Goal: Task Accomplishment & Management: Use online tool/utility

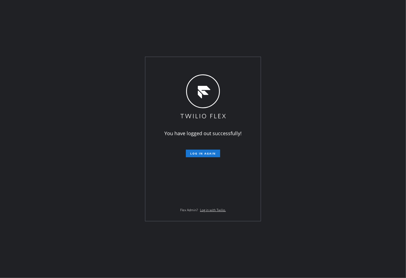
click at [11, 125] on div "You have logged out successfully! Log in again Flex Admin? Log in with Twilio." at bounding box center [203, 139] width 406 height 278
click at [201, 156] on button "Log in again" at bounding box center [203, 154] width 34 height 8
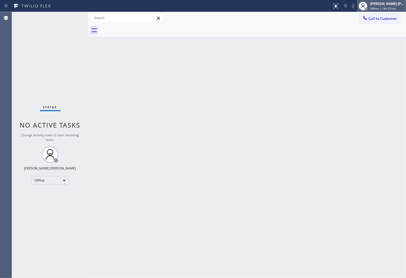
click at [366, 6] on div "Shiena Mae Palao Offline | 14h 57min" at bounding box center [387, 6] width 37 height 10
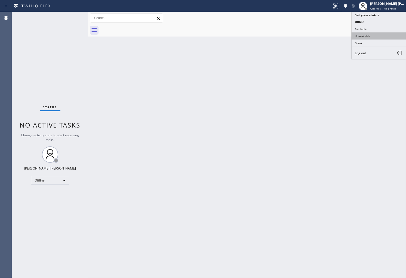
click at [366, 37] on button "Unavailable" at bounding box center [379, 35] width 54 height 7
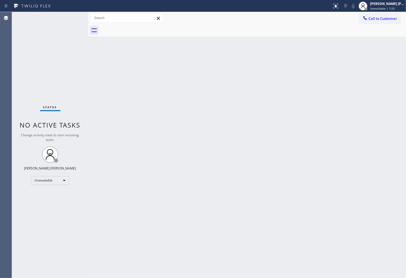
click at [9, 119] on div "Agent Desktop" at bounding box center [6, 145] width 12 height 266
click at [1, 146] on div "Agent Desktop" at bounding box center [6, 145] width 12 height 266
drag, startPoint x: 0, startPoint y: 180, endPoint x: 33, endPoint y: 120, distance: 67.9
click at [0, 180] on div "Agent Desktop" at bounding box center [6, 145] width 12 height 266
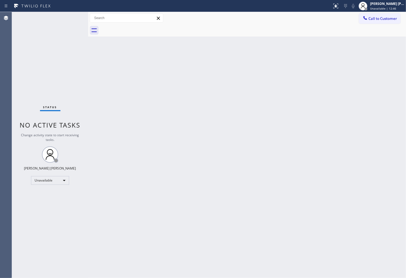
click at [0, 180] on div "Agent Desktop" at bounding box center [6, 145] width 12 height 266
click at [366, 20] on span "Call to Customer" at bounding box center [383, 18] width 29 height 5
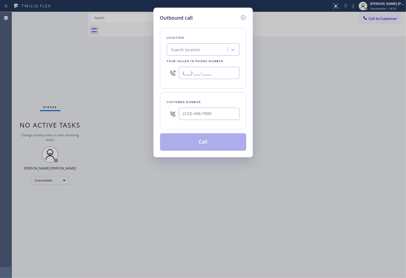
click at [194, 74] on input "(___) ___-____" at bounding box center [209, 73] width 61 height 12
paste input "561) 600-8679"
type input "(561) 600-8679"
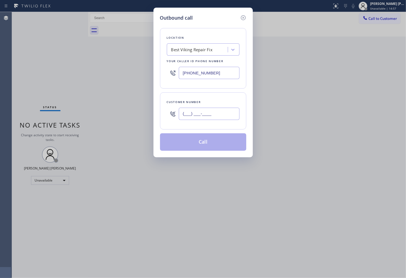
click at [221, 113] on input "(___) ___-____" at bounding box center [209, 114] width 61 height 12
paste input "305) 281-2102"
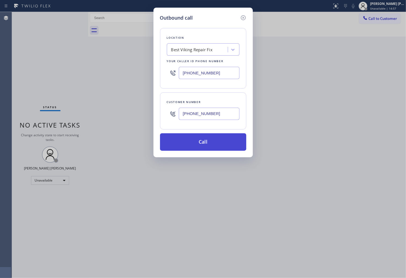
type input "(305) 281-2102"
click at [206, 143] on button "Call" at bounding box center [203, 141] width 86 height 17
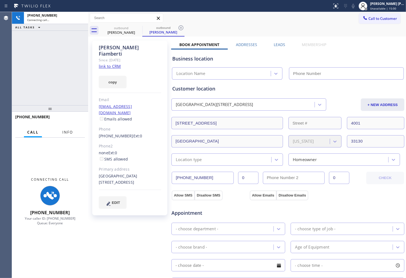
click at [75, 135] on button "Info" at bounding box center [67, 132] width 17 height 11
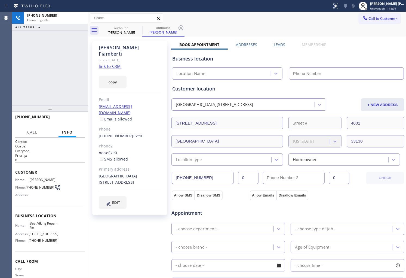
click at [123, 48] on div "Mariana Fiamberti" at bounding box center [130, 50] width 62 height 13
click at [123, 47] on div "Mariana Fiamberti" at bounding box center [130, 50] width 62 height 13
type input "(561) 600-8679"
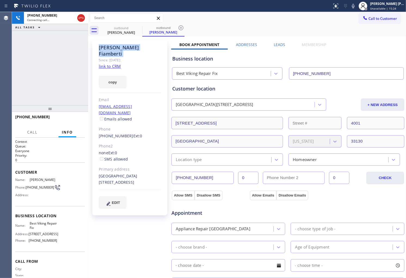
click at [6, 66] on div "Agent Desktop" at bounding box center [6, 145] width 12 height 266
click at [132, 47] on div "Mariana Fiamberti" at bounding box center [130, 50] width 62 height 13
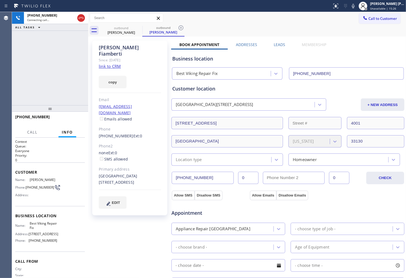
click at [21, 53] on div "+13052812102 Connecting call… ALL TASKS ALL TASKS ACTIVE TASKS TASKS IN WRAP UP" at bounding box center [50, 58] width 76 height 93
click at [357, 7] on icon at bounding box center [353, 6] width 7 height 7
drag, startPoint x: 9, startPoint y: 81, endPoint x: 46, endPoint y: 51, distance: 48.2
click at [9, 81] on div "Agent Desktop" at bounding box center [6, 145] width 12 height 266
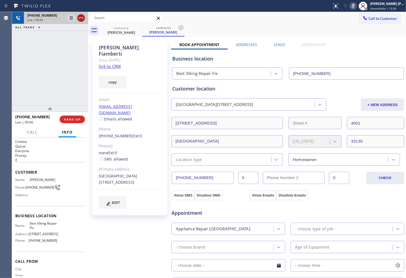
click at [82, 19] on icon at bounding box center [81, 18] width 7 height 7
click at [275, 42] on label "Leads" at bounding box center [279, 44] width 11 height 5
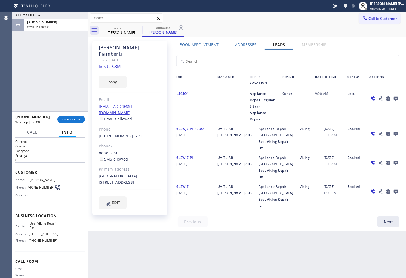
click at [366, 99] on icon at bounding box center [396, 99] width 4 height 4
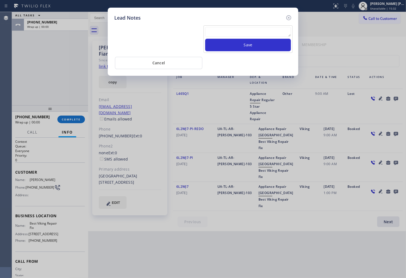
click at [255, 34] on textarea at bounding box center [248, 32] width 86 height 10
type textarea "no answer"
click at [227, 47] on button "Save" at bounding box center [248, 45] width 86 height 13
click at [290, 16] on icon at bounding box center [289, 17] width 7 height 7
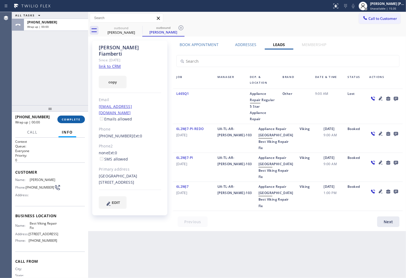
click at [70, 118] on span "COMPLETE" at bounding box center [71, 119] width 19 height 4
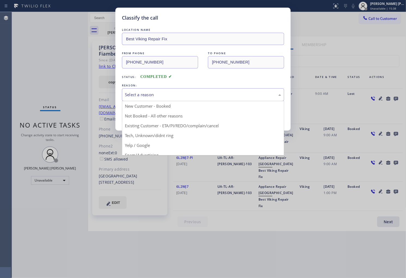
click at [146, 113] on button "Save" at bounding box center [144, 114] width 44 height 17
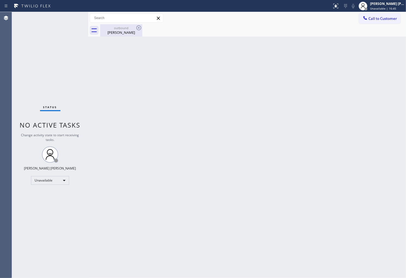
click at [132, 31] on div "Mariana Fiamberti" at bounding box center [121, 32] width 41 height 5
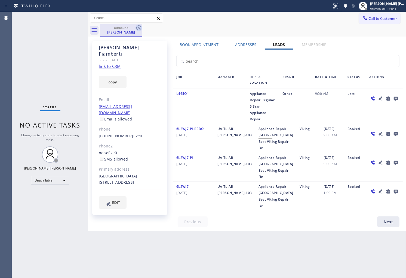
click at [137, 28] on icon at bounding box center [139, 28] width 7 height 7
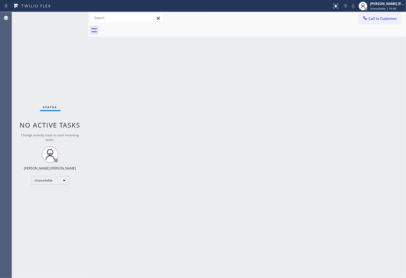
click at [366, 20] on span "Call to Customer" at bounding box center [383, 18] width 29 height 5
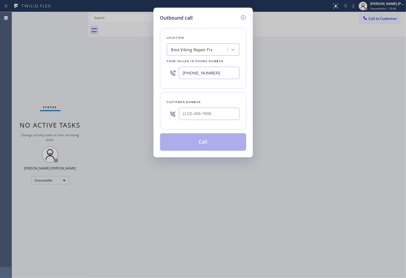
click at [210, 72] on input "(561) 600-8679" at bounding box center [209, 73] width 61 height 12
paste input "text"
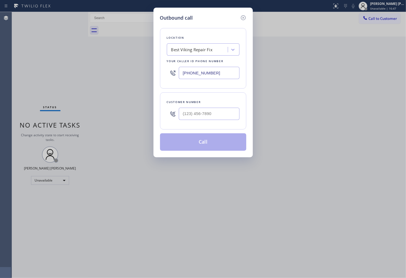
type input "(561) 600-8679"
click at [215, 118] on input "(___) ___-____" at bounding box center [209, 114] width 61 height 12
paste input "561) 600-8679"
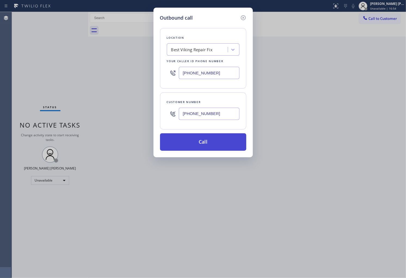
type input "(561) 600-8679"
click at [220, 140] on button "Call" at bounding box center [203, 141] width 86 height 17
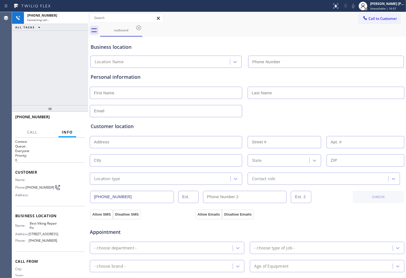
type input "(561) 600-8679"
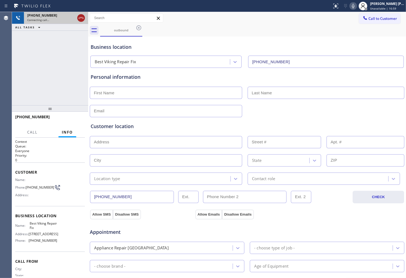
click at [81, 19] on icon at bounding box center [81, 18] width 7 height 7
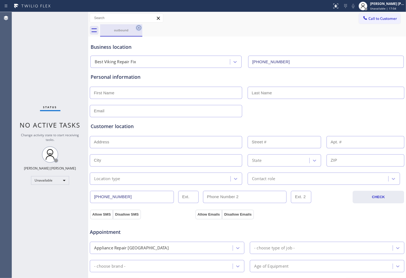
click at [138, 30] on icon at bounding box center [139, 28] width 7 height 7
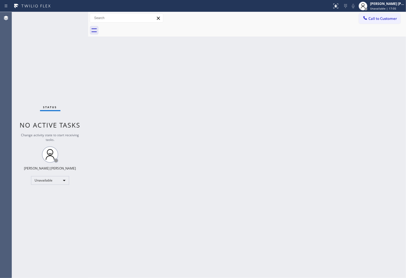
drag, startPoint x: 394, startPoint y: 23, endPoint x: 346, endPoint y: 41, distance: 51.4
click at [366, 22] on button "Call to Customer" at bounding box center [380, 18] width 42 height 10
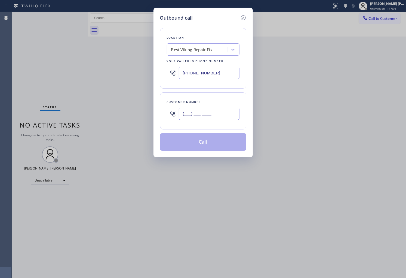
click at [205, 111] on input "(___) ___-____" at bounding box center [209, 114] width 61 height 12
paste input "305) 812-2525"
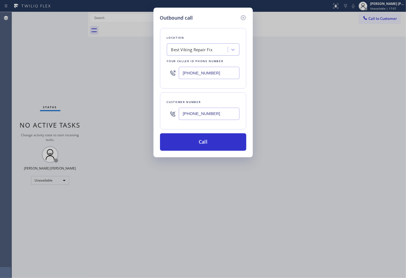
type input "(305) 812-2525"
click at [0, 206] on div "Outbound call Location Best Viking Repair Fix Your caller id phone number (561)…" at bounding box center [203, 139] width 406 height 278
click at [0, 77] on div "Outbound call Location Best Viking Repair Fix Your caller id phone number (561)…" at bounding box center [203, 139] width 406 height 278
click at [205, 72] on input "(561) 600-8679" at bounding box center [209, 73] width 61 height 12
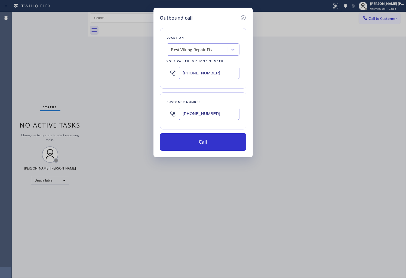
click at [205, 72] on input "(561) 600-8679" at bounding box center [209, 73] width 61 height 12
paste input "877) 777-0796"
type input "[PHONE_NUMBER]"
click at [205, 113] on input "(305) 812-2525" at bounding box center [209, 114] width 61 height 12
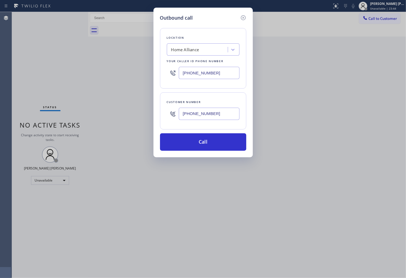
click at [205, 113] on input "(305) 812-2525" at bounding box center [209, 114] width 61 height 12
paste input "210) 542-0818"
type input "[PHONE_NUMBER]"
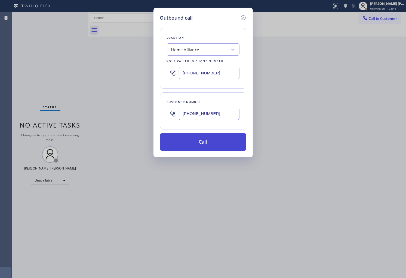
click at [221, 144] on button "Call" at bounding box center [203, 141] width 86 height 17
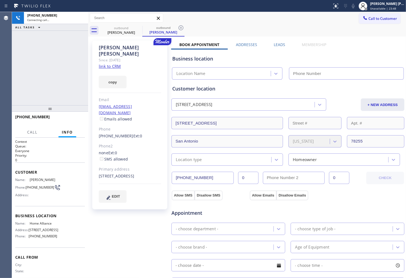
click at [115, 48] on div "[PERSON_NAME]" at bounding box center [130, 50] width 62 height 13
copy div "[PERSON_NAME]"
type input "[PHONE_NUMBER]"
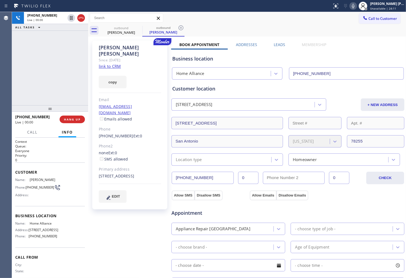
click at [39, 118] on span "[PHONE_NUMBER]" at bounding box center [32, 116] width 35 height 5
copy span "[PHONE_NUMBER]"
click at [75, 119] on span "HANG UP" at bounding box center [72, 119] width 17 height 4
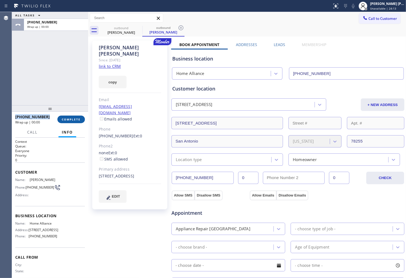
click at [75, 119] on span "COMPLETE" at bounding box center [71, 119] width 19 height 4
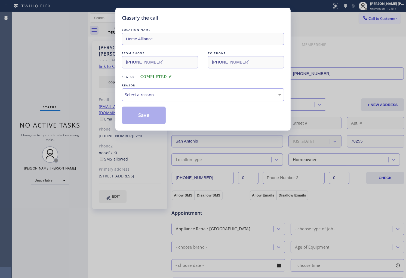
click at [172, 99] on div "Select a reason" at bounding box center [203, 94] width 162 height 13
click at [144, 115] on button "Save" at bounding box center [144, 114] width 44 height 17
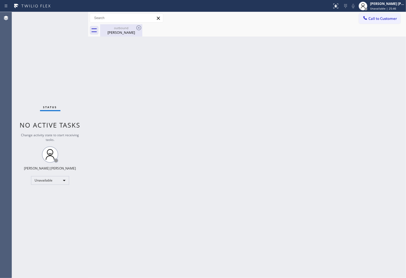
click at [133, 34] on div "[PERSON_NAME]" at bounding box center [121, 32] width 41 height 5
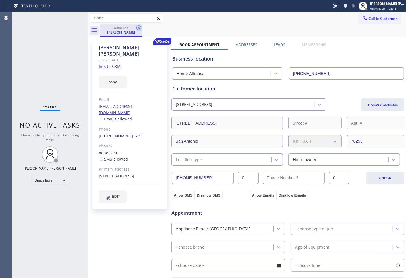
click at [137, 29] on icon at bounding box center [138, 27] width 5 height 5
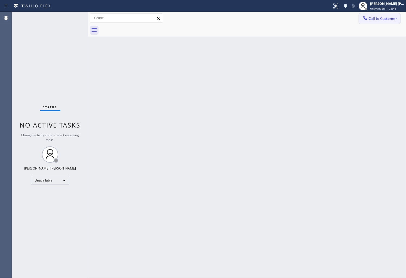
click at [366, 18] on span "Call to Customer" at bounding box center [383, 18] width 29 height 5
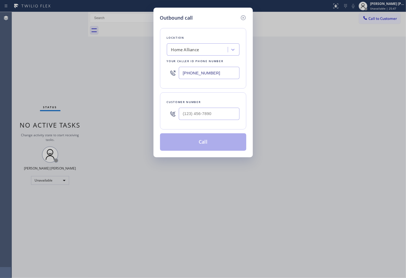
click at [205, 122] on div at bounding box center [209, 114] width 61 height 18
click at [206, 114] on input "(___) ___-____" at bounding box center [209, 114] width 61 height 12
paste input "305) 812-2525"
type input "(305) 812-2525"
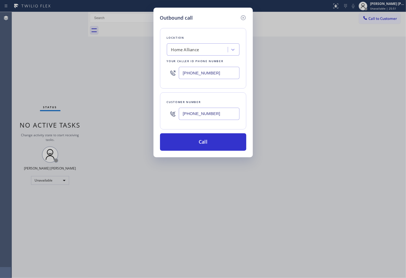
click at [206, 74] on input "[PHONE_NUMBER]" at bounding box center [209, 73] width 61 height 12
paste input "561) 600-8679"
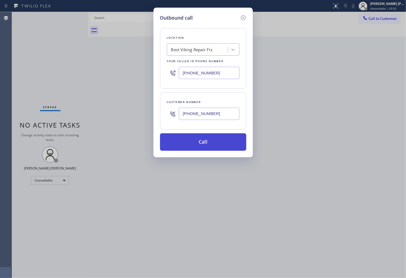
type input "(561) 600-8679"
click at [224, 140] on button "Call" at bounding box center [203, 141] width 86 height 17
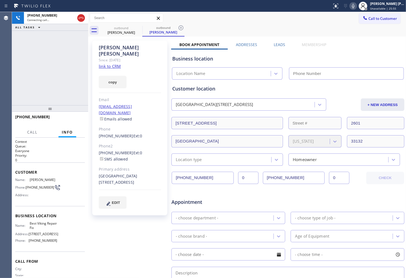
click at [107, 45] on div "Stephen Moss" at bounding box center [130, 50] width 62 height 13
type input "(561) 600-8679"
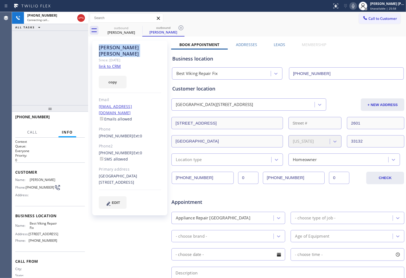
click at [58, 38] on div "+13058122525 Connecting call… ALL TASKS ALL TASKS ACTIVE TASKS TASKS IN WRAP UP" at bounding box center [50, 58] width 76 height 93
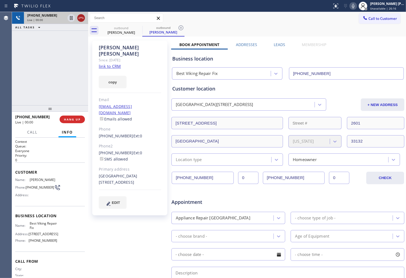
click at [82, 17] on icon at bounding box center [81, 18] width 7 height 7
click at [280, 40] on div "Stephen Moss Since: 20 may 2020 link to CRM copy Email dstephenmoss@gmail.com E…" at bounding box center [247, 214] width 315 height 353
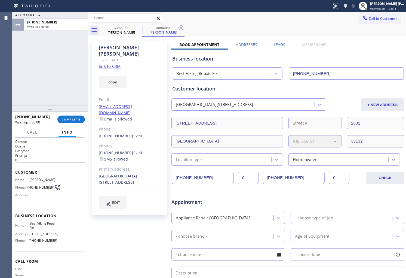
click at [276, 44] on label "Leads" at bounding box center [279, 44] width 11 height 5
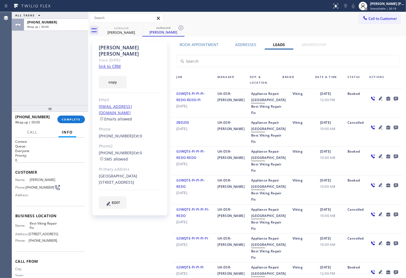
click at [366, 98] on icon at bounding box center [396, 98] width 7 height 7
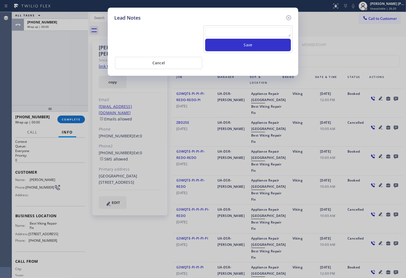
click at [258, 28] on textarea at bounding box center [248, 32] width 86 height 10
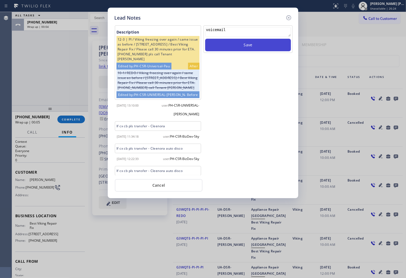
type textarea "voicemail"
click at [258, 48] on button "Save" at bounding box center [248, 45] width 86 height 13
click at [289, 18] on icon at bounding box center [289, 17] width 5 height 5
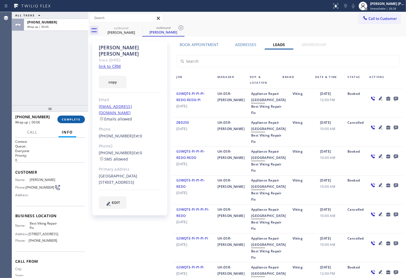
click at [72, 116] on button "COMPLETE" at bounding box center [71, 119] width 28 height 8
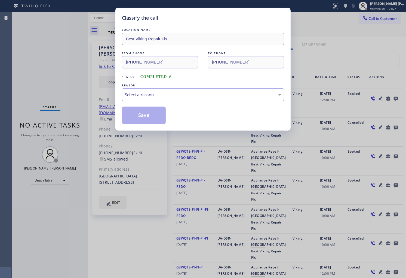
click at [155, 96] on div "Select a reason" at bounding box center [203, 95] width 156 height 6
click at [139, 113] on button "Save" at bounding box center [144, 114] width 44 height 17
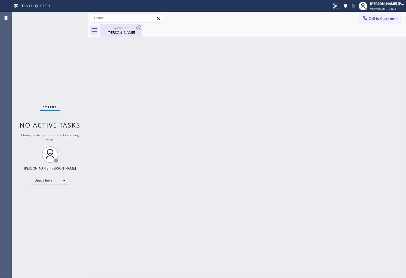
click at [118, 35] on div "outbound Stephen Moss" at bounding box center [121, 30] width 41 height 12
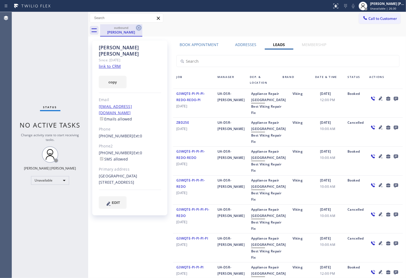
click at [139, 28] on icon at bounding box center [138, 27] width 5 height 5
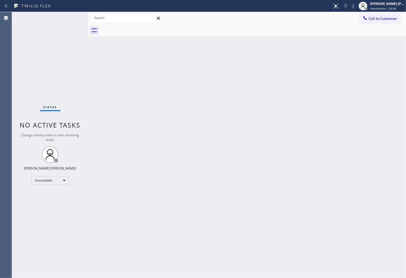
click at [357, 16] on div "Call to Customer Outbound call Location Best Viking Repair Fix Your caller id p…" at bounding box center [247, 18] width 318 height 10
click at [363, 18] on div at bounding box center [365, 18] width 7 height 7
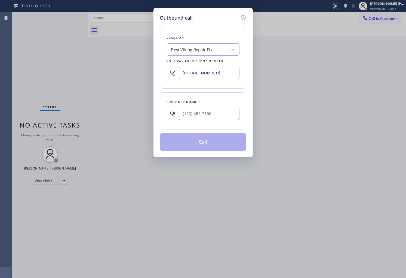
click at [230, 104] on div "Customer number" at bounding box center [203, 102] width 73 height 6
click at [225, 112] on input "(___) ___-____" at bounding box center [209, 114] width 61 height 12
paste input "562) 787-0822"
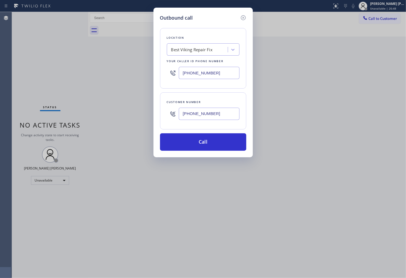
type input "(562) 787-0822"
click at [216, 72] on input "(561) 600-8679" at bounding box center [209, 73] width 61 height 12
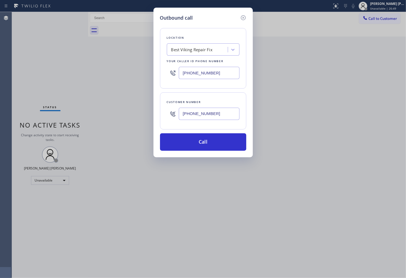
paste input "848) 266-6358"
type input "(848) 266-6358"
click at [211, 143] on button "Call" at bounding box center [203, 141] width 86 height 17
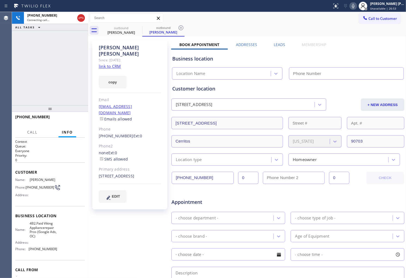
click at [115, 63] on link "link to CRM" at bounding box center [110, 65] width 22 height 5
type input "(848) 266-6358"
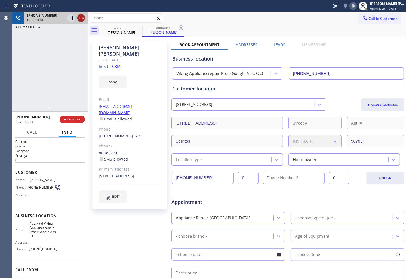
click at [83, 20] on icon at bounding box center [81, 18] width 7 height 7
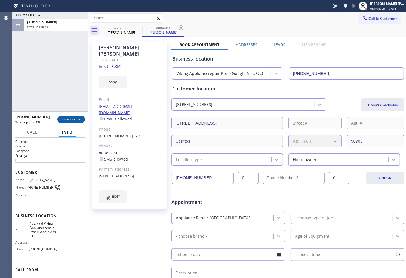
click at [80, 120] on span "COMPLETE" at bounding box center [71, 119] width 19 height 4
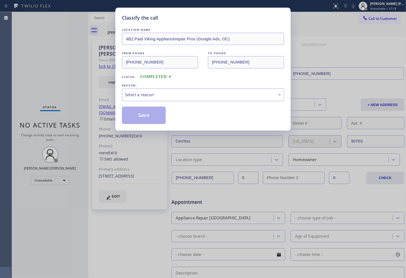
click at [153, 102] on div "LOCATION NAME 4B2.Paid Viking Appliancerepair Pros (Google Ads, OC) FROM PHONE …" at bounding box center [203, 75] width 162 height 97
click at [153, 96] on div "Select a reason" at bounding box center [203, 95] width 156 height 6
click at [147, 119] on button "Save" at bounding box center [144, 114] width 44 height 17
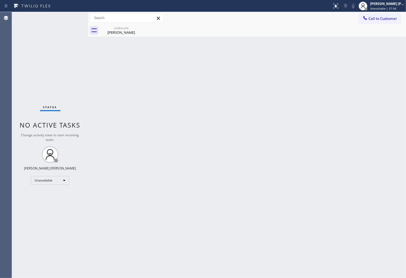
drag, startPoint x: 375, startPoint y: 21, endPoint x: 359, endPoint y: 39, distance: 24.9
click at [366, 21] on span "Call to Customer" at bounding box center [383, 18] width 29 height 5
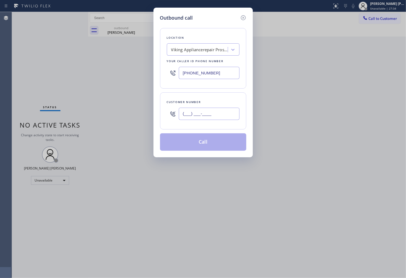
click at [214, 111] on input "(___) ___-____" at bounding box center [209, 114] width 61 height 12
paste input "855) 896-3430"
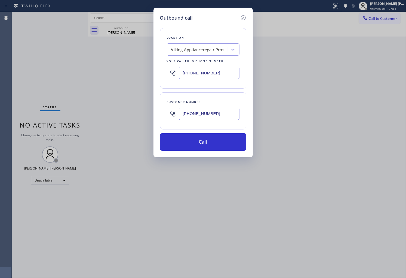
type input "(855) 896-3430"
click at [219, 74] on input "(848) 266-6358" at bounding box center [209, 73] width 61 height 12
paste input "415) 877-5399"
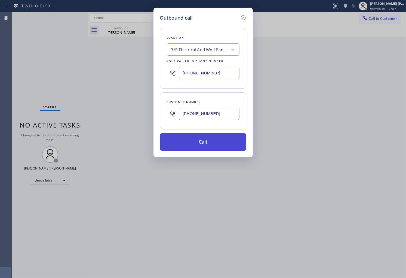
type input "(415) 877-5399"
click at [225, 144] on button "Call" at bounding box center [203, 141] width 86 height 17
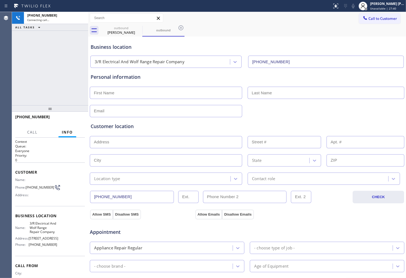
type input "(415) 877-5399"
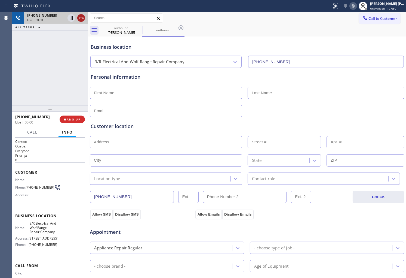
click at [83, 19] on icon at bounding box center [81, 18] width 7 height 7
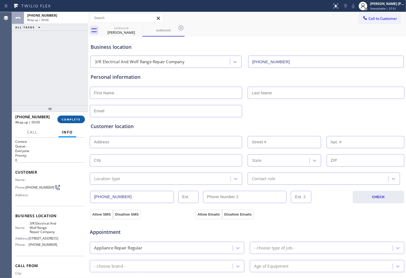
click at [80, 117] on button "COMPLETE" at bounding box center [71, 119] width 28 height 8
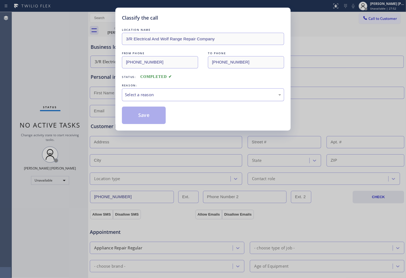
click at [162, 90] on div "Select a reason" at bounding box center [203, 94] width 162 height 13
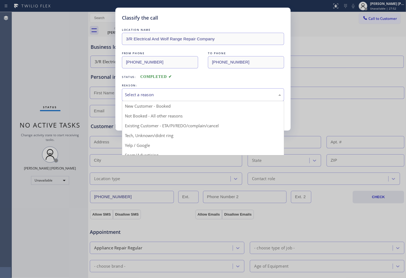
click at [165, 99] on div "Select a reason" at bounding box center [203, 94] width 162 height 13
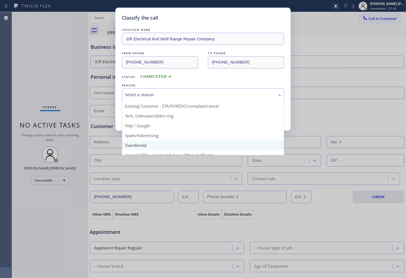
scroll to position [30, 0]
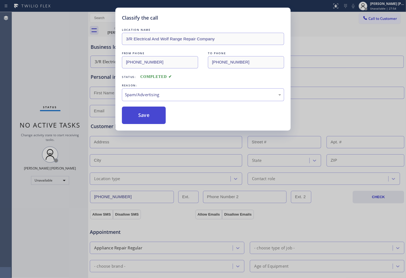
click at [137, 115] on button "Save" at bounding box center [144, 114] width 44 height 17
type input "(848) 266-6358"
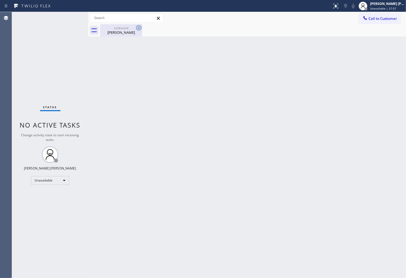
drag, startPoint x: 123, startPoint y: 33, endPoint x: 138, endPoint y: 28, distance: 15.9
click at [124, 33] on div "Evelyn Wang" at bounding box center [121, 32] width 41 height 5
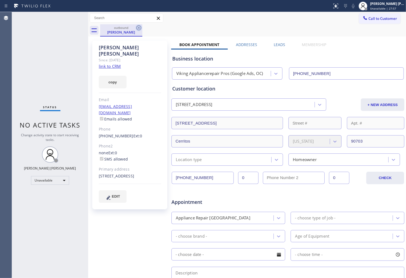
click at [140, 28] on icon at bounding box center [139, 28] width 7 height 7
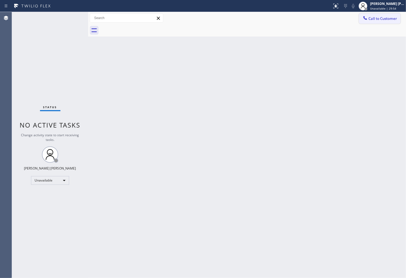
click at [366, 15] on button "Call to Customer" at bounding box center [380, 18] width 42 height 10
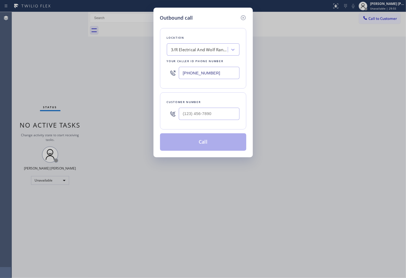
click at [191, 70] on input "(415) 877-5399" at bounding box center [209, 73] width 61 height 12
paste input "310) 362-4873"
type input "(310) 362-4873"
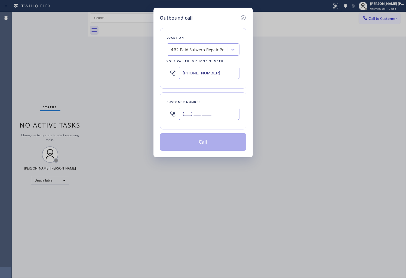
click at [196, 113] on input "(___) ___-____" at bounding box center [209, 114] width 61 height 12
paste input "323) 496-2182"
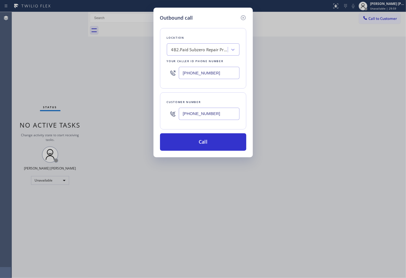
type input "(323) 496-2182"
click at [221, 69] on input "(310) 362-4873" at bounding box center [209, 73] width 61 height 12
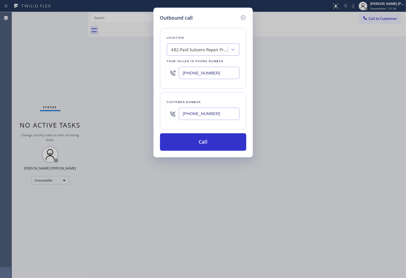
paste input "855) 731-4952"
type input "[PHONE_NUMBER]"
click at [219, 142] on button "Call" at bounding box center [203, 141] width 86 height 17
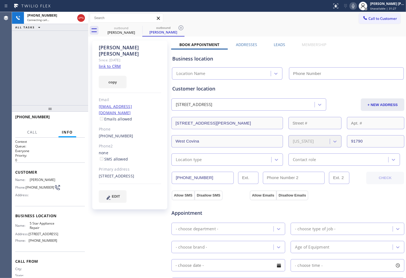
click at [109, 48] on div "Leticia Silva" at bounding box center [130, 50] width 62 height 13
drag, startPoint x: 41, startPoint y: 69, endPoint x: 40, endPoint y: 97, distance: 28.3
click at [41, 69] on div "+13234962182 Connecting call… ALL TASKS ALL TASKS ACTIVE TASKS TASKS IN WRAP UP" at bounding box center [50, 58] width 76 height 93
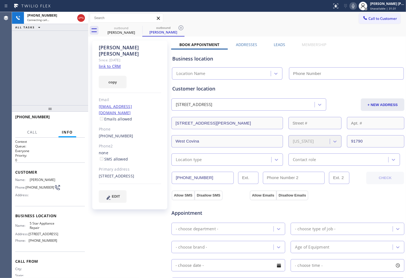
type input "[PHONE_NUMBER]"
click at [0, 77] on div "Agent Desktop" at bounding box center [6, 145] width 12 height 266
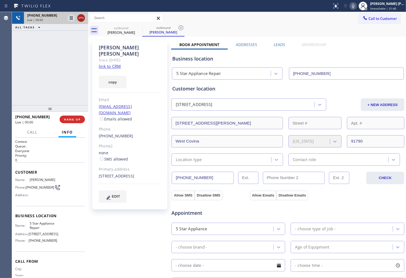
click at [80, 16] on icon at bounding box center [81, 18] width 7 height 7
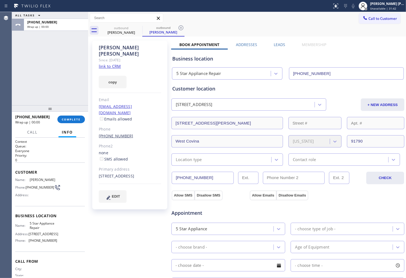
click at [114, 133] on link "(323) 496-2182" at bounding box center [116, 135] width 35 height 5
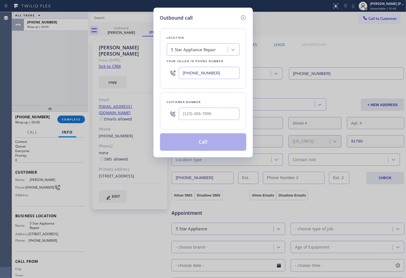
type input "(323) 496-2182"
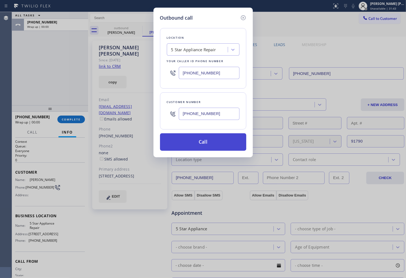
click at [228, 143] on button "Call" at bounding box center [203, 141] width 86 height 17
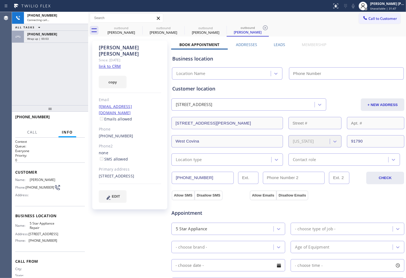
click at [52, 36] on div "+13234962182" at bounding box center [56, 34] width 58 height 5
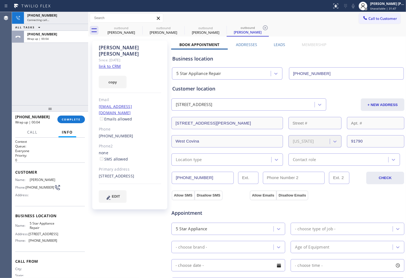
type input "[PHONE_NUMBER]"
click at [73, 118] on span "COMPLETE" at bounding box center [71, 119] width 19 height 4
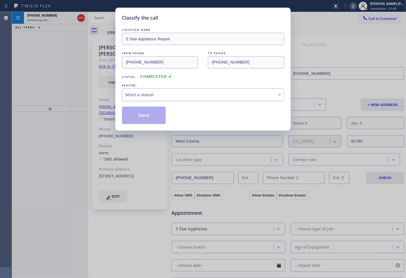
click at [185, 90] on div "Select a reason" at bounding box center [203, 94] width 162 height 13
click at [142, 119] on button "Save" at bounding box center [144, 114] width 44 height 17
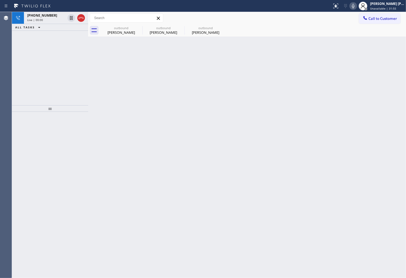
drag, startPoint x: 80, startPoint y: 20, endPoint x: 86, endPoint y: 93, distance: 73.8
click at [80, 20] on icon at bounding box center [81, 18] width 7 height 7
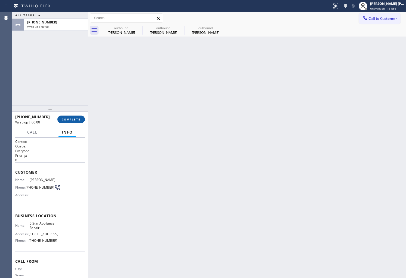
click at [72, 119] on span "COMPLETE" at bounding box center [71, 119] width 19 height 4
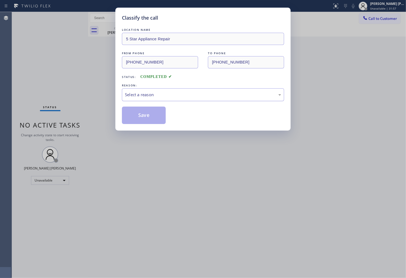
click at [149, 94] on div "Select a reason" at bounding box center [203, 95] width 156 height 6
click at [133, 115] on button "Save" at bounding box center [144, 114] width 44 height 17
drag, startPoint x: 133, startPoint y: 115, endPoint x: 51, endPoint y: 3, distance: 139.7
click at [133, 115] on button "Save" at bounding box center [144, 114] width 44 height 17
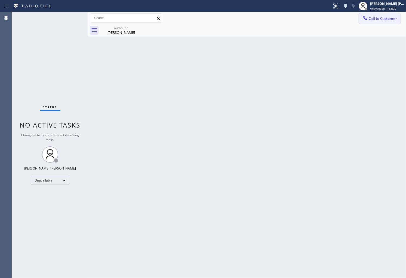
click at [366, 18] on span "Call to Customer" at bounding box center [383, 18] width 29 height 5
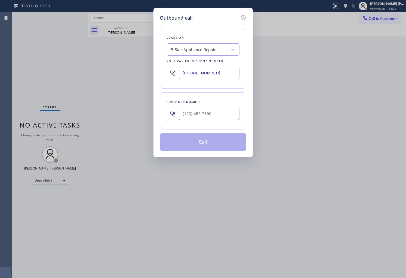
click at [196, 73] on input "[PHONE_NUMBER]" at bounding box center [209, 73] width 61 height 12
paste input "text"
type input "[PHONE_NUMBER]"
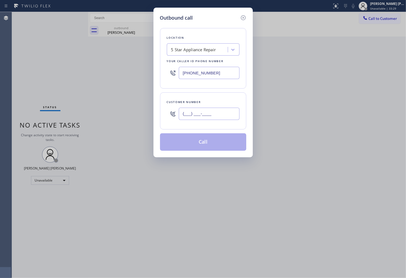
click at [199, 111] on input "(___) ___-____" at bounding box center [209, 114] width 61 height 12
paste input "714) 322-1832"
type input "(714) 322-1832"
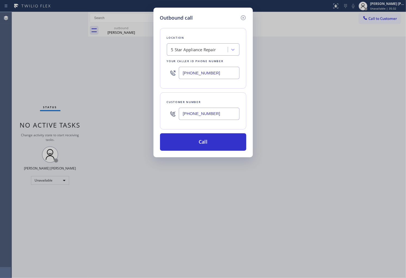
click at [35, 181] on div "Outbound call Location 5 Star Appliance Repair Your caller id phone number (855…" at bounding box center [203, 139] width 406 height 278
click at [202, 145] on button "Call" at bounding box center [203, 141] width 86 height 17
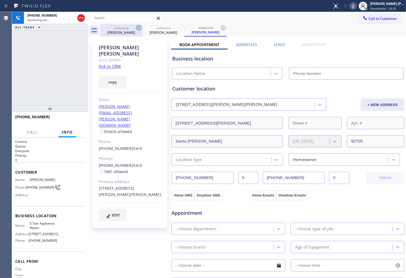
click at [137, 28] on icon at bounding box center [138, 27] width 5 height 5
click at [118, 45] on div "Charles Gustafson" at bounding box center [130, 50] width 62 height 13
copy div "Charles Gustafson"
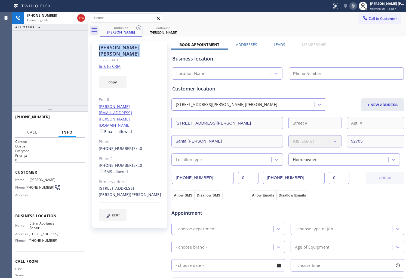
type input "[PHONE_NUMBER]"
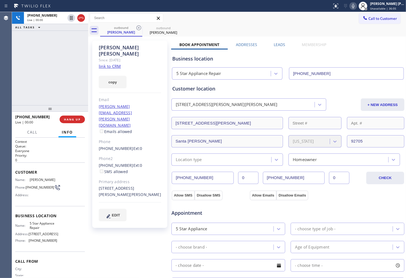
click at [17, 85] on div "+17143221832 Live | 00:00 ALL TASKS ALL TASKS ACTIVE TASKS TASKS IN WRAP UP" at bounding box center [50, 58] width 76 height 93
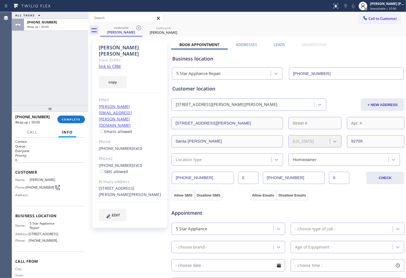
click at [280, 44] on label "Leads" at bounding box center [279, 44] width 11 height 5
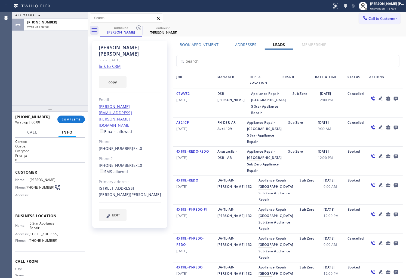
click at [366, 97] on icon at bounding box center [396, 98] width 7 height 7
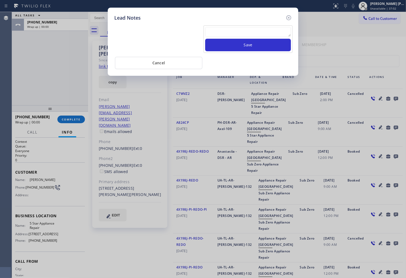
click at [264, 36] on textarea at bounding box center [248, 32] width 86 height 10
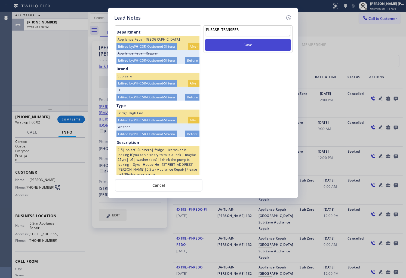
type textarea "PLEASE TRANSFER"
click at [274, 46] on button "Save" at bounding box center [248, 45] width 86 height 13
click at [288, 19] on icon at bounding box center [289, 17] width 7 height 7
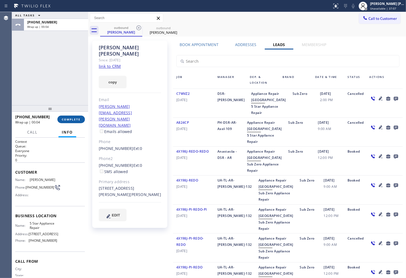
click at [67, 122] on button "COMPLETE" at bounding box center [71, 119] width 28 height 8
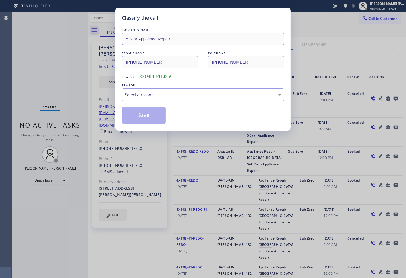
click at [163, 95] on div "Select a reason" at bounding box center [203, 95] width 156 height 6
click at [141, 117] on button "Save" at bounding box center [144, 114] width 44 height 17
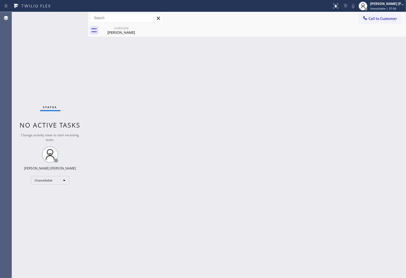
click at [0, 169] on div "Agent Desktop" at bounding box center [6, 145] width 12 height 266
click at [135, 24] on div "Call to Customer Outbound call Location 5 Star Appliance Repair Your caller id …" at bounding box center [247, 18] width 318 height 12
click at [139, 31] on icon at bounding box center [139, 28] width 7 height 7
click at [138, 28] on icon at bounding box center [138, 27] width 5 height 5
click at [132, 32] on div "Charles Gustafson" at bounding box center [121, 32] width 41 height 5
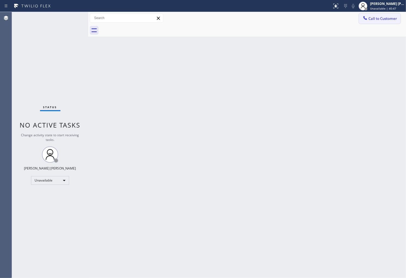
click at [366, 20] on span "Call to Customer" at bounding box center [383, 18] width 29 height 5
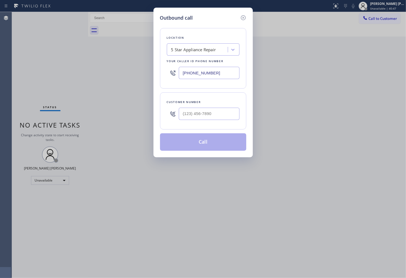
click at [197, 77] on input "[PHONE_NUMBER]" at bounding box center [209, 73] width 61 height 12
paste input "650) 203-6417"
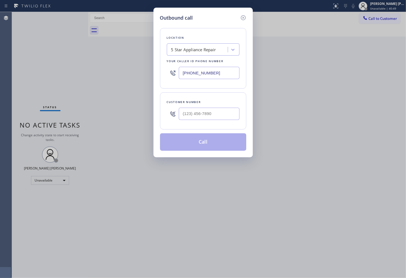
type input "(650) 203-6417"
click at [193, 110] on input "(___) ___-____" at bounding box center [209, 114] width 61 height 12
paste input "415) 652-6652"
type input "(415) 652-6652"
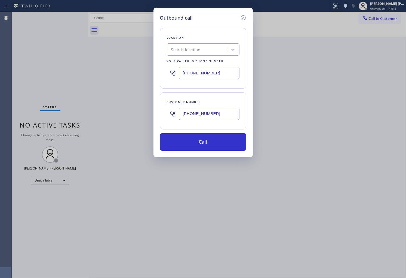
type input "[PHONE_NUMBER]"
click at [31, 178] on div "Outbound call Location 5 Star Appliance Repair Your caller id phone number (855…" at bounding box center [203, 139] width 406 height 278
click at [177, 142] on button "Call" at bounding box center [203, 141] width 86 height 17
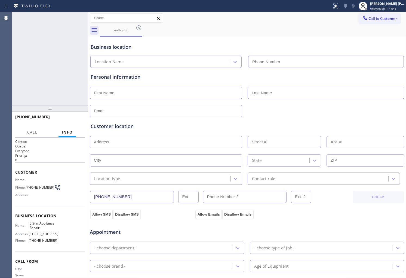
type input "[PHONE_NUMBER]"
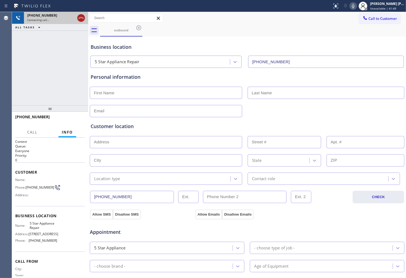
click at [82, 20] on icon at bounding box center [81, 18] width 7 height 7
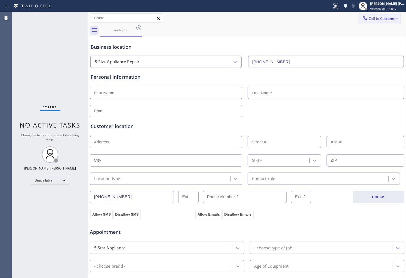
click at [366, 17] on span "Call to Customer" at bounding box center [383, 18] width 29 height 5
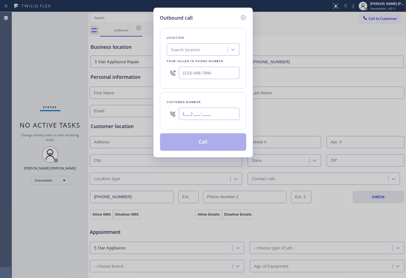
click at [232, 115] on input "(___) ___-____" at bounding box center [209, 114] width 61 height 12
paste input "469) 566-5804"
type input "(469) 566-5804"
click at [198, 69] on input "text" at bounding box center [209, 73] width 61 height 12
paste input "213) 319-2747"
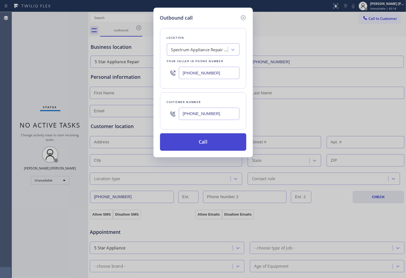
type input "(213) 319-2747"
click at [230, 142] on button "Call" at bounding box center [203, 141] width 86 height 17
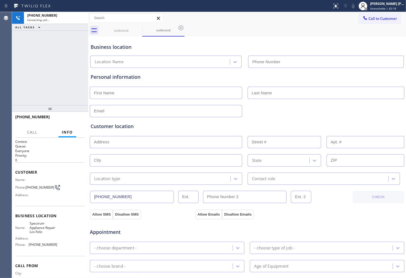
type input "(213) 319-2747"
drag, startPoint x: 140, startPoint y: 27, endPoint x: 133, endPoint y: 47, distance: 21.3
click at [0, 0] on icon at bounding box center [0, 0] width 0 height 0
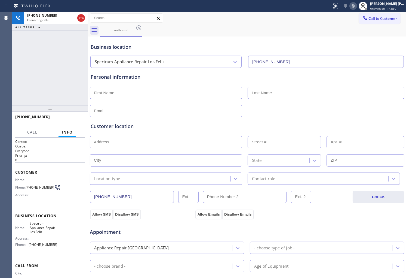
click at [49, 74] on div "+14695665804 Connecting call… ALL TASKS ALL TASKS ACTIVE TASKS TASKS IN WRAP UP" at bounding box center [50, 58] width 76 height 93
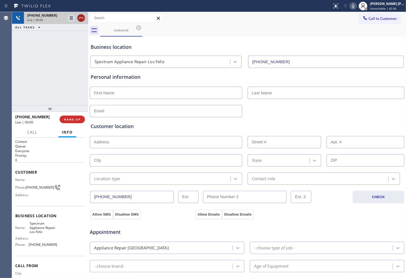
click at [80, 18] on icon at bounding box center [81, 18] width 5 height 2
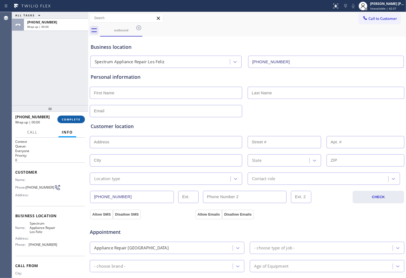
click at [76, 121] on span "COMPLETE" at bounding box center [71, 119] width 19 height 4
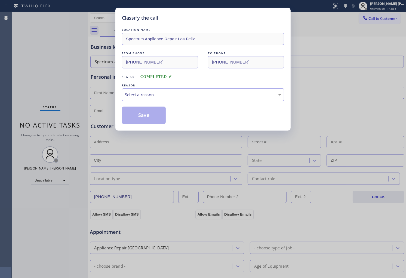
click at [177, 82] on div "LOCATION NAME Spectrum Appliance Repair Los Feliz FROM PHONE (213) 319-2747 TO …" at bounding box center [203, 75] width 162 height 97
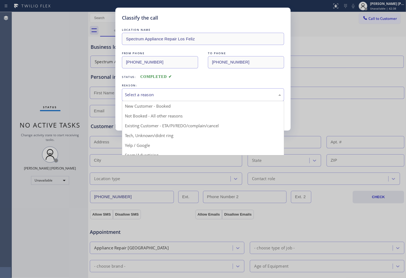
click at [172, 92] on div "Select a reason" at bounding box center [203, 95] width 156 height 6
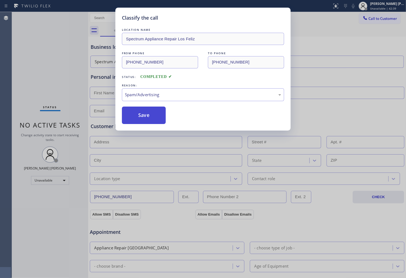
click at [141, 112] on button "Save" at bounding box center [144, 114] width 44 height 17
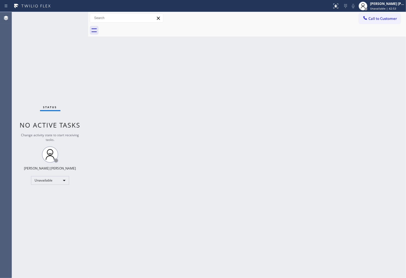
click at [219, 250] on div "Back to Dashboard Change Sender ID Customers Technicians Select a contact Outbo…" at bounding box center [247, 145] width 318 height 266
click at [365, 17] on icon at bounding box center [365, 17] width 5 height 5
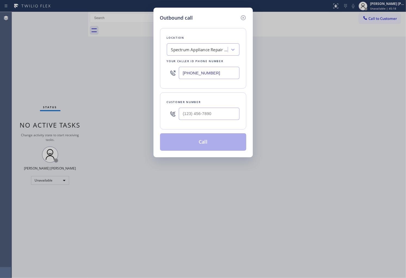
click at [188, 77] on input "(213) 319-2747" at bounding box center [209, 73] width 61 height 12
paste input "650) 203-641"
type input "(650) 203-6417"
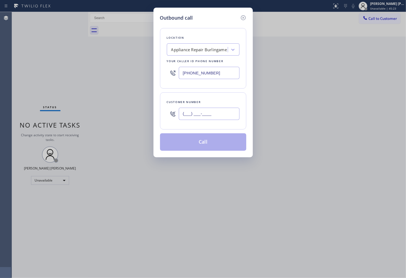
click at [219, 112] on input "(___) ___-____" at bounding box center [209, 114] width 61 height 12
paste input "415) 652-6652"
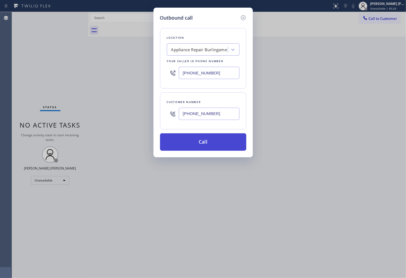
type input "(415) 652-6652"
click at [217, 143] on button "Call" at bounding box center [203, 141] width 86 height 17
drag, startPoint x: 217, startPoint y: 143, endPoint x: 260, endPoint y: 22, distance: 128.8
click at [217, 143] on button "Call" at bounding box center [203, 141] width 86 height 17
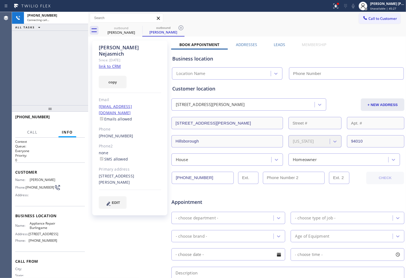
click at [118, 47] on div "Melanie Nejasmich" at bounding box center [130, 50] width 62 height 13
copy div "Melanie Nejasmich"
type input "(650) 203-6417"
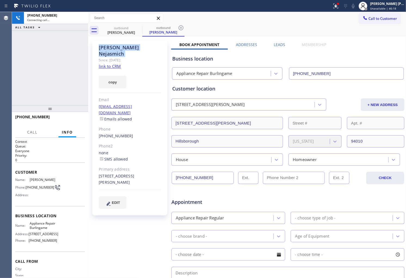
click at [2, 70] on div "Agent Desktop" at bounding box center [6, 145] width 12 height 266
click at [366, 5] on div "[PERSON_NAME] [PERSON_NAME]" at bounding box center [387, 3] width 34 height 5
click at [365, 5] on icon at bounding box center [363, 6] width 4 height 3
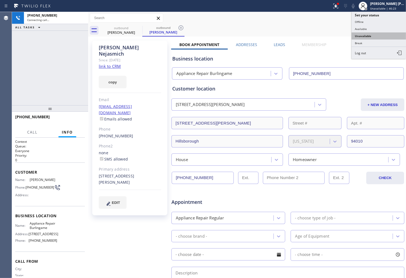
click at [366, 36] on button "Unavailable" at bounding box center [379, 35] width 54 height 7
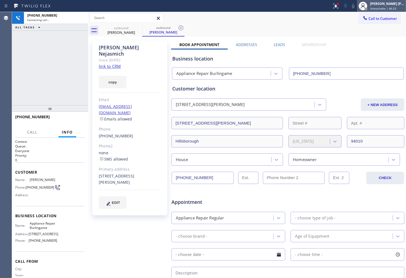
click at [366, 7] on span "Unavailable | 46:23" at bounding box center [383, 9] width 26 height 4
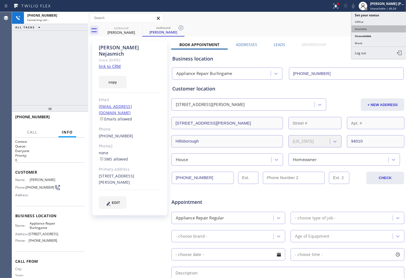
click at [366, 29] on button "Available" at bounding box center [379, 28] width 54 height 7
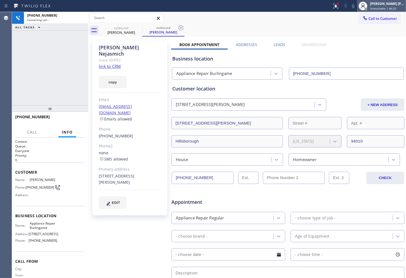
click at [366, 2] on div "[PERSON_NAME] [PERSON_NAME]" at bounding box center [387, 3] width 34 height 5
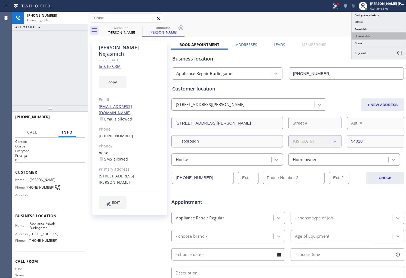
click at [366, 36] on button "Unavailable" at bounding box center [379, 35] width 54 height 7
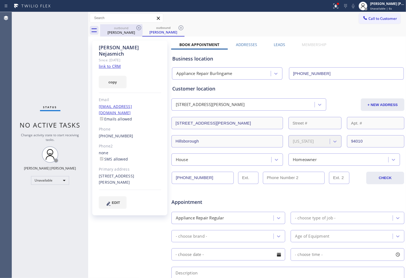
click at [135, 29] on div "outbound" at bounding box center [121, 28] width 41 height 4
click at [137, 28] on icon at bounding box center [139, 28] width 7 height 7
click at [0, 0] on icon at bounding box center [0, 0] width 0 height 0
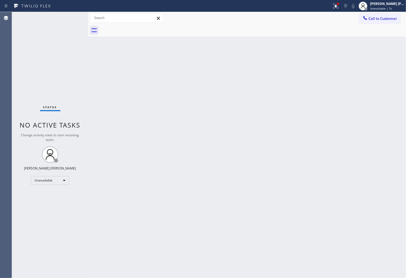
click at [137, 28] on div at bounding box center [253, 30] width 306 height 12
click at [366, 21] on button "Call to Customer" at bounding box center [380, 18] width 42 height 10
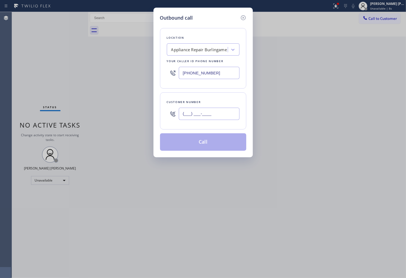
click at [210, 116] on input "(___) ___-____" at bounding box center [209, 114] width 61 height 12
paste input "623) 217-1017"
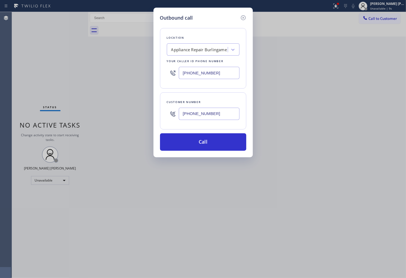
type input "(623) 217-1017"
click at [225, 75] on input "(650) 203-6417" at bounding box center [209, 73] width 61 height 12
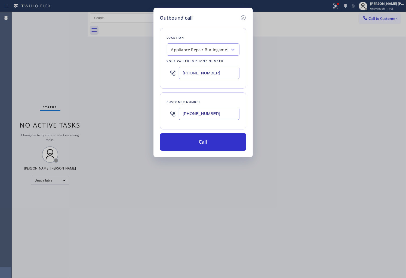
paste input "23) 323-7393"
type input "(623) 323-7393"
click at [221, 141] on button "Call" at bounding box center [203, 141] width 86 height 17
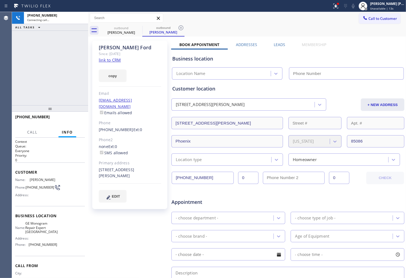
click at [109, 60] on link "link to CRM" at bounding box center [110, 59] width 22 height 5
type input "(623) 323-7393"
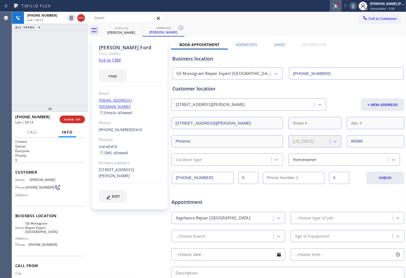
click at [337, 7] on icon at bounding box center [335, 6] width 3 height 4
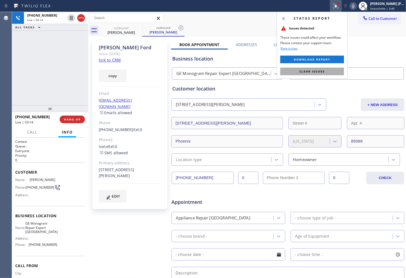
click at [310, 72] on span "Clear issues" at bounding box center [313, 71] width 26 height 4
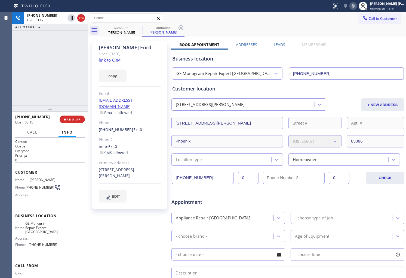
click at [50, 69] on div "+16232171017 Live | 03:15 ALL TASKS ALL TASKS ACTIVE TASKS TASKS IN WRAP UP" at bounding box center [50, 58] width 76 height 93
click at [81, 19] on icon at bounding box center [81, 18] width 7 height 7
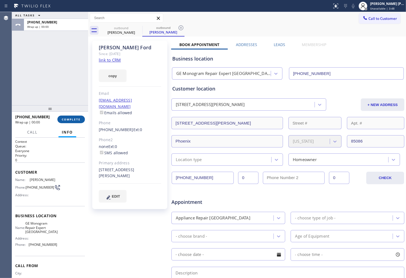
click at [69, 119] on span "COMPLETE" at bounding box center [71, 119] width 19 height 4
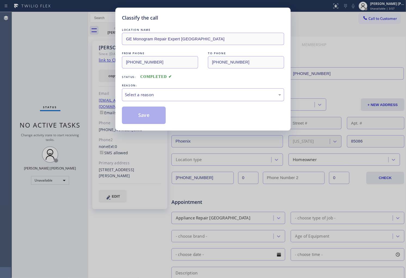
click at [183, 99] on div "Select a reason" at bounding box center [203, 94] width 162 height 13
click at [150, 119] on button "Save" at bounding box center [144, 114] width 44 height 17
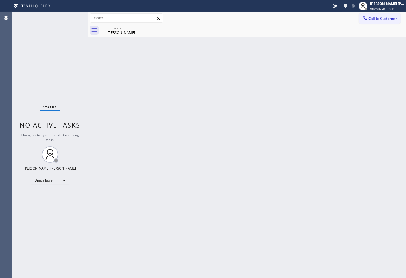
click at [13, 70] on div "Status No active tasks Change activity state to start receiving tasks. [PERSON_…" at bounding box center [50, 145] width 76 height 266
click at [366, 19] on span "Call to Customer" at bounding box center [383, 18] width 29 height 5
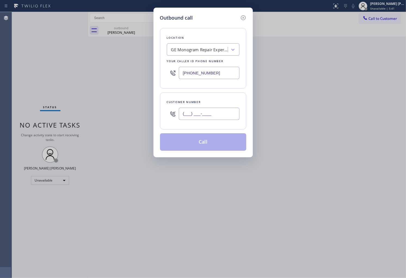
click at [214, 111] on input "(___) ___-____" at bounding box center [209, 114] width 61 height 12
paste input "954) 869-2023"
type input "(954) 869-2023"
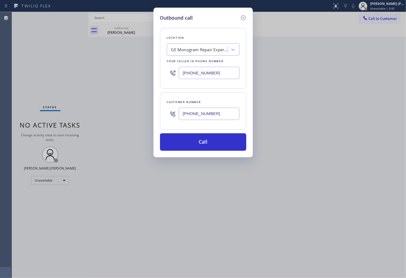
click at [221, 69] on input "(623) 323-7393" at bounding box center [209, 73] width 61 height 12
paste input "9547"
click at [225, 75] on input "(623) 323-9547" at bounding box center [209, 73] width 61 height 12
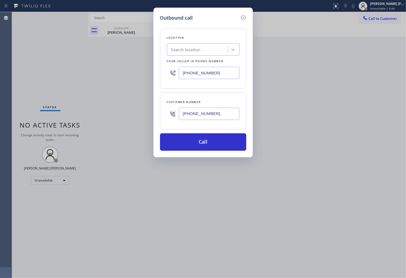
click at [225, 75] on input "(623) 323-9547" at bounding box center [209, 73] width 61 height 12
paste input "954) 799-3474"
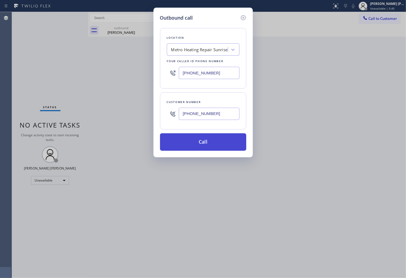
type input "(954) 799-3474"
click at [206, 147] on button "Call" at bounding box center [203, 141] width 86 height 17
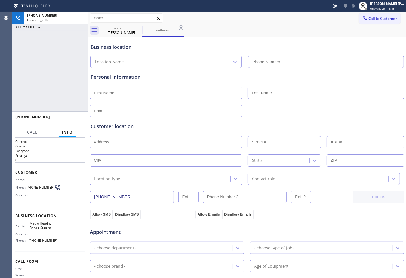
type input "(954) 799-3474"
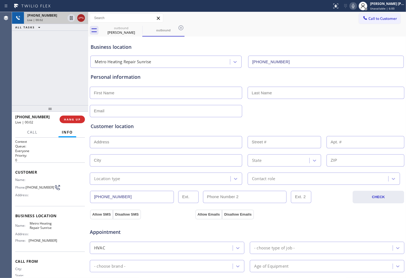
drag, startPoint x: 79, startPoint y: 18, endPoint x: 84, endPoint y: 66, distance: 49.0
click at [80, 17] on icon at bounding box center [81, 18] width 7 height 7
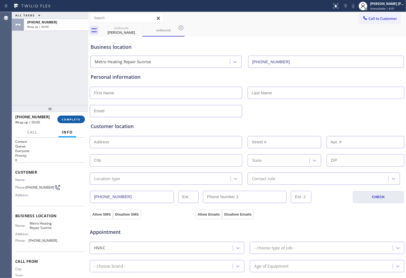
click at [75, 121] on span "COMPLETE" at bounding box center [71, 119] width 19 height 4
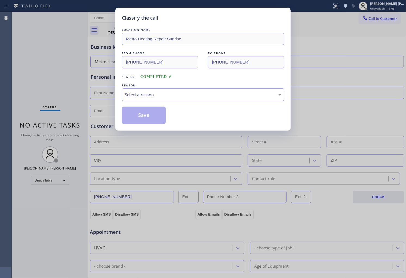
click at [168, 97] on div "Select a reason" at bounding box center [203, 95] width 156 height 6
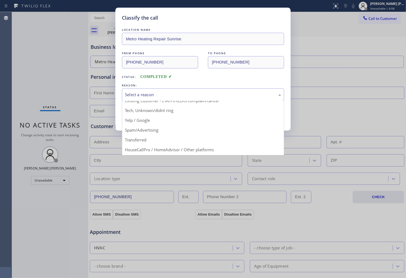
scroll to position [34, 0]
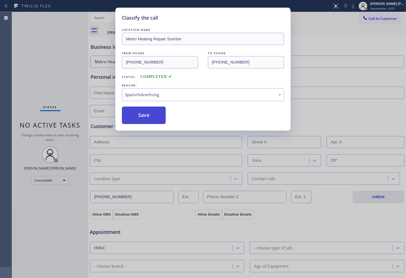
click at [147, 115] on button "Save" at bounding box center [144, 114] width 44 height 17
type input "(623) 323-7393"
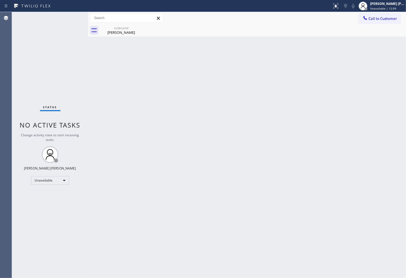
click at [0, 135] on div "Agent Desktop" at bounding box center [6, 145] width 12 height 266
click at [126, 31] on div "Jill Ford" at bounding box center [121, 32] width 41 height 5
click at [138, 28] on icon at bounding box center [139, 28] width 7 height 7
click at [366, 20] on span "Call to Customer" at bounding box center [383, 18] width 29 height 5
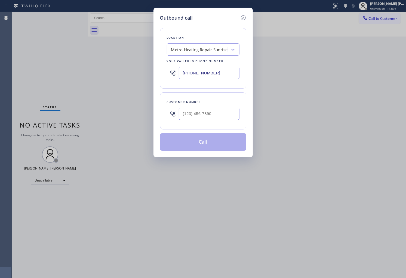
click at [183, 72] on input "(954) 799-3474" at bounding box center [209, 73] width 61 height 12
paste input "305) 676-4023"
type input "(305) 676-4023"
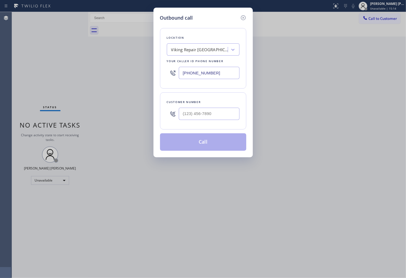
click at [2, 166] on div "Outbound call Location Viking Repair Hollywood Your caller id phone number (305…" at bounding box center [203, 139] width 406 height 278
click at [199, 116] on input "(___) ___-____" at bounding box center [209, 114] width 61 height 12
paste input "361) 443-9743"
type input "(361) 443-9743"
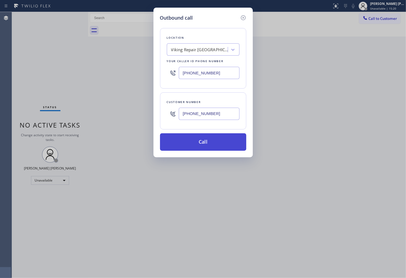
click at [219, 147] on button "Call" at bounding box center [203, 141] width 86 height 17
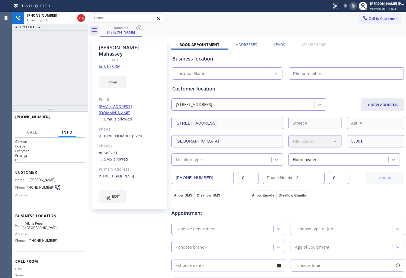
click at [118, 45] on div "Anne Mahassey" at bounding box center [130, 50] width 62 height 13
click at [118, 45] on div "outbound Anne Mahassey Call to Customer Outbound call Location Search location …" at bounding box center [247, 207] width 318 height 391
type input "(305) 676-4023"
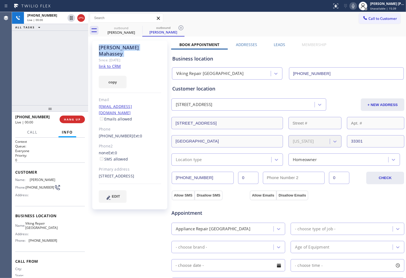
click at [0, 62] on div "Agent Desktop" at bounding box center [6, 145] width 12 height 266
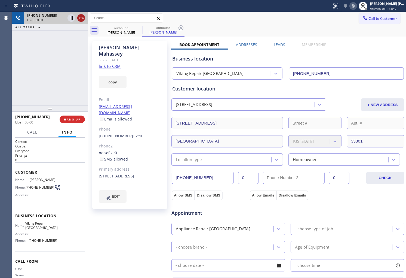
click at [81, 18] on icon at bounding box center [81, 18] width 7 height 7
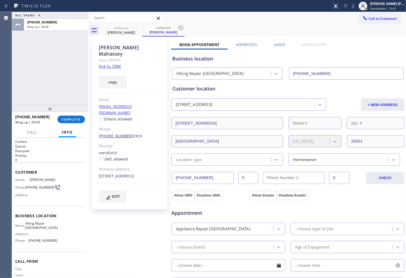
click at [118, 133] on link "(361) 443-9743" at bounding box center [116, 135] width 35 height 5
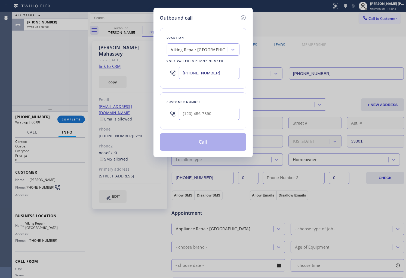
type input "(361) 443-9743"
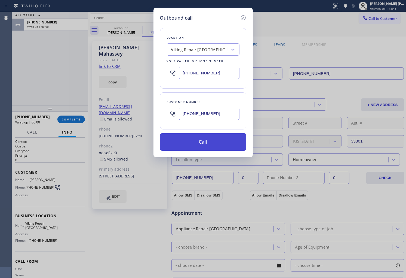
click at [209, 143] on button "Call" at bounding box center [203, 141] width 86 height 17
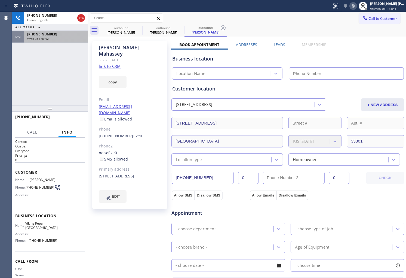
click at [68, 36] on div "+13614439743" at bounding box center [56, 34] width 58 height 5
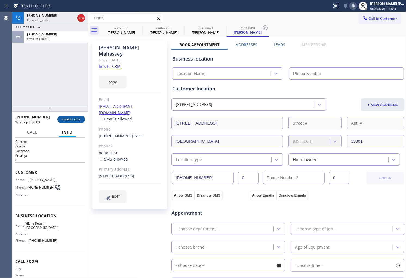
click at [77, 121] on span "COMPLETE" at bounding box center [71, 119] width 19 height 4
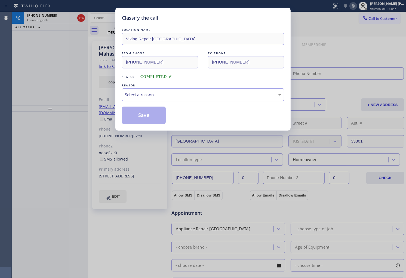
click at [185, 98] on div "Select a reason" at bounding box center [203, 94] width 162 height 13
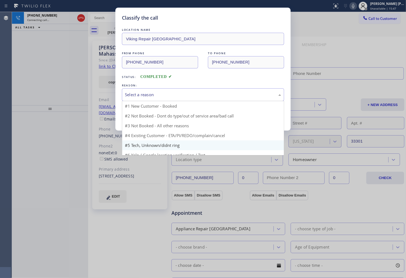
type input "(305) 676-4023"
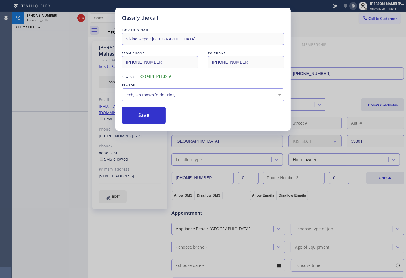
click at [165, 96] on div "Tech, Unknown/didnt ring" at bounding box center [203, 95] width 156 height 6
click at [148, 118] on button "Save" at bounding box center [144, 114] width 44 height 17
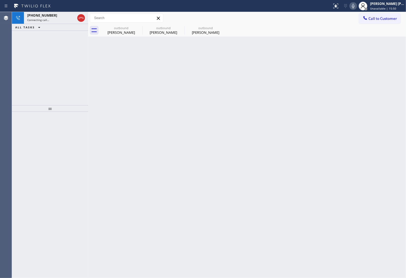
click at [35, 45] on div "+13614439743 Connecting call… ALL TASKS ALL TASKS ACTIVE TASKS TASKS IN WRAP UP" at bounding box center [50, 58] width 76 height 93
click at [59, 18] on div "Connecting call…" at bounding box center [51, 20] width 48 height 4
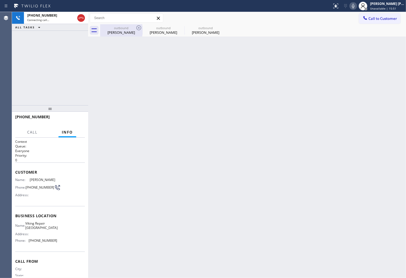
click at [131, 33] on div "Anne Mahassey" at bounding box center [121, 32] width 41 height 5
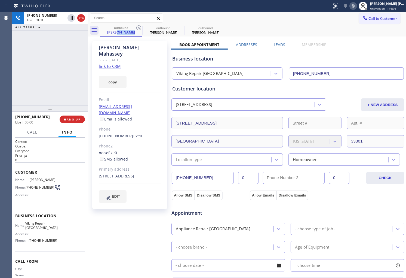
click at [0, 108] on div "Agent Desktop" at bounding box center [6, 145] width 12 height 266
click at [80, 20] on icon at bounding box center [81, 18] width 7 height 7
click at [280, 44] on label "Leads" at bounding box center [279, 44] width 11 height 5
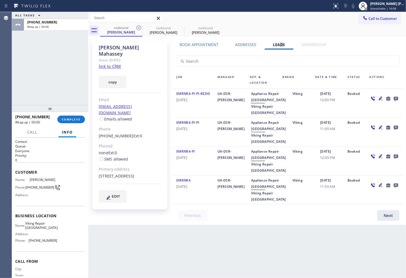
click at [366, 97] on icon at bounding box center [396, 99] width 4 height 4
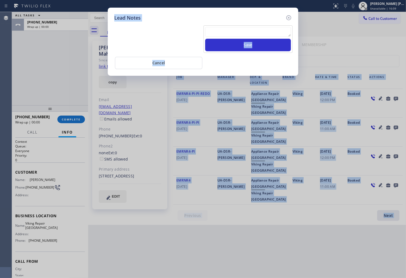
click at [260, 30] on textarea at bounding box center [248, 32] width 86 height 10
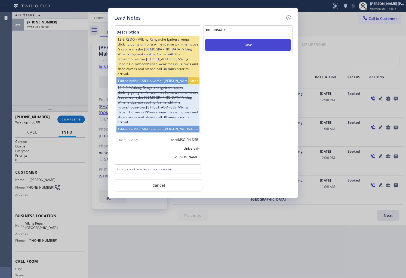
type textarea "no answer"
click at [261, 44] on button "Save" at bounding box center [248, 45] width 86 height 13
click at [288, 17] on icon at bounding box center [289, 17] width 7 height 7
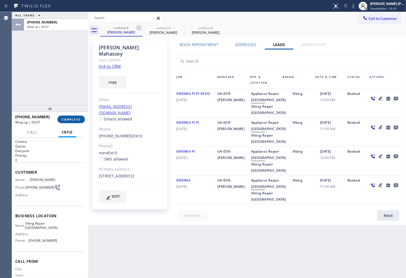
click at [74, 120] on span "COMPLETE" at bounding box center [71, 119] width 19 height 4
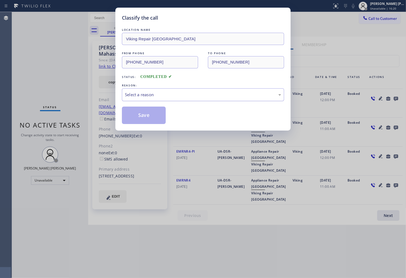
click at [186, 95] on div "Select a reason" at bounding box center [203, 95] width 156 height 6
click at [137, 116] on button "Save" at bounding box center [144, 114] width 44 height 17
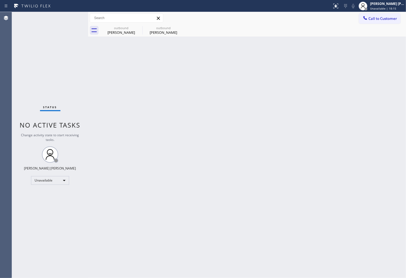
click at [20, 168] on div "Status No active tasks Change activity state to start receiving tasks. [PERSON_…" at bounding box center [50, 145] width 76 height 266
click at [134, 35] on div "outbound Anne Mahassey" at bounding box center [121, 30] width 41 height 12
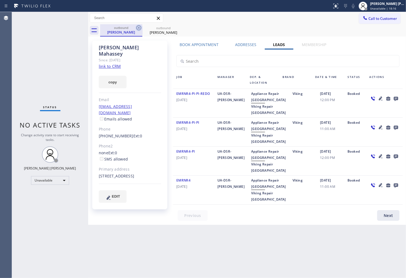
click at [137, 29] on icon at bounding box center [138, 27] width 5 height 5
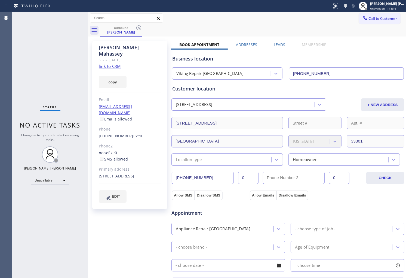
click at [137, 29] on icon at bounding box center [138, 27] width 5 height 5
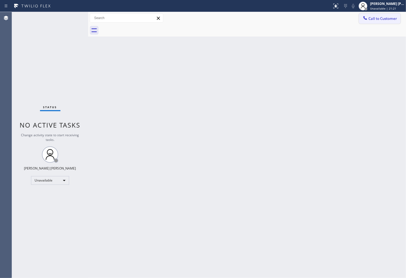
click at [366, 20] on span "Call to Customer" at bounding box center [383, 18] width 29 height 5
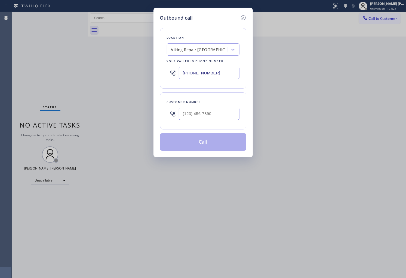
click at [218, 77] on input "(305) 676-4023" at bounding box center [209, 73] width 61 height 12
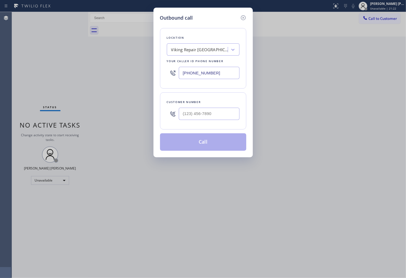
click at [218, 77] on input "(305) 676-4023" at bounding box center [209, 73] width 61 height 12
paste input "___) ___-____"
type input "(___) ___-____"
paste input "855) 666-9755"
type input "(855) 666-9755"
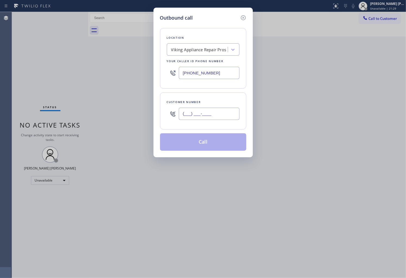
click at [196, 110] on input "(___) ___-____" at bounding box center [209, 114] width 61 height 12
paste input "805) 890-4850"
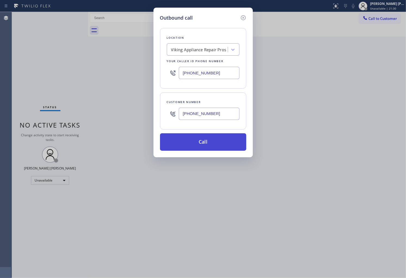
type input "(805) 890-4850"
click at [207, 138] on button "Call" at bounding box center [203, 141] width 86 height 17
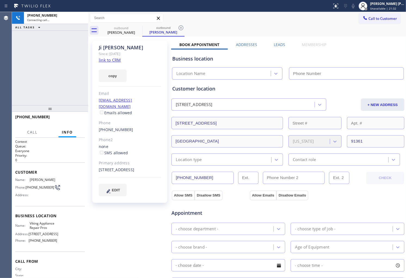
click at [112, 47] on div "Ji Kang" at bounding box center [130, 47] width 62 height 6
type input "(855) 666-9755"
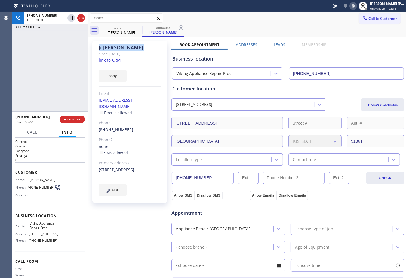
click at [5, 48] on div "Agent Desktop" at bounding box center [6, 145] width 12 height 266
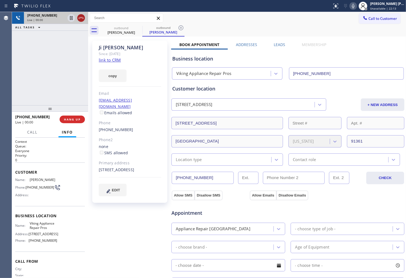
click at [80, 16] on icon at bounding box center [81, 18] width 7 height 7
click at [281, 40] on div "Ji Kang Since: 20 may 2020 link to CRM copy Email jikang150@gmail.com Emails al…" at bounding box center [247, 220] width 315 height 364
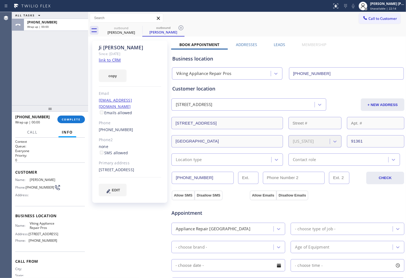
click at [281, 42] on label "Leads" at bounding box center [279, 44] width 11 height 5
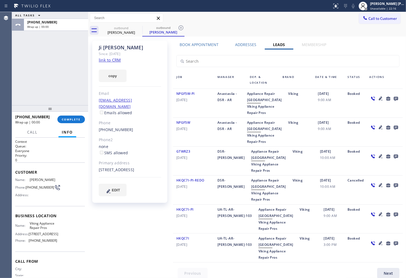
click at [366, 97] on icon at bounding box center [396, 99] width 4 height 4
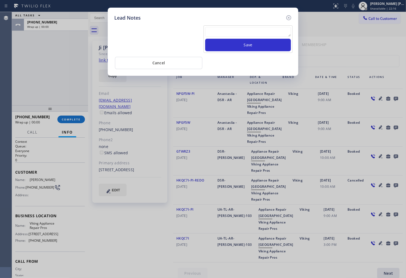
click at [274, 35] on textarea at bounding box center [248, 32] width 86 height 10
paste textarea "N/A - Please transfer"
type textarea "N/A - Please transfer"
click at [265, 46] on button "Save" at bounding box center [248, 45] width 86 height 13
click at [290, 17] on icon at bounding box center [289, 17] width 7 height 7
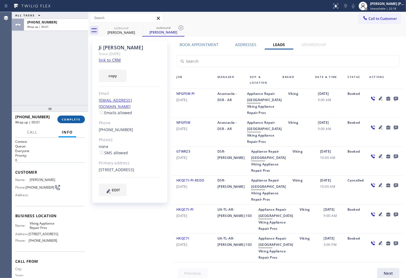
click at [68, 117] on span "COMPLETE" at bounding box center [71, 119] width 19 height 4
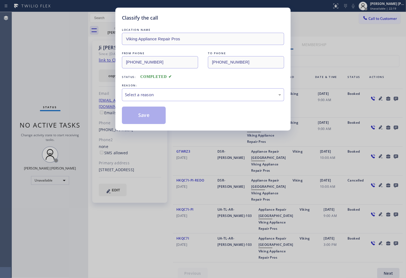
click at [154, 102] on div "LOCATION NAME Viking Appliance Repair Pros FROM PHONE (855) 666-9755 TO PHONE (…" at bounding box center [203, 75] width 162 height 97
click at [156, 99] on div "Select a reason" at bounding box center [203, 94] width 162 height 13
click at [135, 117] on button "Save" at bounding box center [144, 114] width 44 height 17
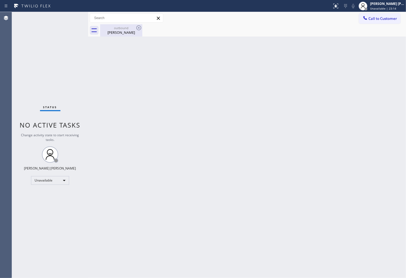
click at [128, 28] on div "outbound" at bounding box center [121, 28] width 41 height 4
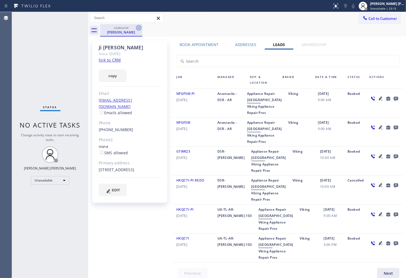
click at [140, 29] on icon at bounding box center [139, 28] width 7 height 7
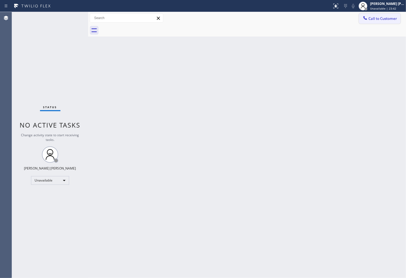
click at [366, 21] on button "Call to Customer" at bounding box center [380, 18] width 42 height 10
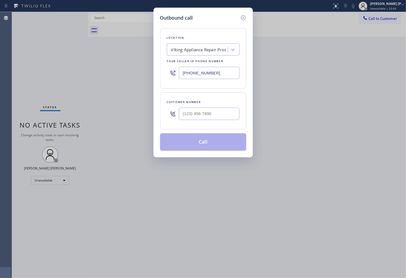
click at [226, 71] on input "(855) 666-9755" at bounding box center [209, 73] width 61 height 12
drag, startPoint x: 226, startPoint y: 71, endPoint x: 215, endPoint y: 68, distance: 10.5
click at [226, 71] on input "(855) 666-9755" at bounding box center [209, 73] width 61 height 12
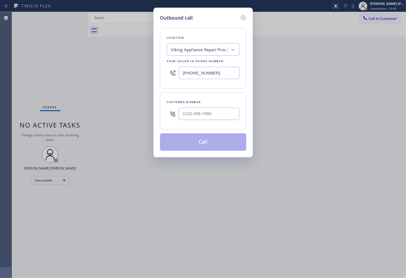
paste input "340-1313"
type input "(855) 340-1313"
click at [213, 116] on input "text" at bounding box center [209, 114] width 61 height 12
click at [213, 116] on input "(___) ___-____" at bounding box center [209, 114] width 61 height 12
paste input "703) 298-0403"
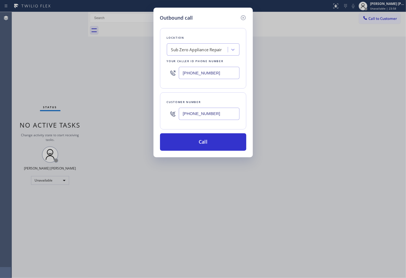
type input "(703) 298-0403"
click at [198, 138] on button "Call" at bounding box center [203, 141] width 86 height 17
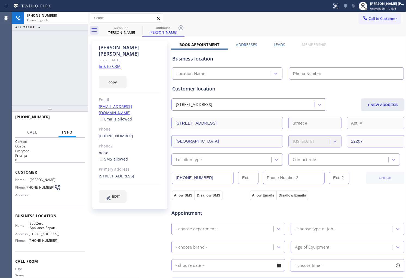
click at [113, 49] on div "Sheryl Fyock" at bounding box center [130, 50] width 62 height 13
copy div "Sheryl Fyock"
type input "(855) 340-1313"
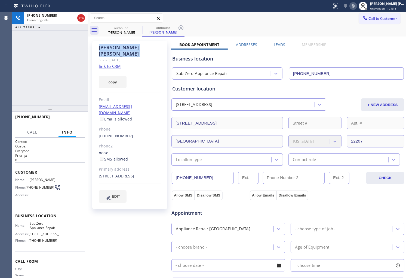
click at [16, 98] on div "+17032980403 Connecting call… ALL TASKS ALL TASKS ACTIVE TASKS TASKS IN WRAP UP" at bounding box center [50, 58] width 76 height 93
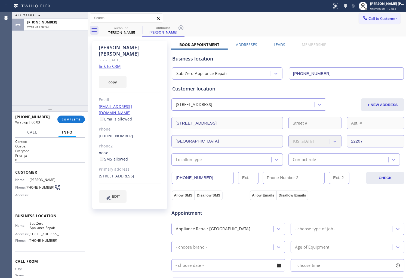
click at [279, 47] on label "Leads" at bounding box center [279, 44] width 11 height 5
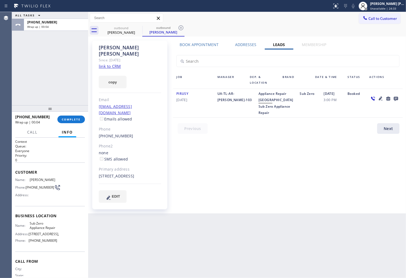
click at [366, 98] on icon at bounding box center [396, 98] width 7 height 7
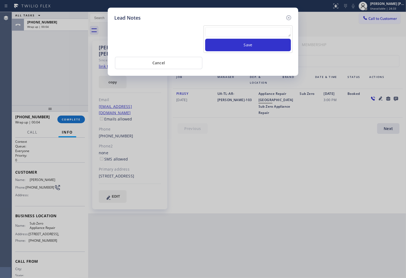
click at [264, 36] on textarea at bounding box center [248, 32] width 86 height 10
type textarea "hung up"
click at [271, 45] on button "Save" at bounding box center [248, 45] width 86 height 13
click at [289, 17] on icon at bounding box center [289, 17] width 5 height 5
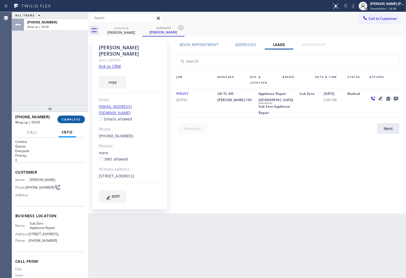
click at [79, 119] on span "COMPLETE" at bounding box center [71, 119] width 19 height 4
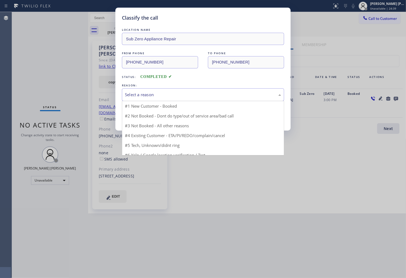
click at [183, 93] on div "Select a reason" at bounding box center [203, 95] width 156 height 6
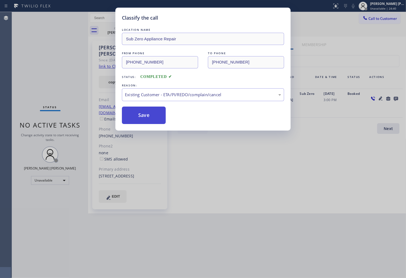
click at [136, 121] on button "Save" at bounding box center [144, 114] width 44 height 17
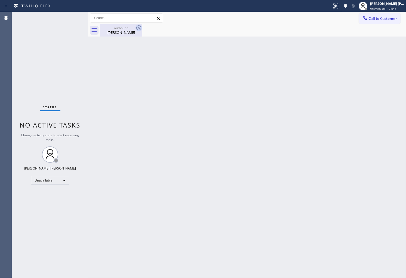
drag, startPoint x: 122, startPoint y: 32, endPoint x: 139, endPoint y: 28, distance: 17.9
click at [122, 32] on div "Sheryl Fyock" at bounding box center [121, 32] width 41 height 5
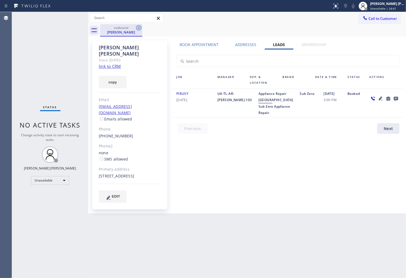
click at [140, 27] on icon at bounding box center [139, 28] width 7 height 7
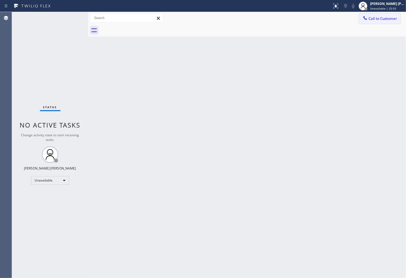
click at [366, 16] on span "Call to Customer" at bounding box center [383, 18] width 29 height 5
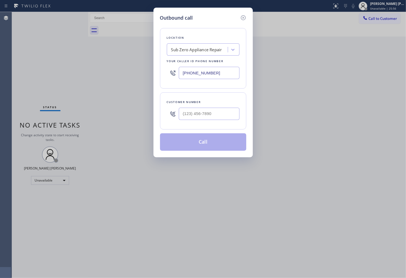
click at [206, 75] on input "(855) 340-1313" at bounding box center [209, 73] width 61 height 12
paste input "949) 647-4912"
type input "(949) 647-4912"
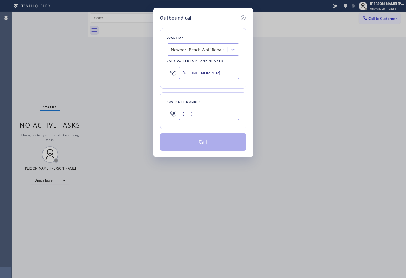
click at [197, 119] on input "(___) ___-____" at bounding box center [209, 114] width 61 height 12
paste input "602) 549-2725"
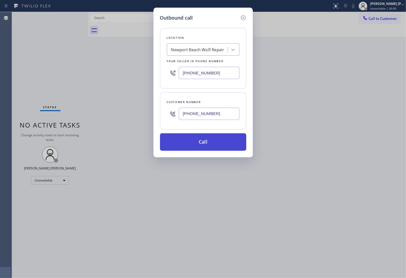
type input "(602) 549-2725"
click at [201, 144] on button "Call" at bounding box center [203, 141] width 86 height 17
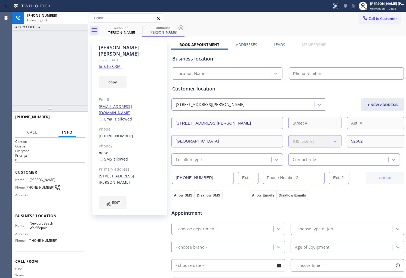
click at [110, 45] on div "Marilyn Harris" at bounding box center [130, 50] width 62 height 13
type input "(949) 647-4912"
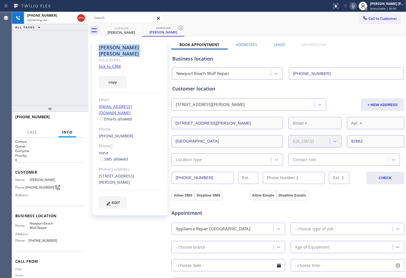
click at [70, 63] on div "+16025492725 Connecting call… ALL TASKS ALL TASKS ACTIVE TASKS TASKS IN WRAP UP" at bounding box center [50, 58] width 76 height 93
click at [7, 58] on div "Agent Desktop" at bounding box center [6, 145] width 12 height 266
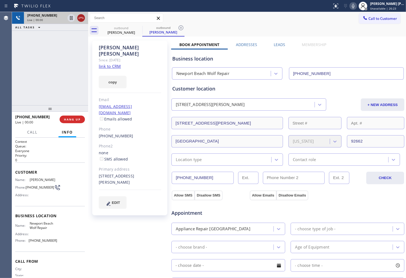
click at [83, 17] on icon at bounding box center [81, 18] width 7 height 7
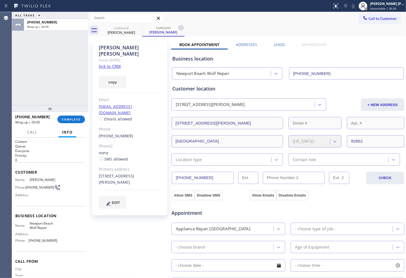
click at [281, 43] on label "Leads" at bounding box center [279, 44] width 11 height 5
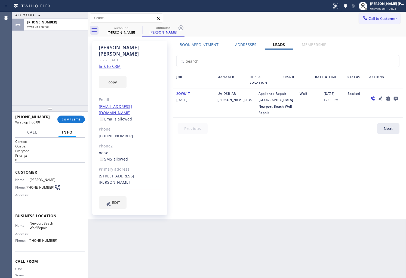
click at [366, 96] on icon at bounding box center [396, 98] width 7 height 7
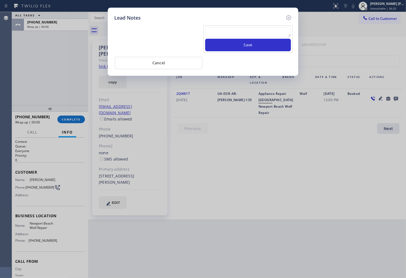
click at [268, 32] on textarea at bounding box center [248, 32] width 86 height 10
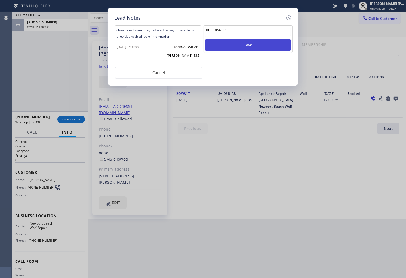
type textarea "no answee"
click at [283, 48] on button "Save" at bounding box center [248, 45] width 86 height 13
drag, startPoint x: 290, startPoint y: 18, endPoint x: 283, endPoint y: 22, distance: 7.8
click at [290, 17] on icon at bounding box center [289, 17] width 7 height 7
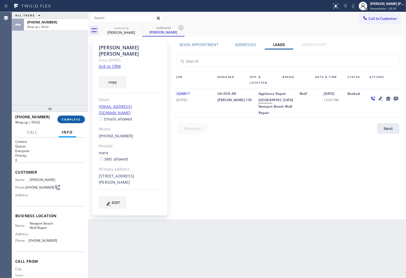
click at [78, 118] on span "COMPLETE" at bounding box center [71, 119] width 19 height 4
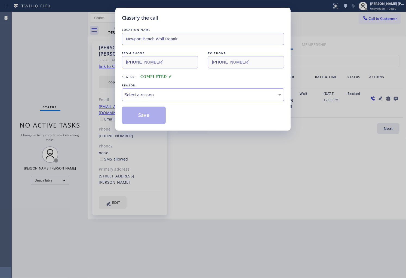
click at [178, 96] on div "Select a reason" at bounding box center [203, 95] width 156 height 6
click at [135, 118] on button "Save" at bounding box center [144, 114] width 44 height 17
drag, startPoint x: 135, startPoint y: 118, endPoint x: 133, endPoint y: 120, distance: 3.3
click at [135, 118] on button "Save" at bounding box center [144, 114] width 44 height 17
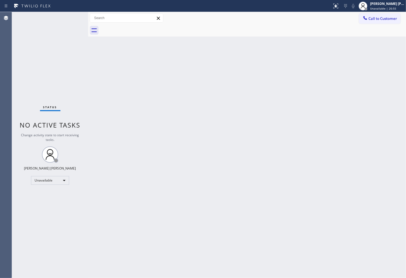
click at [366, 19] on span "Call to Customer" at bounding box center [383, 18] width 29 height 5
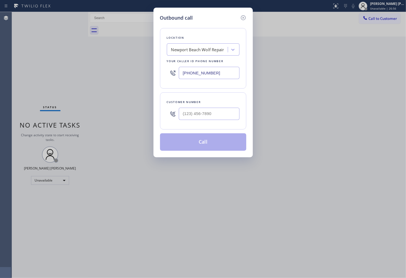
click at [208, 75] on input "(949) 647-4912" at bounding box center [209, 73] width 61 height 12
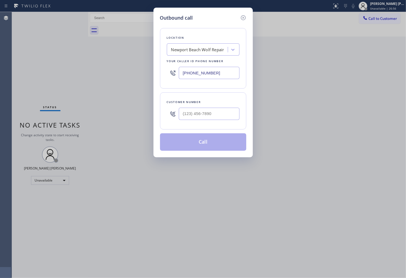
click at [208, 75] on input "(949) 647-4912" at bounding box center [209, 73] width 61 height 12
paste input "805) 600-2464"
type input "(805) 600-2464"
click at [218, 112] on input "(___) ___-____" at bounding box center [209, 114] width 61 height 12
paste input "310) 213-1982"
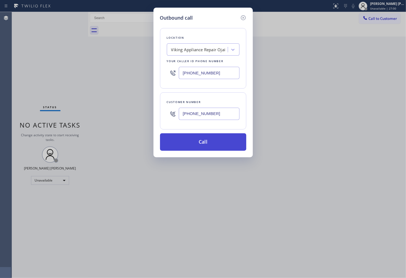
type input "(310) 213-1982"
click at [210, 139] on button "Call" at bounding box center [203, 141] width 86 height 17
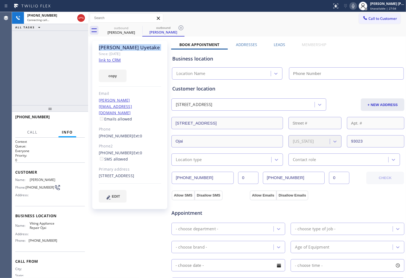
click at [0, 75] on div "Agent Desktop" at bounding box center [6, 145] width 12 height 266
type input "(805) 600-2464"
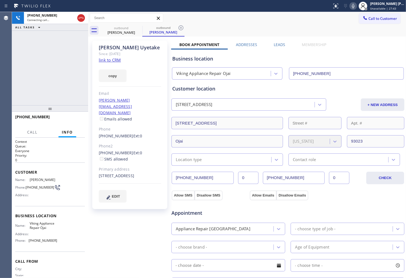
click at [23, 84] on div "+13102131982 Connecting call… ALL TASKS ALL TASKS ACTIVE TASKS TASKS IN WRAP UP" at bounding box center [50, 58] width 76 height 93
click at [0, 69] on div "Agent Desktop" at bounding box center [6, 145] width 12 height 266
click at [0, 72] on div "Agent Desktop" at bounding box center [6, 145] width 12 height 266
click at [82, 17] on icon at bounding box center [81, 18] width 5 height 2
click at [276, 46] on label "Leads" at bounding box center [279, 44] width 11 height 5
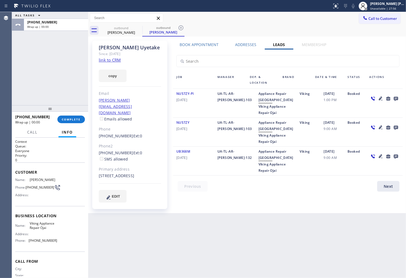
click at [366, 98] on icon at bounding box center [396, 98] width 7 height 7
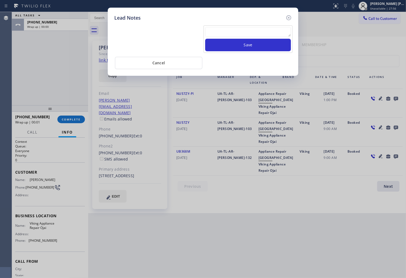
click at [265, 32] on textarea at bounding box center [248, 32] width 86 height 10
paste textarea "N/A - Please transfer"
type textarea "N/A - Please transfer"
click at [259, 51] on button "Save" at bounding box center [248, 45] width 86 height 13
click at [258, 48] on button "Save" at bounding box center [248, 45] width 86 height 13
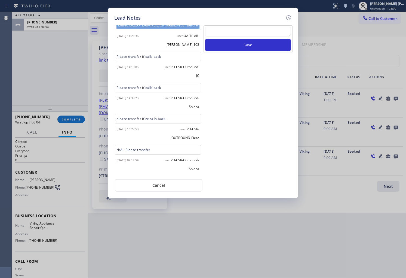
scroll to position [135, 0]
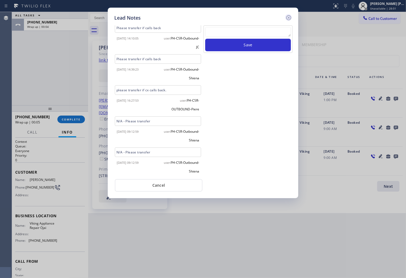
click at [290, 16] on icon at bounding box center [289, 17] width 7 height 7
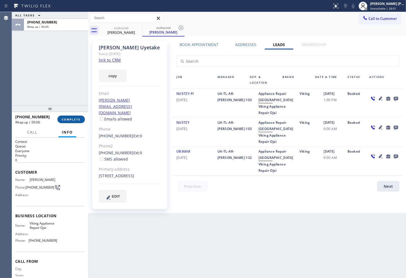
click at [72, 118] on span "COMPLETE" at bounding box center [71, 119] width 19 height 4
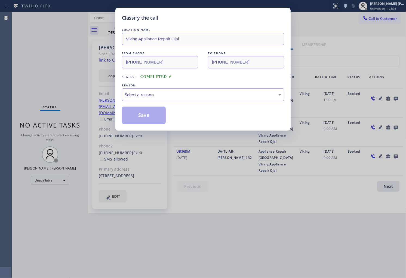
click at [170, 92] on div "Select a reason" at bounding box center [203, 95] width 156 height 6
click at [148, 117] on button "Save" at bounding box center [144, 114] width 44 height 17
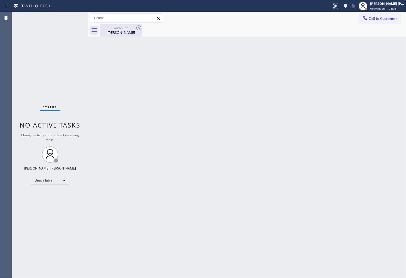
click at [132, 31] on div "Francine Uyetake" at bounding box center [121, 32] width 41 height 5
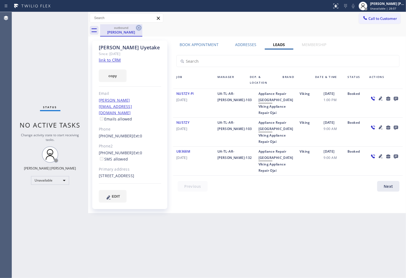
click at [136, 28] on icon at bounding box center [139, 28] width 7 height 7
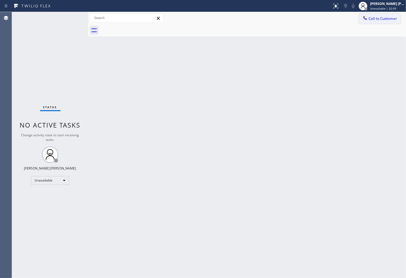
click at [366, 16] on span "Call to Customer" at bounding box center [383, 18] width 29 height 5
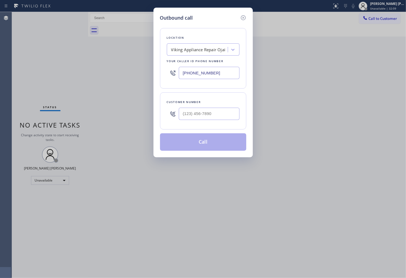
click at [215, 72] on input "(805) 600-2464" at bounding box center [209, 73] width 61 height 12
drag, startPoint x: 215, startPoint y: 72, endPoint x: 214, endPoint y: 69, distance: 2.8
click at [215, 72] on input "(805) 600-2464" at bounding box center [209, 73] width 61 height 12
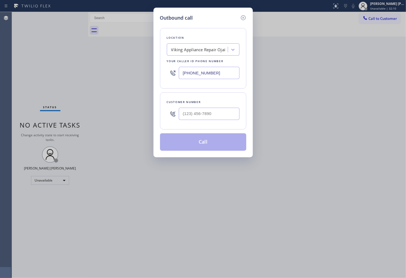
paste input "650) 203-6417"
type input "(650) 203-6417"
click at [226, 118] on input "(___) ___-____" at bounding box center [209, 114] width 61 height 12
paste input "408) 593-8531"
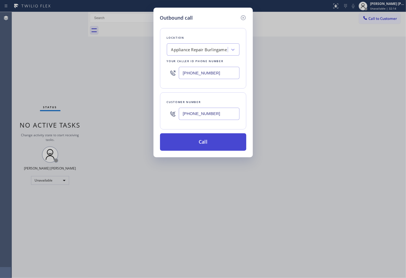
type input "(408) 593-8531"
click at [219, 140] on button "Call" at bounding box center [203, 141] width 86 height 17
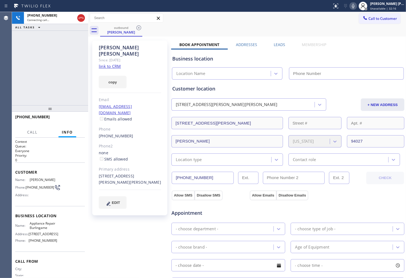
click at [115, 47] on div "Esther Khodadadi" at bounding box center [130, 50] width 62 height 13
type input "(650) 203-6417"
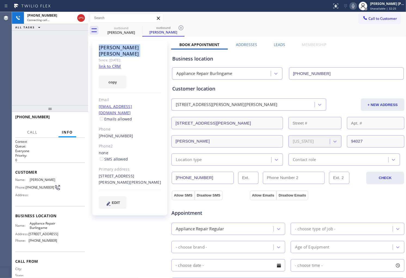
click at [143, 69] on div "copy" at bounding box center [130, 78] width 62 height 19
click at [86, 54] on div "+14085938531 Live | 00:01 ALL TASKS ALL TASKS ACTIVE TASKS TASKS IN WRAP UP" at bounding box center [50, 58] width 76 height 93
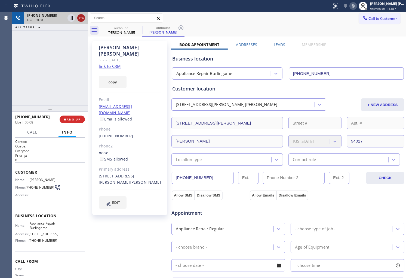
click at [82, 17] on icon at bounding box center [81, 18] width 7 height 7
click at [117, 133] on link "(408) 593-8531" at bounding box center [116, 135] width 35 height 5
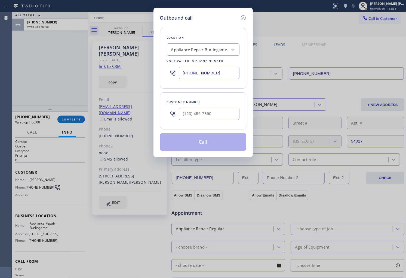
type input "(408) 593-8531"
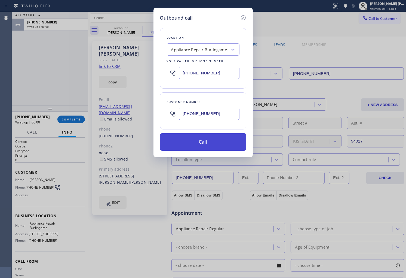
click at [194, 139] on button "Call" at bounding box center [203, 141] width 86 height 17
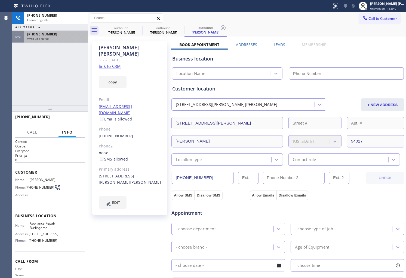
click at [61, 40] on div "Wrap up | 00:00" at bounding box center [56, 39] width 58 height 4
drag, startPoint x: 61, startPoint y: 40, endPoint x: 54, endPoint y: 127, distance: 86.9
click at [61, 41] on div "+14085938531 Wrap up | 00:00" at bounding box center [55, 37] width 62 height 12
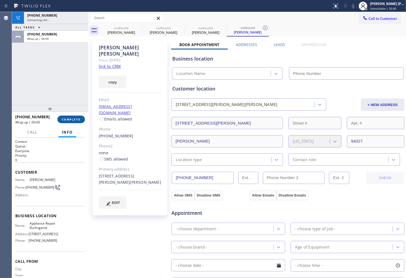
click at [65, 118] on span "COMPLETE" at bounding box center [71, 119] width 19 height 4
type input "(650) 203-6417"
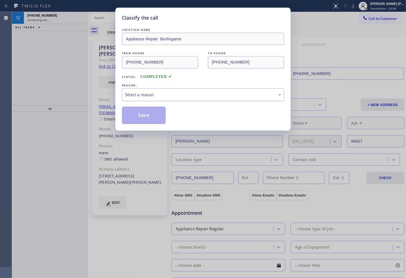
click at [165, 86] on div "REASON:" at bounding box center [203, 86] width 162 height 6
click at [161, 94] on div "Select a reason" at bounding box center [203, 95] width 156 height 6
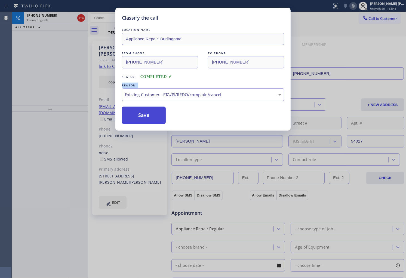
click at [147, 115] on button "Save" at bounding box center [144, 114] width 44 height 17
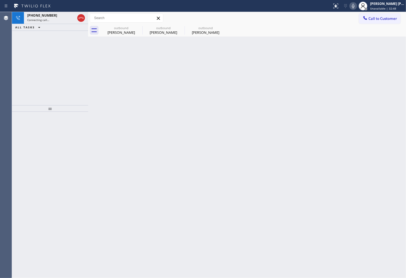
click at [50, 24] on div "ALL TASKS ALL TASKS ACTIVE TASKS TASKS IN WRAP UP" at bounding box center [50, 27] width 76 height 7
drag, startPoint x: 51, startPoint y: 21, endPoint x: 93, endPoint y: 50, distance: 51.4
click at [51, 20] on div "Connecting call…" at bounding box center [51, 20] width 48 height 4
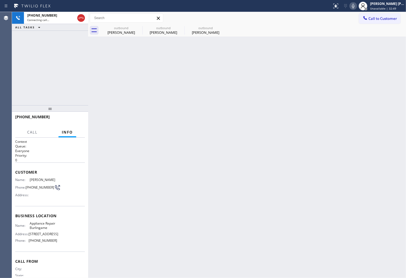
click at [100, 37] on div "Back to Dashboard Change Sender ID Customers Technicians Select a contact Outbo…" at bounding box center [247, 145] width 318 height 266
click at [119, 35] on div "outbound Esther Khodadadi" at bounding box center [121, 30] width 41 height 12
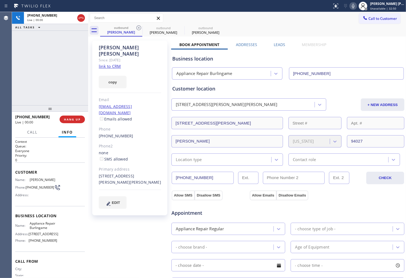
click at [108, 45] on div "Esther Khodadadi" at bounding box center [130, 50] width 62 height 13
copy div "Esther Khodadadi"
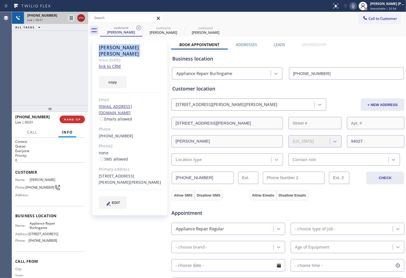
click at [86, 19] on div at bounding box center [76, 18] width 20 height 12
click at [85, 19] on div at bounding box center [76, 18] width 20 height 12
click at [82, 19] on icon at bounding box center [81, 18] width 7 height 7
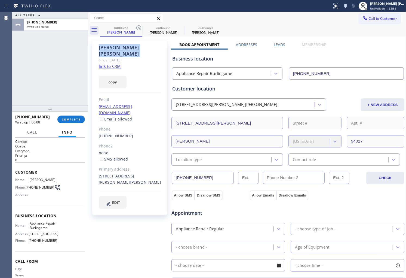
click at [276, 41] on div "Esther Khodadadi Since: 20 may 2020 link to CRM copy Email burnsepa@gmail.com E…" at bounding box center [247, 220] width 315 height 364
click at [275, 45] on label "Leads" at bounding box center [279, 44] width 11 height 5
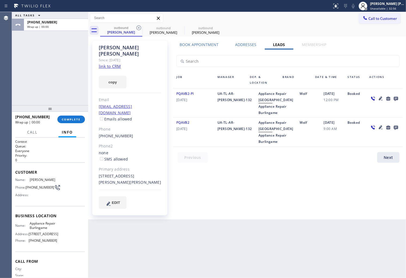
click at [366, 97] on icon at bounding box center [396, 98] width 7 height 7
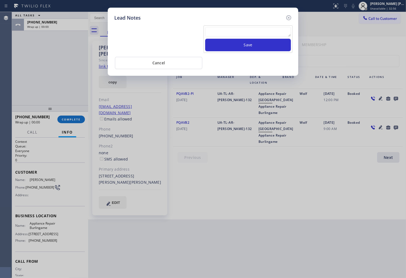
click at [270, 26] on div "Save" at bounding box center [248, 39] width 89 height 28
click at [266, 35] on textarea at bounding box center [248, 32] width 86 height 10
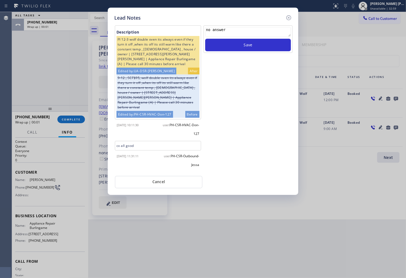
drag, startPoint x: 240, startPoint y: 37, endPoint x: 210, endPoint y: 36, distance: 30.5
click at [210, 36] on textarea "no answer" at bounding box center [248, 32] width 86 height 10
type textarea "no answer"
click at [292, 17] on icon at bounding box center [289, 17] width 7 height 7
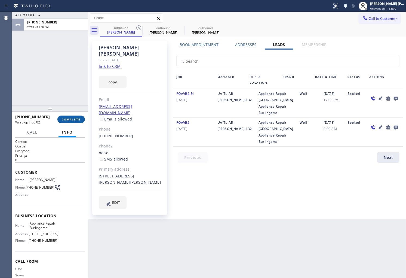
click at [69, 119] on span "COMPLETE" at bounding box center [71, 119] width 19 height 4
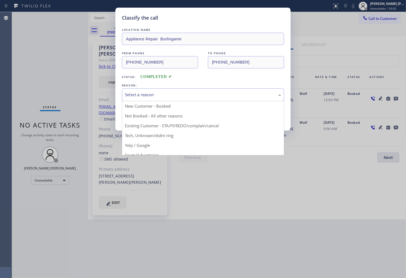
click at [184, 95] on div "Select a reason" at bounding box center [203, 95] width 156 height 6
drag, startPoint x: 184, startPoint y: 95, endPoint x: 182, endPoint y: 99, distance: 4.7
click at [184, 95] on div "Select a reason" at bounding box center [203, 95] width 156 height 6
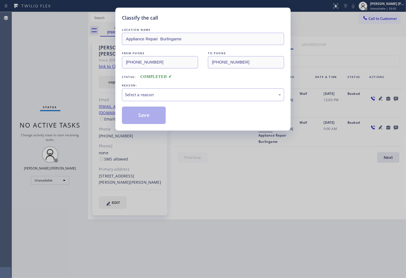
click at [165, 102] on div "LOCATION NAME Appliance Repair Burlingame FROM PHONE (650) 203-6417 TO PHONE (4…" at bounding box center [203, 75] width 162 height 97
click at [165, 98] on div "Select a reason" at bounding box center [203, 94] width 162 height 13
click at [150, 119] on button "Save" at bounding box center [144, 114] width 44 height 17
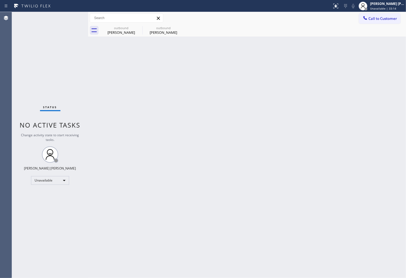
click at [14, 134] on div "Status No active tasks Change activity state to start receiving tasks. [PERSON_…" at bounding box center [50, 145] width 76 height 266
click at [366, 2] on div "[PERSON_NAME] [PERSON_NAME]" at bounding box center [387, 3] width 34 height 5
click at [366, 1] on div "Shiena Mae Palao Unavailable | 33:15" at bounding box center [381, 6] width 49 height 12
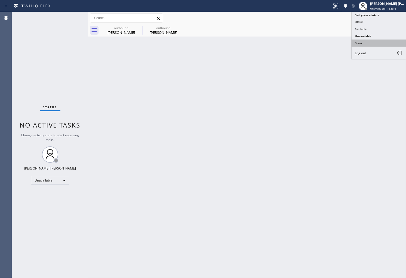
click at [363, 41] on button "Break" at bounding box center [379, 42] width 54 height 7
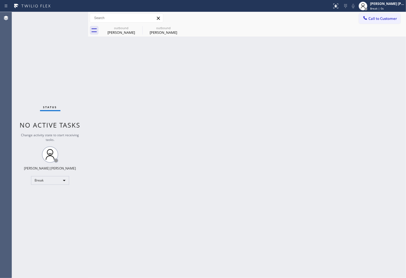
click at [34, 151] on div "Status No active tasks Change activity state to start receiving tasks. Shiena M…" at bounding box center [50, 145] width 76 height 266
click at [366, 7] on span "Break | 3:39" at bounding box center [378, 9] width 16 height 4
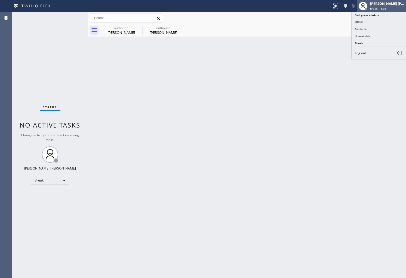
click at [366, 7] on span "Break | 3:39" at bounding box center [378, 9] width 16 height 4
click at [366, 7] on span "Break | 3:40" at bounding box center [378, 9] width 16 height 4
click at [366, 33] on button "Unavailable" at bounding box center [379, 35] width 54 height 7
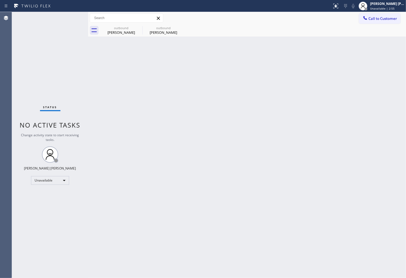
click at [0, 140] on div "Agent Desktop" at bounding box center [6, 145] width 12 height 266
click at [0, 0] on icon at bounding box center [0, 0] width 0 height 0
click at [139, 28] on div "outbound Esther Khodadadi outbound Esther Khodadadi" at bounding box center [253, 30] width 306 height 12
click at [1, 88] on div "Agent Desktop" at bounding box center [6, 145] width 12 height 266
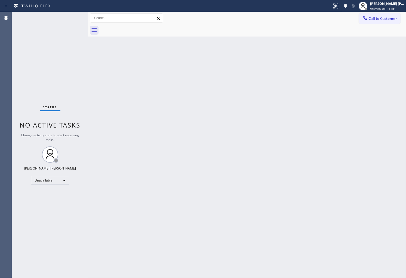
click at [1, 88] on div "Agent Desktop" at bounding box center [6, 145] width 12 height 266
drag, startPoint x: 382, startPoint y: 19, endPoint x: 348, endPoint y: 42, distance: 41.1
click at [366, 19] on span "Call to Customer" at bounding box center [383, 18] width 29 height 5
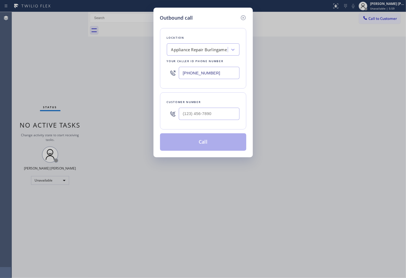
click at [211, 74] on input "(650) 203-6417" at bounding box center [209, 73] width 61 height 12
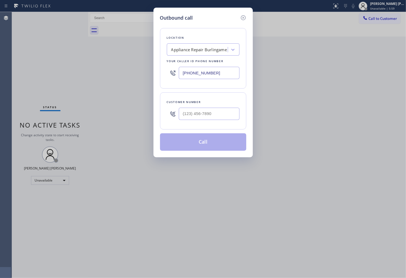
click at [211, 74] on input "(650) 203-6417" at bounding box center [209, 73] width 61 height 12
paste input "844) 735-4685"
type input "(844) 735-4685"
click at [210, 113] on input "text" at bounding box center [209, 114] width 61 height 12
click at [210, 113] on input "(___) ___-____" at bounding box center [209, 114] width 61 height 12
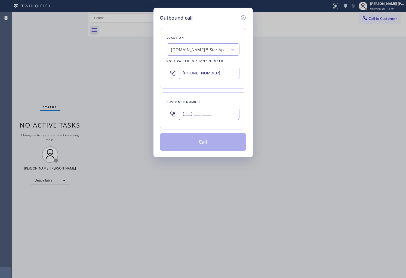
paste input "206) 650-8416"
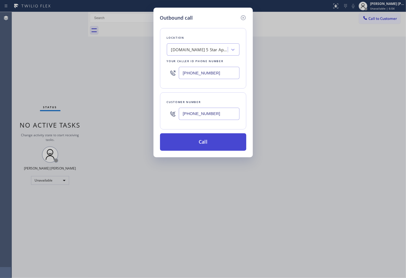
type input "(206) 650-8416"
click at [210, 145] on button "Call" at bounding box center [203, 141] width 86 height 17
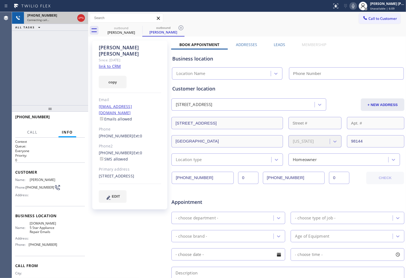
click at [81, 17] on div "+12066508416 Connecting call…" at bounding box center [50, 18] width 76 height 12
click at [80, 18] on icon at bounding box center [81, 18] width 7 height 7
click at [107, 47] on div "Lee Schultz" at bounding box center [130, 50] width 62 height 13
type input "(844) 735-4685"
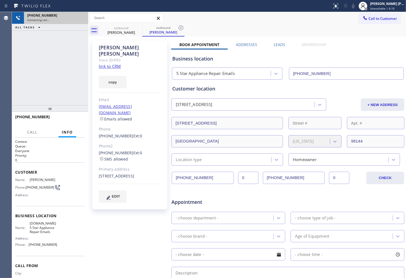
click at [107, 47] on div "Lee Schultz" at bounding box center [130, 50] width 62 height 13
copy div
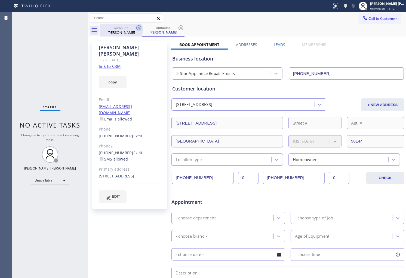
click at [138, 29] on icon at bounding box center [139, 28] width 7 height 7
click at [139, 29] on icon at bounding box center [139, 28] width 7 height 7
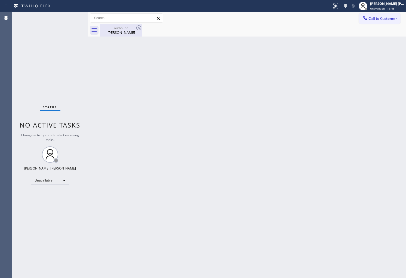
click at [132, 31] on div "Lee Schultz" at bounding box center [121, 32] width 41 height 5
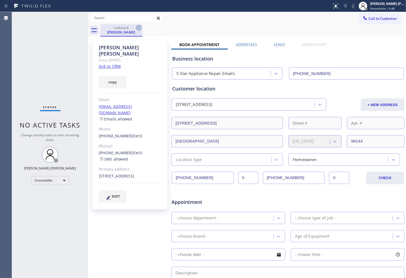
click at [138, 29] on icon at bounding box center [139, 28] width 7 height 7
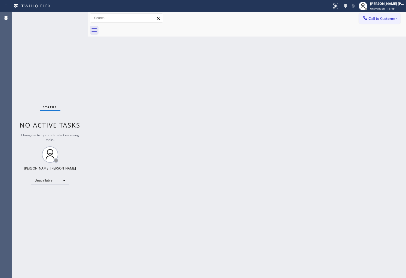
drag, startPoint x: 381, startPoint y: 22, endPoint x: 374, endPoint y: 27, distance: 8.0
click at [366, 22] on button "Call to Customer" at bounding box center [380, 18] width 42 height 10
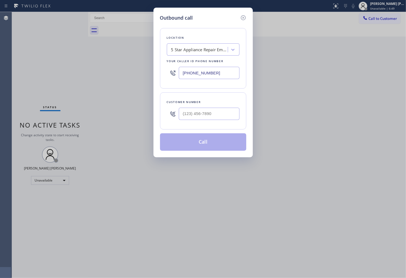
click at [212, 73] on input "(844) 735-4685" at bounding box center [209, 73] width 61 height 12
click at [211, 73] on input "(844) 735-4685" at bounding box center [209, 73] width 61 height 12
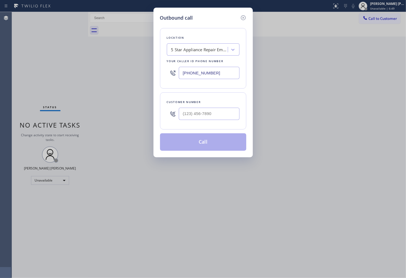
paste input "408) 413-1714"
type input "(408) 413-1714"
click at [209, 115] on input "(___) ___-____" at bounding box center [209, 114] width 61 height 12
paste input "408) 315-3928"
type input "(408) 315-3928"
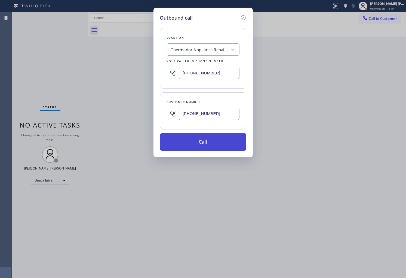
click at [208, 142] on button "Call" at bounding box center [203, 141] width 86 height 17
click at [366, 161] on div "Outbound call Location Thermador Appliance Repair Zone San Jose Your caller id …" at bounding box center [203, 139] width 406 height 278
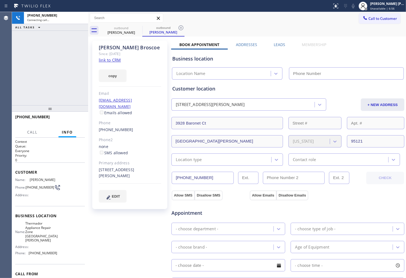
click at [122, 48] on div "Debra Broscoe" at bounding box center [130, 47] width 62 height 6
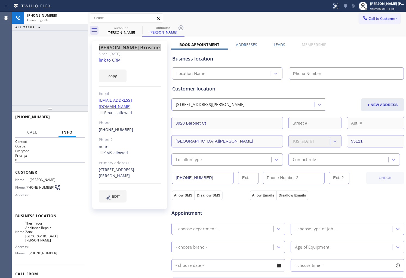
type input "(408) 413-1714"
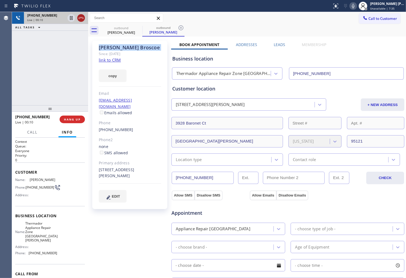
click at [81, 16] on icon at bounding box center [81, 18] width 7 height 7
click at [275, 42] on label "Leads" at bounding box center [279, 44] width 11 height 5
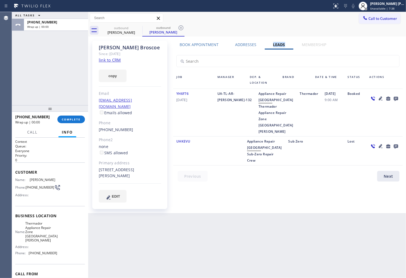
click at [366, 98] on icon at bounding box center [396, 99] width 4 height 4
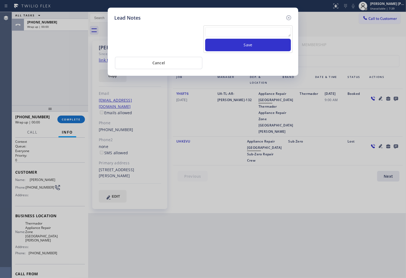
click at [251, 26] on div "Save" at bounding box center [248, 39] width 89 height 28
click at [254, 34] on textarea at bounding box center [248, 32] width 86 height 10
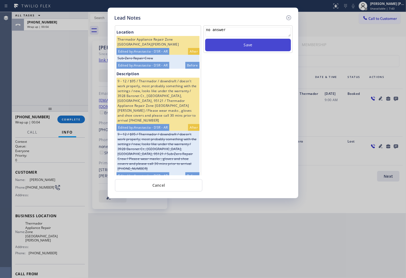
type textarea "no answer"
click at [245, 50] on button "Save" at bounding box center [248, 45] width 86 height 13
click at [289, 18] on icon at bounding box center [289, 17] width 7 height 7
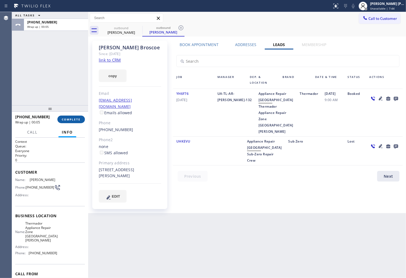
click at [75, 123] on button "COMPLETE" at bounding box center [71, 119] width 28 height 8
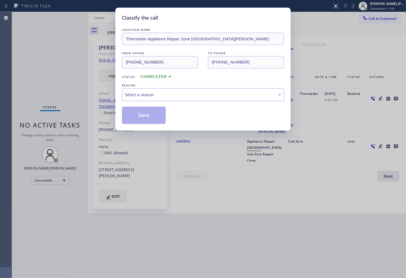
click at [164, 95] on div "Select a reason" at bounding box center [203, 95] width 156 height 6
click at [144, 119] on button "Save" at bounding box center [144, 114] width 44 height 17
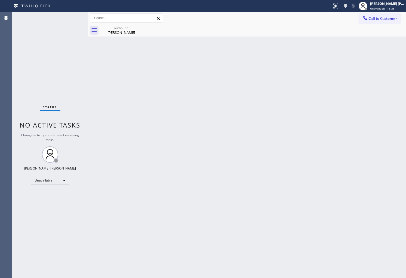
click at [0, 80] on div "Agent Desktop" at bounding box center [6, 145] width 12 height 266
click at [366, 20] on span "Call to Customer" at bounding box center [383, 18] width 29 height 5
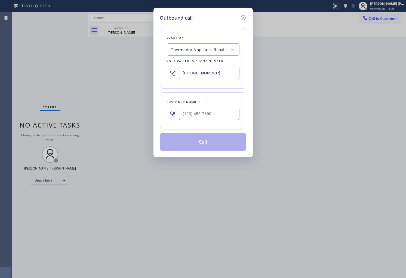
click at [214, 75] on input "(408) 413-1714" at bounding box center [209, 73] width 61 height 12
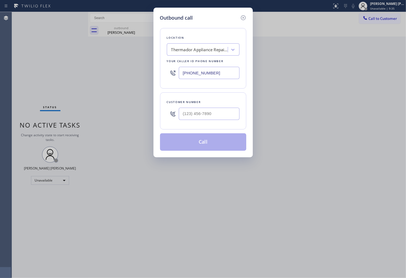
click at [214, 75] on input "(408) 413-1714" at bounding box center [209, 73] width 61 height 12
paste input "206) 203-1370"
type input "(206) 203-1370"
click at [212, 106] on div at bounding box center [209, 114] width 61 height 18
click at [212, 115] on input "(___) ___-____" at bounding box center [209, 114] width 61 height 12
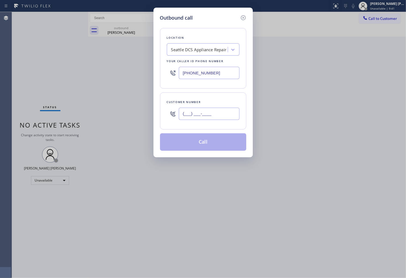
paste input "206) 399-7934"
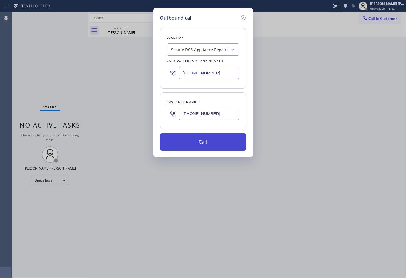
type input "(206) 399-7934"
click at [225, 141] on button "Call" at bounding box center [203, 141] width 86 height 17
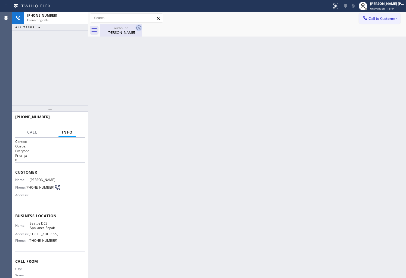
click at [139, 27] on icon at bounding box center [138, 27] width 5 height 5
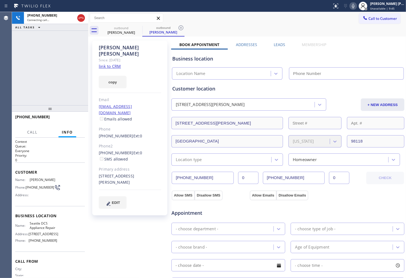
click at [120, 49] on div "Barbara Friedman" at bounding box center [130, 50] width 62 height 13
copy div "Barbara Friedman"
type input "(206) 203-1370"
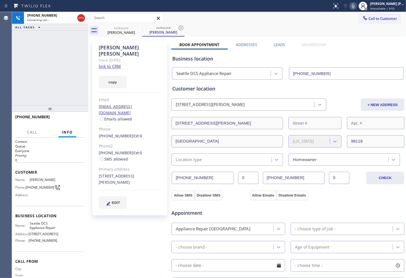
drag, startPoint x: 7, startPoint y: 90, endPoint x: 29, endPoint y: 82, distance: 23.9
click at [7, 90] on div "Agent Desktop" at bounding box center [6, 145] width 12 height 266
click at [26, 110] on div at bounding box center [50, 108] width 76 height 7
click at [23, 116] on span "+12063997934" at bounding box center [32, 116] width 35 height 5
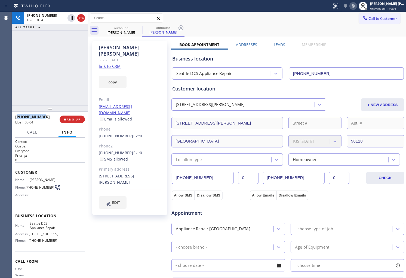
click at [23, 116] on span "+12063997934" at bounding box center [32, 116] width 35 height 5
copy span "+12063997934"
click at [84, 15] on icon at bounding box center [81, 18] width 7 height 7
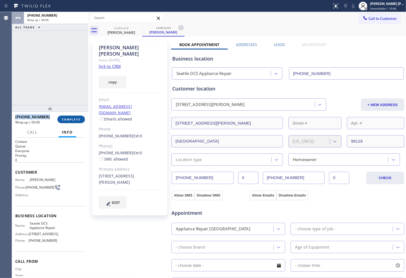
click at [70, 117] on button "COMPLETE" at bounding box center [71, 119] width 28 height 8
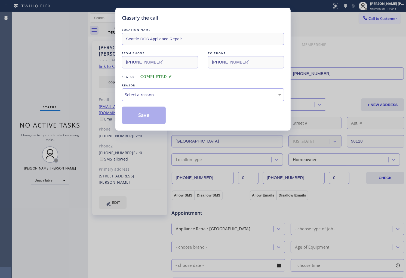
click at [160, 89] on div "Select a reason" at bounding box center [203, 94] width 162 height 13
click at [145, 117] on button "Save" at bounding box center [144, 114] width 44 height 17
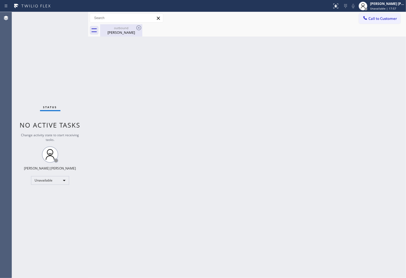
click at [135, 34] on div "Barbara Friedman" at bounding box center [121, 32] width 41 height 5
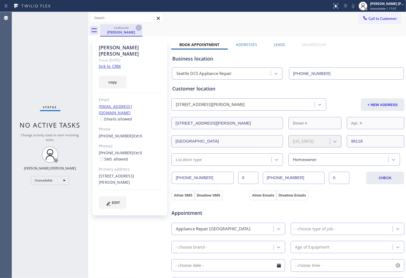
click at [138, 28] on icon at bounding box center [138, 27] width 5 height 5
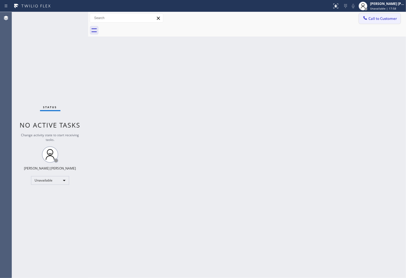
click at [366, 20] on span "Call to Customer" at bounding box center [383, 18] width 29 height 5
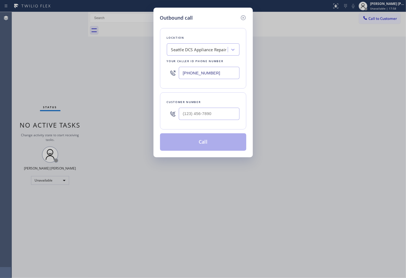
click at [209, 71] on input "(206) 203-1370" at bounding box center [209, 73] width 61 height 12
paste input "855) 731-4952"
type input "[PHONE_NUMBER]"
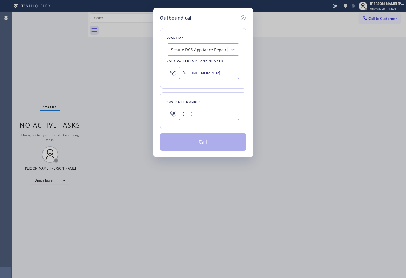
click at [208, 112] on input "(___) ___-____" at bounding box center [209, 114] width 61 height 12
paste input "760) 668-6028"
type input "(760) 668-6028"
click at [197, 73] on input "[PHONE_NUMBER]" at bounding box center [209, 73] width 61 height 12
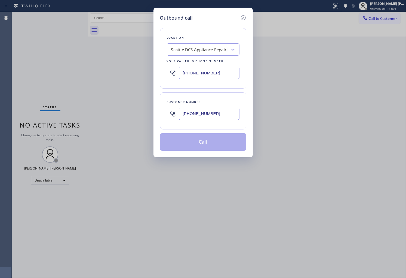
click at [197, 73] on input "[PHONE_NUMBER]" at bounding box center [209, 73] width 61 height 12
paste input "text"
type input "[PHONE_NUMBER]"
click at [242, 20] on icon at bounding box center [243, 17] width 7 height 7
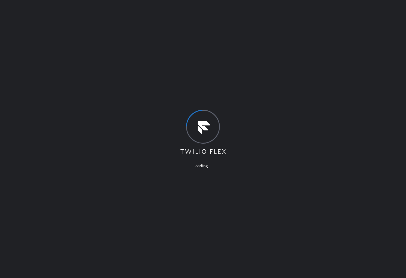
click at [8, 154] on div "Loading ..." at bounding box center [203, 139] width 406 height 278
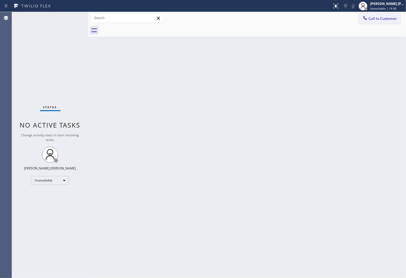
click at [379, 21] on button "Call to Customer" at bounding box center [380, 18] width 42 height 10
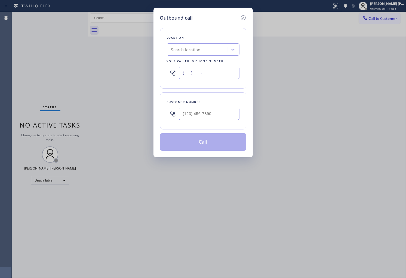
click at [208, 70] on input "(___) ___-____" at bounding box center [209, 73] width 61 height 12
paste input "8557"
click at [208, 70] on input "(___) ___-8557" at bounding box center [209, 73] width 61 height 12
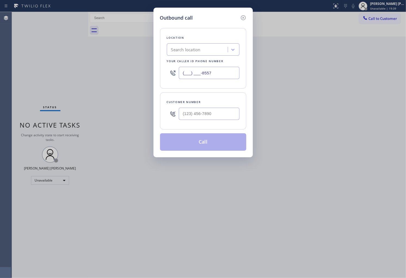
click at [208, 70] on input "(___) ___-8557" at bounding box center [209, 73] width 61 height 12
paste input "855) 731-4952"
type input "[PHONE_NUMBER]"
click at [207, 113] on input "(___) ___-____" at bounding box center [209, 114] width 61 height 12
paste input "760) 668-6028"
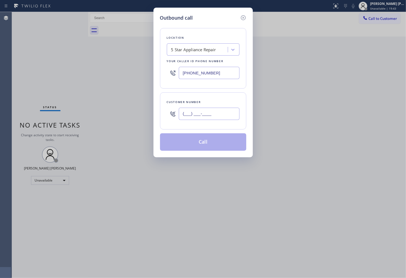
type input "(760) 668-6028"
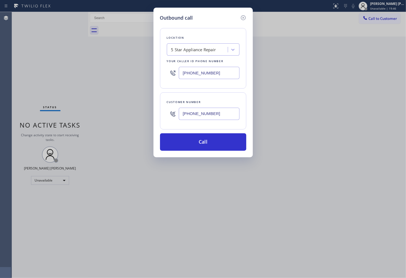
click at [217, 141] on button "Call" at bounding box center [203, 141] width 86 height 17
click at [257, 22] on div "Call to Customer Outbound call Location 5 Star Appliance Repair Your caller id …" at bounding box center [247, 18] width 318 height 10
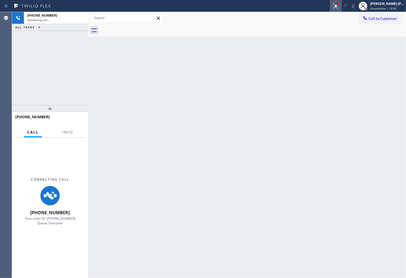
click at [336, 7] on div at bounding box center [336, 6] width 12 height 7
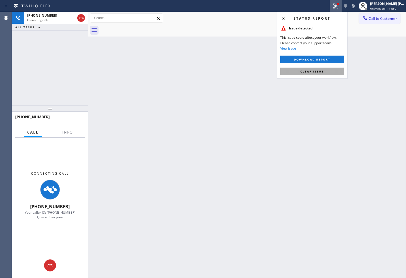
click at [319, 72] on span "Clear issue" at bounding box center [312, 71] width 23 height 4
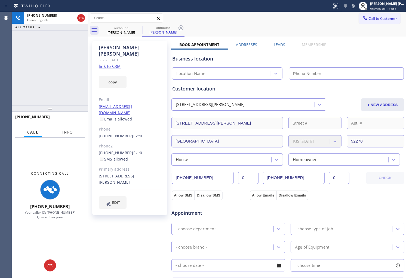
click at [64, 130] on span "Info" at bounding box center [67, 132] width 11 height 5
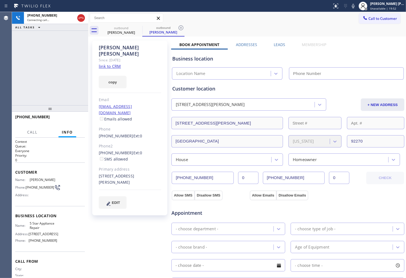
click at [123, 57] on div "Since: [DATE]" at bounding box center [130, 60] width 62 height 6
click at [123, 49] on div "Ludwig Mazmanian" at bounding box center [130, 50] width 62 height 13
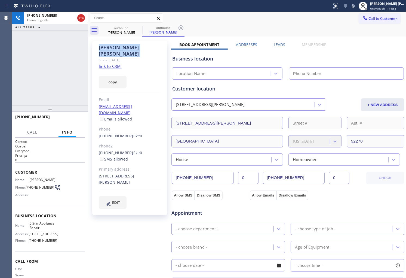
click at [123, 49] on div "Ludwig Mazmanian" at bounding box center [130, 50] width 62 height 13
copy div "Ludwig Mazmanian"
type input "[PHONE_NUMBER]"
click at [0, 65] on div "Agent Desktop" at bounding box center [6, 145] width 12 height 266
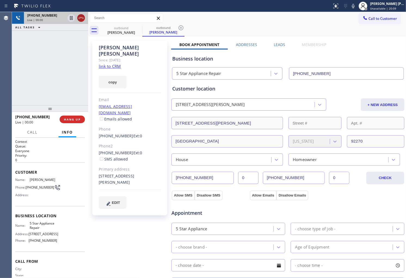
click at [81, 16] on icon at bounding box center [81, 18] width 7 height 7
click at [281, 45] on label "Leads" at bounding box center [279, 44] width 11 height 5
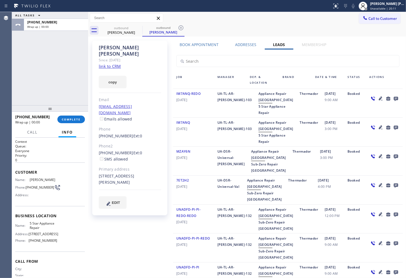
click at [393, 96] on icon at bounding box center [396, 98] width 7 height 7
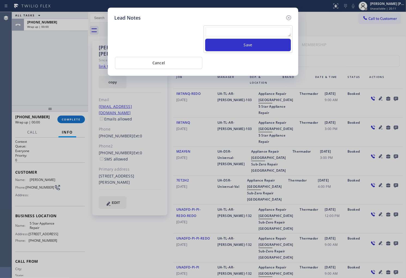
click at [246, 32] on textarea at bounding box center [248, 32] width 86 height 10
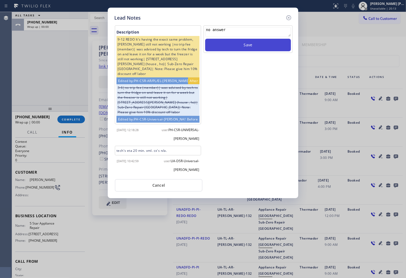
type textarea "no answer"
click at [248, 46] on button "Save" at bounding box center [248, 45] width 86 height 13
click at [290, 16] on icon at bounding box center [289, 17] width 7 height 7
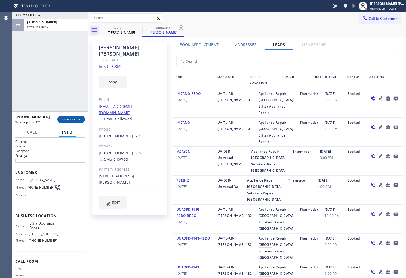
click at [74, 120] on span "COMPLETE" at bounding box center [71, 119] width 19 height 4
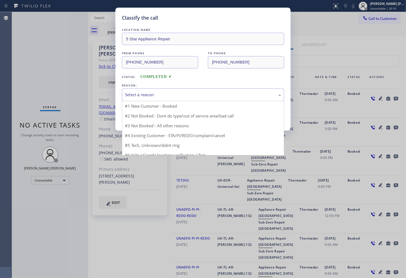
click at [175, 93] on div "Select a reason" at bounding box center [203, 95] width 156 height 6
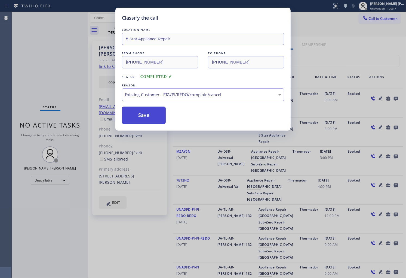
click at [137, 117] on button "Save" at bounding box center [144, 114] width 44 height 17
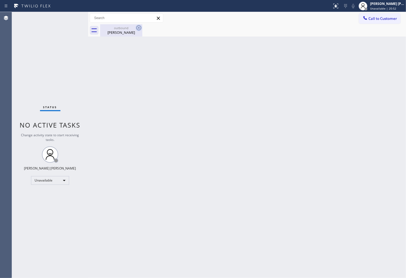
drag, startPoint x: 134, startPoint y: 35, endPoint x: 138, endPoint y: 29, distance: 7.3
click at [134, 34] on div "Ludwig Mazmanian" at bounding box center [121, 32] width 41 height 5
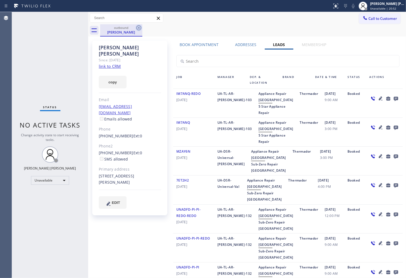
click at [138, 29] on icon at bounding box center [138, 27] width 5 height 5
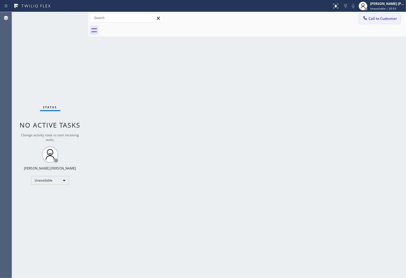
drag, startPoint x: 388, startPoint y: 21, endPoint x: 382, endPoint y: 25, distance: 6.9
click at [388, 21] on button "Call to Customer" at bounding box center [380, 18] width 42 height 10
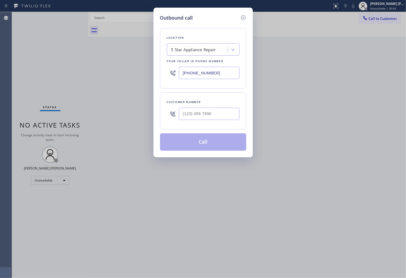
click at [224, 69] on input "[PHONE_NUMBER]" at bounding box center [209, 73] width 61 height 12
paste input "424) 232-0833"
type input "(424) 232-0833"
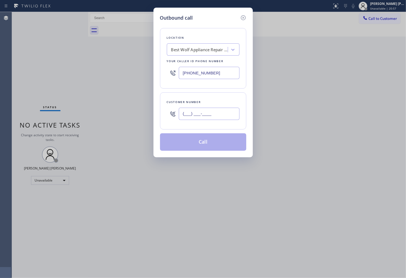
click at [213, 119] on input "(___) ___-____" at bounding box center [209, 114] width 61 height 12
paste input "310) 365-9299"
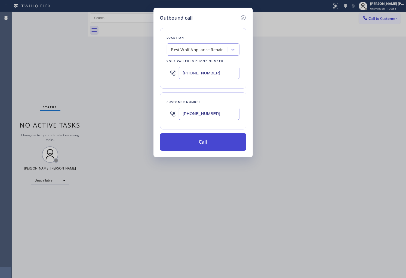
type input "(310) 365-9299"
click at [225, 145] on button "Call" at bounding box center [203, 141] width 86 height 17
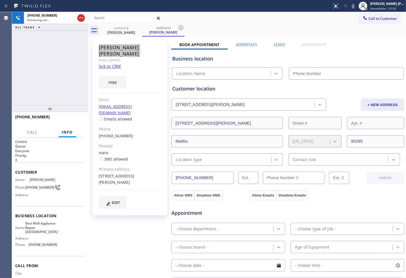
type input "(424) 232-0833"
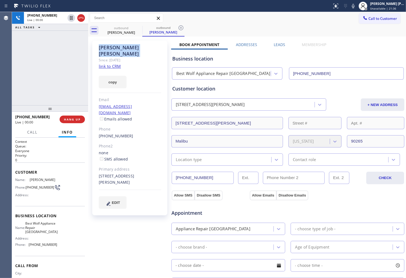
click at [0, 49] on div "Agent Desktop" at bounding box center [6, 145] width 12 height 266
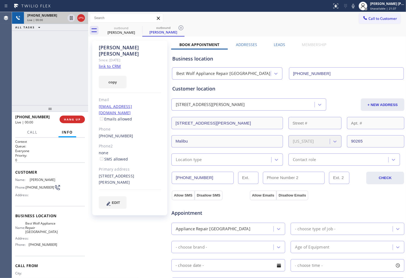
click at [83, 21] on div at bounding box center [76, 18] width 20 height 12
click at [83, 21] on icon at bounding box center [81, 18] width 7 height 7
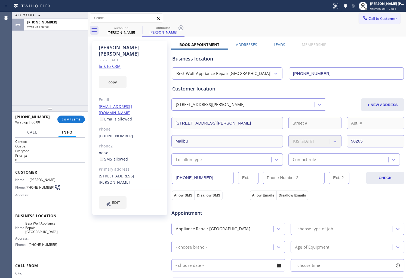
click at [279, 42] on label "Leads" at bounding box center [279, 44] width 11 height 5
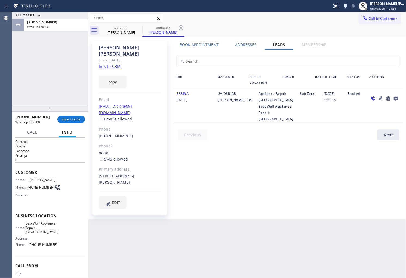
click at [396, 99] on icon at bounding box center [396, 99] width 4 height 4
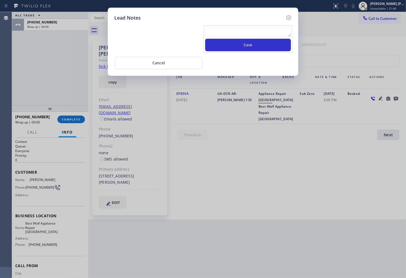
click at [281, 35] on textarea at bounding box center [248, 32] width 86 height 10
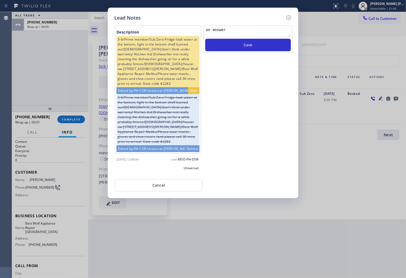
click at [211, 29] on textarea "on answer" at bounding box center [248, 32] width 86 height 10
drag, startPoint x: 209, startPoint y: 29, endPoint x: 206, endPoint y: 30, distance: 3.6
click at [209, 29] on textarea "on answer" at bounding box center [248, 32] width 86 height 10
type textarea "no answer"
click at [238, 37] on div "no answer" at bounding box center [248, 33] width 86 height 12
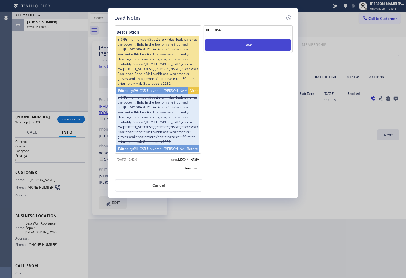
click at [238, 47] on button "Save" at bounding box center [248, 45] width 86 height 13
click at [288, 18] on icon at bounding box center [289, 17] width 7 height 7
click at [288, 18] on div "Call to Customer Outbound call Location Best Wolf Appliance Repair Malibu Your …" at bounding box center [247, 18] width 318 height 10
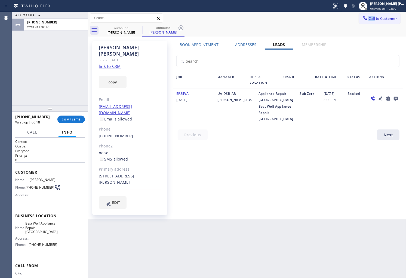
click at [22, 102] on div "ALL TASKS ALL TASKS ACTIVE TASKS TASKS IN WRAP UP +13103659299 Wrap up | 00:17" at bounding box center [50, 58] width 76 height 93
click at [71, 117] on button "COMPLETE" at bounding box center [71, 119] width 28 height 8
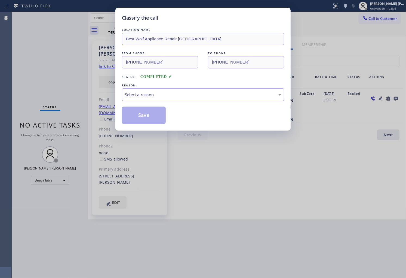
click at [183, 98] on div "Select a reason" at bounding box center [203, 95] width 156 height 6
click at [151, 93] on div "Tech, Unknown/didnt ring" at bounding box center [203, 95] width 156 height 6
click at [146, 117] on button "Save" at bounding box center [144, 114] width 44 height 17
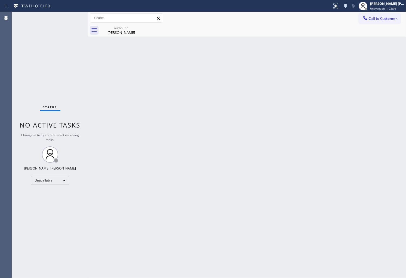
click at [0, 136] on div "Agent Desktop" at bounding box center [6, 145] width 12 height 266
click at [131, 29] on div "outbound" at bounding box center [121, 28] width 41 height 4
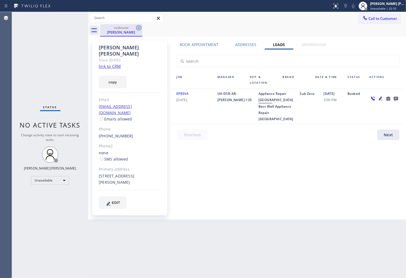
click at [138, 29] on icon at bounding box center [139, 28] width 7 height 7
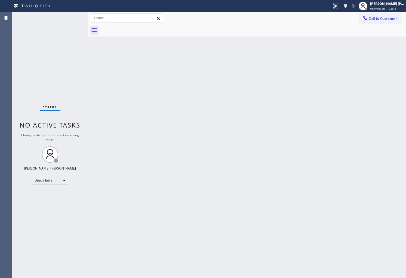
click at [0, 94] on div "Agent Desktop" at bounding box center [6, 145] width 12 height 266
click at [378, 19] on span "Call to Customer" at bounding box center [383, 18] width 29 height 5
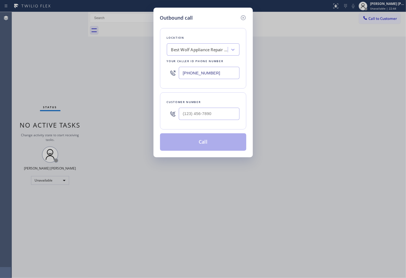
click at [207, 70] on input "(424) 232-0833" at bounding box center [209, 73] width 61 height 12
paste input "305) 676-402"
type input "(305) 676-4023"
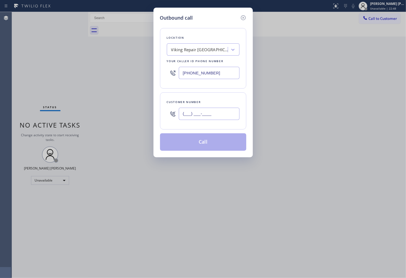
click at [217, 118] on input "(___) ___-____" at bounding box center [209, 114] width 61 height 12
paste input "786) 556-3448"
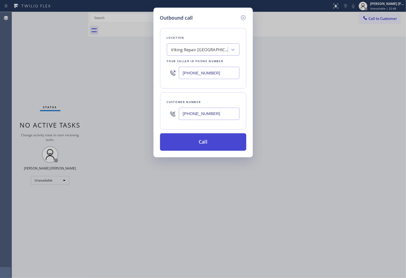
type input "(786) 556-3448"
click at [217, 140] on button "Call" at bounding box center [203, 141] width 86 height 17
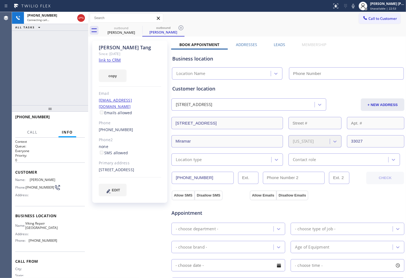
type input "(305) 676-4023"
click at [115, 47] on div "Keith Tang" at bounding box center [130, 47] width 62 height 6
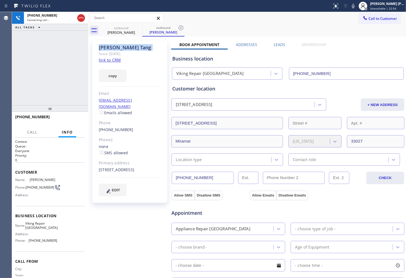
click at [115, 47] on div "Keith Tang" at bounding box center [130, 47] width 62 height 6
copy div "Keith Tang"
click at [0, 68] on div "Agent Desktop" at bounding box center [6, 145] width 12 height 266
click at [357, 6] on icon at bounding box center [353, 6] width 7 height 7
click at [357, 5] on icon at bounding box center [353, 6] width 7 height 7
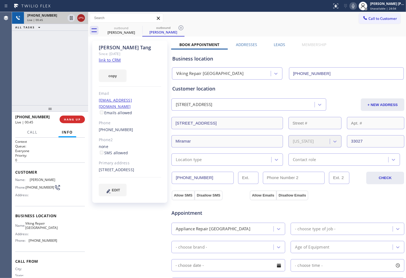
click at [79, 20] on icon at bounding box center [81, 18] width 7 height 7
click at [277, 42] on label "Leads" at bounding box center [279, 44] width 11 height 5
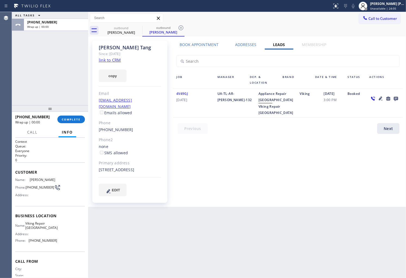
click at [397, 97] on icon at bounding box center [396, 98] width 7 height 7
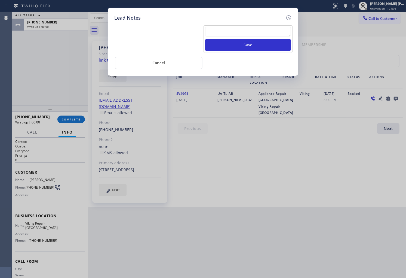
click at [241, 23] on div "Save Cancel" at bounding box center [203, 46] width 178 height 48
click at [241, 33] on textarea at bounding box center [248, 32] width 86 height 10
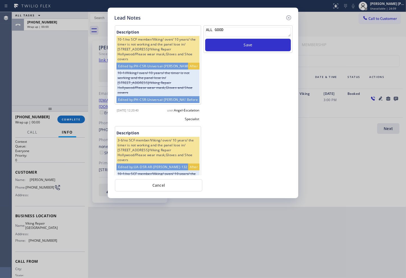
type textarea "ALL GOOD"
click at [245, 57] on div "ALL GOOD Save" at bounding box center [248, 100] width 90 height 150
click at [247, 45] on button "Save" at bounding box center [248, 45] width 86 height 13
click at [291, 17] on icon at bounding box center [289, 17] width 7 height 7
click at [291, 17] on div "Call to Customer Outbound call Location Viking Repair Hollywood Your caller id …" at bounding box center [247, 18] width 318 height 10
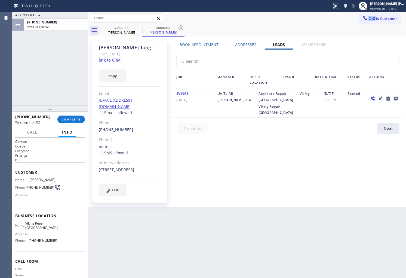
drag, startPoint x: 72, startPoint y: 124, endPoint x: 80, endPoint y: 114, distance: 12.8
click at [72, 124] on div "+17865563448 Wrap up | 00:02 COMPLETE" at bounding box center [50, 119] width 70 height 14
click at [80, 114] on div "+17865563448 Wrap up | 00:03 COMPLETE" at bounding box center [50, 119] width 70 height 14
click at [75, 120] on span "COMPLETE" at bounding box center [71, 119] width 19 height 4
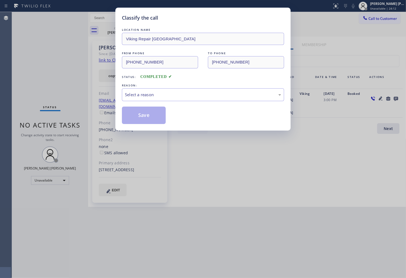
click at [178, 94] on div "Select a reason" at bounding box center [203, 95] width 156 height 6
click at [142, 117] on button "Save" at bounding box center [144, 114] width 44 height 17
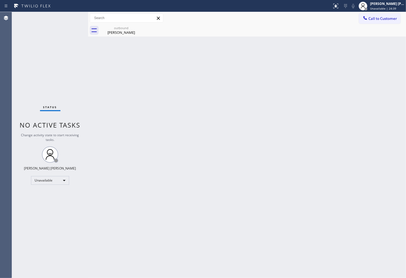
click at [0, 81] on div "Agent Desktop" at bounding box center [6, 145] width 12 height 266
click at [116, 31] on div "Keith Tang" at bounding box center [121, 32] width 41 height 5
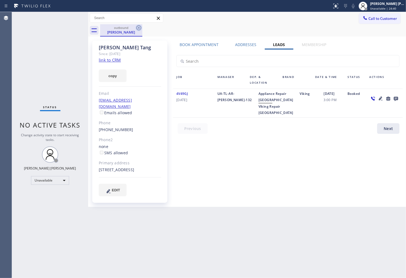
click at [139, 28] on icon at bounding box center [139, 28] width 7 height 7
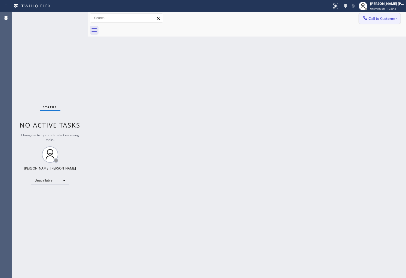
click at [365, 18] on icon at bounding box center [366, 18] width 4 height 4
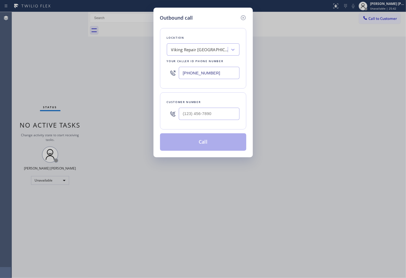
click at [211, 78] on input "(305) 676-4023" at bounding box center [209, 73] width 61 height 12
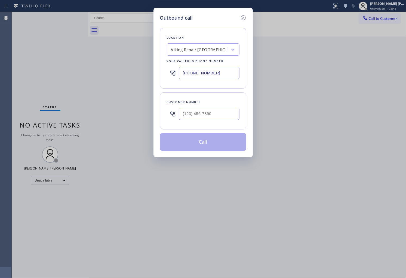
click at [211, 78] on input "(305) 676-4023" at bounding box center [209, 73] width 61 height 12
paste input "2) 7__-____"
click at [209, 72] on input "(302) 7__-____" at bounding box center [209, 73] width 61 height 12
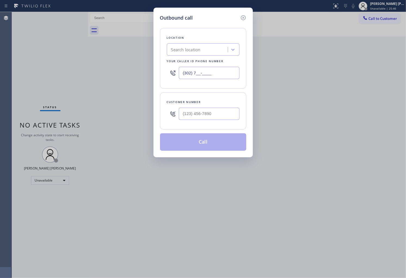
click at [209, 72] on input "(302) 7__-____" at bounding box center [209, 73] width 61 height 12
paste input "949) 536-9445"
type input "(949) 536-9445"
click at [209, 114] on input "text" at bounding box center [209, 114] width 61 height 12
paste input "949) 836-5055"
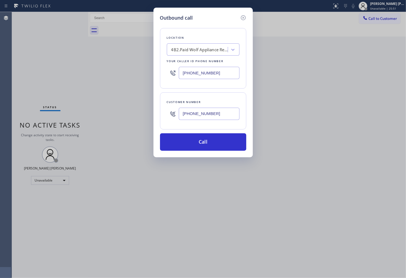
type input "(949) 836-5055"
click at [221, 74] on input "(949) 536-9445" at bounding box center [209, 73] width 61 height 12
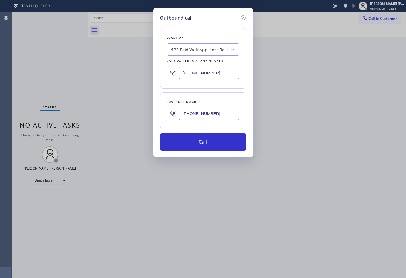
paste input "855) 731-4952"
type input "[PHONE_NUMBER]"
click at [217, 141] on button "Call" at bounding box center [203, 141] width 86 height 17
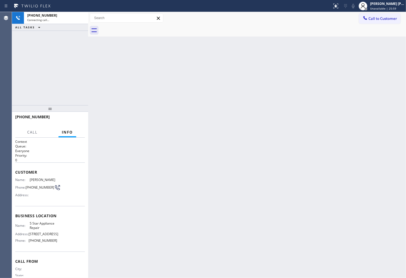
click at [42, 181] on span "Michael Allan" at bounding box center [43, 180] width 27 height 4
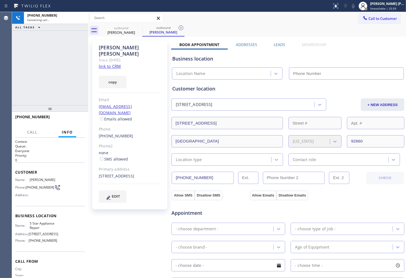
click at [42, 181] on span "Michael Allan" at bounding box center [43, 180] width 27 height 4
type input "[PHONE_NUMBER]"
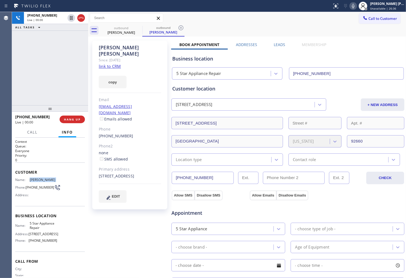
click at [0, 81] on div "Agent Desktop" at bounding box center [6, 145] width 12 height 266
click at [83, 18] on icon at bounding box center [81, 18] width 7 height 7
click at [274, 45] on label "Leads" at bounding box center [279, 44] width 11 height 5
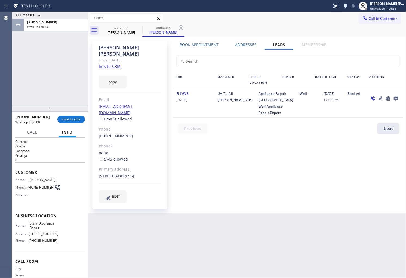
click at [396, 98] on icon at bounding box center [396, 98] width 7 height 7
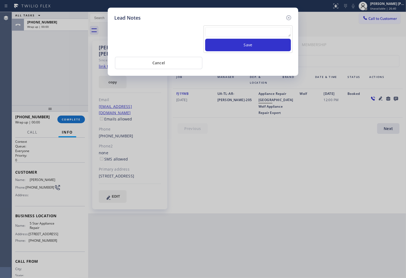
click at [221, 31] on textarea at bounding box center [248, 32] width 86 height 10
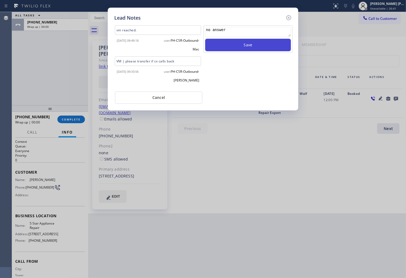
type textarea "no answer"
click at [233, 47] on button "Save" at bounding box center [248, 45] width 86 height 13
click at [290, 18] on icon at bounding box center [289, 17] width 7 height 7
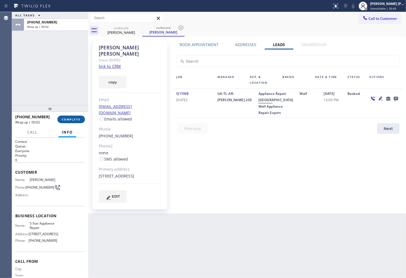
click at [78, 115] on button "COMPLETE" at bounding box center [71, 119] width 28 height 8
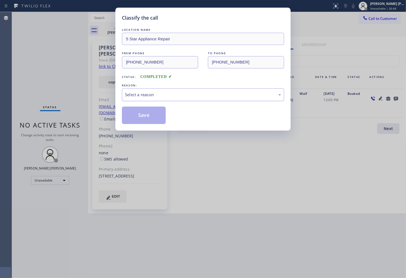
click at [221, 91] on div "Select a reason" at bounding box center [203, 94] width 162 height 13
click at [151, 115] on button "Save" at bounding box center [144, 114] width 44 height 17
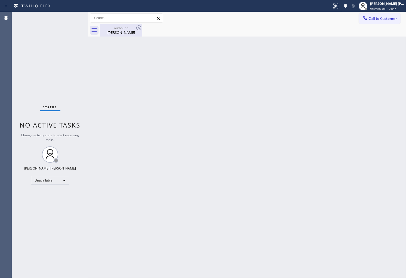
click at [116, 32] on div "Michael Allan" at bounding box center [121, 32] width 41 height 5
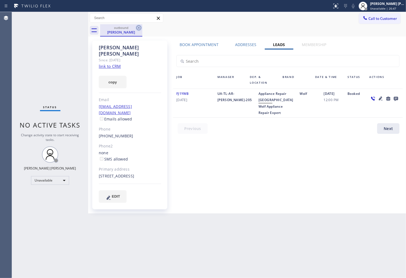
click at [142, 29] on icon at bounding box center [139, 28] width 7 height 7
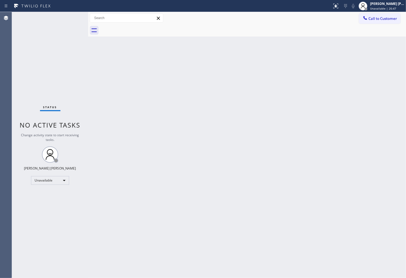
click at [140, 28] on div at bounding box center [253, 30] width 306 height 12
click at [378, 20] on span "Call to Customer" at bounding box center [383, 18] width 29 height 5
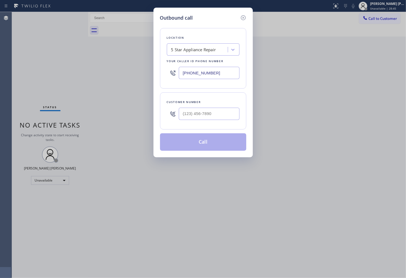
click at [206, 69] on input "[PHONE_NUMBER]" at bounding box center [209, 73] width 61 height 12
paste input "340-1313"
type input "(855) 340-1313"
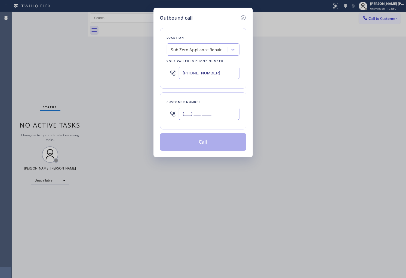
click at [212, 112] on input "(___) ___-____" at bounding box center [209, 114] width 61 height 12
paste input "703) 798-1053"
type input "(703) 798-1053"
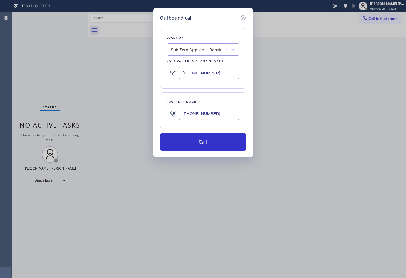
click at [1, 127] on div "Outbound call Location Sub Zero Appliance Repair Your caller id phone number (8…" at bounding box center [203, 139] width 406 height 278
click at [215, 136] on button "Call" at bounding box center [203, 141] width 86 height 17
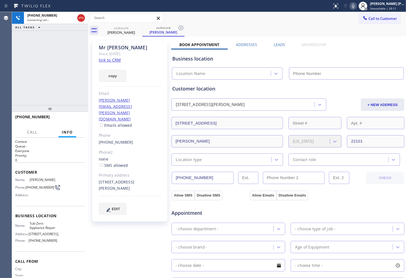
click at [115, 43] on div "Mr David Since: 20 may 2020 link to CRM copy Email david.strous@gmail.com Email…" at bounding box center [129, 131] width 75 height 181
click at [114, 48] on div "Mr David" at bounding box center [130, 47] width 62 height 6
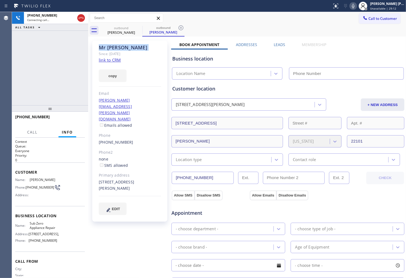
click at [114, 48] on div "Mr David" at bounding box center [130, 47] width 62 height 6
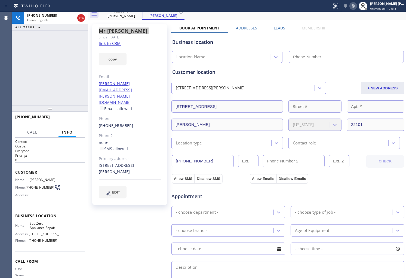
type input "(855) 340-1313"
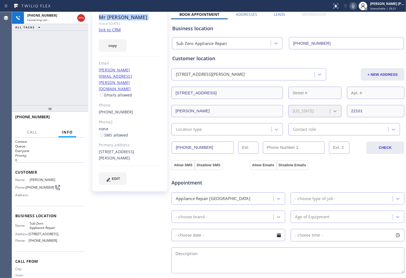
click at [4, 66] on div "Agent Desktop" at bounding box center [6, 145] width 12 height 266
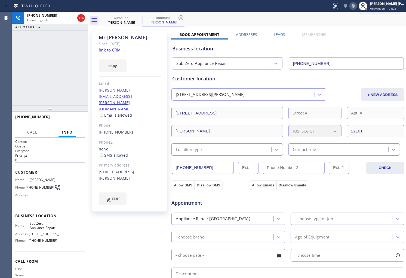
scroll to position [0, 0]
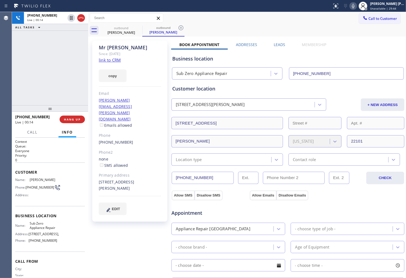
click at [100, 179] on div "6444 Georgetown Pike McLean, 22101 VA" at bounding box center [130, 185] width 62 height 13
copy div "22101"
click at [20, 44] on div "+17037981053 Live | 00:15 ALL TASKS ALL TASKS ACTIVE TASKS TASKS IN WRAP UP" at bounding box center [50, 58] width 76 height 93
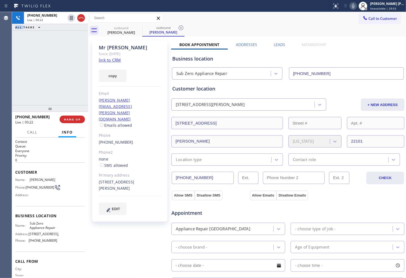
click at [355, 6] on icon at bounding box center [353, 6] width 3 height 4
click at [40, 68] on div "+17037981053 Live | 00:25 ALL TASKS ALL TASKS ACTIVE TASKS TASKS IN WRAP UP" at bounding box center [50, 58] width 76 height 93
drag, startPoint x: 81, startPoint y: 19, endPoint x: 89, endPoint y: 22, distance: 8.4
click at [81, 19] on icon at bounding box center [81, 18] width 7 height 7
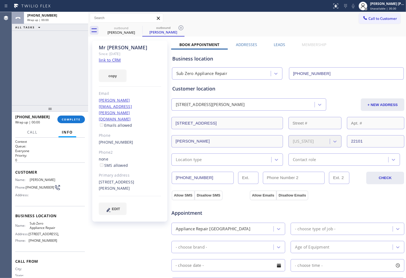
drag, startPoint x: 277, startPoint y: 46, endPoint x: 278, endPoint y: 50, distance: 3.9
click at [277, 45] on label "Leads" at bounding box center [279, 44] width 11 height 5
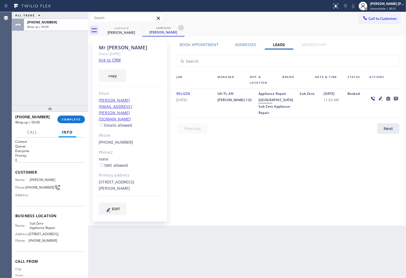
click at [398, 97] on icon at bounding box center [396, 99] width 4 height 4
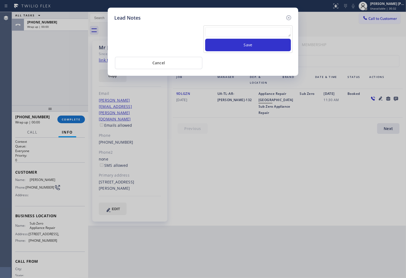
click at [253, 33] on textarea at bounding box center [248, 32] width 86 height 10
click at [210, 32] on textarea "AL GOOD" at bounding box center [248, 32] width 86 height 10
type textarea "ALL GOOD"
click at [244, 47] on button "Save" at bounding box center [248, 45] width 86 height 13
click at [289, 19] on icon at bounding box center [289, 17] width 7 height 7
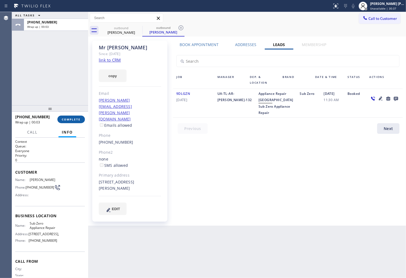
click at [72, 117] on span "COMPLETE" at bounding box center [71, 119] width 19 height 4
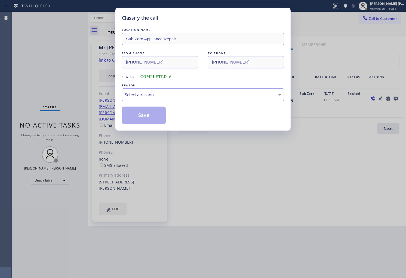
click at [185, 97] on div "Select a reason" at bounding box center [203, 95] width 156 height 6
click at [140, 109] on button "Save" at bounding box center [144, 114] width 44 height 17
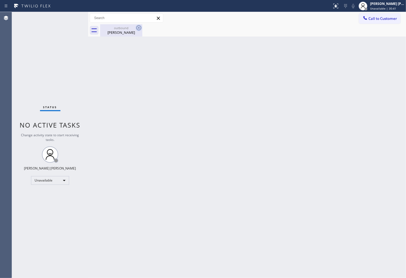
click at [126, 35] on div "Mr David" at bounding box center [121, 32] width 41 height 5
click at [126, 35] on div "outbound Mr David" at bounding box center [121, 30] width 41 height 12
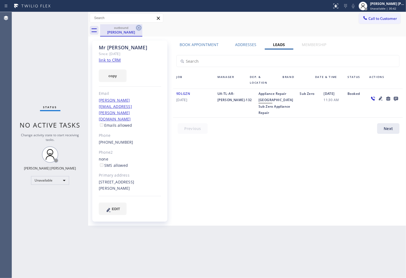
click at [140, 29] on icon at bounding box center [139, 28] width 7 height 7
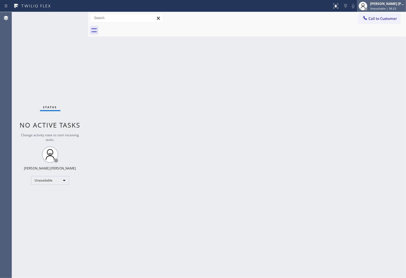
click at [386, 8] on span "Unavailable | 38:23" at bounding box center [383, 9] width 26 height 4
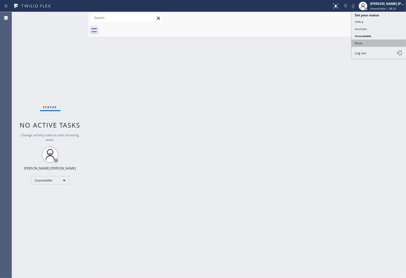
click at [373, 44] on button "Break" at bounding box center [379, 42] width 54 height 7
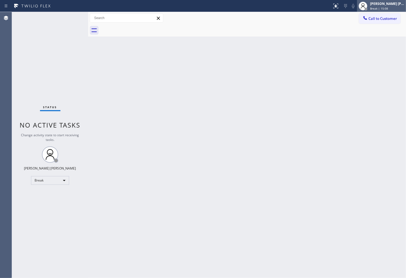
click at [383, 9] on span "Break | 15:08" at bounding box center [379, 9] width 18 height 4
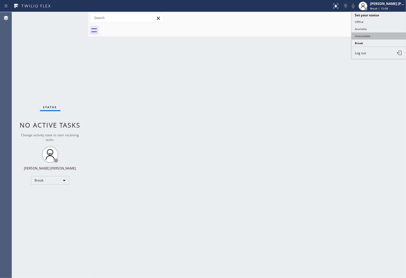
click at [368, 35] on button "Unavailable" at bounding box center [379, 35] width 54 height 7
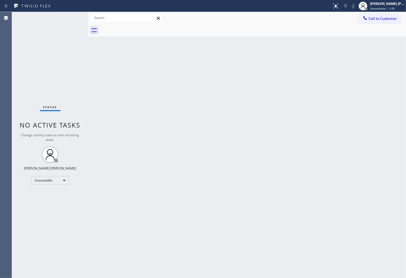
drag, startPoint x: 0, startPoint y: 128, endPoint x: 9, endPoint y: 75, distance: 53.9
click at [0, 128] on div "Agent Desktop" at bounding box center [6, 145] width 12 height 266
click at [396, 11] on div "Shiena Mae Palao Unavailable | 2:02" at bounding box center [381, 6] width 49 height 12
click at [387, 22] on button "Offline" at bounding box center [379, 21] width 54 height 7
click at [385, 9] on span "Unavailable | 2:03" at bounding box center [382, 9] width 25 height 4
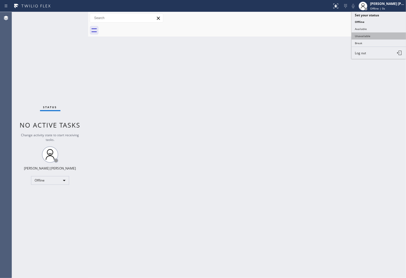
click at [380, 34] on button "Unavailable" at bounding box center [379, 35] width 54 height 7
click at [385, 17] on span "Call to Customer" at bounding box center [383, 18] width 29 height 5
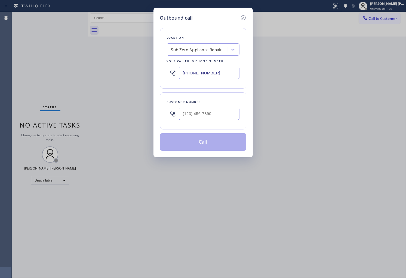
click at [214, 72] on input "(855) 340-1313" at bounding box center [209, 73] width 61 height 12
paste input "666-9755"
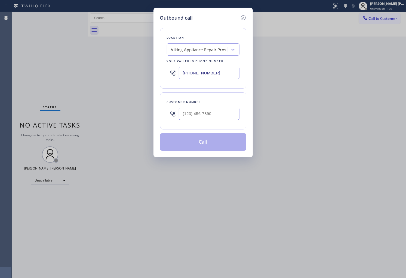
type input "(855) 666-9755"
click at [197, 111] on input "(___) ___-____" at bounding box center [209, 114] width 61 height 12
paste input "562) 304-0137"
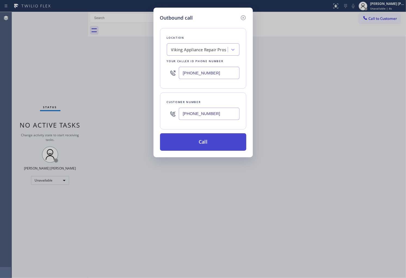
type input "(562) 304-0137"
click at [225, 147] on button "Call" at bounding box center [203, 141] width 86 height 17
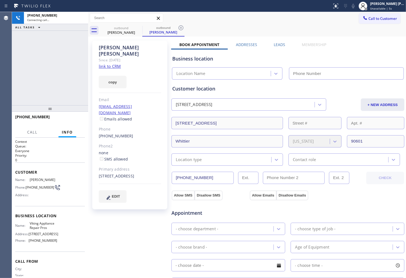
click at [128, 49] on div "Hector Sandoval" at bounding box center [130, 50] width 62 height 13
type input "(855) 666-9755"
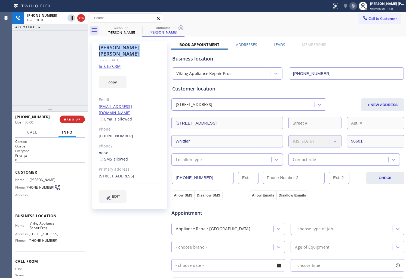
drag, startPoint x: 0, startPoint y: 75, endPoint x: 4, endPoint y: 71, distance: 5.6
click at [0, 75] on div "Agent Desktop" at bounding box center [6, 145] width 12 height 266
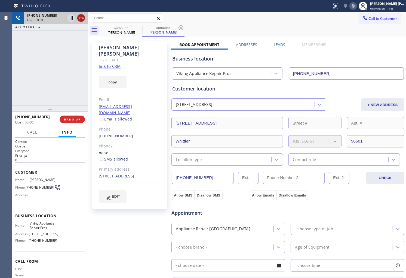
click at [81, 17] on icon at bounding box center [81, 18] width 7 height 7
click at [119, 133] on link "(562) 304-0137" at bounding box center [116, 135] width 35 height 5
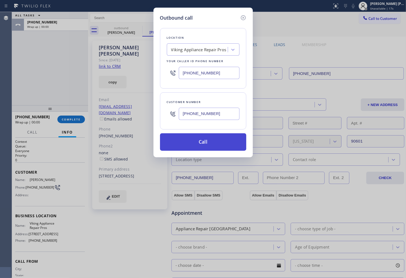
type input "(562) 304-0137"
click at [228, 144] on button "Call" at bounding box center [203, 141] width 86 height 17
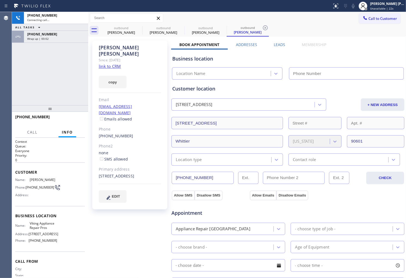
type input "(855) 666-9755"
click at [7, 84] on div "Agent Desktop" at bounding box center [6, 145] width 12 height 266
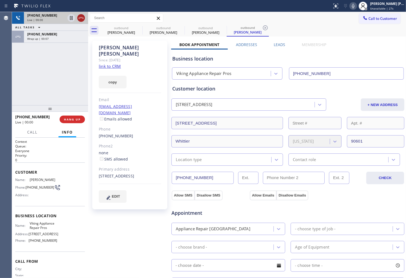
click at [78, 21] on icon at bounding box center [81, 18] width 7 height 7
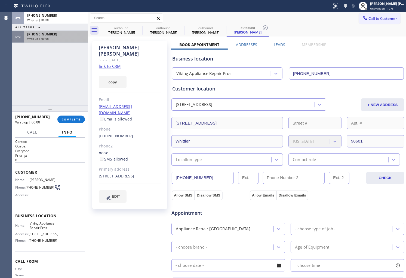
click at [74, 38] on div "Wrap up | 00:08" at bounding box center [56, 39] width 58 height 4
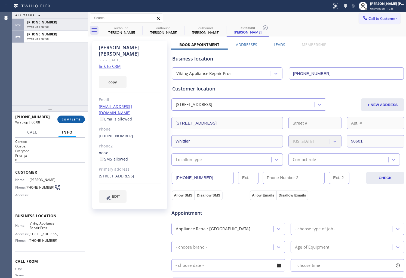
click at [80, 117] on button "COMPLETE" at bounding box center [71, 119] width 28 height 8
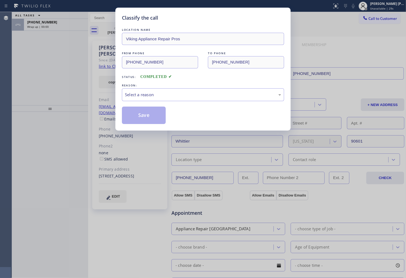
click at [168, 102] on div "LOCATION NAME Viking Appliance Repair Pros FROM PHONE (855) 666-9755 TO PHONE (…" at bounding box center [203, 75] width 162 height 97
click at [170, 96] on div "Select a reason" at bounding box center [203, 95] width 156 height 6
click at [141, 117] on button "Save" at bounding box center [144, 114] width 44 height 17
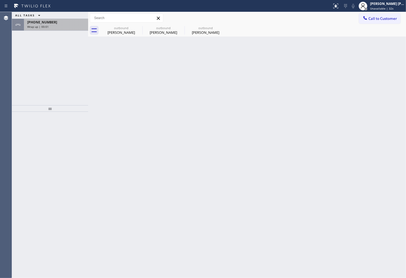
click at [66, 24] on div "+15623040137" at bounding box center [56, 22] width 58 height 5
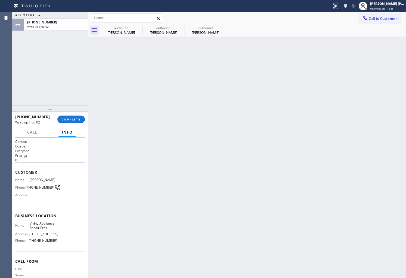
click at [77, 115] on div "+15623040137 Wrap up | 00:02 COMPLETE" at bounding box center [50, 119] width 70 height 14
click at [77, 119] on span "COMPLETE" at bounding box center [71, 119] width 19 height 4
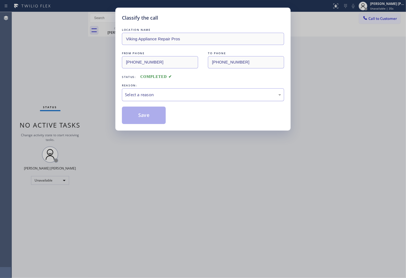
click at [151, 97] on div "Select a reason" at bounding box center [203, 95] width 156 height 6
click at [142, 116] on button "Save" at bounding box center [144, 114] width 44 height 17
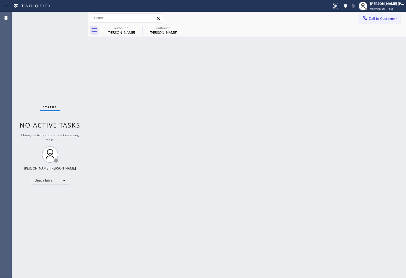
drag, startPoint x: 1, startPoint y: 127, endPoint x: 8, endPoint y: 126, distance: 7.2
click at [1, 127] on div "Agent Desktop" at bounding box center [6, 145] width 12 height 266
click at [140, 32] on div "Hector Sandoval" at bounding box center [121, 32] width 41 height 5
click at [0, 0] on icon at bounding box center [0, 0] width 0 height 0
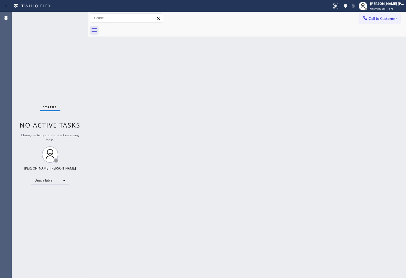
drag, startPoint x: 0, startPoint y: 134, endPoint x: 3, endPoint y: 137, distance: 3.9
click at [0, 134] on div "Agent Desktop" at bounding box center [6, 145] width 12 height 266
click at [0, 146] on div "Agent Desktop" at bounding box center [6, 145] width 12 height 266
click at [12, 64] on div "Status No active tasks Change activity state to start receiving tasks. [PERSON_…" at bounding box center [50, 145] width 76 height 266
click at [0, 49] on div "Agent Desktop" at bounding box center [6, 145] width 12 height 266
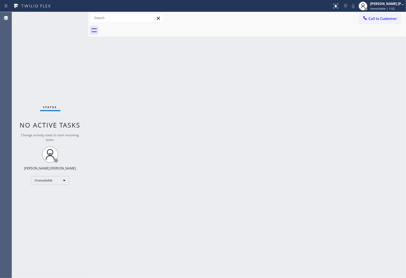
click at [0, 49] on div "Agent Desktop" at bounding box center [6, 145] width 12 height 266
click at [1, 147] on div "Agent Desktop" at bounding box center [6, 145] width 12 height 266
click at [21, 89] on div "Status No active tasks Change activity state to start receiving tasks. [PERSON_…" at bounding box center [50, 145] width 76 height 266
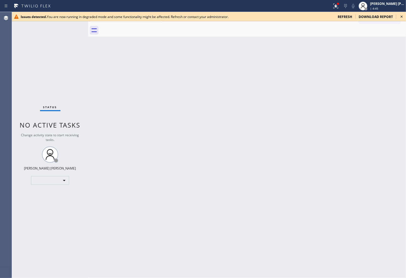
click at [341, 17] on span "refresh" at bounding box center [345, 16] width 14 height 5
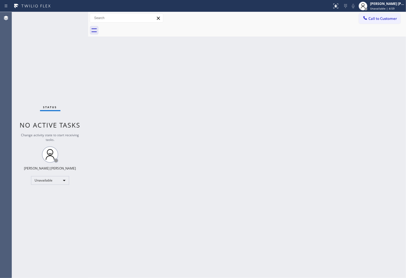
click at [1, 137] on div "Agent Desktop" at bounding box center [6, 145] width 12 height 266
click at [374, 17] on span "Call to Customer" at bounding box center [383, 18] width 29 height 5
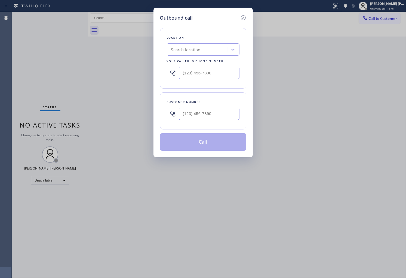
click at [192, 74] on input "text" at bounding box center [209, 73] width 61 height 12
click at [192, 74] on input "(___) ___-____" at bounding box center [209, 73] width 61 height 12
paste input "510) 478-9220"
type input "(510) 478-9220"
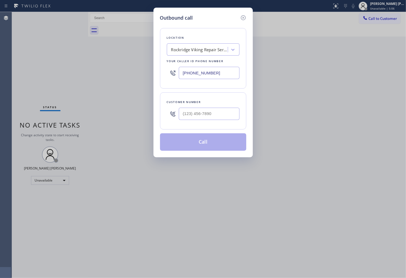
click at [229, 107] on div at bounding box center [209, 114] width 61 height 18
click at [218, 110] on input "text" at bounding box center [209, 114] width 61 height 12
click at [218, 110] on input "(___) ___-____" at bounding box center [209, 114] width 61 height 12
paste input "6504"
click at [214, 121] on div "(___) ___-6504" at bounding box center [209, 114] width 61 height 18
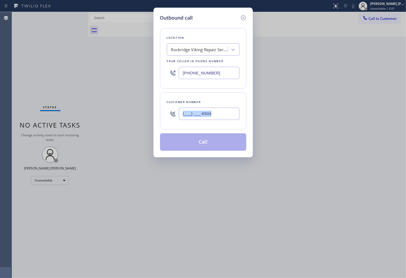
click at [214, 121] on div "(___) ___-6504" at bounding box center [209, 114] width 61 height 18
click at [217, 117] on input "(___) ___-6504" at bounding box center [209, 114] width 61 height 12
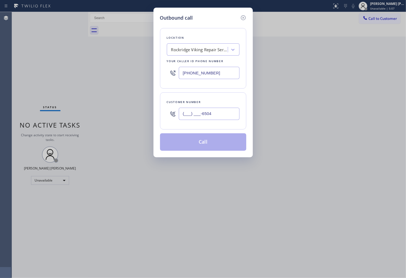
paste input "650) 483-3129"
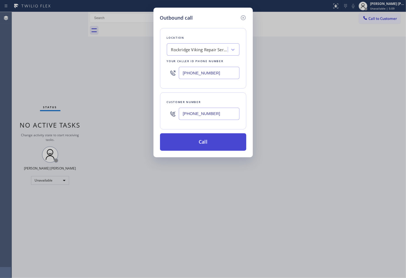
type input "(650) 483-3129"
click at [212, 143] on button "Call" at bounding box center [203, 141] width 86 height 17
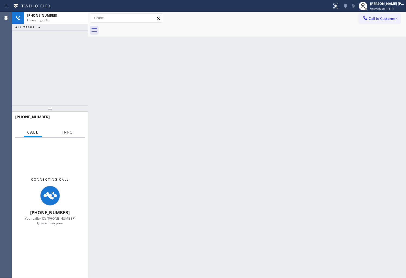
click at [70, 129] on button "Info" at bounding box center [67, 132] width 17 height 11
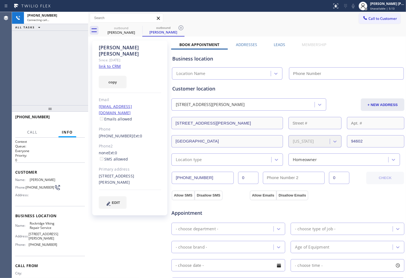
click at [116, 57] on div "Since: [DATE]" at bounding box center [130, 60] width 62 height 6
click at [118, 46] on div "Mike Lipinsky" at bounding box center [130, 50] width 62 height 13
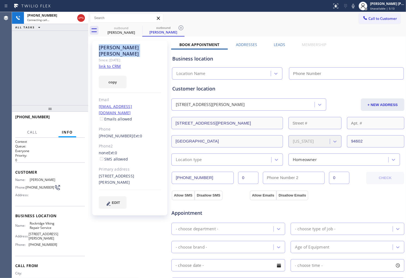
copy div "Mike Lipinsky"
type input "(510) 478-9220"
click at [17, 68] on div "+16504833129 Connecting call… ALL TASKS ALL TASKS ACTIVE TASKS TASKS IN WRAP UP" at bounding box center [50, 58] width 76 height 93
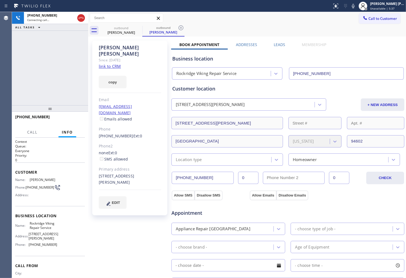
drag, startPoint x: 7, startPoint y: 69, endPoint x: 15, endPoint y: 75, distance: 10.3
click at [7, 69] on div "Agent Desktop" at bounding box center [6, 145] width 12 height 266
click at [357, 7] on icon at bounding box center [353, 6] width 7 height 7
click at [357, 5] on icon at bounding box center [353, 6] width 7 height 7
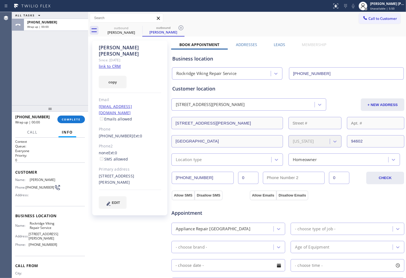
click at [276, 44] on label "Leads" at bounding box center [279, 44] width 11 height 5
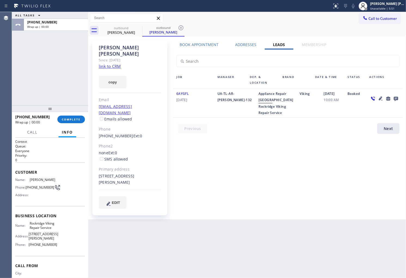
click at [395, 99] on icon at bounding box center [396, 98] width 7 height 7
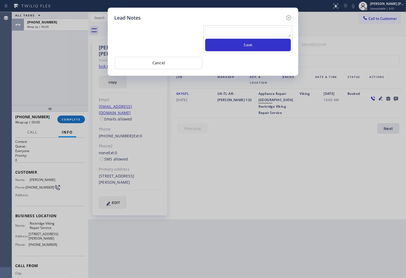
click at [241, 31] on textarea at bounding box center [248, 32] width 86 height 10
type textarea "Hung up"
click at [255, 49] on button "Save" at bounding box center [248, 45] width 86 height 13
click at [289, 18] on icon at bounding box center [289, 17] width 7 height 7
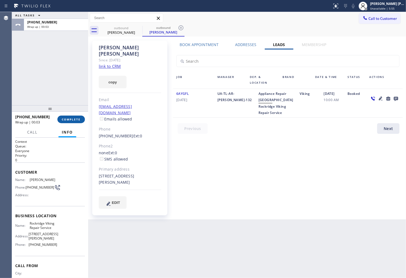
click at [84, 118] on button "COMPLETE" at bounding box center [71, 119] width 28 height 8
click at [183, 94] on span "6AYGFL" at bounding box center [182, 93] width 13 height 5
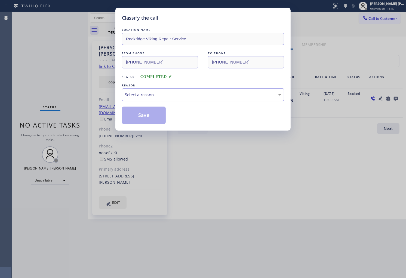
click at [188, 95] on div "Select a reason" at bounding box center [203, 95] width 156 height 6
click at [145, 113] on button "Save" at bounding box center [144, 114] width 44 height 17
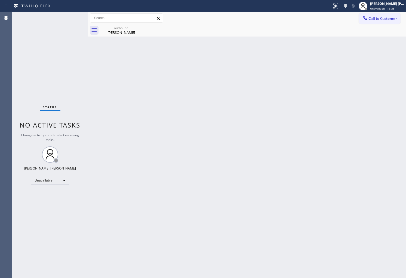
click at [0, 90] on div "Agent Desktop" at bounding box center [6, 145] width 12 height 266
click at [127, 31] on div "Mike Lipinsky" at bounding box center [121, 32] width 41 height 5
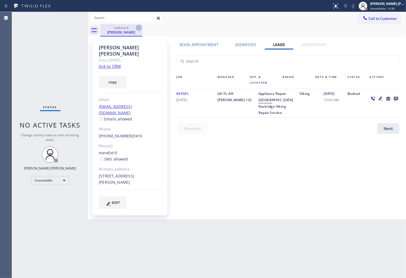
click at [141, 29] on icon at bounding box center [139, 28] width 7 height 7
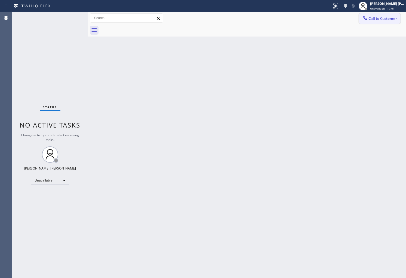
click at [382, 19] on span "Call to Customer" at bounding box center [383, 18] width 29 height 5
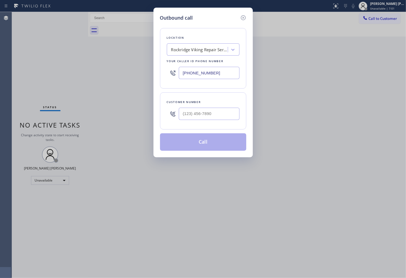
click at [212, 69] on input "(510) 478-9220" at bounding box center [209, 73] width 61 height 12
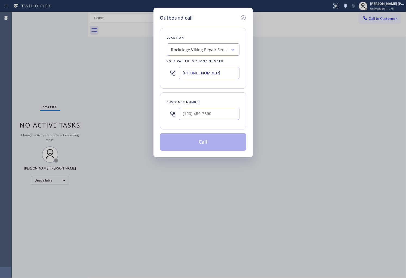
paste input "844) 502-9934"
type input "(844) 502-9934"
click at [197, 115] on input "text" at bounding box center [209, 114] width 61 height 12
click at [197, 115] on input "(___) ___-____" at bounding box center [209, 114] width 61 height 12
paste input "619-9933"
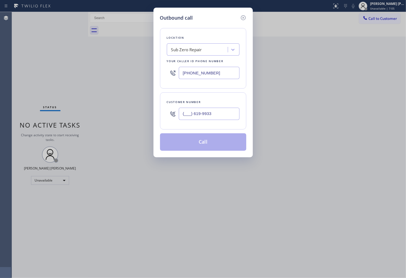
click at [206, 114] on input "(___) 619-9933" at bounding box center [209, 114] width 61 height 12
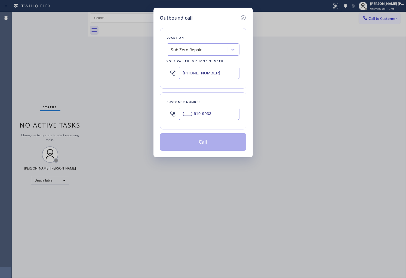
paste input "619) 993-376"
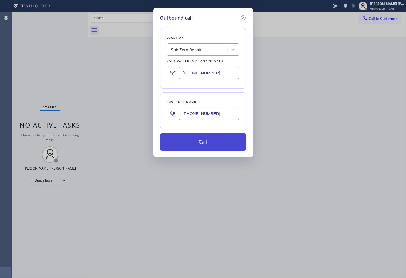
type input "(619) 993-3763"
click at [211, 144] on button "Call" at bounding box center [203, 141] width 86 height 17
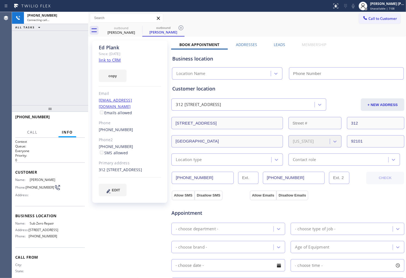
click at [121, 45] on div "Ed Plank" at bounding box center [130, 47] width 62 height 6
type input "(844) 502-9934"
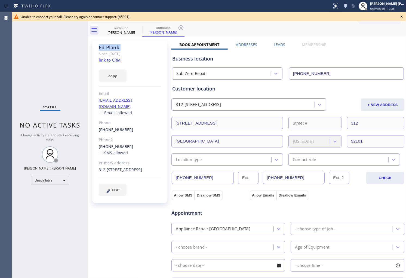
click at [33, 86] on div "Status No active tasks Change activity state to start receiving tasks. [PERSON_…" at bounding box center [50, 145] width 76 height 266
click at [401, 15] on icon at bounding box center [402, 16] width 7 height 7
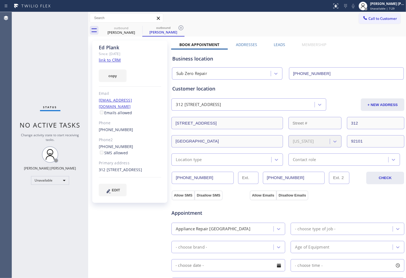
click at [118, 127] on div "(619) 993-3763" at bounding box center [130, 130] width 62 height 6
click at [119, 127] on link "(619) 993-3763" at bounding box center [116, 129] width 35 height 5
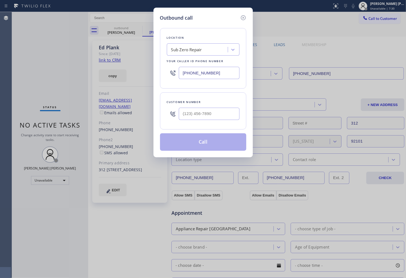
type input "(619) 993-3763"
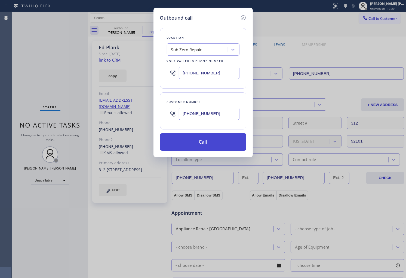
click at [221, 139] on button "Call" at bounding box center [203, 141] width 86 height 17
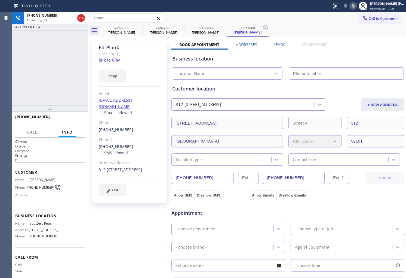
type input "(844) 502-9934"
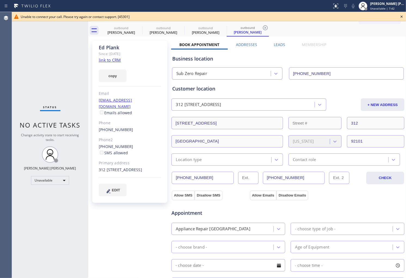
click at [0, 125] on div "Agent Desktop" at bounding box center [6, 145] width 12 height 266
click at [403, 17] on icon at bounding box center [402, 16] width 7 height 7
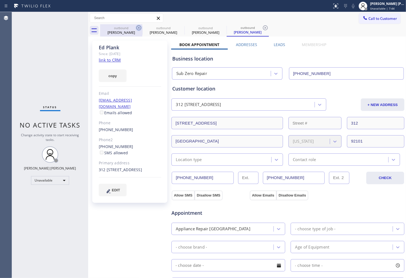
click at [140, 29] on icon at bounding box center [139, 28] width 7 height 7
click at [0, 0] on icon at bounding box center [0, 0] width 0 height 0
click at [140, 29] on icon at bounding box center [139, 28] width 7 height 7
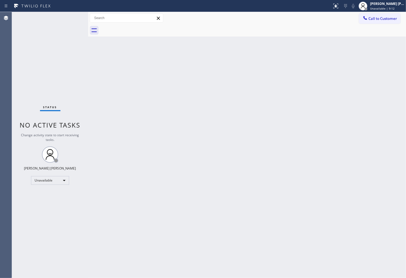
click at [381, 12] on div "Call to Customer Outbound call Location Sub Zero Repair Your caller id phone nu…" at bounding box center [247, 18] width 318 height 12
click at [375, 19] on span "Call to Customer" at bounding box center [383, 18] width 29 height 5
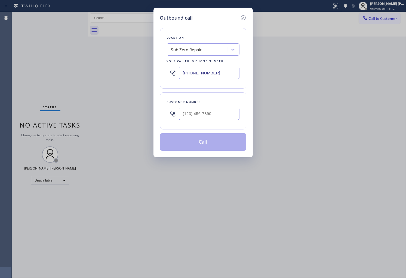
click at [233, 74] on input "(844) 502-9934" at bounding box center [209, 73] width 61 height 12
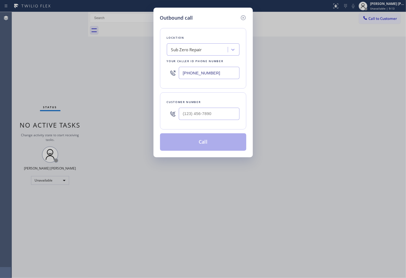
paste input "66) 517-7770"
click at [211, 70] on input "(866) 517-7770" at bounding box center [209, 73] width 61 height 12
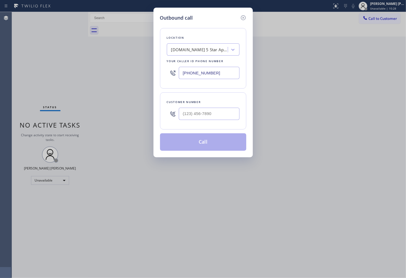
paste input "562) 379-4943"
type input "(562) 379-4943"
click at [211, 119] on input "(___) ___-____" at bounding box center [209, 114] width 61 height 12
paste input "562) 743-9907"
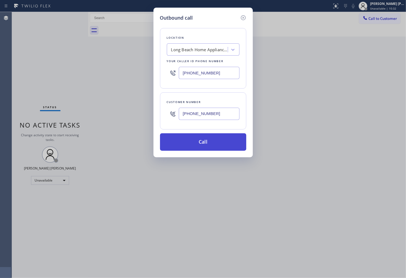
type input "(562) 743-9907"
click at [206, 144] on button "Call" at bounding box center [203, 141] width 86 height 17
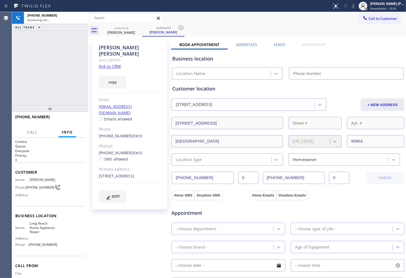
click at [109, 47] on div "Carla Stern Palmer" at bounding box center [130, 50] width 62 height 13
type input "(562) 379-4943"
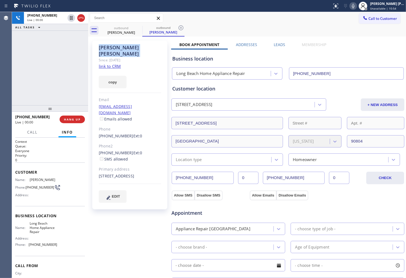
click at [17, 91] on div "+15627439907 Live | 00:00 ALL TASKS ALL TASKS ACTIVE TASKS TASKS IN WRAP UP" at bounding box center [50, 58] width 76 height 93
drag, startPoint x: 78, startPoint y: 17, endPoint x: 116, endPoint y: 116, distance: 105.9
click at [78, 17] on icon at bounding box center [81, 18] width 7 height 7
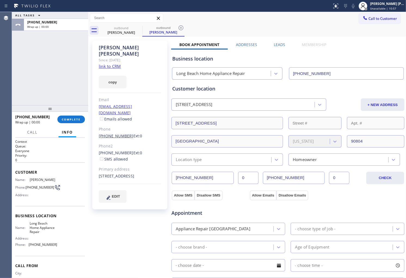
click at [114, 133] on link "(562) 743-9907" at bounding box center [116, 135] width 35 height 5
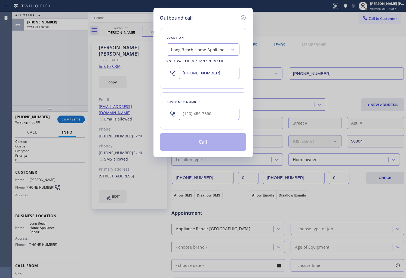
type input "(562) 743-9907"
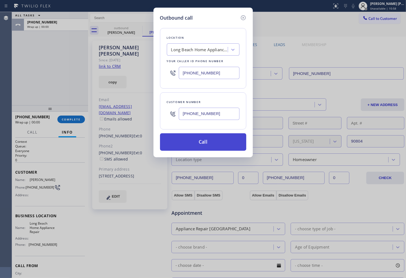
click at [192, 143] on button "Call" at bounding box center [203, 141] width 86 height 17
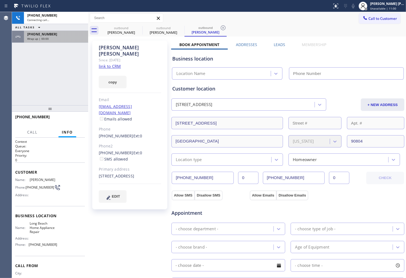
click at [59, 39] on div "Wrap up | 00:00" at bounding box center [56, 39] width 58 height 4
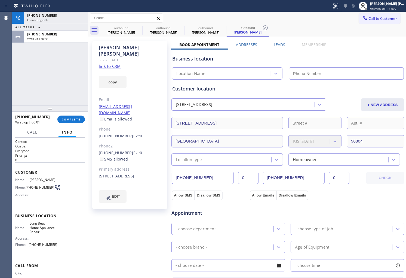
click at [68, 115] on div "+15627439907 Wrap up | 00:01 COMPLETE" at bounding box center [50, 119] width 70 height 14
click at [70, 118] on span "COMPLETE" at bounding box center [71, 119] width 19 height 4
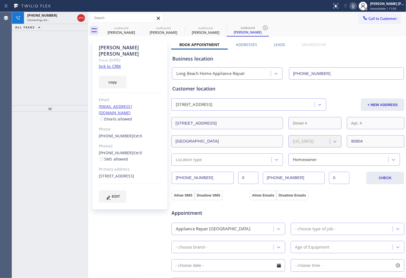
type input "(562) 379-4943"
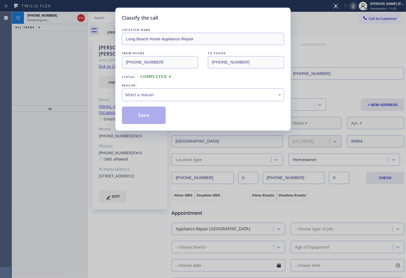
click at [158, 95] on div "Select a reason" at bounding box center [203, 95] width 156 height 6
click at [156, 95] on div "Select a reason" at bounding box center [203, 95] width 156 height 6
click at [142, 118] on button "Save" at bounding box center [144, 114] width 44 height 17
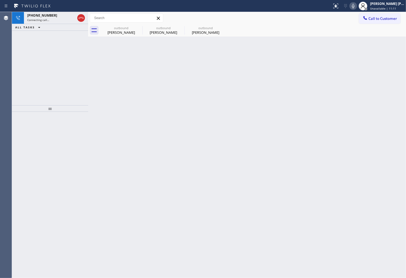
drag, startPoint x: 56, startPoint y: 20, endPoint x: 121, endPoint y: 37, distance: 67.2
click at [56, 20] on div "Connecting call…" at bounding box center [51, 20] width 48 height 4
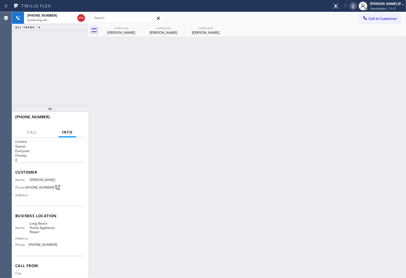
click at [127, 36] on div "outbound Carla Stern Palmer" at bounding box center [121, 30] width 41 height 12
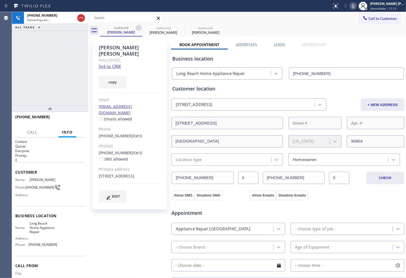
click at [279, 45] on label "Leads" at bounding box center [279, 44] width 11 height 5
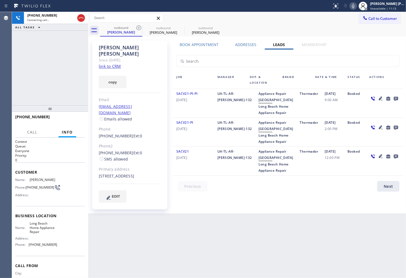
click at [398, 100] on icon at bounding box center [396, 99] width 4 height 4
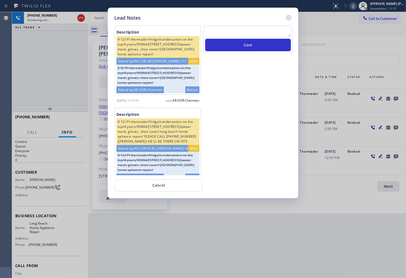
click at [256, 36] on textarea at bounding box center [248, 32] width 86 height 10
paste textarea "N/A - Please transfer"
type textarea "N/A - Please transfer"
click at [254, 44] on button "Save" at bounding box center [248, 45] width 86 height 13
click at [287, 18] on icon at bounding box center [289, 17] width 7 height 7
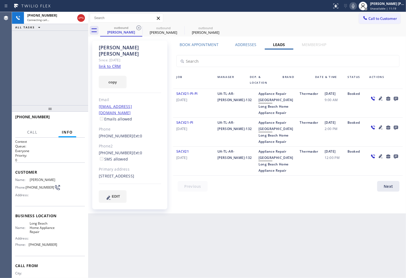
drag, startPoint x: 64, startPoint y: 76, endPoint x: 63, endPoint y: 73, distance: 3.0
click at [64, 75] on div "+15627439907 Connecting call… ALL TASKS ALL TASKS ACTIVE TASKS TASKS IN WRAP UP" at bounding box center [50, 58] width 76 height 93
drag, startPoint x: 21, startPoint y: 70, endPoint x: 48, endPoint y: 44, distance: 37.6
click at [21, 70] on div "+15627439907 Live | 00:07 ALL TASKS ALL TASKS ACTIVE TASKS TASKS IN WRAP UP" at bounding box center [50, 58] width 76 height 93
click at [80, 15] on icon at bounding box center [81, 18] width 7 height 7
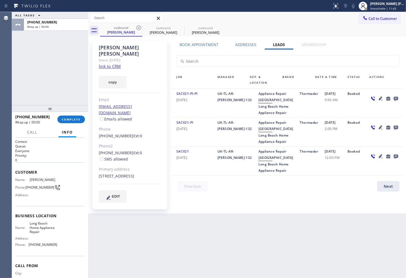
click at [398, 98] on icon at bounding box center [396, 99] width 4 height 4
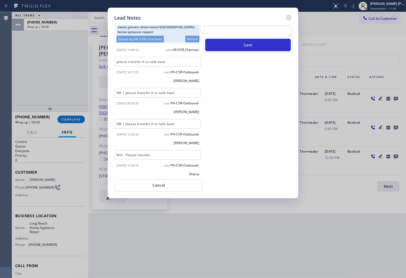
scroll to position [146, 0]
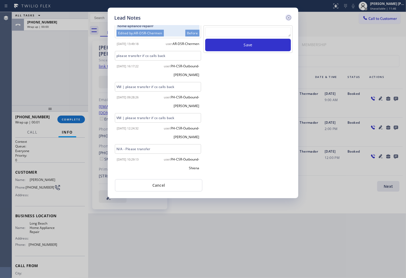
click at [289, 19] on icon at bounding box center [289, 17] width 7 height 7
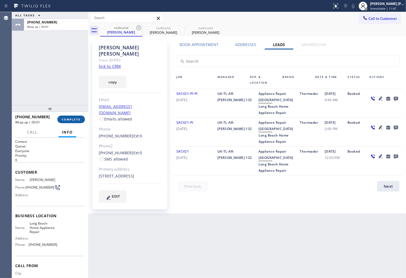
click at [72, 120] on span "COMPLETE" at bounding box center [71, 119] width 19 height 4
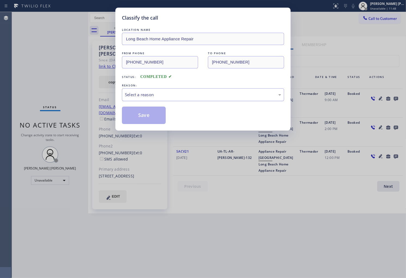
click at [141, 93] on div "Select a reason" at bounding box center [203, 95] width 156 height 6
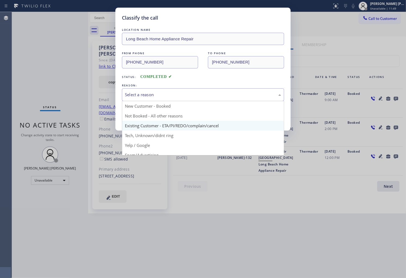
click at [152, 124] on div "Classify the call LOCATION NAME Long Beach Home Appliance Repair FROM PHONE (56…" at bounding box center [202, 69] width 175 height 123
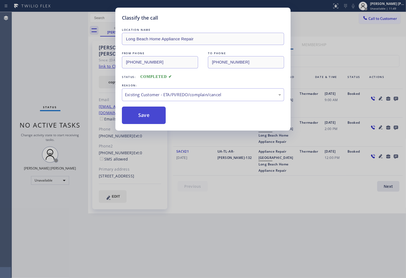
click at [132, 112] on button "Save" at bounding box center [144, 114] width 44 height 17
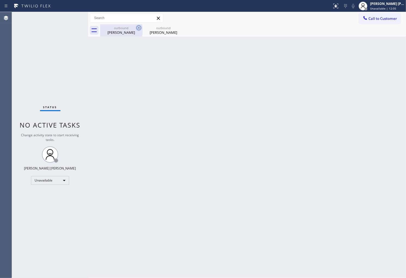
click at [137, 28] on icon at bounding box center [139, 28] width 7 height 7
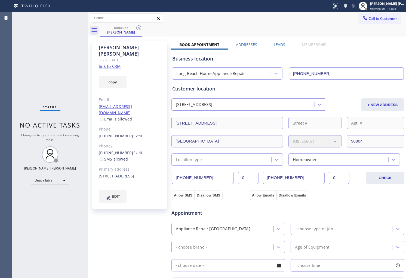
click at [137, 28] on icon at bounding box center [139, 28] width 7 height 7
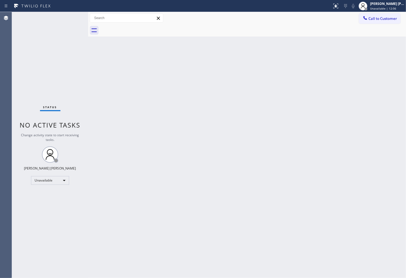
click at [371, 16] on span "Call to Customer" at bounding box center [383, 18] width 29 height 5
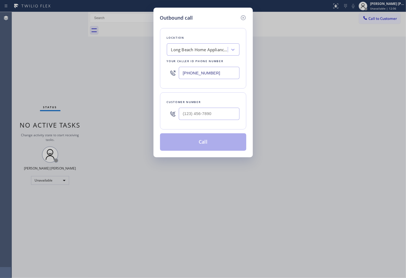
click at [196, 66] on div "(562) 379-4943" at bounding box center [203, 73] width 73 height 18
click at [195, 70] on input "(562) 379-4943" at bounding box center [209, 73] width 61 height 12
paste input "213) 205-0772"
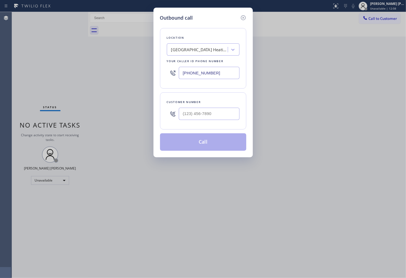
type input "(213) 205-0772"
click at [211, 112] on input "(___) ___-____" at bounding box center [209, 114] width 61 height 12
paste input "818) 929-5352"
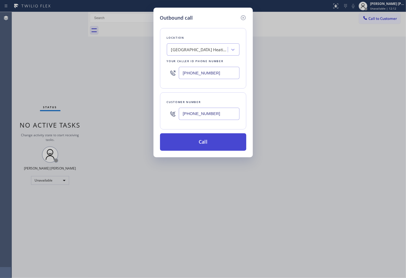
type input "(818) 929-5352"
click at [212, 142] on button "Call" at bounding box center [203, 141] width 86 height 17
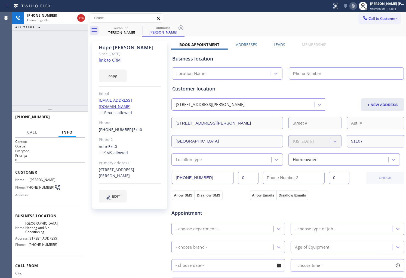
click at [108, 48] on div "Hope Demetriades" at bounding box center [130, 47] width 62 height 6
click at [35, 78] on div "+18189295352 Connecting call… ALL TASKS ALL TASKS ACTIVE TASKS TASKS IN WRAP UP" at bounding box center [50, 58] width 76 height 93
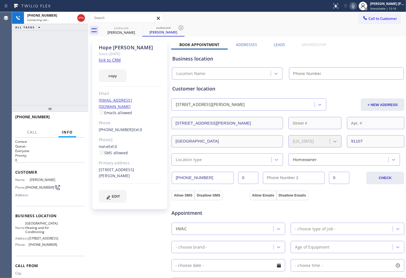
type input "(213) 205-0772"
click at [0, 90] on div "Agent Desktop" at bounding box center [6, 145] width 12 height 266
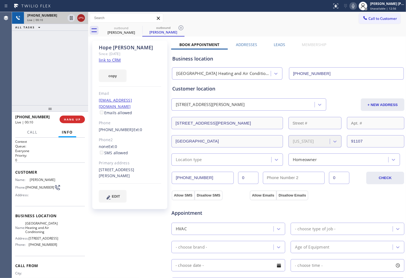
click at [81, 19] on icon at bounding box center [81, 18] width 7 height 7
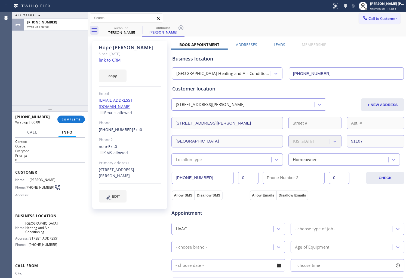
click at [282, 43] on label "Leads" at bounding box center [279, 44] width 11 height 5
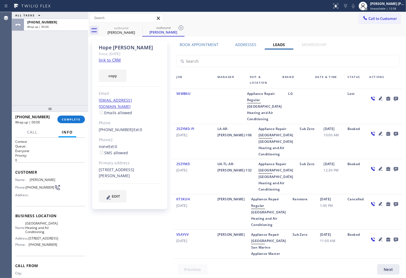
click at [394, 99] on icon at bounding box center [396, 98] width 7 height 7
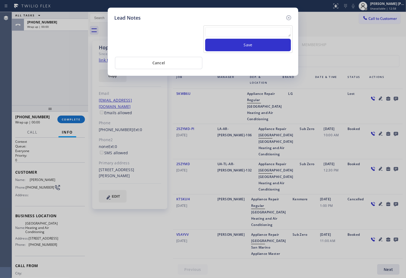
click at [244, 32] on textarea at bounding box center [248, 32] width 86 height 10
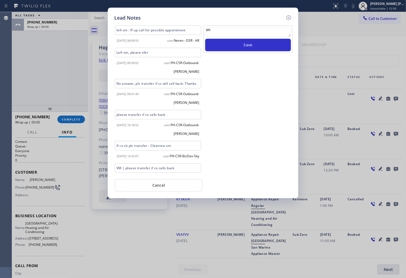
type textarea "o"
type textarea "no answer"
click at [246, 47] on button "Save" at bounding box center [248, 45] width 86 height 13
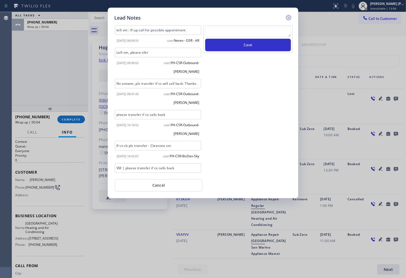
click at [289, 19] on icon at bounding box center [289, 17] width 7 height 7
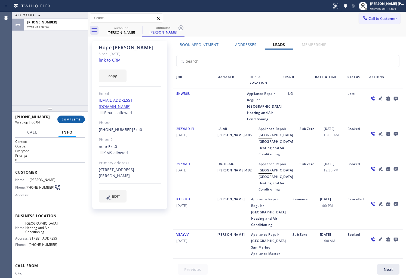
click at [75, 121] on button "COMPLETE" at bounding box center [71, 119] width 28 height 8
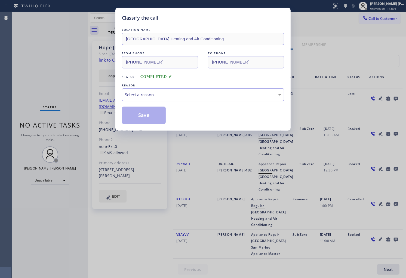
click at [171, 97] on div "Select a reason" at bounding box center [203, 95] width 156 height 6
click at [138, 115] on button "Save" at bounding box center [144, 114] width 44 height 17
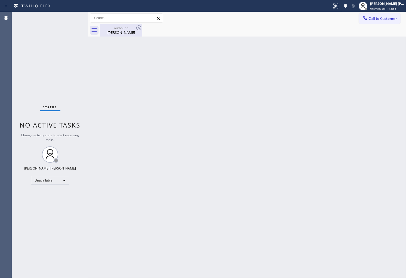
drag, startPoint x: 130, startPoint y: 34, endPoint x: 140, endPoint y: 30, distance: 10.8
click at [131, 34] on div "Hope Demetriades" at bounding box center [121, 32] width 41 height 5
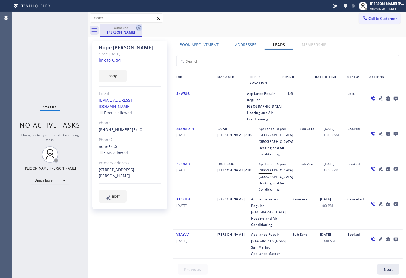
click at [141, 29] on icon at bounding box center [139, 28] width 7 height 7
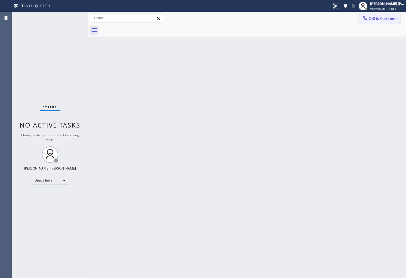
click at [390, 18] on span "Call to Customer" at bounding box center [383, 18] width 29 height 5
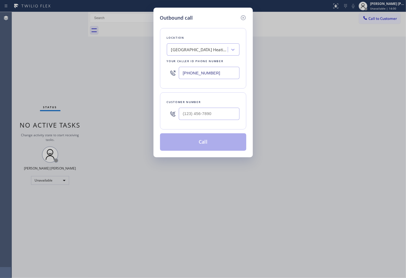
click at [204, 72] on input "(213) 205-0772" at bounding box center [209, 73] width 61 height 12
paste input "805) 600-3808"
type input "(805) 600-3808"
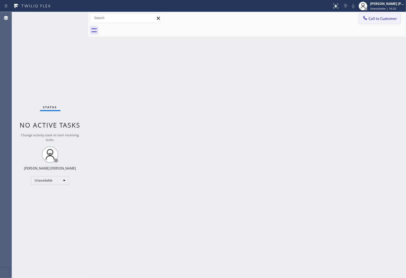
click at [372, 17] on span "Call to Customer" at bounding box center [383, 18] width 29 height 5
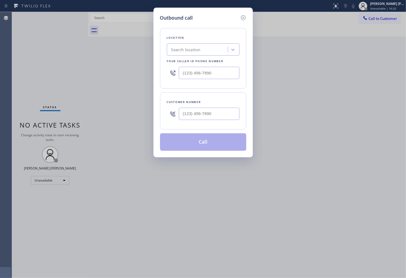
click at [195, 72] on input "text" at bounding box center [209, 73] width 61 height 12
click at [195, 72] on input "(___) ___-____" at bounding box center [209, 73] width 61 height 12
paste input "805) 600-3808"
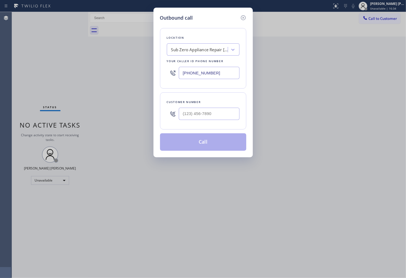
type input "[PHONE_NUMBER]"
click at [212, 121] on div at bounding box center [209, 114] width 61 height 18
click at [212, 118] on input "(___) ___-____" at bounding box center [209, 114] width 61 height 12
paste input "805) 618-4672"
type input "[PHONE_NUMBER]"
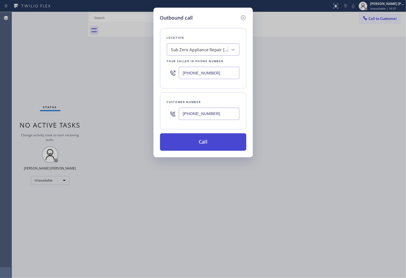
click at [213, 146] on button "Call" at bounding box center [203, 141] width 86 height 17
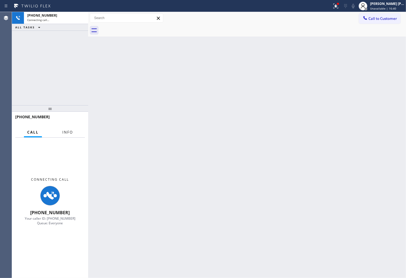
click at [62, 134] on button "Info" at bounding box center [67, 132] width 17 height 11
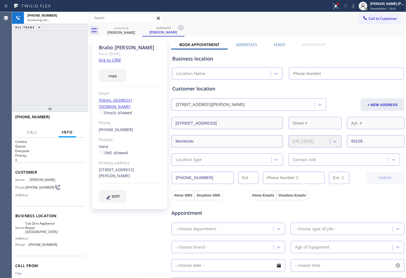
click at [122, 47] on div "[PERSON_NAME]" at bounding box center [130, 47] width 62 height 6
copy div "[PERSON_NAME]"
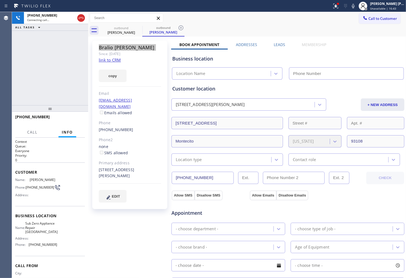
type input "[PHONE_NUMBER]"
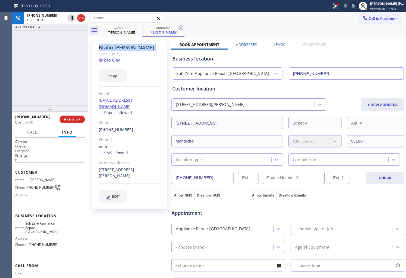
click at [17, 115] on span "[PHONE_NUMBER]" at bounding box center [32, 116] width 35 height 5
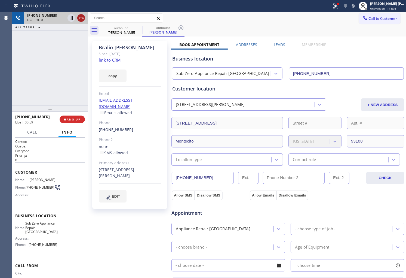
click at [81, 20] on icon at bounding box center [81, 18] width 7 height 7
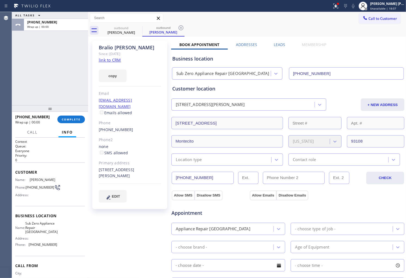
click at [281, 41] on div "[PERSON_NAME] Since: [DATE] link to CRM copy Email [EMAIL_ADDRESS][DOMAIN_NAME]…" at bounding box center [247, 220] width 315 height 364
click at [277, 44] on label "Leads" at bounding box center [279, 44] width 11 height 5
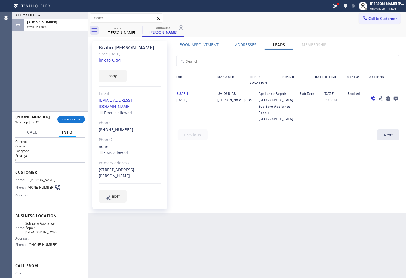
click at [394, 98] on icon at bounding box center [396, 98] width 7 height 7
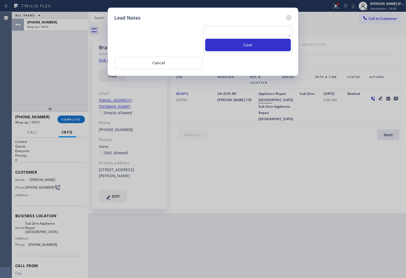
click at [259, 38] on div at bounding box center [248, 33] width 86 height 12
click at [259, 36] on textarea at bounding box center [248, 32] width 86 height 10
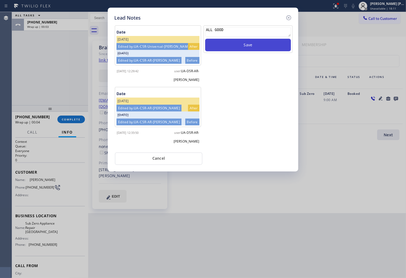
type textarea "ALL GOOD"
click at [266, 45] on button "Save" at bounding box center [248, 45] width 86 height 13
click at [291, 17] on icon at bounding box center [289, 17] width 7 height 7
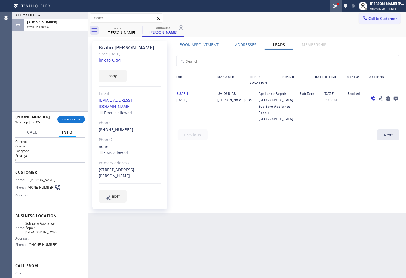
click at [350, 8] on div at bounding box center [346, 6] width 8 height 7
click at [339, 8] on icon at bounding box center [336, 6] width 5 height 5
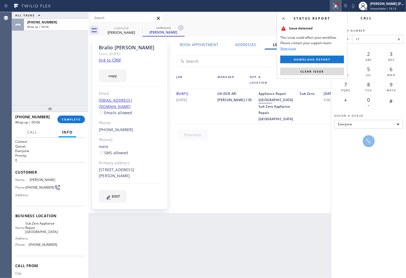
click at [302, 108] on div "Sub Zero" at bounding box center [309, 106] width 24 height 32
click at [303, 116] on div "Sub Zero" at bounding box center [309, 106] width 24 height 32
click at [316, 71] on span "Clear issue" at bounding box center [312, 71] width 23 height 4
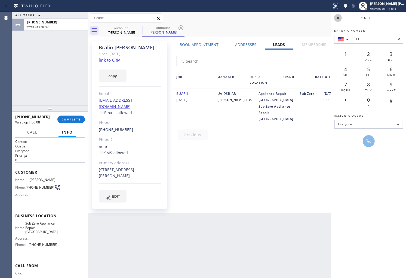
click at [339, 18] on icon at bounding box center [338, 18] width 7 height 7
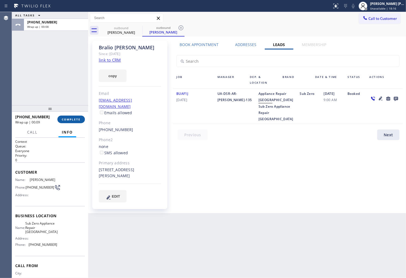
click at [79, 117] on button "COMPLETE" at bounding box center [71, 119] width 28 height 8
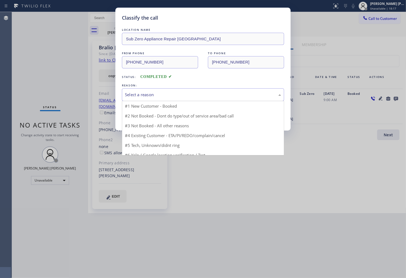
click at [146, 96] on div "Select a reason" at bounding box center [203, 95] width 156 height 6
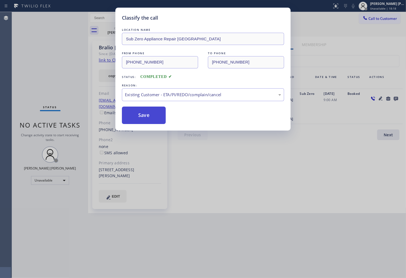
click at [142, 116] on button "Save" at bounding box center [144, 114] width 44 height 17
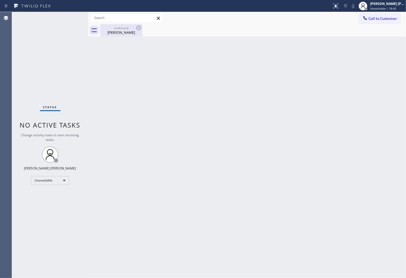
click at [135, 36] on div "outbound [PERSON_NAME]" at bounding box center [121, 30] width 41 height 12
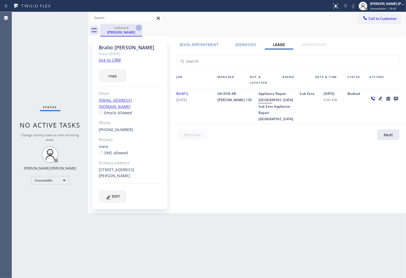
click at [138, 29] on icon at bounding box center [139, 28] width 7 height 7
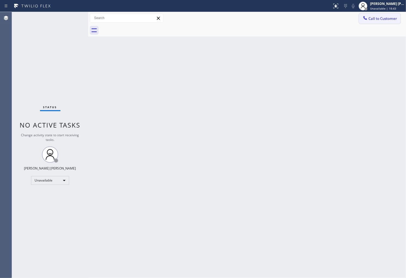
click at [386, 23] on button "Call to Customer" at bounding box center [380, 18] width 42 height 10
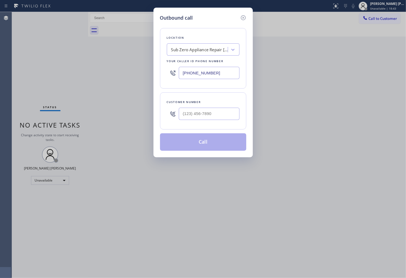
click at [224, 78] on input "[PHONE_NUMBER]" at bounding box center [209, 73] width 61 height 12
paste input "text"
type input "[PHONE_NUMBER]"
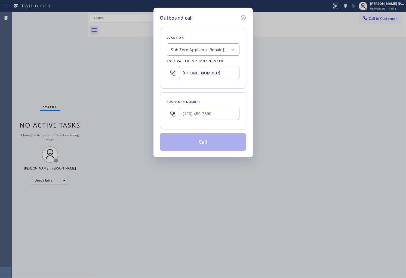
click at [219, 105] on div at bounding box center [209, 114] width 61 height 18
click at [219, 110] on input "(___) ___-____" at bounding box center [209, 114] width 61 height 12
paste input "650) 387-9568"
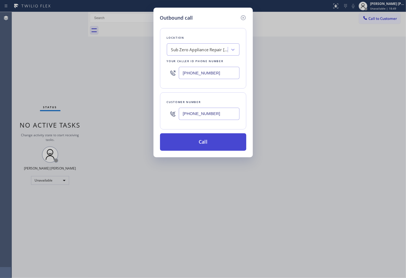
type input "[PHONE_NUMBER]"
click at [211, 139] on button "Call" at bounding box center [203, 141] width 86 height 17
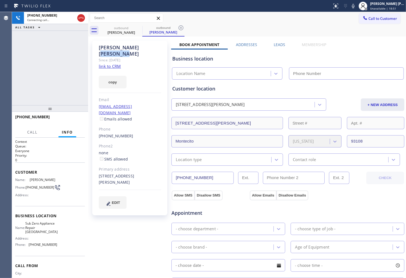
click at [124, 44] on div "[PERSON_NAME]" at bounding box center [130, 50] width 62 height 13
drag, startPoint x: 0, startPoint y: 64, endPoint x: 79, endPoint y: 65, distance: 79.3
click at [0, 64] on div "Agent Desktop" at bounding box center [6, 145] width 12 height 266
type input "[PHONE_NUMBER]"
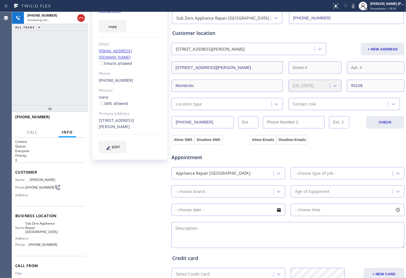
scroll to position [125, 0]
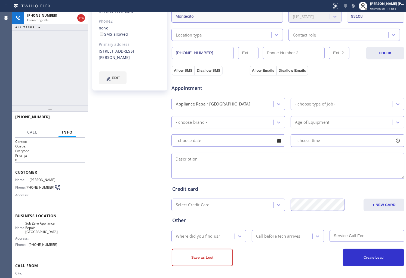
click at [226, 275] on div "Business location Sub Zero Appliance Repair Summerland [PHONE_NUMBER] Personal …" at bounding box center [288, 101] width 234 height 352
click at [25, 93] on div "[PHONE_NUMBER] Live | 00:00 ALL TASKS ALL TASKS ACTIVE TASKS TASKS IN WRAP UP" at bounding box center [50, 58] width 76 height 93
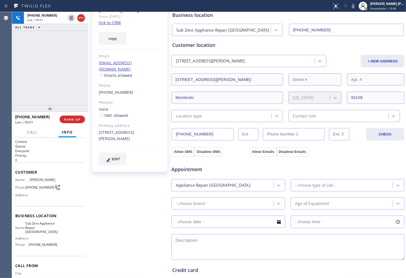
scroll to position [0, 0]
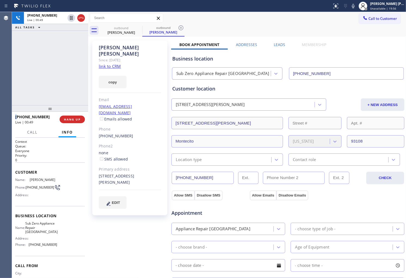
drag, startPoint x: 82, startPoint y: 18, endPoint x: 210, endPoint y: 54, distance: 132.6
click at [82, 18] on icon at bounding box center [81, 18] width 5 height 2
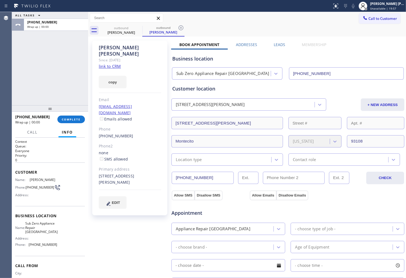
click at [281, 43] on label "Leads" at bounding box center [279, 44] width 11 height 5
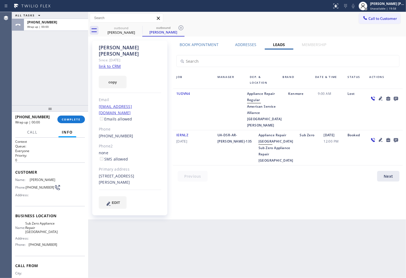
click at [398, 98] on icon at bounding box center [396, 99] width 4 height 4
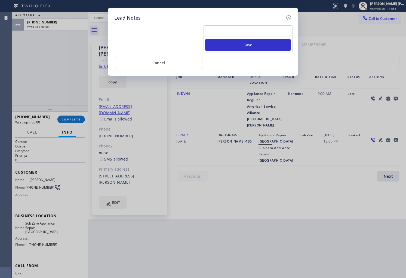
click at [269, 27] on textarea at bounding box center [248, 32] width 86 height 10
type textarea "all good"
click at [279, 48] on button "Save" at bounding box center [248, 45] width 86 height 13
click at [290, 19] on icon at bounding box center [289, 17] width 7 height 7
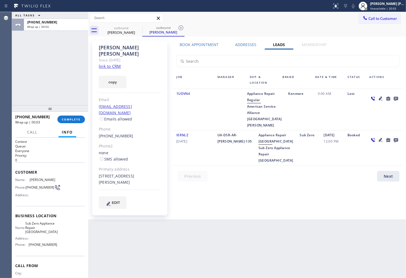
click at [78, 115] on div "[PHONE_NUMBER] Wrap up | 00:03 COMPLETE" at bounding box center [50, 119] width 70 height 14
click at [77, 120] on span "COMPLETE" at bounding box center [71, 119] width 19 height 4
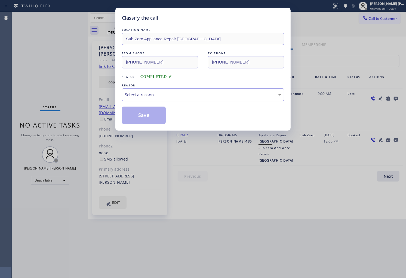
click at [185, 92] on div "Select a reason" at bounding box center [203, 95] width 156 height 6
click at [148, 117] on button "Save" at bounding box center [144, 114] width 44 height 17
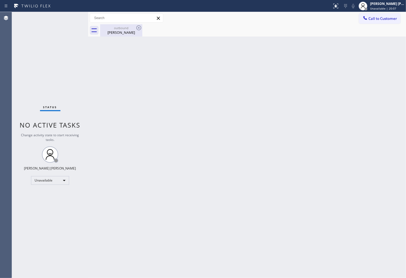
click at [134, 33] on div "[PERSON_NAME]" at bounding box center [121, 32] width 41 height 5
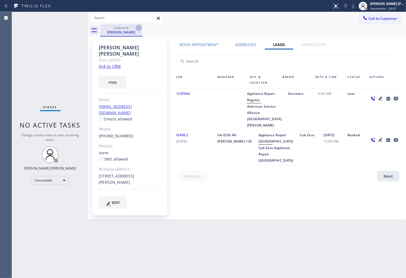
click at [139, 28] on icon at bounding box center [138, 27] width 5 height 5
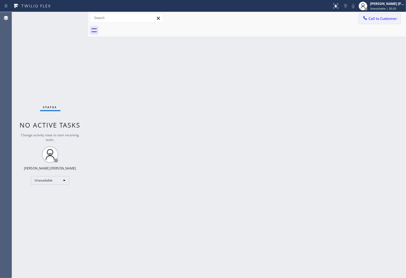
click at [400, 22] on button "Call to Customer" at bounding box center [380, 18] width 42 height 10
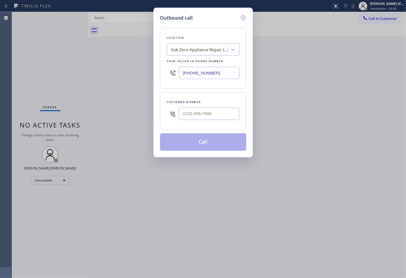
click at [205, 77] on input "[PHONE_NUMBER]" at bounding box center [209, 73] width 61 height 12
paste input "415) 366-3233"
type input "[PHONE_NUMBER]"
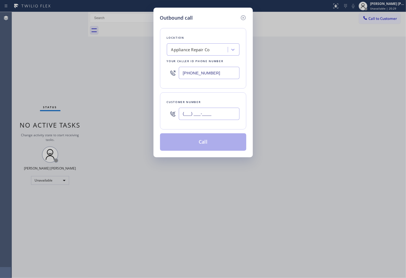
click at [214, 112] on input "(___) ___-____" at bounding box center [209, 114] width 61 height 12
paste input "510) 847-1228"
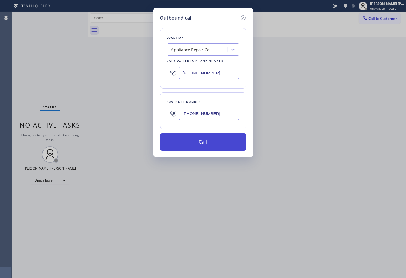
type input "[PHONE_NUMBER]"
click at [214, 143] on button "Call" at bounding box center [203, 141] width 86 height 17
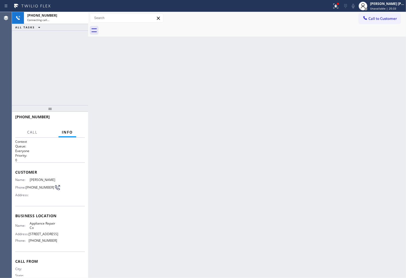
click at [337, 3] on div at bounding box center [336, 6] width 12 height 7
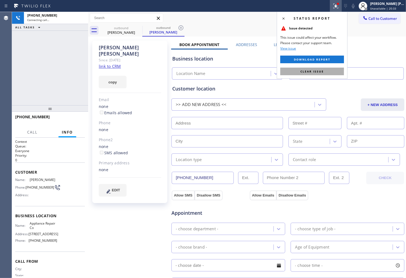
click at [327, 72] on button "Clear issue" at bounding box center [313, 72] width 64 height 8
click at [327, 72] on input "text" at bounding box center [346, 73] width 115 height 12
type input "(___) ___-____"
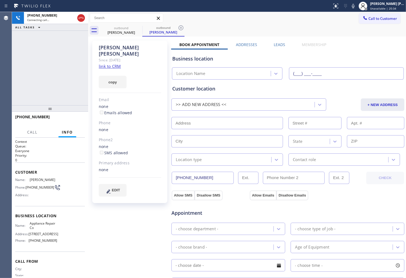
click at [129, 46] on div "[PERSON_NAME]" at bounding box center [130, 50] width 62 height 13
copy div "[PERSON_NAME]"
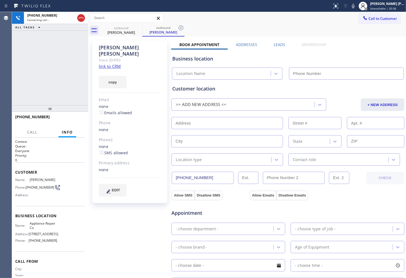
click at [75, 46] on div "[PHONE_NUMBER] Connecting call… ALL TASKS ALL TASKS ACTIVE TASKS TASKS IN WRAP …" at bounding box center [50, 58] width 76 height 93
type input "[PHONE_NUMBER]"
click at [39, 91] on div "[PHONE_NUMBER] Live | 00:00 ALL TASKS ALL TASKS ACTIVE TASKS TASKS IN WRAP UP" at bounding box center [50, 58] width 76 height 93
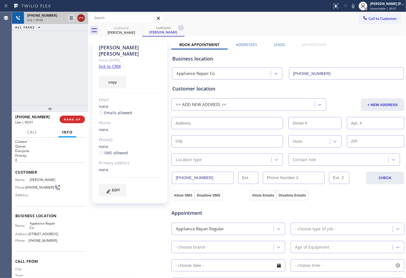
click at [82, 17] on icon at bounding box center [81, 18] width 7 height 7
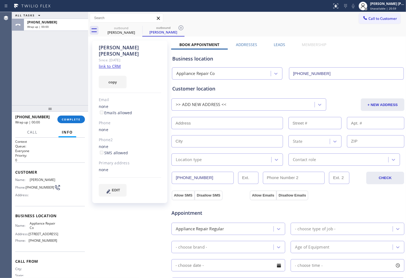
click at [31, 186] on span "[PHONE_NUMBER]" at bounding box center [40, 187] width 29 height 4
copy div "[PHONE_NUMBER]"
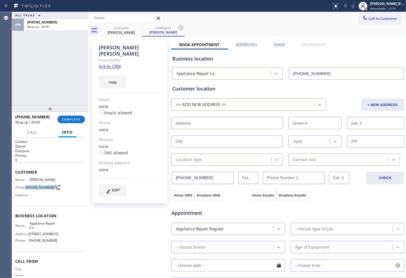
click at [378, 20] on span "Call to Customer" at bounding box center [383, 18] width 29 height 5
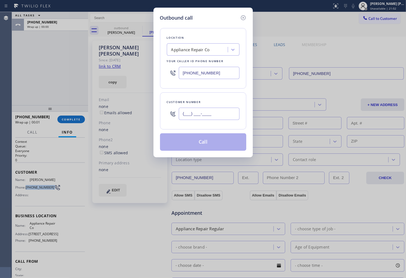
click at [217, 113] on input "(___) ___-____" at bounding box center [209, 114] width 61 height 12
paste input "510) 847-1228"
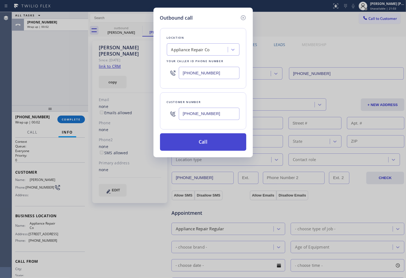
type input "[PHONE_NUMBER]"
click at [214, 142] on button "Call" at bounding box center [203, 141] width 86 height 17
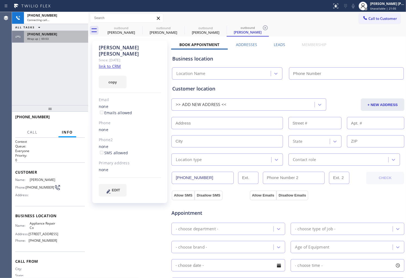
click at [70, 35] on div "[PHONE_NUMBER]" at bounding box center [56, 34] width 58 height 5
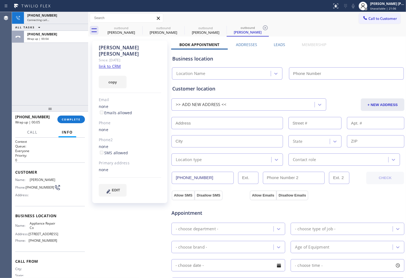
click at [71, 114] on div "[PHONE_NUMBER] Wrap up | 00:05 COMPLETE" at bounding box center [50, 119] width 70 height 14
click at [71, 117] on button "COMPLETE" at bounding box center [71, 119] width 28 height 8
type input "[PHONE_NUMBER]"
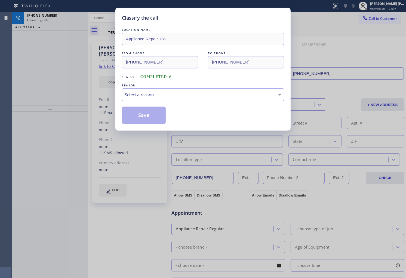
click at [157, 98] on div "Select a reason" at bounding box center [203, 94] width 162 height 13
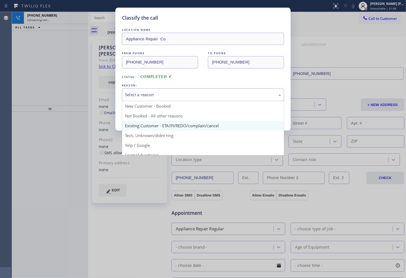
click at [149, 123] on button "Save" at bounding box center [144, 114] width 44 height 17
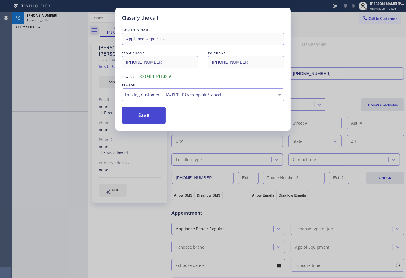
click at [143, 119] on button "Save" at bounding box center [144, 114] width 44 height 17
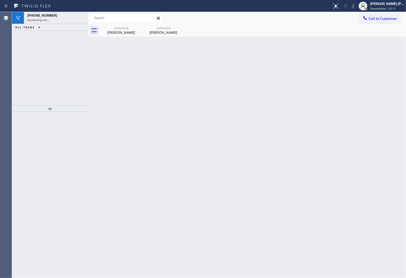
drag, startPoint x: 50, startPoint y: 17, endPoint x: 67, endPoint y: 36, distance: 25.9
click at [50, 17] on span "[PHONE_NUMBER]" at bounding box center [42, 15] width 30 height 5
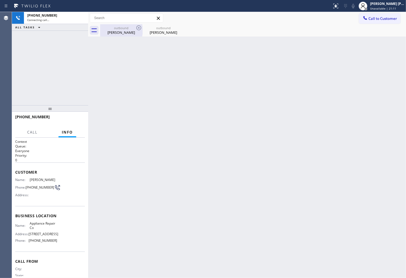
click at [132, 32] on div "[PERSON_NAME]" at bounding box center [121, 32] width 41 height 5
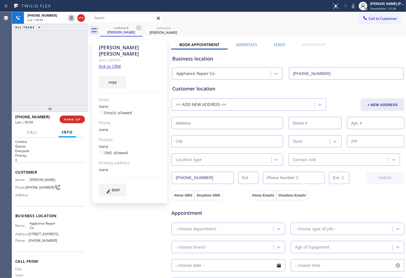
click at [25, 45] on div "[PHONE_NUMBER] Live | 00:00 ALL TASKS ALL TASKS ACTIVE TASKS TASKS IN WRAP UP" at bounding box center [50, 58] width 76 height 93
click at [80, 17] on icon at bounding box center [81, 18] width 7 height 7
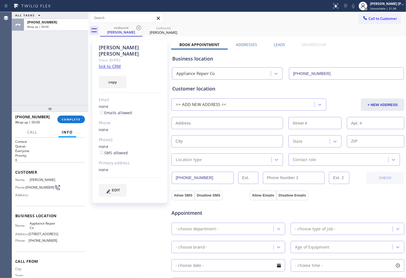
click at [282, 44] on label "Leads" at bounding box center [279, 44] width 11 height 5
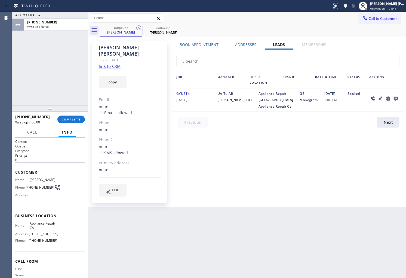
click at [395, 98] on icon at bounding box center [396, 99] width 4 height 4
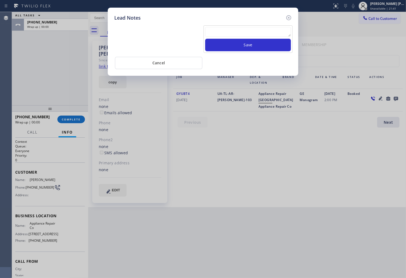
paste textarea "N/A - Please transfer"
click at [271, 31] on textarea at bounding box center [248, 32] width 86 height 10
type textarea "N/A - Please transfer"
click at [266, 47] on button "Save" at bounding box center [248, 45] width 86 height 13
click at [288, 17] on icon at bounding box center [289, 17] width 7 height 7
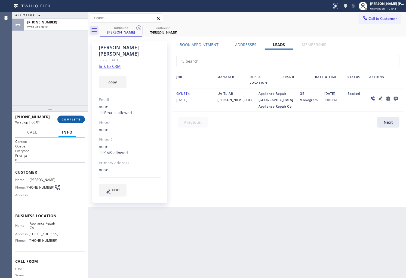
click at [67, 115] on button "COMPLETE" at bounding box center [71, 119] width 28 height 8
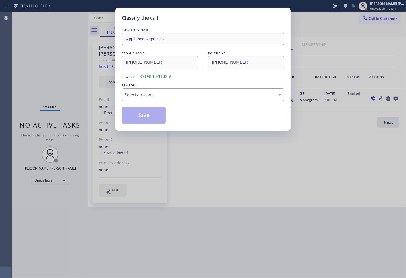
click at [165, 103] on div "LOCATION NAME Appliance Repair Co FROM PHONE [PHONE_NUMBER] TO PHONE [PHONE_NUM…" at bounding box center [203, 75] width 162 height 97
click at [165, 97] on div "Select a reason" at bounding box center [203, 95] width 156 height 6
click at [149, 118] on button "Save" at bounding box center [144, 114] width 44 height 17
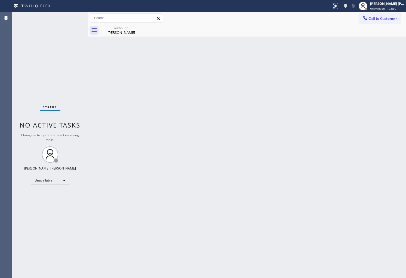
click at [0, 82] on div "Agent Desktop" at bounding box center [6, 145] width 12 height 266
click at [140, 29] on icon at bounding box center [138, 27] width 5 height 5
click at [127, 29] on div "outbound" at bounding box center [121, 28] width 41 height 4
click at [380, 14] on button "Call to Customer" at bounding box center [380, 18] width 42 height 10
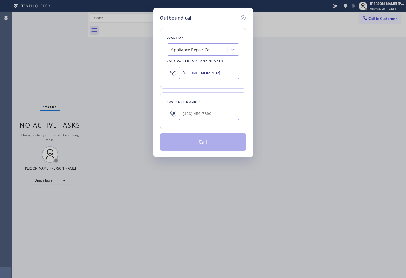
click at [198, 71] on input "[PHONE_NUMBER]" at bounding box center [209, 73] width 61 height 12
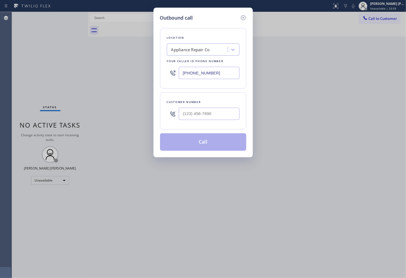
paste input "617) 249-6766"
type input "[PHONE_NUMBER]"
click at [205, 109] on input "(___) ___-____" at bounding box center [209, 114] width 61 height 12
paste input "617) 714-3727"
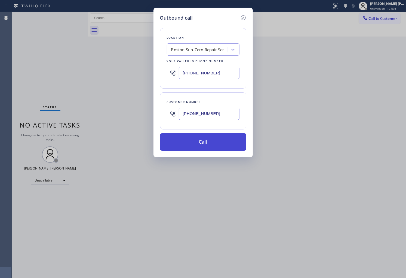
type input "[PHONE_NUMBER]"
click at [215, 143] on button "Call" at bounding box center [203, 141] width 86 height 17
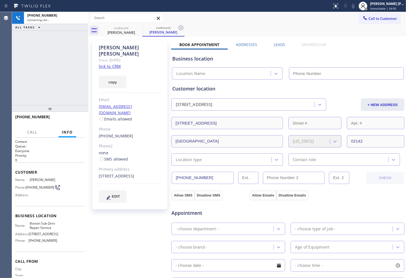
click at [111, 45] on div "[PERSON_NAME]" at bounding box center [130, 50] width 62 height 13
copy div "[PERSON_NAME]"
click at [49, 74] on div "[PHONE_NUMBER] Connecting call… ALL TASKS ALL TASKS ACTIVE TASKS TASKS IN WRAP …" at bounding box center [50, 58] width 76 height 93
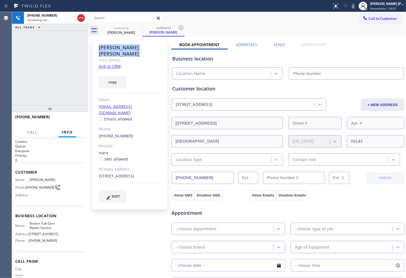
click at [49, 74] on div "[PHONE_NUMBER] Connecting call… ALL TASKS ALL TASKS ACTIVE TASKS TASKS IN WRAP …" at bounding box center [50, 58] width 76 height 93
type input "[PHONE_NUMBER]"
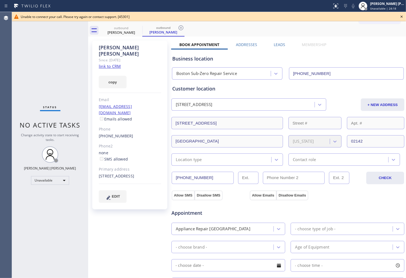
click at [0, 62] on div "Agent Desktop" at bounding box center [6, 145] width 12 height 266
click at [116, 133] on link "[PHONE_NUMBER]" at bounding box center [116, 135] width 35 height 5
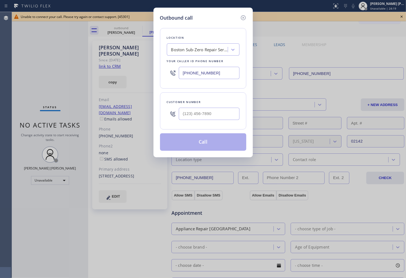
type input "[PHONE_NUMBER]"
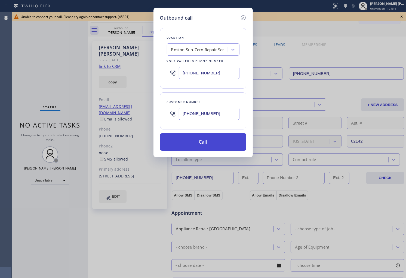
click at [212, 143] on button "Call" at bounding box center [203, 141] width 86 height 17
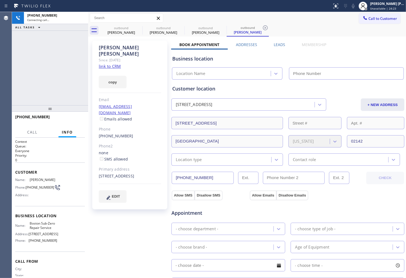
type input "[PHONE_NUMBER]"
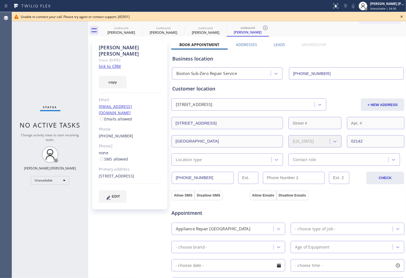
click at [4, 85] on div "Agent Desktop" at bounding box center [6, 145] width 12 height 266
click at [402, 15] on icon at bounding box center [402, 16] width 7 height 7
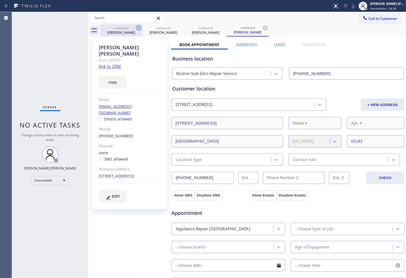
click at [138, 26] on icon at bounding box center [138, 27] width 5 height 5
click at [0, 0] on icon at bounding box center [0, 0] width 0 height 0
click at [138, 28] on icon at bounding box center [139, 28] width 7 height 7
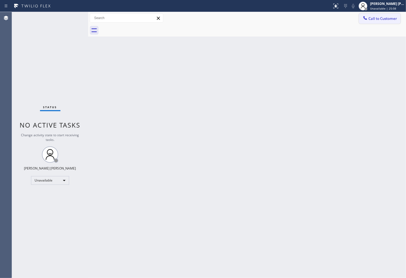
click at [388, 16] on span "Call to Customer" at bounding box center [383, 18] width 29 height 5
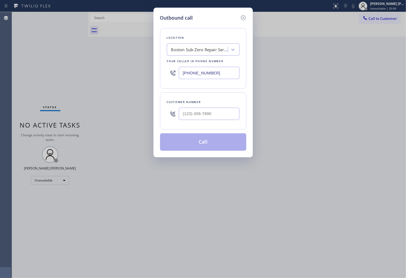
click at [199, 71] on input "[PHONE_NUMBER]" at bounding box center [209, 73] width 61 height 12
paste input "805) 317-7791"
type input "[PHONE_NUMBER]"
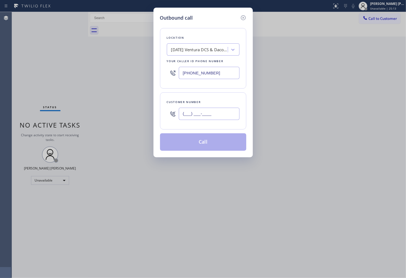
click at [209, 112] on input "(___) ___-____" at bounding box center [209, 114] width 61 height 12
paste input "805) 451-9881"
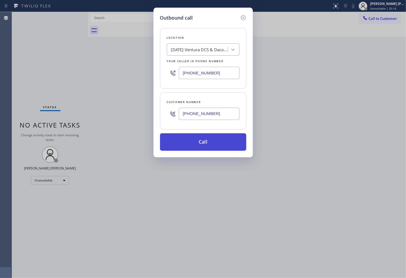
type input "[PHONE_NUMBER]"
click at [204, 142] on button "Call" at bounding box center [203, 141] width 86 height 17
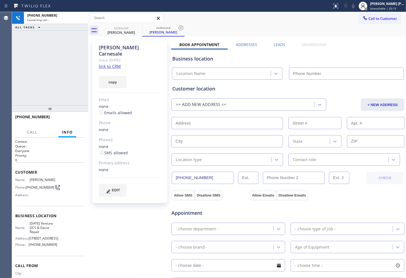
click at [109, 45] on div "[PERSON_NAME]" at bounding box center [130, 50] width 62 height 13
click at [26, 83] on div "[PHONE_NUMBER] Connecting call… ALL TASKS ALL TASKS ACTIVE TASKS TASKS IN WRAP …" at bounding box center [50, 58] width 76 height 93
type input "[PHONE_NUMBER]"
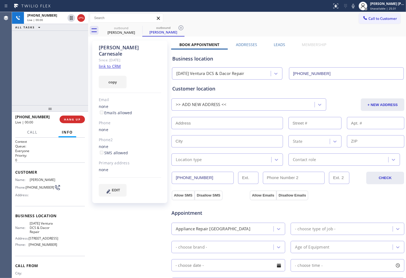
click at [8, 82] on div "Agent Desktop" at bounding box center [6, 145] width 12 height 266
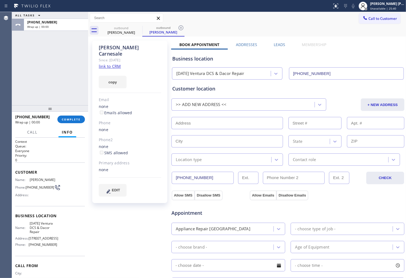
click at [286, 44] on div "Leads" at bounding box center [280, 46] width 28 height 8
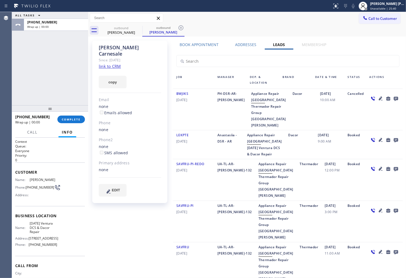
click at [395, 97] on div at bounding box center [396, 98] width 8 height 7
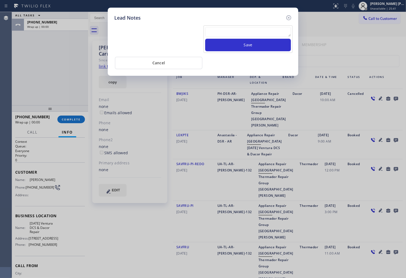
click at [394, 97] on div "Lead Notes Save Cancel" at bounding box center [203, 139] width 406 height 278
click at [247, 31] on textarea at bounding box center [248, 32] width 86 height 10
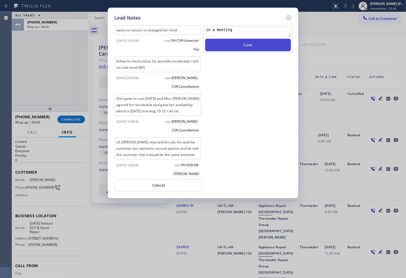
type textarea "in a meeting"
click at [264, 41] on button "Save" at bounding box center [248, 45] width 86 height 13
click at [287, 18] on icon at bounding box center [289, 17] width 5 height 5
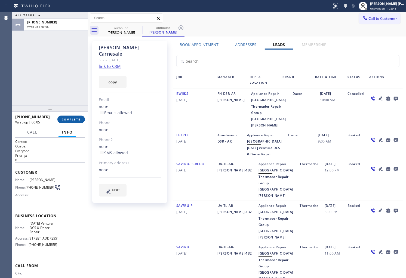
click at [71, 121] on span "COMPLETE" at bounding box center [71, 119] width 19 height 4
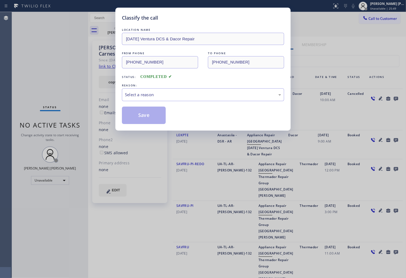
click at [192, 94] on div "Select a reason" at bounding box center [203, 95] width 156 height 6
click at [137, 115] on button "Save" at bounding box center [144, 114] width 44 height 17
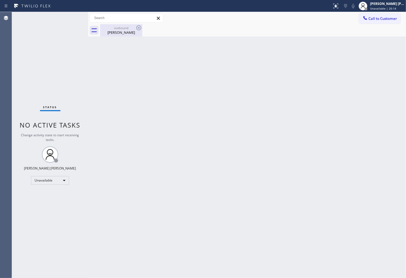
click at [136, 33] on div "[PERSON_NAME]" at bounding box center [121, 32] width 41 height 5
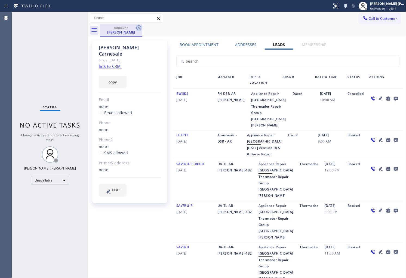
click at [138, 29] on icon at bounding box center [139, 28] width 7 height 7
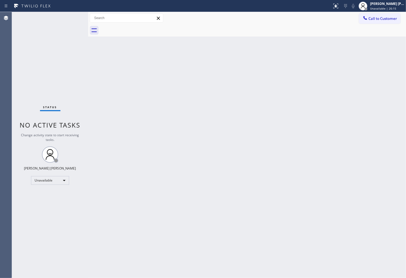
click at [389, 22] on button "Call to Customer" at bounding box center [380, 18] width 42 height 10
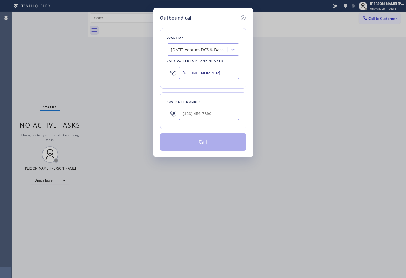
click at [209, 75] on input "[PHONE_NUMBER]" at bounding box center [209, 73] width 61 height 12
paste input "77) 777-0796"
type input "[PHONE_NUMBER]"
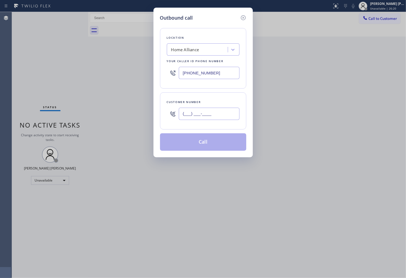
click at [214, 115] on input "(___) ___-____" at bounding box center [209, 114] width 61 height 12
paste input "210) 542-0818"
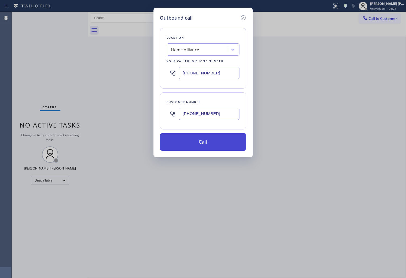
type input "[PHONE_NUMBER]"
click at [214, 139] on button "Call" at bounding box center [203, 141] width 86 height 17
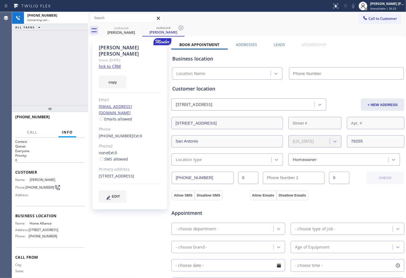
click at [111, 45] on div "[PERSON_NAME]" at bounding box center [130, 50] width 62 height 13
type input "[PHONE_NUMBER]"
click at [20, 77] on div "[PHONE_NUMBER] Connecting call… ALL TASKS ALL TASKS ACTIVE TASKS TASKS IN WRAP …" at bounding box center [50, 58] width 76 height 93
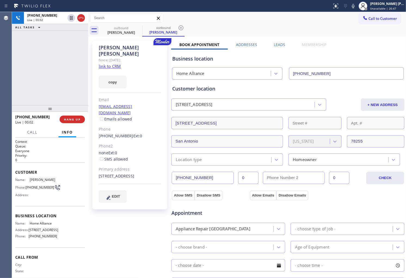
click at [118, 47] on div "[PERSON_NAME]" at bounding box center [130, 50] width 62 height 13
click at [109, 47] on div "[PERSON_NAME]" at bounding box center [130, 50] width 62 height 13
click at [108, 47] on div "[PERSON_NAME]" at bounding box center [130, 50] width 62 height 13
click at [123, 47] on div "[PERSON_NAME]" at bounding box center [130, 50] width 62 height 13
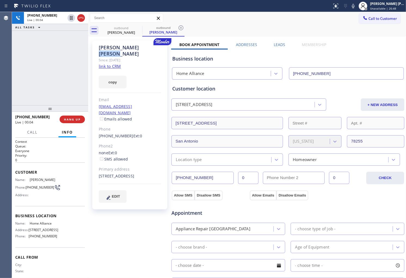
click at [123, 47] on div "[PERSON_NAME]" at bounding box center [130, 50] width 62 height 13
click at [113, 48] on div "[PERSON_NAME]" at bounding box center [130, 50] width 62 height 13
click at [121, 47] on div "[PERSON_NAME]" at bounding box center [130, 50] width 62 height 13
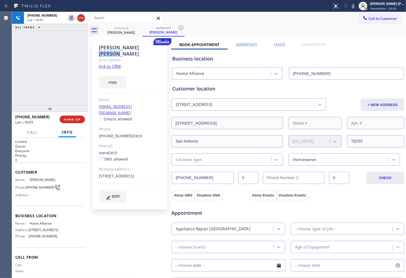
click at [121, 47] on div "[PERSON_NAME]" at bounding box center [130, 50] width 62 height 13
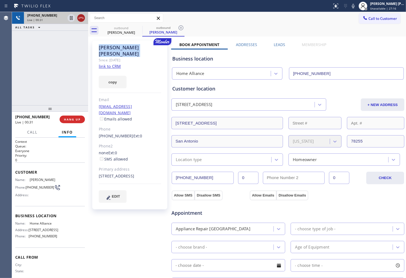
click at [81, 17] on icon at bounding box center [81, 18] width 5 height 2
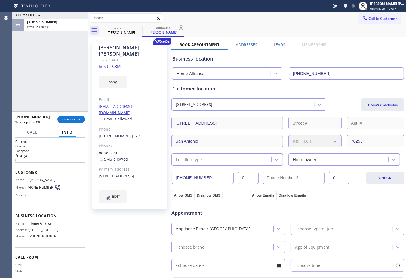
click at [78, 115] on div "+12105420818 Wrap up | 00:00 COMPLETE" at bounding box center [50, 119] width 70 height 14
click at [74, 120] on span "COMPLETE" at bounding box center [71, 119] width 19 height 4
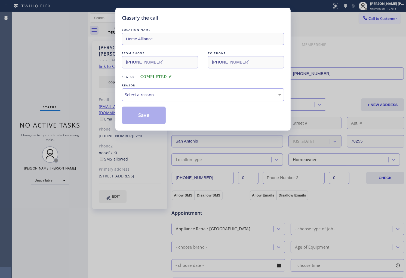
click at [183, 99] on div "Select a reason" at bounding box center [203, 94] width 162 height 13
click at [145, 115] on button "Save" at bounding box center [144, 114] width 44 height 17
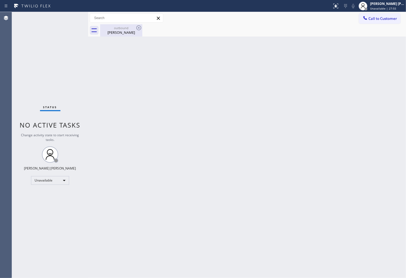
click at [130, 31] on div "Richard Bonnett" at bounding box center [121, 32] width 41 height 5
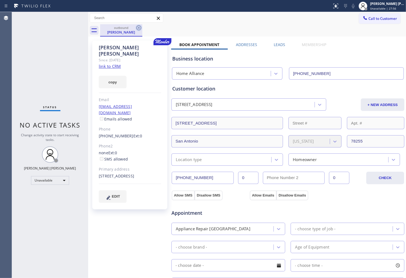
click at [139, 28] on icon at bounding box center [138, 27] width 5 height 5
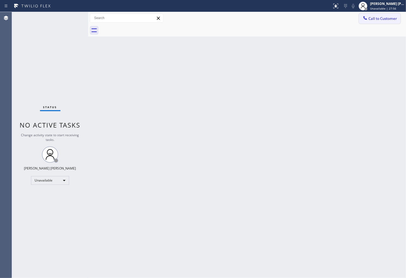
click at [394, 19] on span "Call to Customer" at bounding box center [383, 18] width 29 height 5
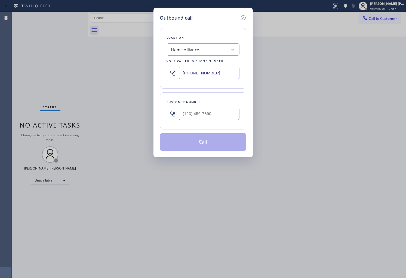
click at [203, 71] on input "[PHONE_NUMBER]" at bounding box center [209, 73] width 61 height 12
paste input "510) 640-8987"
type input "(510) 640-8987"
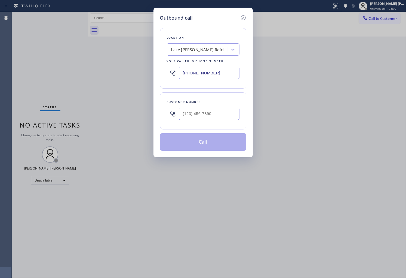
click at [199, 114] on input "text" at bounding box center [209, 114] width 61 height 12
click at [199, 114] on input "(___) ___-____" at bounding box center [209, 114] width 61 height 12
paste input "510) 410-8008"
type input "(510) 410-8008"
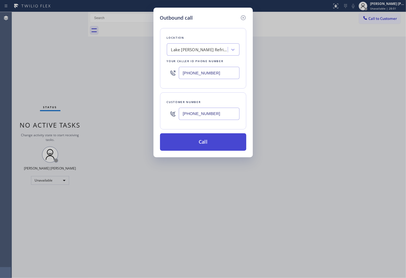
click at [201, 143] on button "Call" at bounding box center [203, 141] width 86 height 17
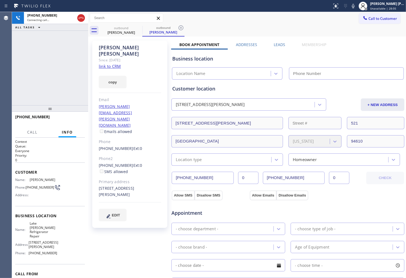
type input "(510) 640-8987"
click at [43, 98] on div "+15104108008 Connecting call… ALL TASKS ALL TASKS ACTIVE TASKS TASKS IN WRAP UP" at bounding box center [50, 58] width 76 height 93
click at [119, 48] on div "Sandra Schmit" at bounding box center [130, 50] width 62 height 13
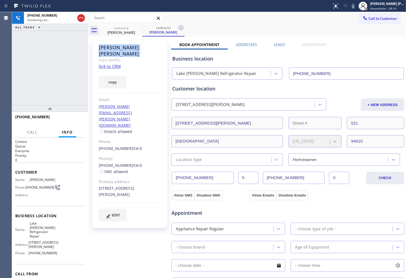
click at [119, 48] on div "Sandra Schmit" at bounding box center [130, 50] width 62 height 13
copy div "Sandra Schmit"
click at [0, 55] on div "Agent Desktop" at bounding box center [6, 145] width 12 height 266
click at [357, 7] on icon at bounding box center [353, 6] width 7 height 7
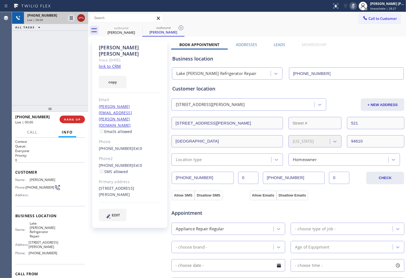
click at [80, 19] on icon at bounding box center [81, 18] width 7 height 7
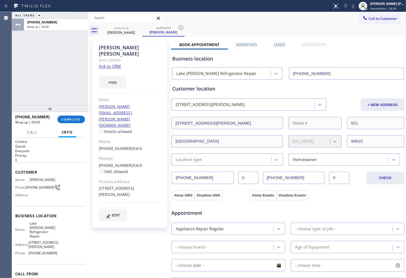
click at [276, 45] on label "Leads" at bounding box center [279, 44] width 11 height 5
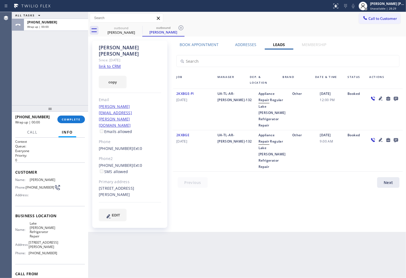
click at [397, 98] on icon at bounding box center [396, 98] width 7 height 7
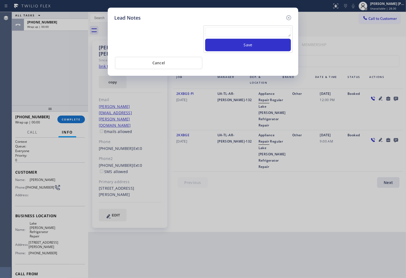
click at [289, 29] on textarea at bounding box center [248, 32] width 86 height 10
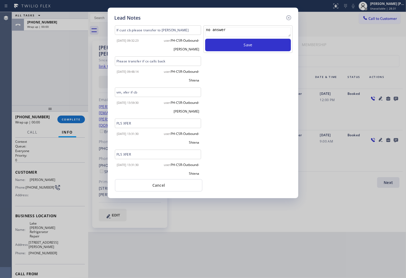
type textarea "no answer"
click at [268, 54] on div "no answer Save" at bounding box center [248, 100] width 90 height 150
click at [267, 44] on button "Save" at bounding box center [248, 45] width 86 height 13
click at [290, 17] on icon at bounding box center [289, 17] width 7 height 7
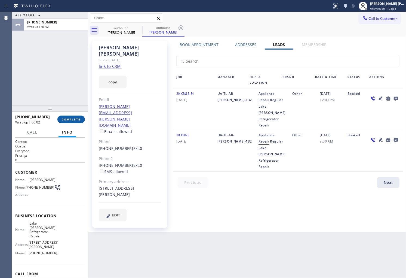
click at [72, 118] on span "COMPLETE" at bounding box center [71, 119] width 19 height 4
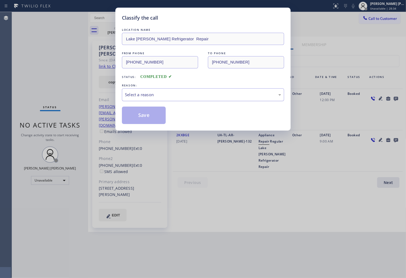
click at [181, 97] on div "Select a reason" at bounding box center [203, 95] width 156 height 6
click at [143, 114] on button "Save" at bounding box center [144, 114] width 44 height 17
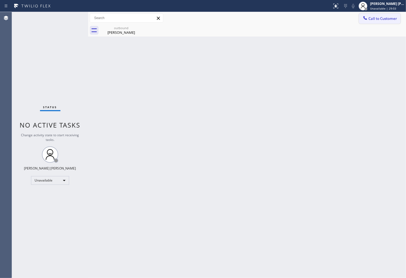
click at [392, 18] on span "Call to Customer" at bounding box center [383, 18] width 29 height 5
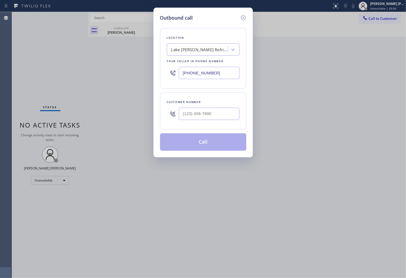
click at [193, 67] on input "(510) 640-8987" at bounding box center [209, 73] width 61 height 12
paste input "855) 731-4952"
type input "[PHONE_NUMBER]"
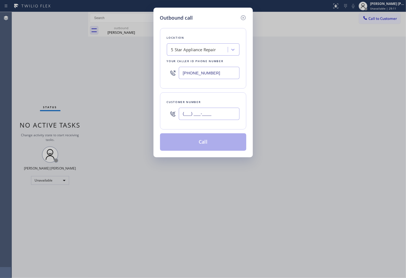
click at [195, 112] on input "(___) ___-____" at bounding box center [209, 114] width 61 height 12
paste input "310) 486-3922"
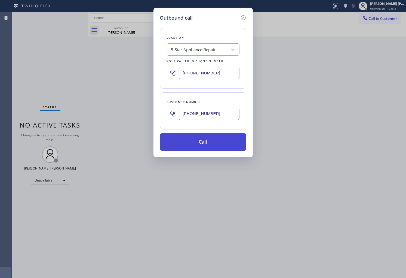
type input "(310) 486-3922"
click at [226, 143] on button "Call" at bounding box center [203, 141] width 86 height 17
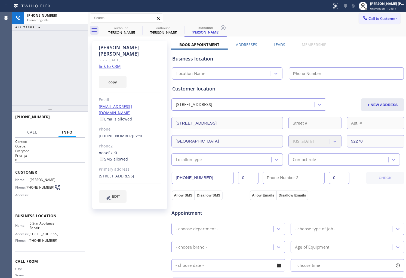
click at [0, 0] on icon at bounding box center [0, 0] width 0 height 0
click at [126, 57] on div "Since: [DATE]" at bounding box center [130, 60] width 62 height 6
click at [126, 46] on div "Judith Romero" at bounding box center [130, 50] width 62 height 13
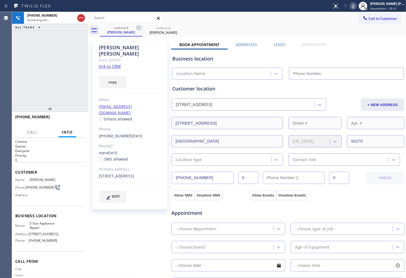
click at [126, 46] on div "Judith Romero" at bounding box center [130, 50] width 62 height 13
copy div "Judith Romero"
type input "[PHONE_NUMBER]"
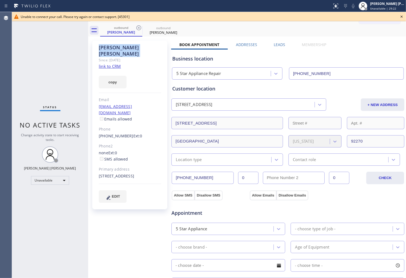
click at [13, 68] on div "Status No active tasks Change activity state to start receiving tasks. [PERSON_…" at bounding box center [50, 145] width 76 height 266
click at [117, 133] on link "(310) 486-3922" at bounding box center [116, 135] width 35 height 5
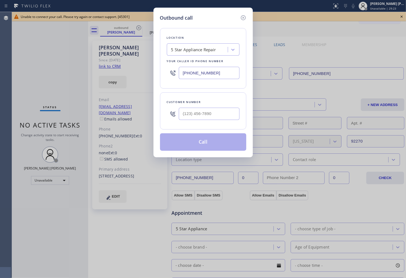
type input "(310) 486-3922"
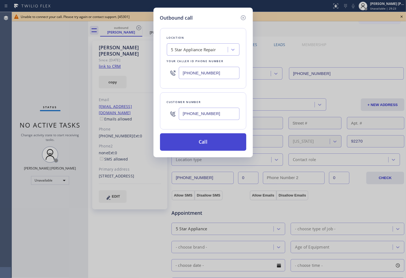
click at [202, 146] on button "Call" at bounding box center [203, 141] width 86 height 17
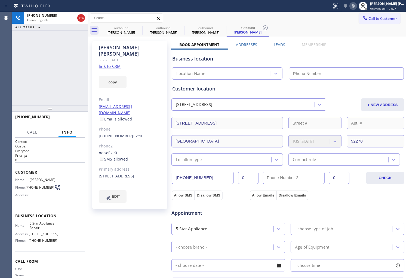
type input "[PHONE_NUMBER]"
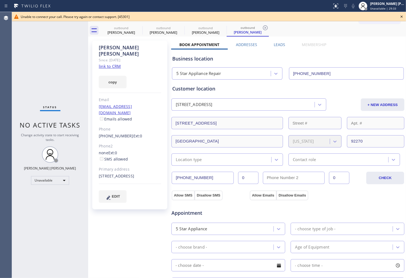
click at [16, 95] on div "Status No active tasks Change activity state to start receiving tasks. [PERSON_…" at bounding box center [50, 145] width 76 height 266
click at [403, 15] on icon at bounding box center [402, 16] width 7 height 7
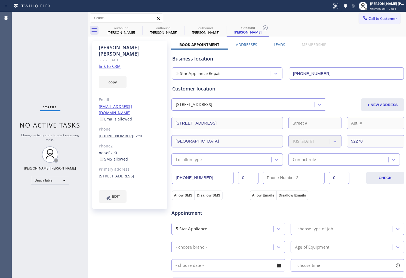
click at [117, 133] on link "(310) 486-3922" at bounding box center [116, 135] width 35 height 5
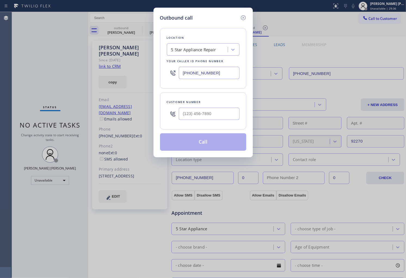
type input "(310) 486-3922"
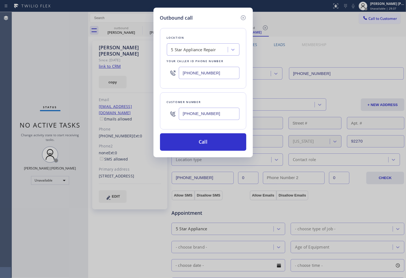
click at [211, 53] on div "5 Star Appliance Repair" at bounding box center [193, 50] width 45 height 6
type input "home allia"
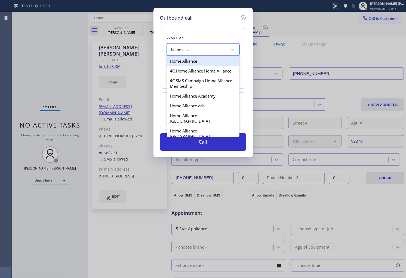
click at [209, 60] on div "Home Alliance" at bounding box center [203, 61] width 73 height 10
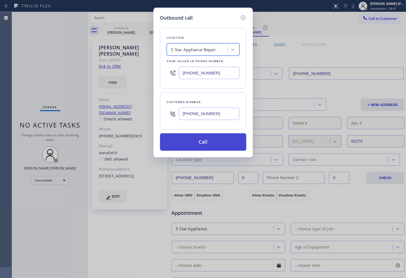
click at [210, 145] on button "Call" at bounding box center [203, 141] width 86 height 17
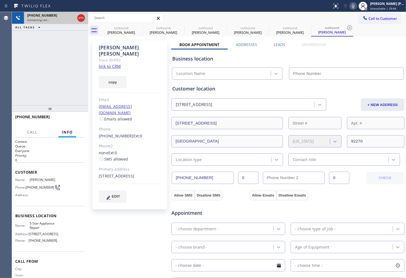
click at [82, 18] on icon at bounding box center [81, 18] width 5 height 2
click at [82, 18] on div "Connecting call…" at bounding box center [56, 20] width 58 height 4
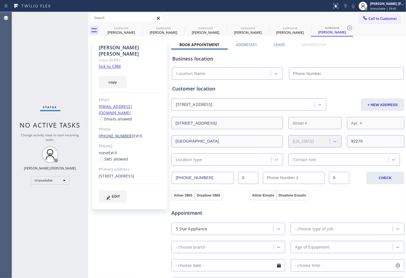
type input "[PHONE_NUMBER]"
click at [121, 133] on link "(310) 486-3922" at bounding box center [116, 135] width 35 height 5
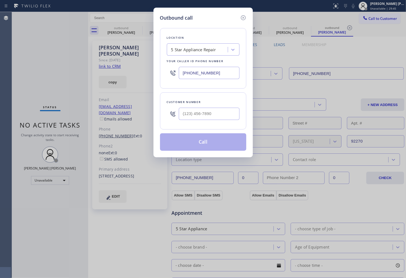
type input "(310) 486-3922"
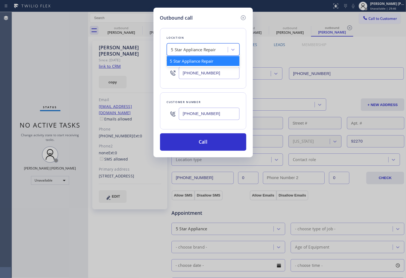
click at [197, 48] on div "5 Star Appliance Repair" at bounding box center [193, 50] width 45 height 6
type input "home allia"
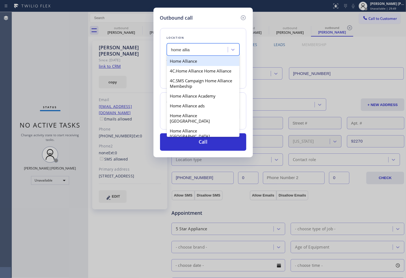
click at [204, 62] on div "Home Alliance" at bounding box center [203, 61] width 73 height 10
click at [204, 62] on div "Your caller id phone number" at bounding box center [203, 61] width 73 height 6
type input "[PHONE_NUMBER]"
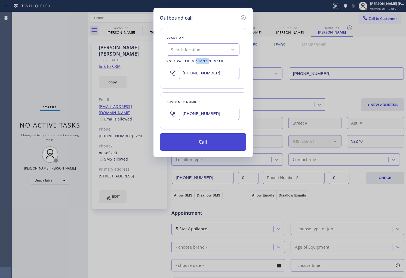
click at [222, 145] on button "Call" at bounding box center [203, 141] width 86 height 17
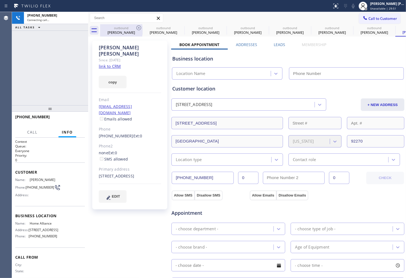
click at [141, 26] on icon at bounding box center [139, 28] width 7 height 7
click at [178, 28] on icon at bounding box center [181, 28] width 7 height 7
click at [140, 28] on icon at bounding box center [139, 28] width 7 height 7
click at [0, 0] on icon at bounding box center [0, 0] width 0 height 0
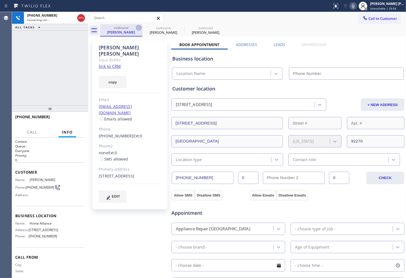
click at [138, 26] on icon at bounding box center [139, 28] width 7 height 7
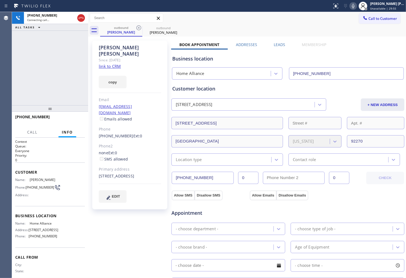
click at [281, 41] on div "Judith Romero Since: 20 may 2020 link to CRM copy Email hazelscleaning@aol.com …" at bounding box center [247, 220] width 315 height 364
click at [279, 43] on label "Leads" at bounding box center [279, 44] width 11 height 5
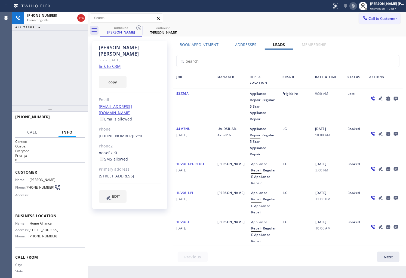
click at [397, 97] on icon at bounding box center [396, 99] width 4 height 4
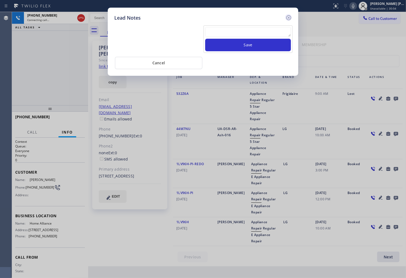
click at [290, 17] on icon at bounding box center [289, 17] width 7 height 7
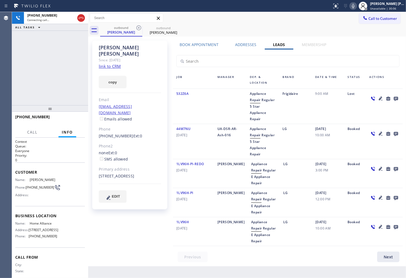
click at [142, 57] on div "Since: [DATE]" at bounding box center [130, 60] width 62 height 6
click at [52, 238] on span "[PHONE_NUMBER]" at bounding box center [43, 236] width 29 height 4
click at [49, 238] on span "[PHONE_NUMBER]" at bounding box center [43, 236] width 29 height 4
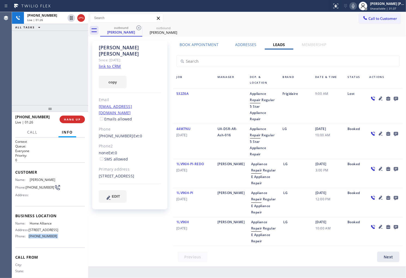
click at [49, 238] on span "[PHONE_NUMBER]" at bounding box center [43, 236] width 29 height 4
click at [58, 240] on div "Name: Home Alliance Address: 263 W Olive Ave Ste 178 Phone: (877) 777-0796" at bounding box center [50, 230] width 70 height 19
click at [45, 179] on span "Judith Romero" at bounding box center [43, 180] width 27 height 4
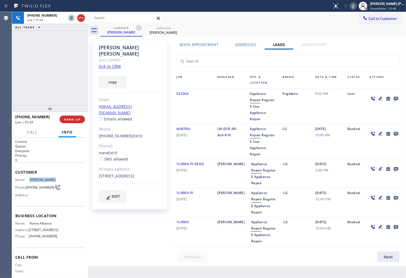
click at [44, 238] on span "[PHONE_NUMBER]" at bounding box center [43, 236] width 29 height 4
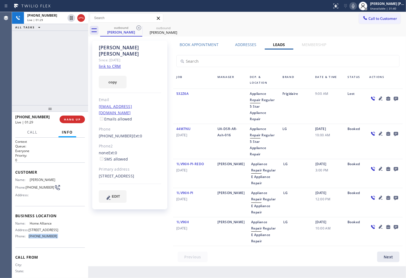
click at [44, 238] on span "[PHONE_NUMBER]" at bounding box center [43, 236] width 29 height 4
click at [64, 63] on div "+13104863922 Live | 01:33 ALL TASKS ALL TASKS ACTIVE TASKS TASKS IN WRAP UP" at bounding box center [50, 58] width 76 height 93
click at [125, 47] on div "Judith Romero" at bounding box center [130, 50] width 62 height 13
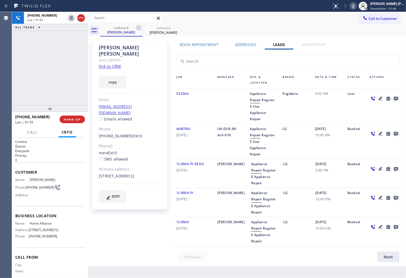
click at [140, 57] on div "Since: [DATE]" at bounding box center [130, 60] width 62 height 6
click at [129, 45] on div "Judith Romero" at bounding box center [130, 50] width 62 height 13
click at [105, 48] on div "Judith Romero" at bounding box center [130, 50] width 62 height 13
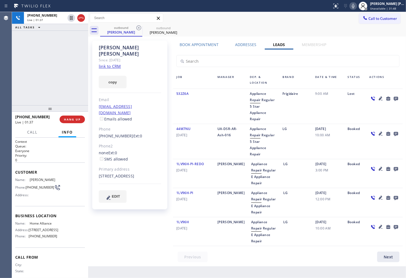
click at [127, 47] on div "Judith Romero" at bounding box center [130, 50] width 62 height 13
click at [110, 47] on div "Judith Romero" at bounding box center [130, 50] width 62 height 13
click at [130, 47] on div "Judith Romero" at bounding box center [130, 50] width 62 height 13
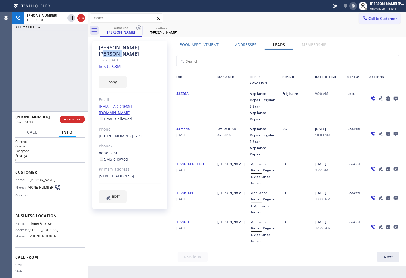
click at [130, 47] on div "Judith Romero" at bounding box center [130, 50] width 62 height 13
click at [107, 48] on div "Judith Romero" at bounding box center [130, 50] width 62 height 13
click at [107, 47] on div "Judith Romero" at bounding box center [130, 50] width 62 height 13
click at [127, 47] on div "Judith Romero" at bounding box center [130, 50] width 62 height 13
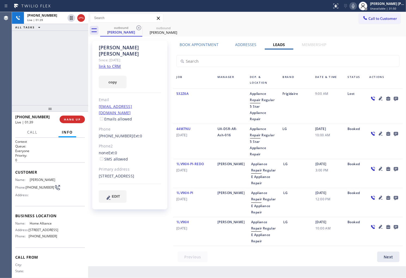
click at [105, 45] on div "Judith Romero" at bounding box center [130, 50] width 62 height 13
click at [81, 19] on icon at bounding box center [81, 18] width 7 height 7
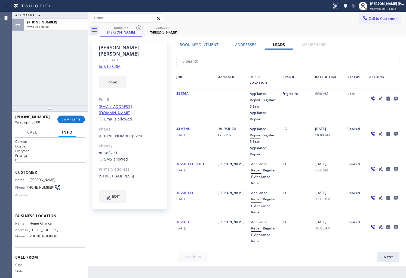
click at [396, 98] on icon at bounding box center [396, 99] width 4 height 4
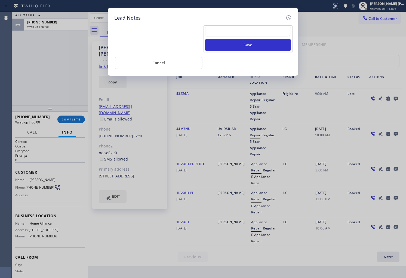
click at [221, 30] on textarea at bounding box center [248, 32] width 86 height 10
type textarea "Please xfer"
click at [277, 40] on button "Save" at bounding box center [248, 45] width 86 height 13
click at [290, 19] on icon at bounding box center [289, 17] width 7 height 7
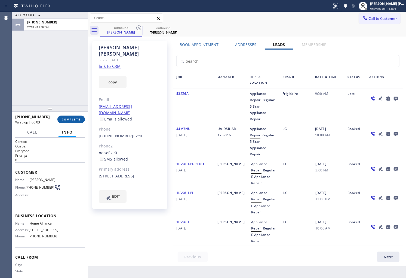
click at [80, 119] on span "COMPLETE" at bounding box center [71, 119] width 19 height 4
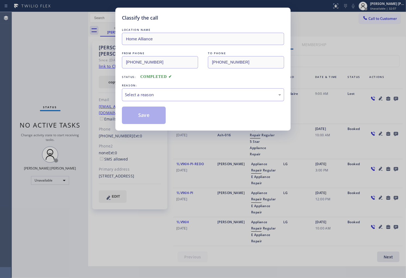
click at [194, 96] on div "Select a reason" at bounding box center [203, 95] width 156 height 6
click at [140, 119] on button "Save" at bounding box center [144, 114] width 44 height 17
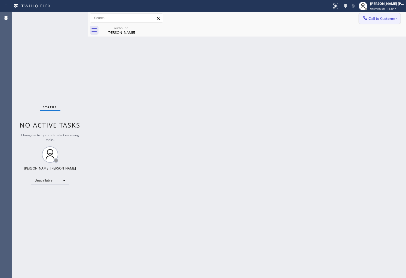
click at [379, 18] on span "Call to Customer" at bounding box center [383, 18] width 29 height 5
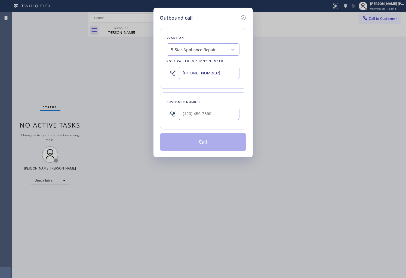
click at [212, 77] on input "[PHONE_NUMBER]" at bounding box center [209, 73] width 61 height 12
paste input "657) 214-5834"
type input "(657) 214-5834"
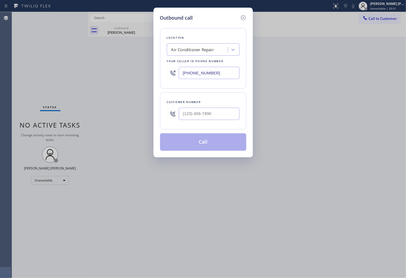
click at [209, 123] on div "Customer number" at bounding box center [203, 110] width 86 height 37
click at [207, 115] on input "(___) ___-____" at bounding box center [209, 114] width 61 height 12
paste input "562) 489-3951"
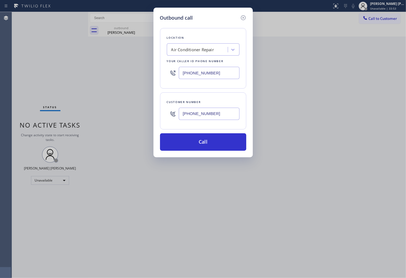
type input "(562) 489-3951"
click at [218, 145] on button "Call" at bounding box center [203, 141] width 86 height 17
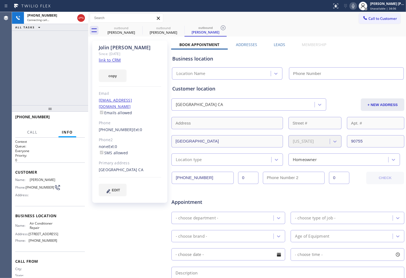
click at [135, 29] on div "outbound" at bounding box center [121, 28] width 41 height 4
click at [0, 0] on icon at bounding box center [0, 0] width 0 height 0
click at [116, 48] on div "Jolin Barot" at bounding box center [130, 47] width 62 height 6
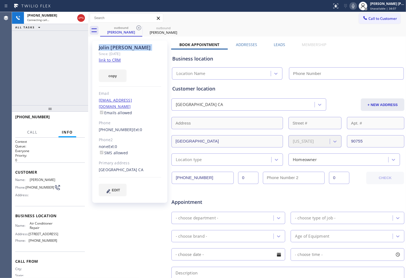
copy div "Jolin Barot"
type input "(657) 214-5834"
click at [44, 55] on div "+15624893951 Connecting call… ALL TASKS ALL TASKS ACTIVE TASKS TASKS IN WRAP UP" at bounding box center [50, 58] width 76 height 93
click at [34, 92] on div "+15624893951 Connecting call… ALL TASKS ALL TASKS ACTIVE TASKS TASKS IN WRAP UP" at bounding box center [50, 58] width 76 height 93
click at [284, 42] on label "Leads" at bounding box center [279, 44] width 11 height 5
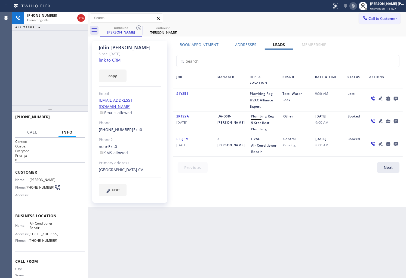
click at [398, 98] on icon at bounding box center [396, 99] width 4 height 4
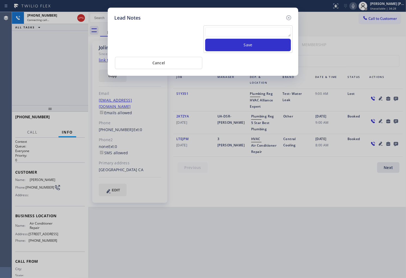
click at [282, 29] on textarea at bounding box center [248, 32] width 86 height 10
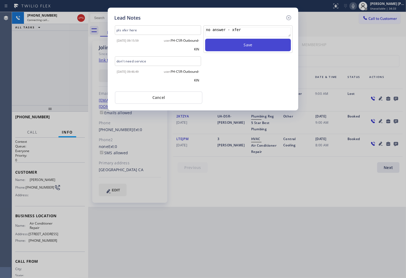
type textarea "no answer - xfer"
click at [272, 48] on button "Save" at bounding box center [248, 45] width 86 height 13
click at [289, 17] on icon at bounding box center [289, 17] width 5 height 5
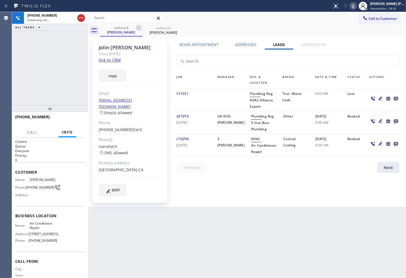
click at [48, 73] on div "+15624893951 Connecting call… ALL TASKS ALL TASKS ACTIVE TASKS TASKS IN WRAP UP" at bounding box center [50, 58] width 76 height 93
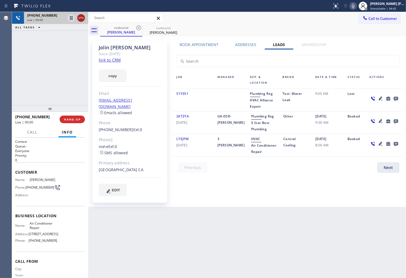
click at [81, 19] on icon at bounding box center [81, 18] width 7 height 7
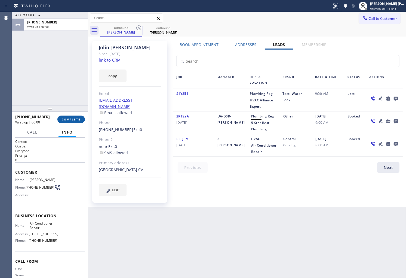
click at [74, 121] on button "COMPLETE" at bounding box center [71, 119] width 28 height 8
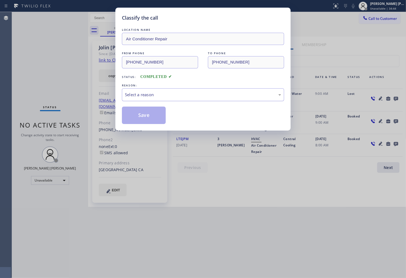
click at [169, 99] on div "Select a reason" at bounding box center [203, 94] width 162 height 13
click at [155, 90] on div "Tech, Unknown/didnt ring" at bounding box center [203, 94] width 162 height 13
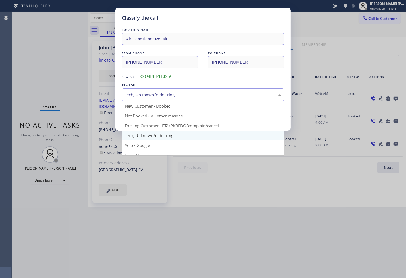
drag, startPoint x: 148, startPoint y: 125, endPoint x: 145, endPoint y: 118, distance: 7.7
click at [145, 118] on button "Save" at bounding box center [144, 114] width 44 height 17
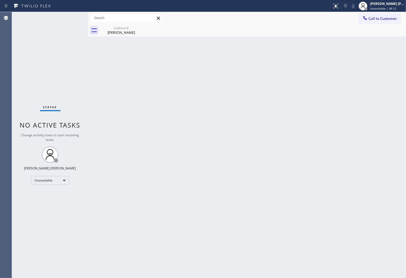
click at [377, 25] on div "outbound Jolin Barot" at bounding box center [253, 30] width 306 height 12
click at [390, 15] on button "Call to Customer" at bounding box center [380, 18] width 42 height 10
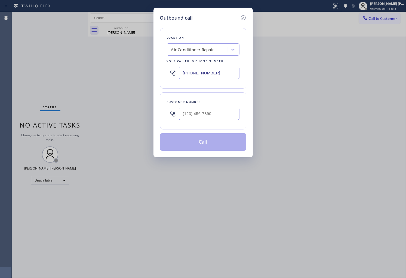
click at [200, 71] on input "(657) 214-5834" at bounding box center [209, 73] width 61 height 12
paste input "949) 239-0453"
type input "(949) 239-0453"
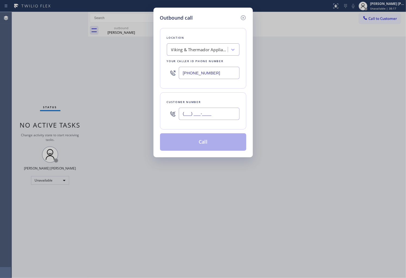
click at [216, 112] on input "(___) ___-____" at bounding box center [209, 114] width 61 height 12
paste input "949) 394-5001"
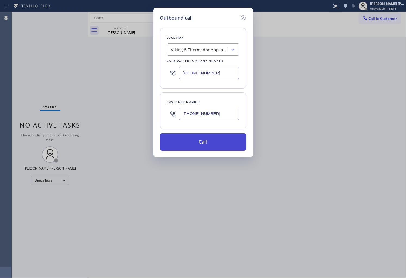
type input "(949) 394-5001"
click at [213, 144] on button "Call" at bounding box center [203, 141] width 86 height 17
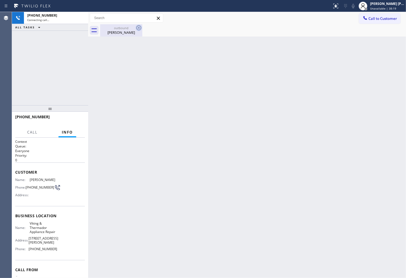
click at [138, 27] on icon at bounding box center [139, 28] width 7 height 7
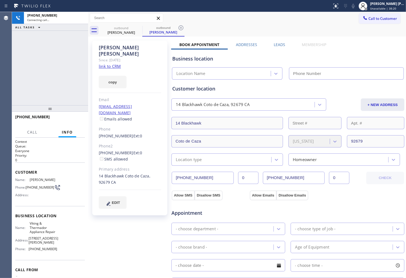
click at [113, 57] on div "Since: [DATE]" at bounding box center [130, 60] width 62 height 6
click at [112, 48] on div "Candice Gick" at bounding box center [130, 50] width 62 height 13
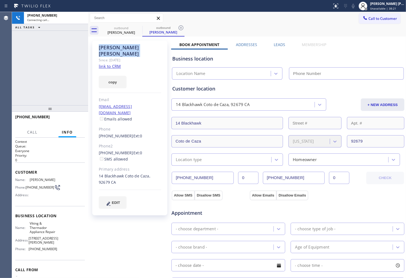
click at [112, 48] on div "Candice Gick" at bounding box center [130, 50] width 62 height 13
copy div "Candice Gick"
type input "(949) 239-0453"
click at [48, 60] on div "+19493945001 Connecting call… ALL TASKS ALL TASKS ACTIVE TASKS TASKS IN WRAP UP" at bounding box center [50, 58] width 76 height 93
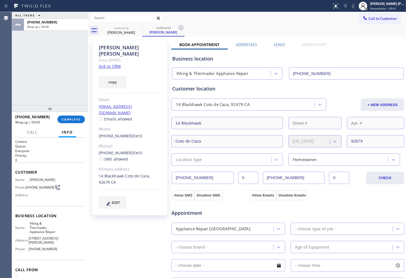
click at [277, 45] on label "Leads" at bounding box center [279, 44] width 11 height 5
drag, startPoint x: 277, startPoint y: 45, endPoint x: 322, endPoint y: 81, distance: 57.7
click at [277, 45] on label "Leads" at bounding box center [279, 44] width 11 height 5
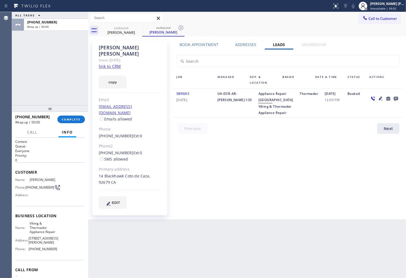
click at [391, 98] on icon at bounding box center [388, 98] width 7 height 7
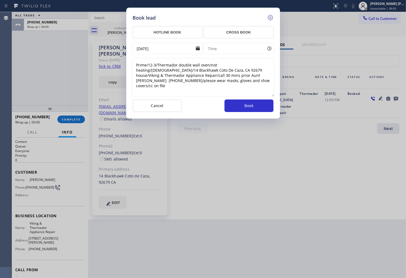
click at [269, 17] on icon at bounding box center [270, 17] width 5 height 5
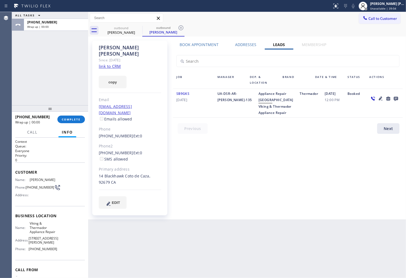
click at [394, 97] on icon at bounding box center [396, 98] width 7 height 7
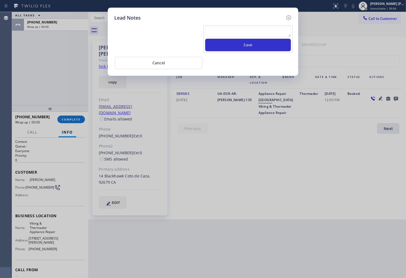
click at [245, 34] on textarea at bounding box center [248, 32] width 86 height 10
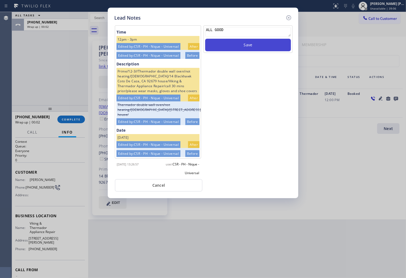
type textarea "ALL GOOD"
click at [234, 42] on button "Save" at bounding box center [248, 45] width 86 height 13
click at [289, 17] on icon at bounding box center [289, 17] width 7 height 7
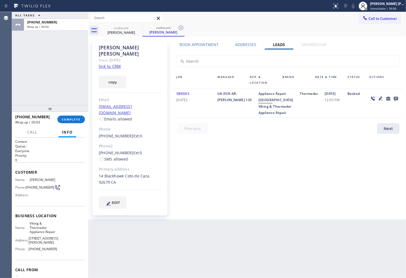
click at [76, 123] on div "+19493945001 Wrap up | 00:03 COMPLETE" at bounding box center [50, 119] width 70 height 14
click at [76, 121] on span "COMPLETE" at bounding box center [71, 119] width 19 height 4
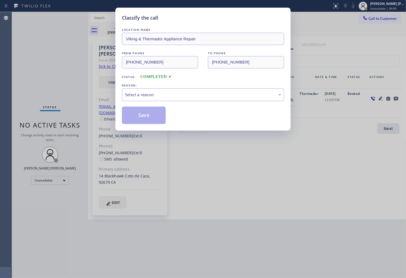
click at [169, 99] on div "Select a reason" at bounding box center [203, 94] width 162 height 13
click at [136, 115] on button "Save" at bounding box center [144, 114] width 44 height 17
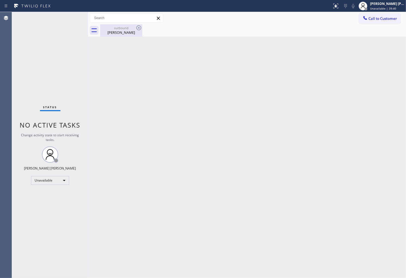
click at [124, 36] on div "outbound Candice Gick" at bounding box center [121, 30] width 41 height 12
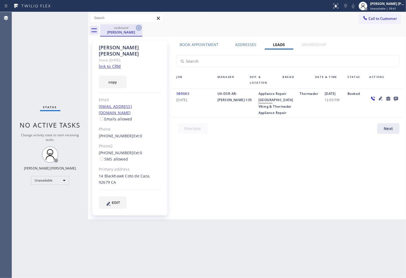
click at [136, 31] on icon at bounding box center [139, 28] width 7 height 7
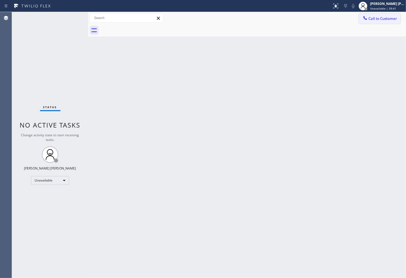
click at [375, 20] on span "Call to Customer" at bounding box center [383, 18] width 29 height 5
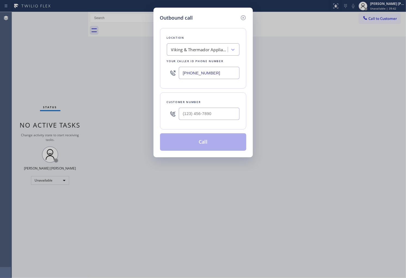
click at [206, 74] on input "(949) 239-0453" at bounding box center [209, 73] width 61 height 12
paste input "305) 985-6251"
type input "(305) 985-6251"
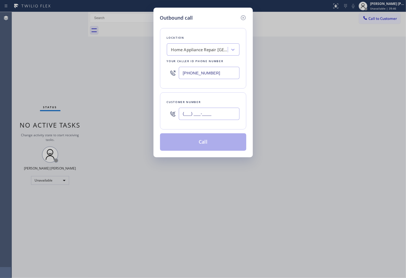
click at [202, 113] on input "(___) ___-____" at bounding box center [209, 114] width 61 height 12
paste input "786) 282-6884"
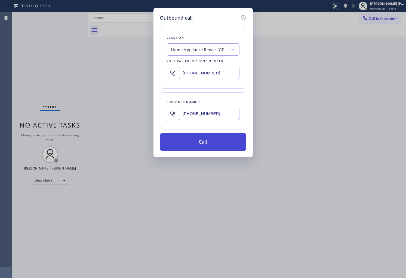
type input "(786) 282-6884"
click at [210, 138] on button "Call" at bounding box center [203, 141] width 86 height 17
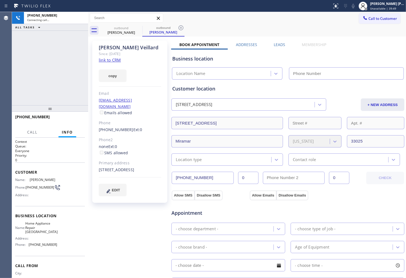
click at [115, 46] on div "Woody Veillard" at bounding box center [130, 47] width 62 height 6
click at [80, 66] on div "+17862826884 Connecting call… ALL TASKS ALL TASKS ACTIVE TASKS TASKS IN WRAP UP" at bounding box center [50, 58] width 76 height 93
type input "(305) 985-6251"
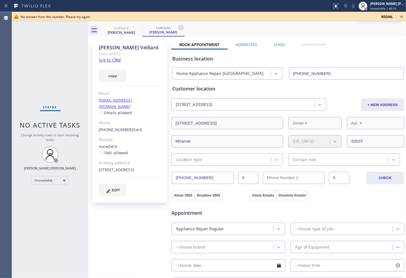
click at [36, 103] on div "Status No active tasks Change activity state to start receiving tasks. [PERSON_…" at bounding box center [50, 145] width 76 height 266
click at [400, 14] on icon at bounding box center [402, 16] width 7 height 7
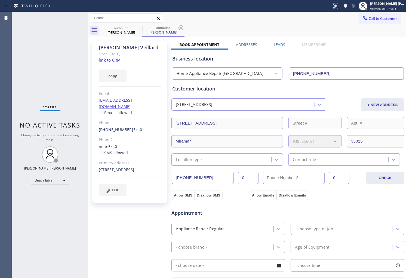
click at [276, 42] on label "Leads" at bounding box center [279, 44] width 11 height 5
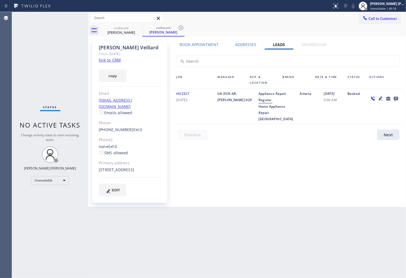
click at [393, 98] on icon at bounding box center [396, 98] width 7 height 7
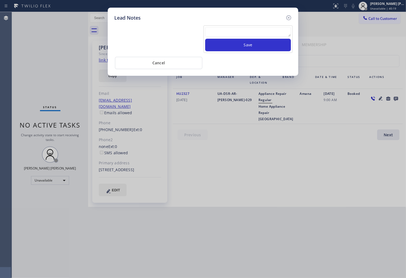
click at [284, 38] on div at bounding box center [248, 33] width 86 height 12
click at [276, 36] on textarea at bounding box center [248, 32] width 86 height 10
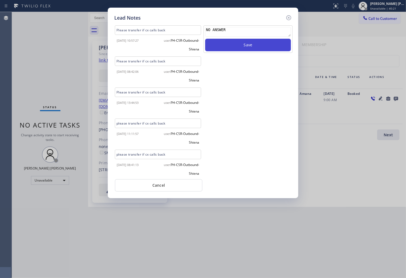
type textarea "NO ANSWER"
click at [248, 50] on button "Save" at bounding box center [248, 45] width 86 height 13
click at [286, 18] on icon at bounding box center [289, 17] width 7 height 7
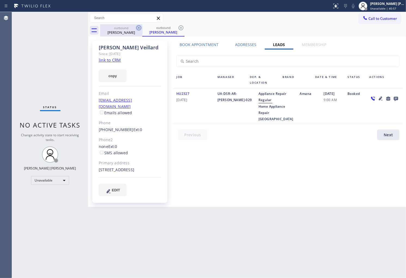
click at [140, 28] on icon at bounding box center [139, 28] width 7 height 7
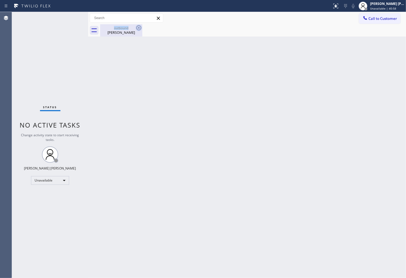
click at [128, 29] on div "outbound" at bounding box center [121, 28] width 41 height 4
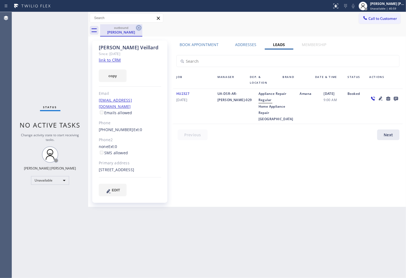
click at [140, 29] on icon at bounding box center [139, 28] width 7 height 7
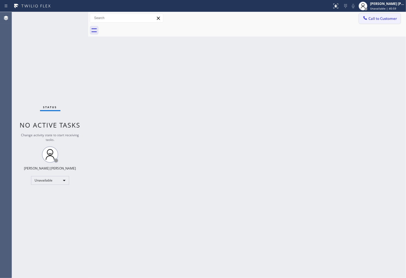
click at [380, 22] on button "Call to Customer" at bounding box center [380, 18] width 42 height 10
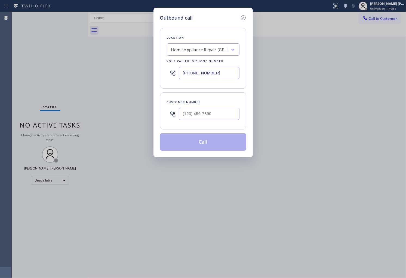
click at [196, 63] on div "Your caller id phone number" at bounding box center [203, 61] width 73 height 6
click at [193, 70] on input "(305) 985-6251" at bounding box center [209, 73] width 61 height 12
paste input "877) 775-2349"
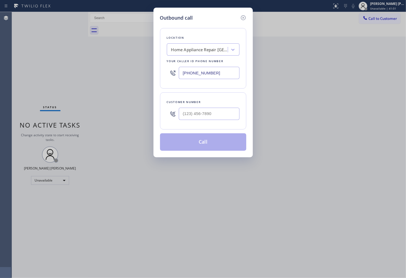
type input "[PHONE_NUMBER]"
click at [198, 115] on input "(___) ___-____" at bounding box center [209, 114] width 61 height 12
paste input "562) 726-9193"
type input "[PHONE_NUMBER]"
click at [232, 74] on input "[PHONE_NUMBER]" at bounding box center [209, 73] width 61 height 12
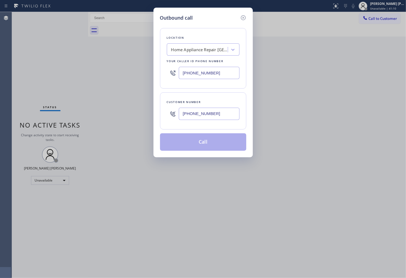
click at [224, 108] on input "[PHONE_NUMBER]" at bounding box center [209, 114] width 61 height 12
click at [241, 19] on icon at bounding box center [243, 17] width 7 height 7
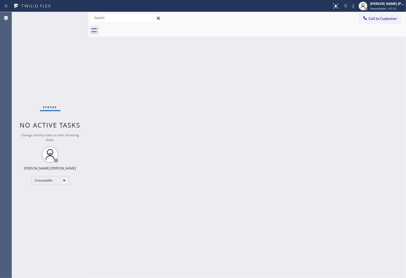
click at [380, 21] on button "Call to Customer" at bounding box center [380, 18] width 42 height 10
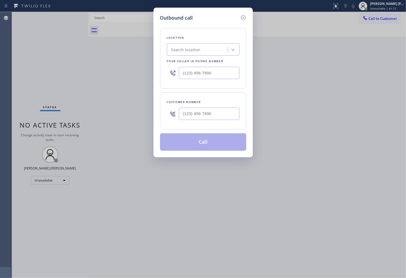
click at [208, 112] on input "text" at bounding box center [209, 114] width 61 height 12
click at [208, 112] on input "(___) ___-____" at bounding box center [209, 114] width 61 height 12
paste input "5627"
click at [215, 113] on input "(___) ___-5627" at bounding box center [209, 114] width 61 height 12
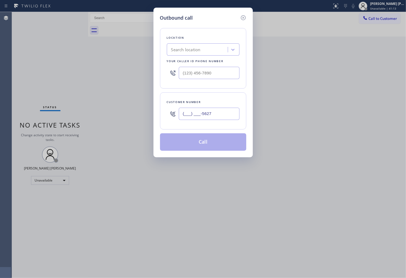
click at [215, 113] on input "(___) ___-5627" at bounding box center [209, 114] width 61 height 12
paste input "562) 726-9193"
type input "[PHONE_NUMBER]"
click at [202, 75] on input "text" at bounding box center [209, 73] width 61 height 12
paste input "877) 775-2349"
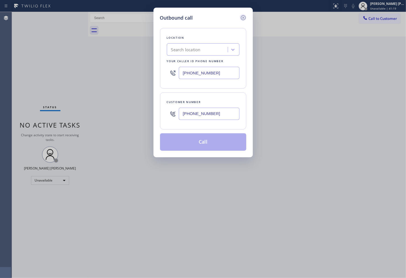
type input "[PHONE_NUMBER]"
click at [243, 18] on icon at bounding box center [243, 17] width 5 height 5
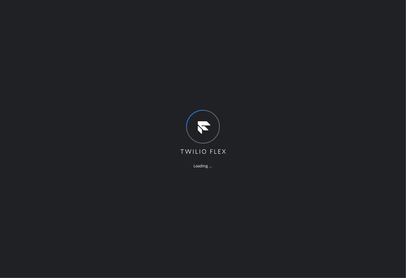
click at [0, 164] on div "Loading ..." at bounding box center [203, 139] width 406 height 278
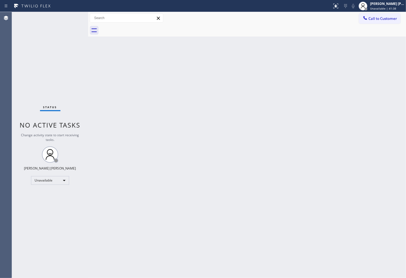
click at [389, 16] on span "Call to Customer" at bounding box center [383, 18] width 29 height 5
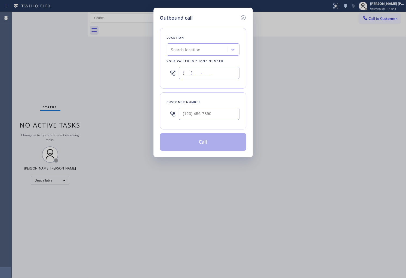
click at [203, 71] on input "(___) ___-____" at bounding box center [209, 73] width 61 height 12
paste input "877) 775-2349"
type input "[PHONE_NUMBER]"
click at [200, 125] on div "Customer number" at bounding box center [203, 110] width 86 height 37
paste input "562) 726-9193"
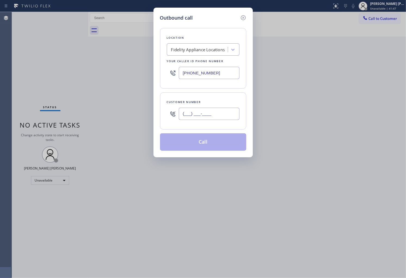
click at [200, 112] on input "(___) ___-____" at bounding box center [209, 114] width 61 height 12
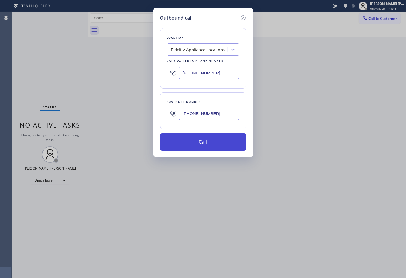
type input "[PHONE_NUMBER]"
click at [208, 139] on button "Call" at bounding box center [203, 141] width 86 height 17
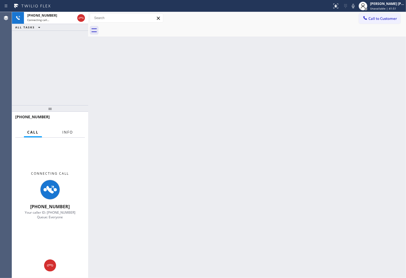
click at [67, 134] on span "Info" at bounding box center [67, 132] width 11 height 5
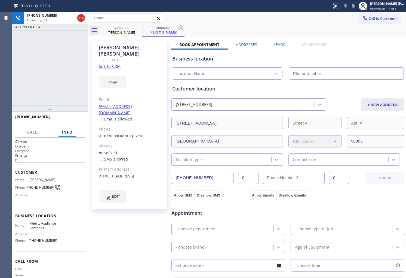
click at [109, 48] on div "[PERSON_NAME]" at bounding box center [130, 50] width 62 height 13
type input "[PHONE_NUMBER]"
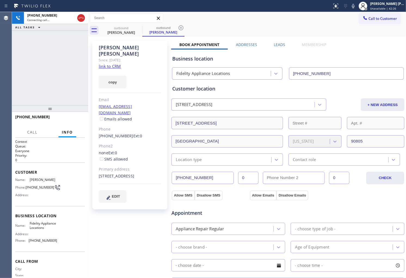
click at [163, 70] on div "[PERSON_NAME] Since: [DATE] link to CRM copy Email [EMAIL_ADDRESS][DOMAIN_NAME]…" at bounding box center [129, 125] width 75 height 169
click at [279, 47] on div "Business location Fidelity Appliance Locations [PHONE_NUMBER]" at bounding box center [288, 63] width 234 height 32
click at [279, 46] on label "Leads" at bounding box center [279, 44] width 11 height 5
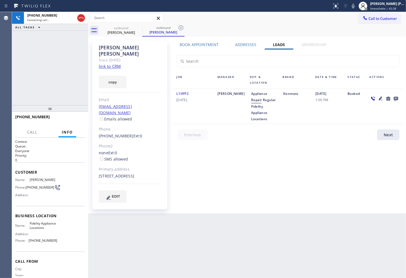
click at [397, 97] on icon at bounding box center [396, 99] width 4 height 4
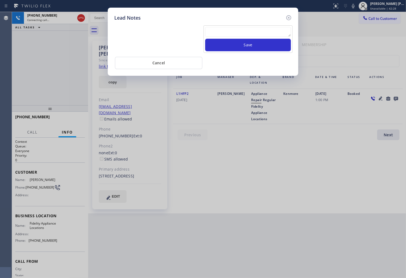
click at [278, 31] on textarea at bounding box center [248, 32] width 86 height 10
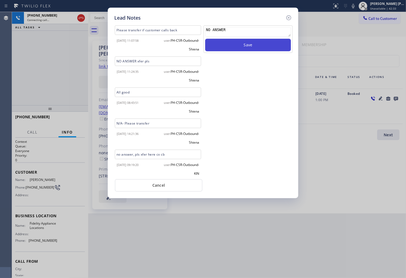
type textarea "NO ANSWER"
click at [284, 44] on button "Save" at bounding box center [248, 45] width 86 height 13
click at [288, 17] on icon at bounding box center [289, 17] width 7 height 7
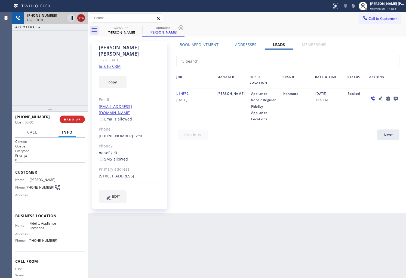
click at [81, 17] on icon at bounding box center [81, 18] width 7 height 7
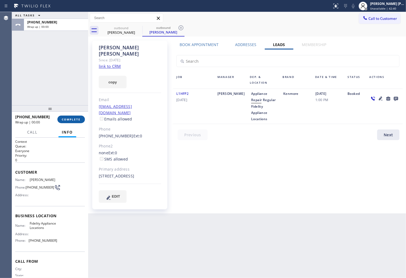
click at [80, 116] on button "COMPLETE" at bounding box center [71, 119] width 28 height 8
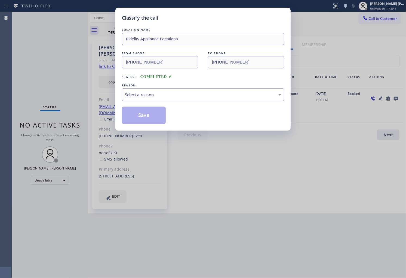
click at [172, 99] on div "Select a reason" at bounding box center [203, 94] width 162 height 13
click at [145, 115] on button "Save" at bounding box center [144, 114] width 44 height 17
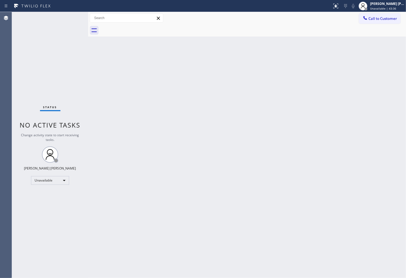
click at [385, 22] on button "Call to Customer" at bounding box center [380, 18] width 42 height 10
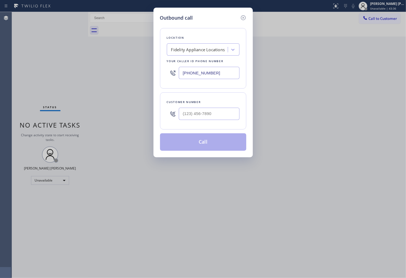
click at [211, 72] on input "[PHONE_NUMBER]" at bounding box center [209, 73] width 61 height 12
paste input "424) 351-9123"
type input "[PHONE_NUMBER]"
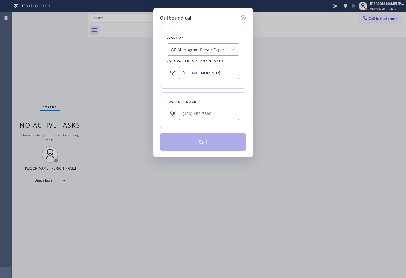
click at [233, 121] on div at bounding box center [209, 114] width 61 height 18
click at [229, 116] on input "(___) ___-____" at bounding box center [209, 114] width 61 height 12
paste input "310) 428-1996"
type input "[PHONE_NUMBER]"
click at [223, 141] on button "Call" at bounding box center [203, 141] width 86 height 17
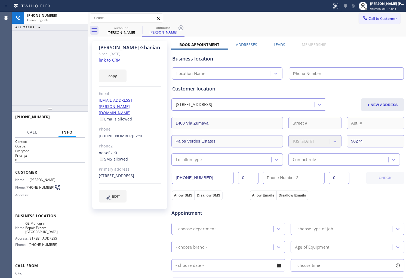
click at [112, 48] on div "[PERSON_NAME]" at bounding box center [130, 47] width 62 height 6
type input "[PHONE_NUMBER]"
click at [42, 80] on div "[PHONE_NUMBER] Connecting call… ALL TASKS ALL TASKS ACTIVE TASKS TASKS IN WRAP …" at bounding box center [50, 58] width 76 height 93
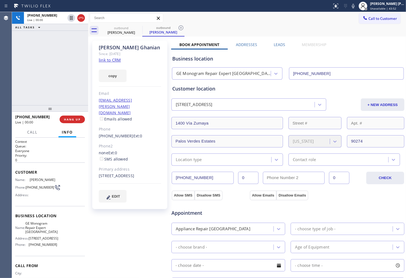
click at [8, 75] on div "Agent Desktop" at bounding box center [6, 145] width 12 height 266
click at [9, 75] on div "Agent Desktop" at bounding box center [6, 145] width 12 height 266
click at [81, 20] on icon at bounding box center [81, 18] width 7 height 7
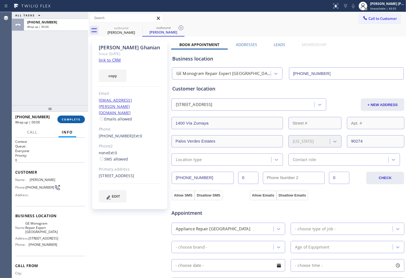
click at [68, 123] on button "COMPLETE" at bounding box center [71, 119] width 28 height 8
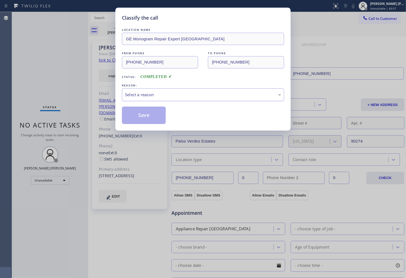
click at [175, 92] on div "Select a reason" at bounding box center [203, 95] width 156 height 6
click at [156, 114] on button "Save" at bounding box center [144, 114] width 44 height 17
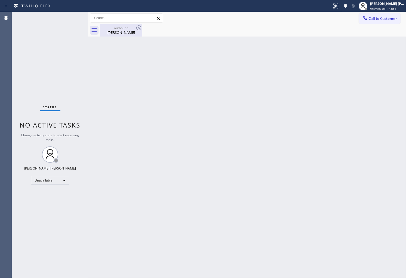
click at [120, 29] on div "outbound" at bounding box center [121, 28] width 41 height 4
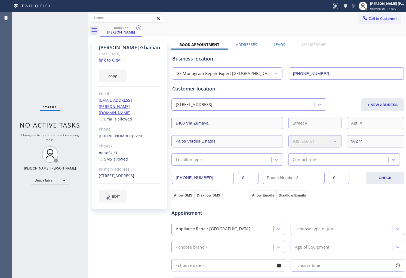
click at [113, 133] on div "[PHONE_NUMBER] Ext: 0" at bounding box center [130, 136] width 62 height 6
click at [115, 133] on link "[PHONE_NUMBER]" at bounding box center [116, 135] width 35 height 5
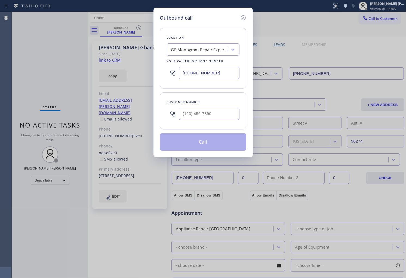
type input "[PHONE_NUMBER]"
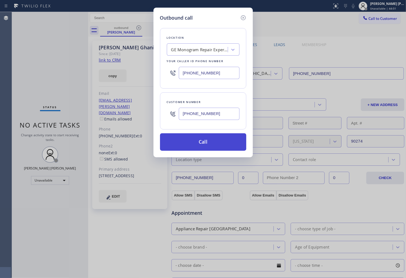
click at [222, 150] on button "Call" at bounding box center [203, 141] width 86 height 17
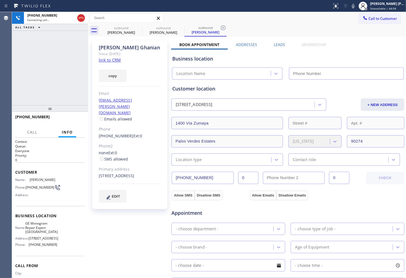
click at [15, 73] on div "[PHONE_NUMBER] Connecting call… ALL TASKS ALL TASKS ACTIVE TASKS TASKS IN WRAP …" at bounding box center [50, 58] width 76 height 93
type input "[PHONE_NUMBER]"
click at [357, 6] on icon at bounding box center [353, 6] width 7 height 7
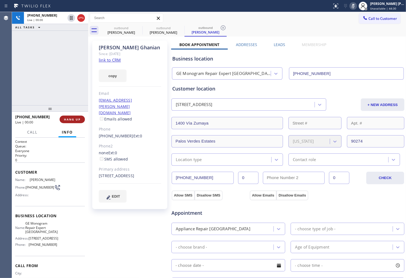
click at [72, 121] on span "HANG UP" at bounding box center [72, 119] width 17 height 4
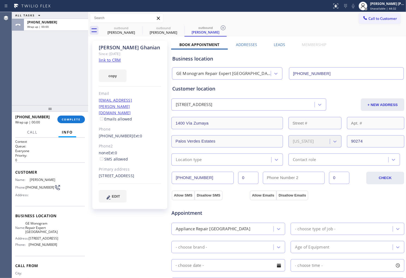
click at [284, 45] on label "Leads" at bounding box center [279, 44] width 11 height 5
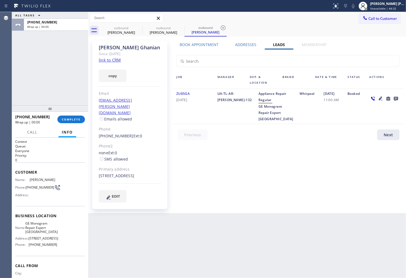
click at [386, 96] on icon at bounding box center [388, 98] width 7 height 7
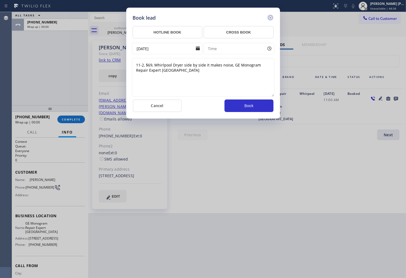
click at [272, 17] on icon at bounding box center [270, 17] width 7 height 7
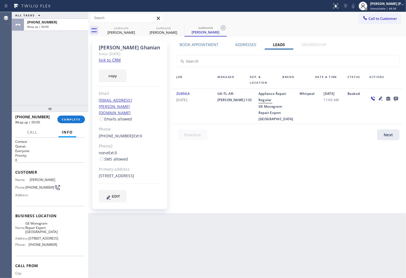
click at [398, 99] on icon at bounding box center [396, 99] width 4 height 4
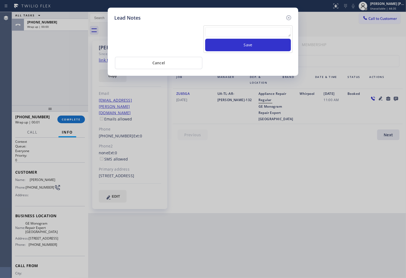
click at [259, 34] on textarea at bounding box center [248, 32] width 86 height 10
type textarea "NO ANSWER"
click at [261, 45] on button "Save" at bounding box center [248, 45] width 86 height 13
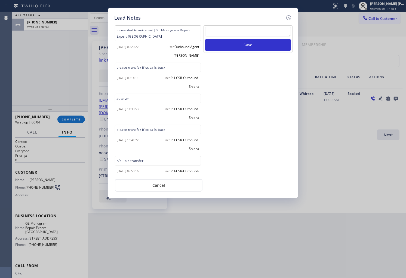
click at [292, 15] on div "Lead Notes forwarded to voicemail|GE Monogram Repair Expert [GEOGRAPHIC_DATA] […" at bounding box center [203, 103] width 191 height 190
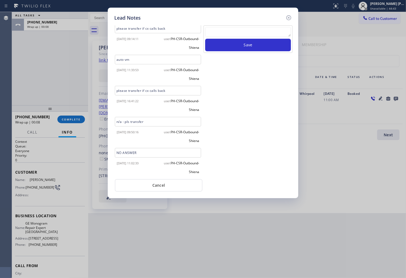
scroll to position [71, 0]
click at [290, 17] on icon at bounding box center [289, 17] width 7 height 7
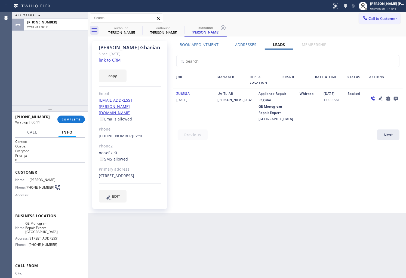
click at [86, 120] on div "[PHONE_NUMBER] Wrap up | 00:11 COMPLETE" at bounding box center [50, 119] width 76 height 15
click at [80, 120] on span "COMPLETE" at bounding box center [71, 119] width 19 height 4
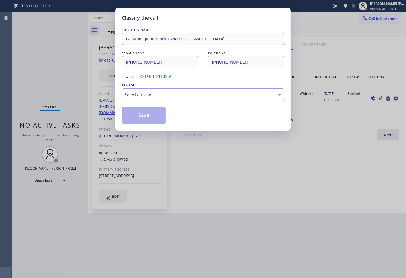
click at [170, 106] on div "LOCATION NAME GE Monogram Repair Expert [GEOGRAPHIC_DATA] FROM PHONE [PHONE_NUM…" at bounding box center [203, 75] width 162 height 97
click at [176, 96] on div "Select a reason" at bounding box center [203, 95] width 156 height 6
click at [145, 119] on button "Save" at bounding box center [144, 114] width 44 height 17
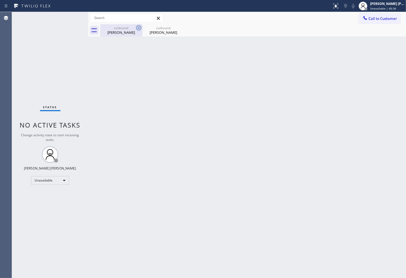
click at [139, 28] on icon at bounding box center [138, 27] width 5 height 5
drag, startPoint x: 139, startPoint y: 28, endPoint x: 330, endPoint y: 48, distance: 192.3
click at [0, 0] on icon at bounding box center [0, 0] width 0 height 0
click at [386, 13] on button "Call to Customer" at bounding box center [380, 18] width 42 height 10
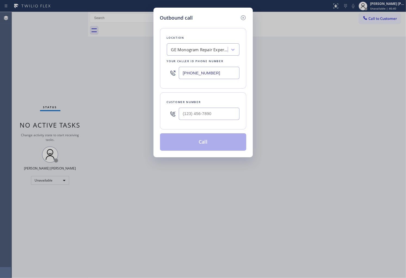
click at [218, 69] on input "[PHONE_NUMBER]" at bounding box center [209, 73] width 61 height 12
paste input "786) 361-0825"
type input "[PHONE_NUMBER]"
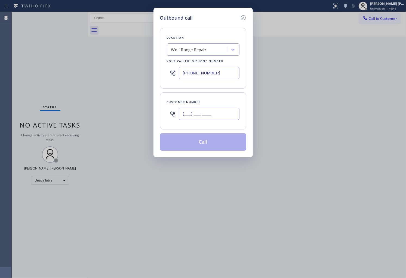
click at [202, 116] on input "(___) ___-____" at bounding box center [209, 114] width 61 height 12
paste input "954) 536-0800"
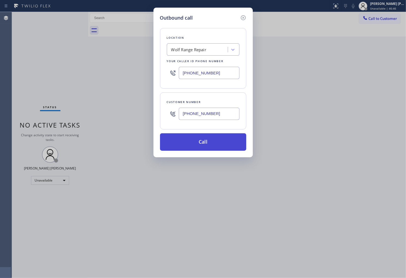
type input "[PHONE_NUMBER]"
click at [212, 140] on button "Call" at bounding box center [203, 141] width 86 height 17
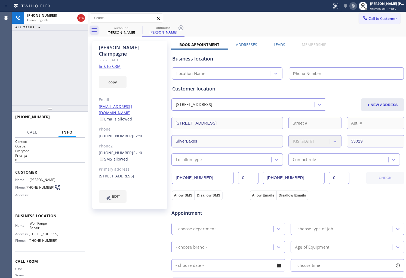
type input "[PHONE_NUMBER]"
click at [121, 45] on div "[PERSON_NAME]" at bounding box center [130, 50] width 62 height 13
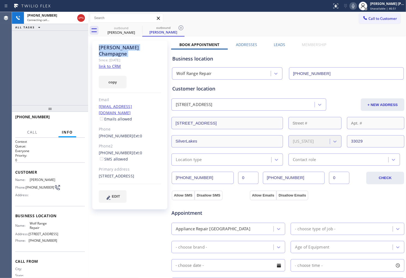
click at [121, 45] on div "[PERSON_NAME]" at bounding box center [130, 50] width 62 height 13
copy div "[PERSON_NAME]"
click at [45, 78] on div "[PHONE_NUMBER] Connecting call… ALL TASKS ALL TASKS ACTIVE TASKS TASKS IN WRAP …" at bounding box center [50, 58] width 76 height 93
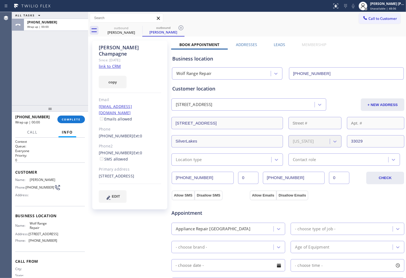
click at [281, 45] on label "Leads" at bounding box center [279, 44] width 11 height 5
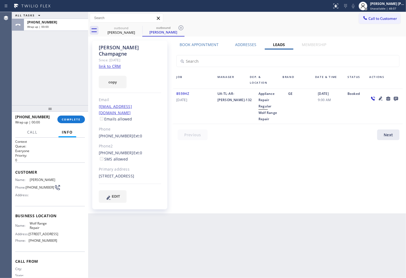
click at [396, 99] on icon at bounding box center [396, 99] width 4 height 4
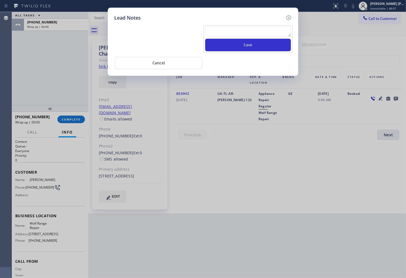
click at [280, 34] on textarea at bounding box center [248, 32] width 86 height 10
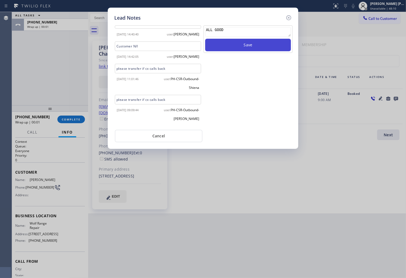
type textarea "ALL GOOD"
click at [276, 47] on button "Save" at bounding box center [248, 45] width 86 height 13
click at [287, 16] on icon at bounding box center [289, 17] width 5 height 5
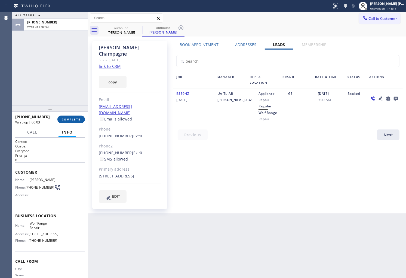
click at [78, 115] on button "COMPLETE" at bounding box center [71, 119] width 28 height 8
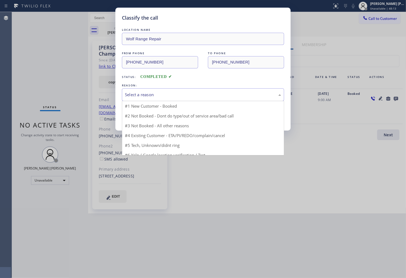
click at [173, 90] on div "Select a reason" at bounding box center [203, 94] width 162 height 13
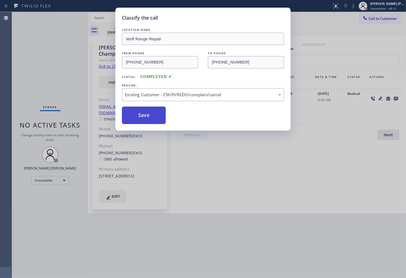
click at [148, 115] on button "Save" at bounding box center [144, 114] width 44 height 17
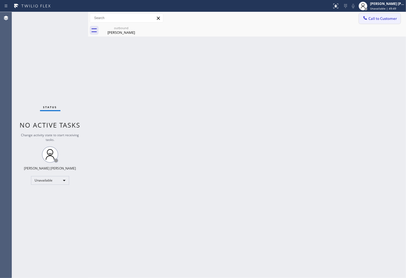
click at [367, 21] on div at bounding box center [365, 18] width 7 height 7
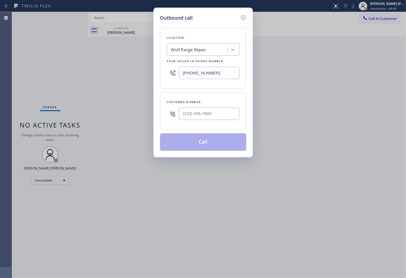
click at [200, 68] on input "[PHONE_NUMBER]" at bounding box center [209, 73] width 61 height 12
paste input "213) 296-1029"
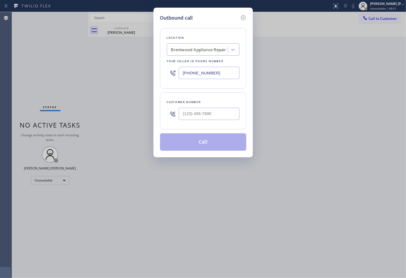
type input "[PHONE_NUMBER]"
click at [202, 107] on div at bounding box center [209, 114] width 61 height 18
click at [202, 108] on input "(___) ___-____" at bounding box center [209, 114] width 61 height 12
paste input "213) 261-3079"
type input "[PHONE_NUMBER]"
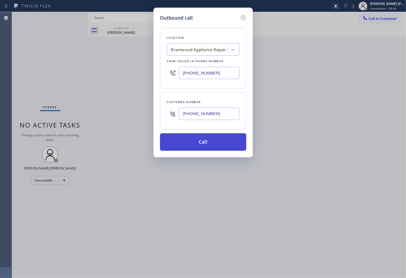
click at [213, 149] on button "Call" at bounding box center [203, 141] width 86 height 17
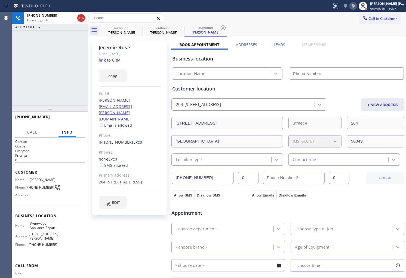
click at [0, 0] on icon at bounding box center [0, 0] width 0 height 0
click at [121, 48] on div "[PERSON_NAME]" at bounding box center [130, 47] width 62 height 6
copy div "[PERSON_NAME]"
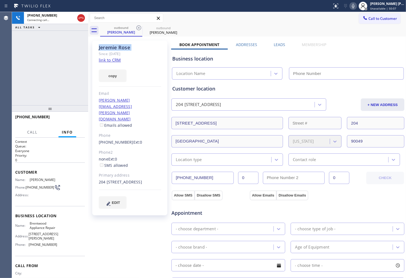
type input "[PHONE_NUMBER]"
click at [32, 63] on div "[PHONE_NUMBER] Connecting call… ALL TASKS ALL TASKS ACTIVE TASKS TASKS IN WRAP …" at bounding box center [50, 58] width 76 height 93
click at [0, 77] on div "Agent Desktop" at bounding box center [6, 145] width 12 height 266
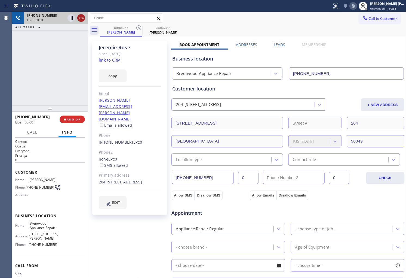
click at [80, 20] on icon at bounding box center [81, 18] width 7 height 7
click at [282, 44] on label "Leads" at bounding box center [279, 44] width 11 height 5
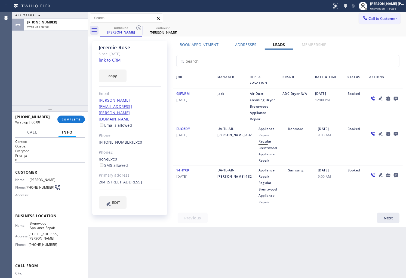
click at [399, 97] on icon at bounding box center [396, 98] width 7 height 7
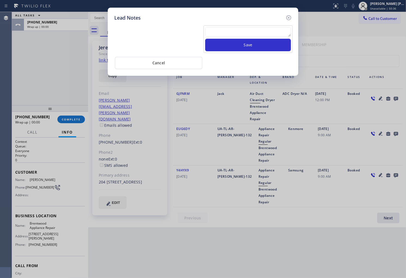
click at [248, 36] on textarea at bounding box center [248, 32] width 86 height 10
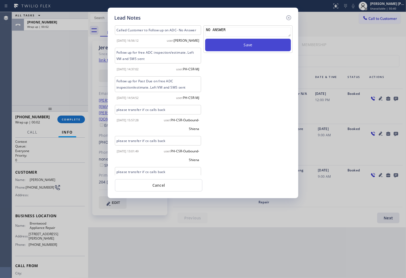
type textarea "NO ANSWER"
click at [249, 45] on button "Save" at bounding box center [248, 45] width 86 height 13
click at [290, 17] on icon at bounding box center [289, 17] width 7 height 7
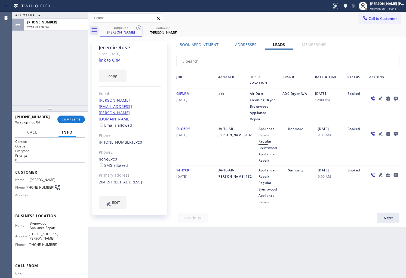
click at [73, 114] on div "[PHONE_NUMBER] Wrap up | 00:04 COMPLETE" at bounding box center [50, 119] width 70 height 14
click at [72, 119] on span "COMPLETE" at bounding box center [71, 119] width 19 height 4
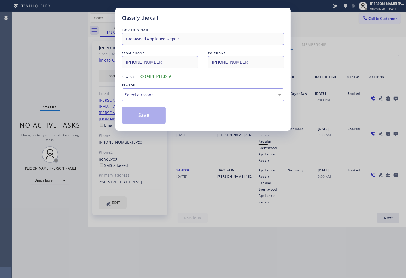
click at [161, 96] on div "Select a reason" at bounding box center [203, 95] width 156 height 6
click at [151, 120] on button "Save" at bounding box center [144, 114] width 44 height 17
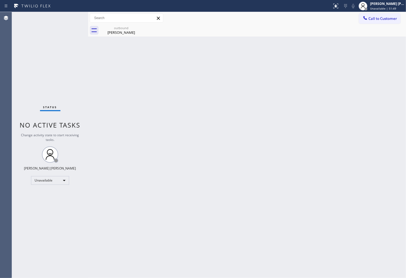
click at [383, 20] on span "Call to Customer" at bounding box center [383, 18] width 29 height 5
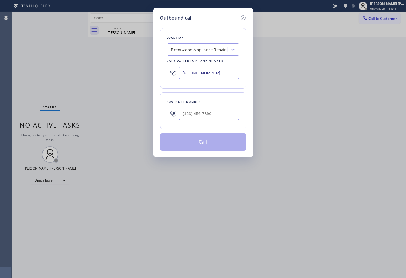
click at [200, 70] on input "[PHONE_NUMBER]" at bounding box center [209, 73] width 61 height 12
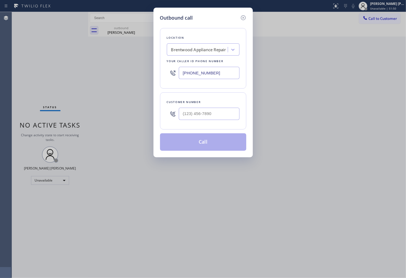
paste input "855) 662-5332"
type input "[PHONE_NUMBER]"
click at [190, 117] on input "(___) ___-____" at bounding box center [209, 114] width 61 height 12
paste input "818) 968-7230"
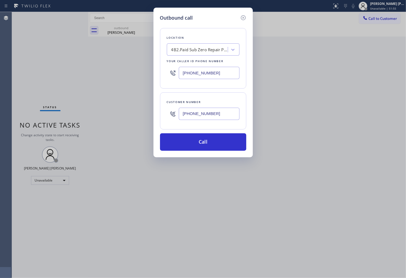
type input "[PHONE_NUMBER]"
click at [207, 67] on input "[PHONE_NUMBER]" at bounding box center [209, 73] width 61 height 12
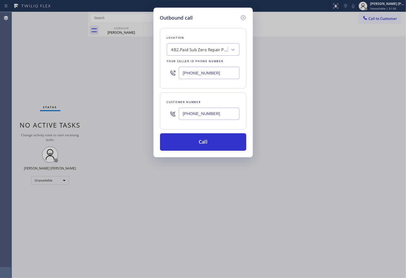
paste input "731-495"
type input "[PHONE_NUMBER]"
click at [211, 143] on button "Call" at bounding box center [203, 141] width 86 height 17
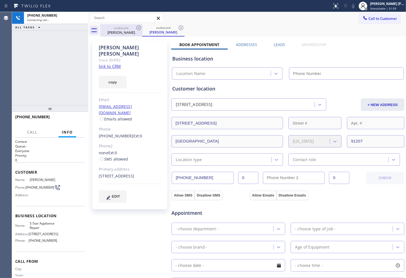
click at [140, 26] on icon at bounding box center [139, 28] width 7 height 7
click at [131, 41] on div "[PERSON_NAME] Since: [DATE] link to CRM copy Email [EMAIL_ADDRESS][DOMAIN_NAME]…" at bounding box center [129, 125] width 75 height 169
click at [127, 45] on div "[PERSON_NAME]" at bounding box center [130, 50] width 62 height 13
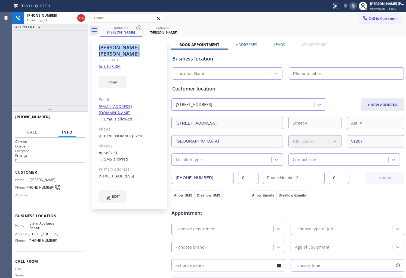
click at [127, 45] on div "[PERSON_NAME]" at bounding box center [130, 50] width 62 height 13
copy div "[PERSON_NAME]"
type input "[PHONE_NUMBER]"
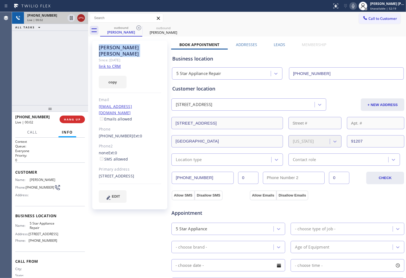
drag, startPoint x: 82, startPoint y: 17, endPoint x: 82, endPoint y: 22, distance: 5.2
click at [82, 17] on icon at bounding box center [81, 18] width 7 height 7
click at [119, 133] on link "[PHONE_NUMBER]" at bounding box center [116, 135] width 35 height 5
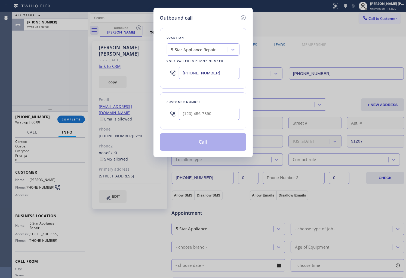
type input "[PHONE_NUMBER]"
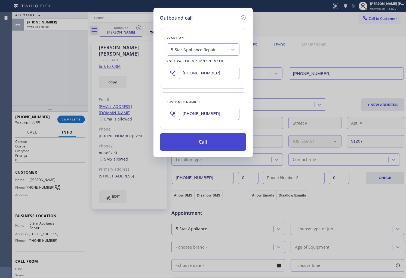
click at [212, 141] on button "Call" at bounding box center [203, 141] width 86 height 17
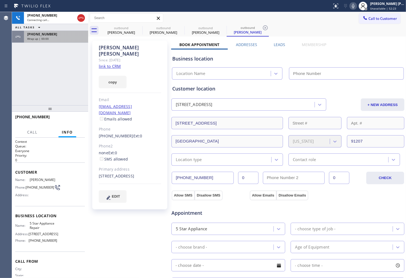
drag, startPoint x: 63, startPoint y: 44, endPoint x: 64, endPoint y: 40, distance: 3.9
click at [63, 44] on div "[PHONE_NUMBER] Connecting call… ALL TASKS ALL TASKS ACTIVE TASKS TASKS IN WRAP …" at bounding box center [50, 58] width 76 height 93
click at [64, 40] on div "Wrap up | 00:01" at bounding box center [56, 39] width 58 height 4
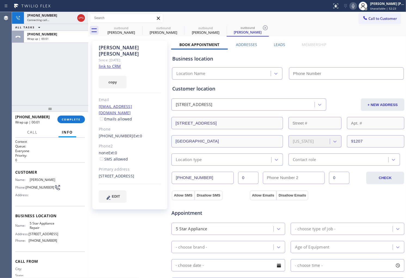
type input "[PHONE_NUMBER]"
click at [78, 115] on div "[PHONE_NUMBER] Wrap up | 00:01 COMPLETE" at bounding box center [50, 119] width 70 height 14
click at [78, 118] on span "COMPLETE" at bounding box center [71, 119] width 19 height 4
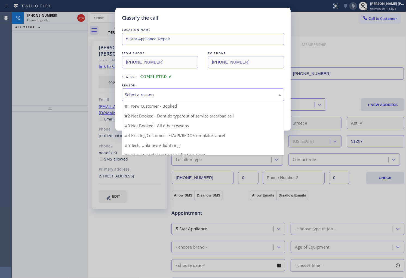
click at [195, 92] on div "Select a reason" at bounding box center [203, 95] width 156 height 6
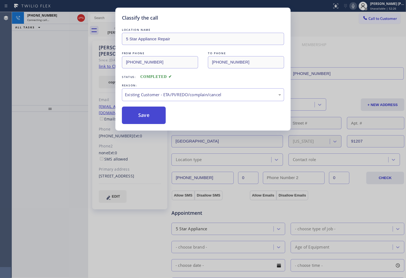
click at [142, 119] on button "Save" at bounding box center [144, 114] width 44 height 17
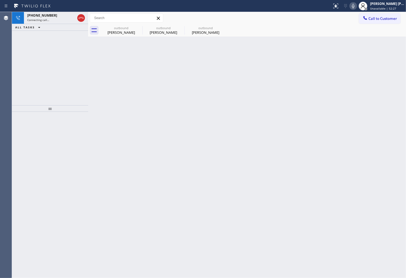
click at [64, 11] on div "Status report No issues detected If you experience an issue, please download th…" at bounding box center [203, 6] width 406 height 12
drag, startPoint x: 59, startPoint y: 18, endPoint x: 107, endPoint y: 35, distance: 50.8
click at [59, 18] on div "Connecting call…" at bounding box center [51, 20] width 48 height 4
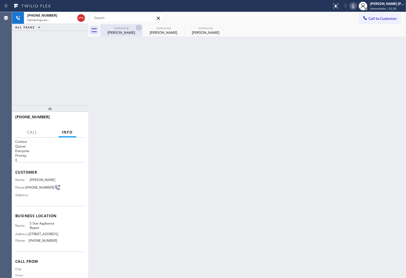
click at [121, 32] on div "[PERSON_NAME]" at bounding box center [121, 32] width 41 height 5
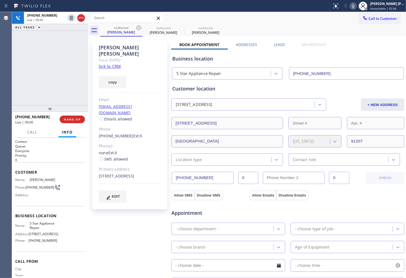
click at [6, 64] on div "Agent Desktop" at bounding box center [6, 145] width 12 height 266
click at [83, 17] on icon at bounding box center [81, 18] width 5 height 2
click at [79, 112] on div at bounding box center [50, 108] width 76 height 7
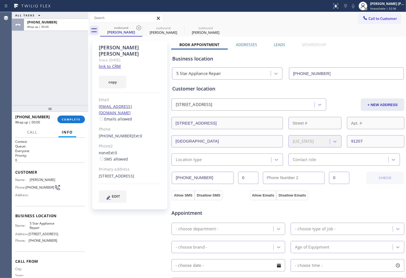
click at [78, 115] on div "[PHONE_NUMBER] Wrap up | 00:00 COMPLETE" at bounding box center [50, 119] width 70 height 14
click at [77, 116] on button "COMPLETE" at bounding box center [71, 119] width 28 height 8
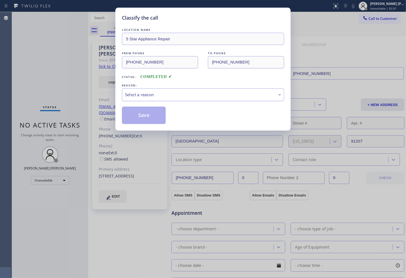
click at [173, 100] on div "Select a reason" at bounding box center [203, 94] width 162 height 13
click at [142, 121] on button "Save" at bounding box center [144, 114] width 44 height 17
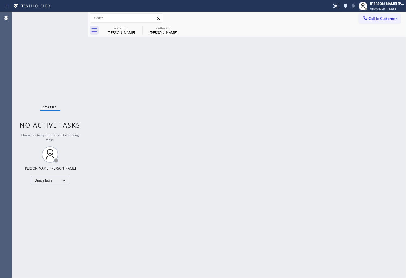
click at [18, 98] on div "Status No active tasks Change activity state to start receiving tasks. [PERSON_…" at bounding box center [50, 145] width 76 height 266
click at [135, 29] on div "outbound" at bounding box center [121, 28] width 41 height 4
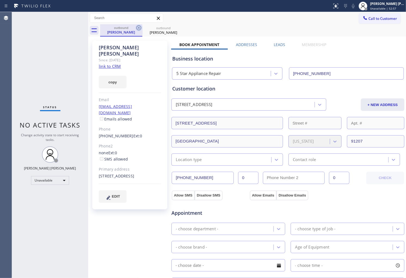
click at [137, 28] on icon at bounding box center [139, 28] width 7 height 7
click at [0, 0] on icon at bounding box center [0, 0] width 0 height 0
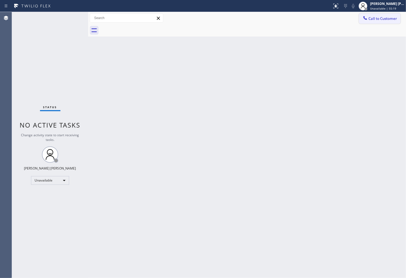
click at [376, 18] on span "Call to Customer" at bounding box center [383, 18] width 29 height 5
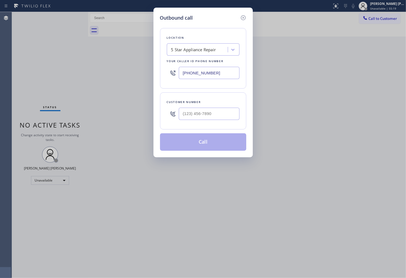
click at [194, 75] on input "[PHONE_NUMBER]" at bounding box center [209, 73] width 61 height 12
paste input "619) 363-399"
type input "[PHONE_NUMBER]"
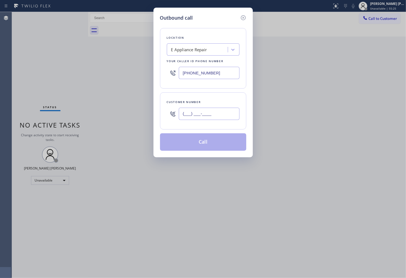
click at [206, 118] on input "(___) ___-____" at bounding box center [209, 114] width 61 height 12
paste input "858) 869-5474"
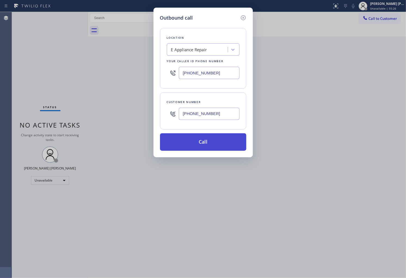
type input "[PHONE_NUMBER]"
click at [214, 144] on button "Call" at bounding box center [203, 141] width 86 height 17
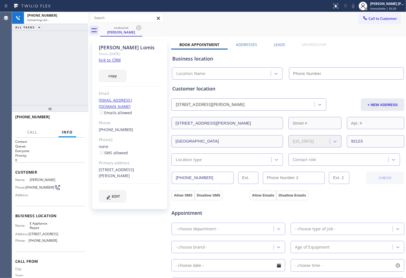
click at [52, 178] on span "[PERSON_NAME]" at bounding box center [43, 180] width 27 height 4
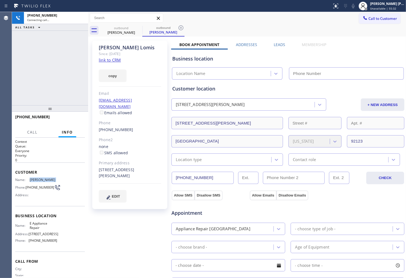
click at [50, 74] on div "[PHONE_NUMBER] Connecting call… ALL TASKS ALL TASKS ACTIVE TASKS TASKS IN WRAP …" at bounding box center [50, 58] width 76 height 93
type input "[PHONE_NUMBER]"
click at [78, 20] on icon at bounding box center [81, 18] width 7 height 7
click at [116, 127] on link "[PHONE_NUMBER]" at bounding box center [116, 129] width 35 height 5
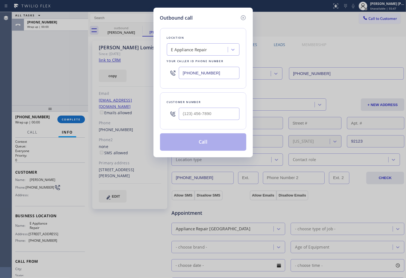
type input "[PHONE_NUMBER]"
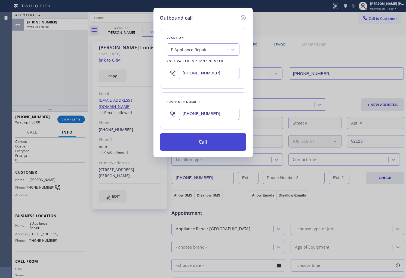
click at [212, 146] on button "Call" at bounding box center [203, 141] width 86 height 17
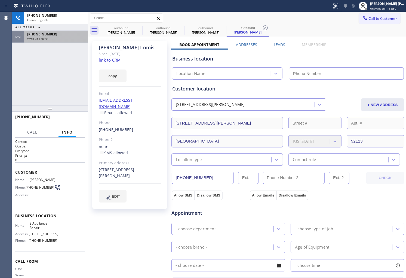
click at [56, 30] on div "ALL TASKS ALL TASKS ACTIVE TASKS TASKS IN WRAP UP" at bounding box center [50, 27] width 76 height 7
type input "[PHONE_NUMBER]"
click at [79, 38] on div "Wrap up | 00:02" at bounding box center [56, 39] width 58 height 4
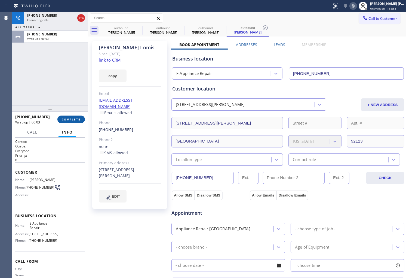
click at [74, 121] on span "COMPLETE" at bounding box center [71, 119] width 19 height 4
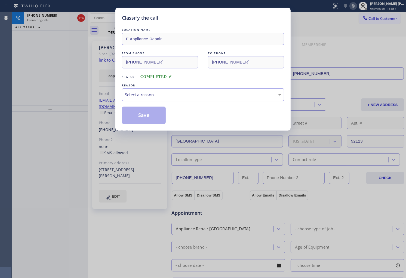
click at [184, 96] on div "Select a reason" at bounding box center [203, 95] width 156 height 6
click at [151, 95] on div "#3 Not Booked - All other reasons" at bounding box center [203, 95] width 156 height 6
click at [145, 115] on button "Save" at bounding box center [144, 114] width 44 height 17
click at [58, 38] on div "Classify the call LOCATION NAME E Appliance Repair FROM PHONE [PHONE_NUMBER] TO…" at bounding box center [203, 139] width 406 height 278
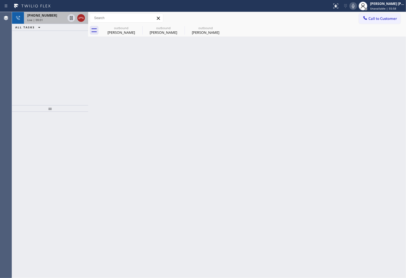
click at [80, 17] on icon at bounding box center [81, 18] width 5 height 2
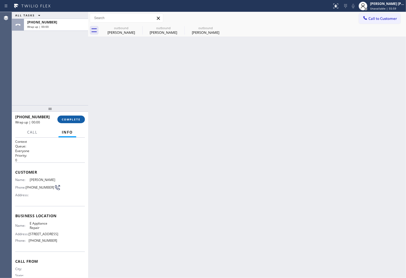
click at [77, 120] on span "COMPLETE" at bounding box center [71, 119] width 19 height 4
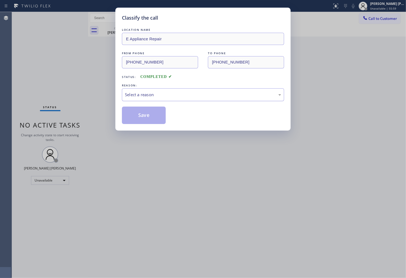
click at [164, 91] on div "Select a reason" at bounding box center [203, 94] width 162 height 13
drag, startPoint x: 152, startPoint y: 117, endPoint x: 190, endPoint y: 8, distance: 114.8
click at [152, 117] on button "Save" at bounding box center [144, 114] width 44 height 17
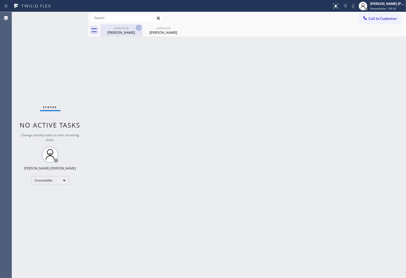
click at [136, 28] on icon at bounding box center [139, 28] width 7 height 7
click at [0, 0] on icon at bounding box center [0, 0] width 0 height 0
click at [396, 20] on span "Call to Customer" at bounding box center [383, 18] width 29 height 5
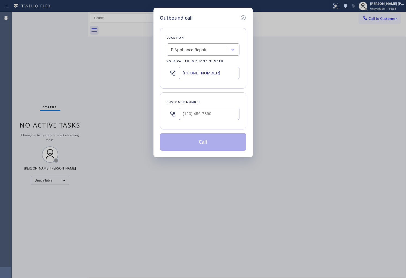
click at [208, 69] on input "[PHONE_NUMBER]" at bounding box center [209, 73] width 61 height 12
paste input "754) 205-3961"
type input "[PHONE_NUMBER]"
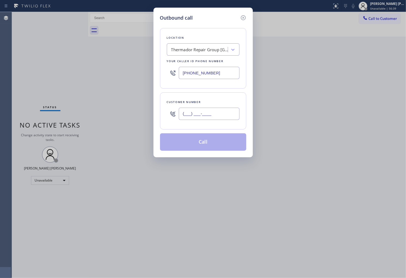
click at [221, 114] on input "(___) ___-____" at bounding box center [209, 114] width 61 height 12
paste input "954) 410-9067"
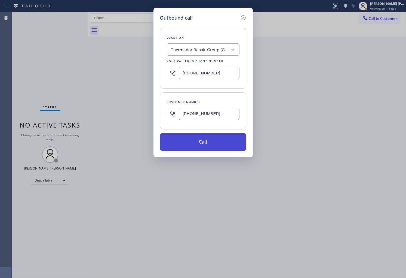
type input "[PHONE_NUMBER]"
click at [220, 141] on button "Call" at bounding box center [203, 141] width 86 height 17
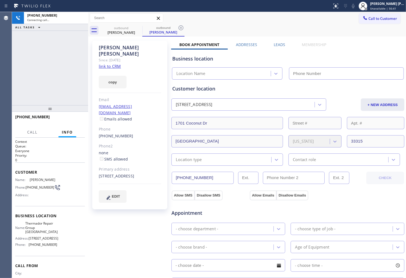
click at [129, 44] on div "[PERSON_NAME]" at bounding box center [130, 50] width 62 height 13
click at [94, 82] on div "[PERSON_NAME] Since: [DATE] link to CRM copy Email [EMAIL_ADDRESS][DOMAIN_NAME]…" at bounding box center [129, 125] width 75 height 169
click at [53, 81] on div "[PHONE_NUMBER] Connecting call… ALL TASKS ALL TASKS ACTIVE TASKS TASKS IN WRAP …" at bounding box center [50, 58] width 76 height 93
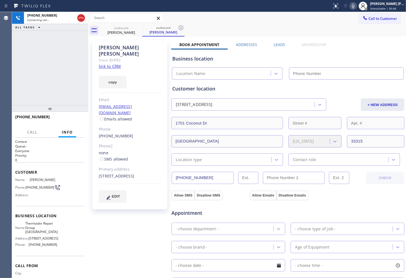
type input "[PHONE_NUMBER]"
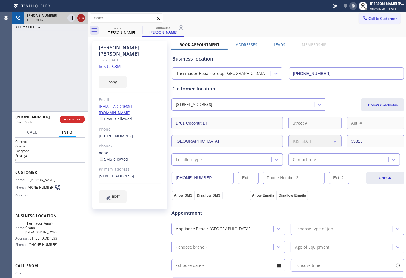
click at [83, 16] on icon at bounding box center [81, 18] width 7 height 7
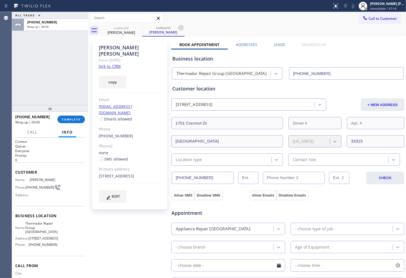
click at [277, 45] on label "Leads" at bounding box center [279, 44] width 11 height 5
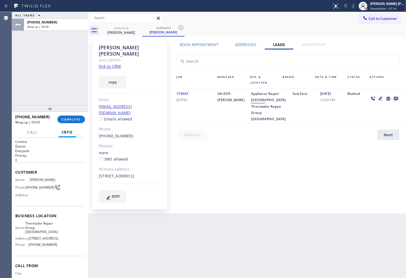
click at [397, 98] on icon at bounding box center [396, 98] width 7 height 7
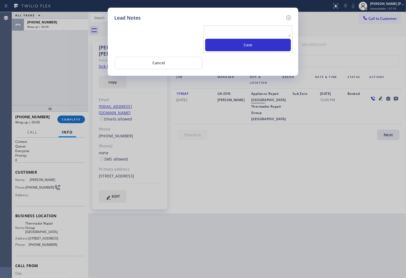
click at [269, 30] on textarea at bounding box center [248, 32] width 86 height 10
type textarea "ALL GOOD"
click at [275, 41] on button "Save" at bounding box center [248, 45] width 86 height 13
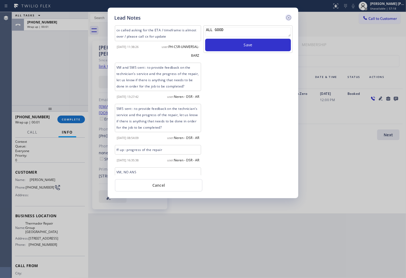
click at [288, 16] on icon at bounding box center [289, 17] width 7 height 7
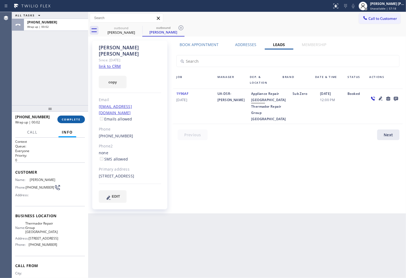
click at [77, 118] on span "COMPLETE" at bounding box center [71, 119] width 19 height 4
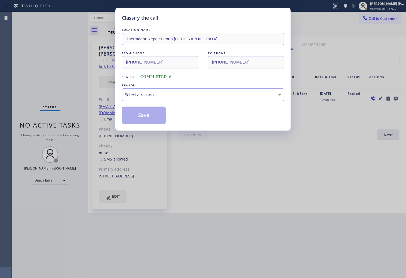
click at [203, 101] on div "Select a reason" at bounding box center [203, 94] width 162 height 13
click at [126, 113] on button "Save" at bounding box center [144, 114] width 44 height 17
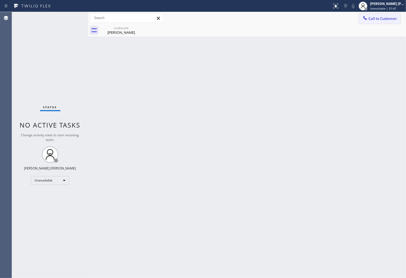
click at [371, 19] on span "Call to Customer" at bounding box center [383, 18] width 29 height 5
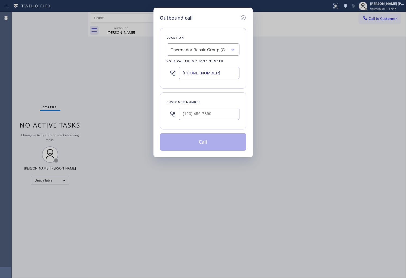
click at [200, 72] on input "[PHONE_NUMBER]" at bounding box center [209, 73] width 61 height 12
paste input "347) 757-4373"
type input "[PHONE_NUMBER]"
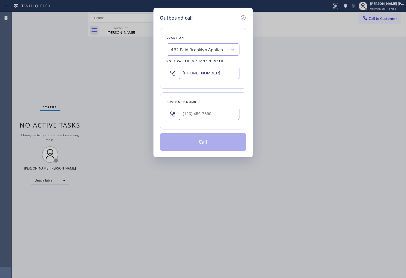
click at [217, 123] on div "Customer number" at bounding box center [203, 110] width 86 height 37
click at [217, 118] on input "(___) ___-____" at bounding box center [209, 114] width 61 height 12
paste input "347) 886-9967"
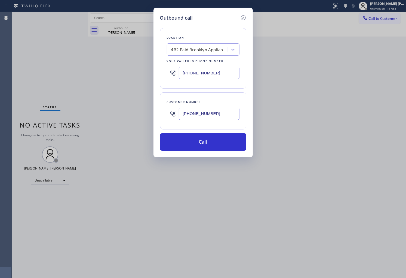
type input "[PHONE_NUMBER]"
click at [211, 70] on input "[PHONE_NUMBER]" at bounding box center [209, 73] width 61 height 12
paste input "5855"
click at [211, 70] on input "[PHONE_NUMBER]" at bounding box center [209, 73] width 61 height 12
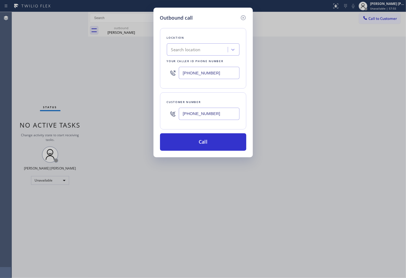
click at [211, 70] on input "[PHONE_NUMBER]" at bounding box center [209, 73] width 61 height 12
paste input "585) 573-149"
click at [221, 72] on input "[PHONE_NUMBER]" at bounding box center [209, 73] width 61 height 12
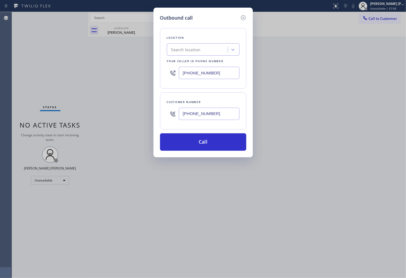
click at [221, 72] on input "[PHONE_NUMBER]" at bounding box center [209, 73] width 61 height 12
paste input "text"
type input "[PHONE_NUMBER]"
click at [227, 119] on input "[PHONE_NUMBER]" at bounding box center [209, 114] width 61 height 12
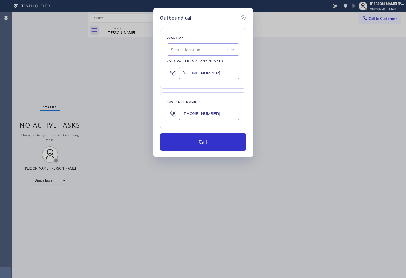
click at [227, 119] on input "[PHONE_NUMBER]" at bounding box center [209, 114] width 61 height 12
paste input "05) 726-3946"
type input "[PHONE_NUMBER]"
click at [220, 78] on input "[PHONE_NUMBER]" at bounding box center [209, 73] width 61 height 12
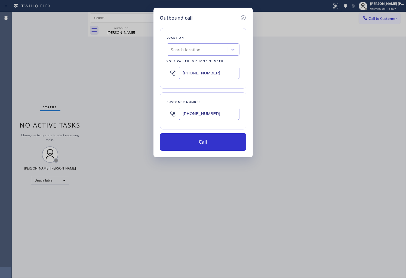
click at [220, 78] on input "[PHONE_NUMBER]" at bounding box center [209, 73] width 61 height 12
paste input "855) 731-4952"
type input "[PHONE_NUMBER]"
click at [220, 146] on button "Call" at bounding box center [203, 141] width 86 height 17
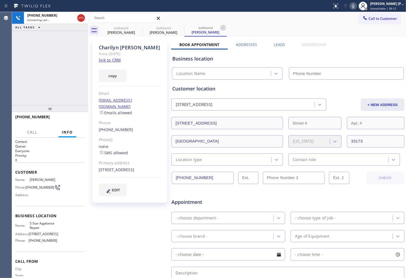
type input "[PHONE_NUMBER]"
drag, startPoint x: 0, startPoint y: 81, endPoint x: 104, endPoint y: 94, distance: 104.6
click at [0, 81] on div "Agent Desktop" at bounding box center [6, 145] width 12 height 266
click at [113, 60] on link "link to CRM" at bounding box center [110, 59] width 22 height 5
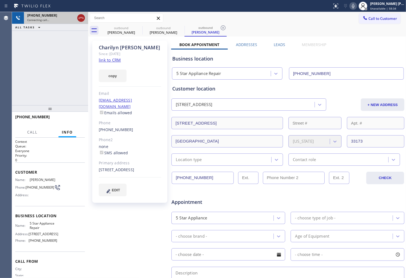
click at [80, 20] on icon at bounding box center [81, 18] width 7 height 7
click at [119, 46] on div "[PERSON_NAME]" at bounding box center [130, 47] width 62 height 6
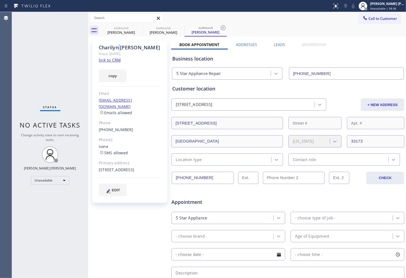
click at [119, 46] on div "[PERSON_NAME]" at bounding box center [130, 47] width 62 height 6
copy div "[PERSON_NAME]"
click at [0, 0] on icon at bounding box center [0, 0] width 0 height 0
click at [140, 26] on icon at bounding box center [139, 28] width 7 height 7
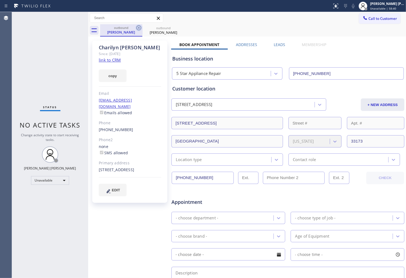
click at [0, 0] on icon at bounding box center [0, 0] width 0 height 0
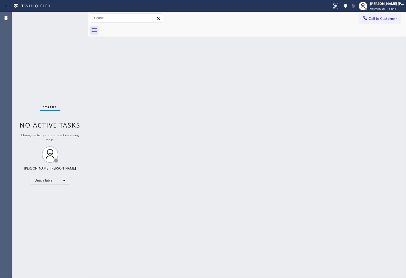
click at [140, 26] on div at bounding box center [253, 30] width 306 height 12
click at [386, 20] on button "Call to Customer" at bounding box center [380, 18] width 42 height 10
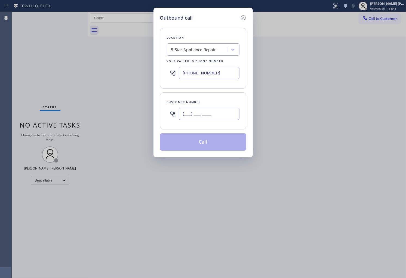
click at [211, 112] on input "(___) ___-____" at bounding box center [209, 114] width 61 height 12
paste input "773) 673-3343"
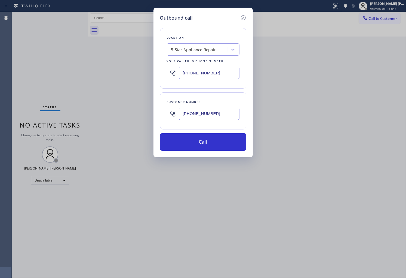
type input "[PHONE_NUMBER]"
click at [223, 72] on input "[PHONE_NUMBER]" at bounding box center [209, 73] width 61 height 12
paste input "773) 830-4668"
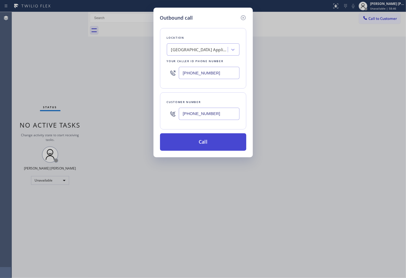
type input "[PHONE_NUMBER]"
click at [209, 142] on button "Call" at bounding box center [203, 141] width 86 height 17
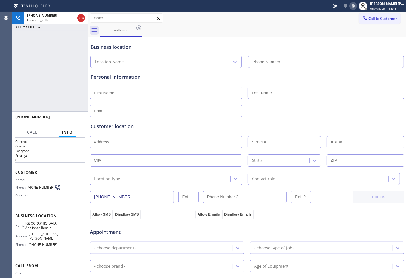
type input "[PHONE_NUMBER]"
click at [25, 119] on span "[PHONE_NUMBER]" at bounding box center [32, 116] width 35 height 5
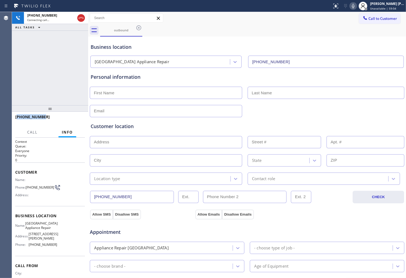
click at [25, 119] on span "[PHONE_NUMBER]" at bounding box center [32, 116] width 35 height 5
copy span "[PHONE_NUMBER]"
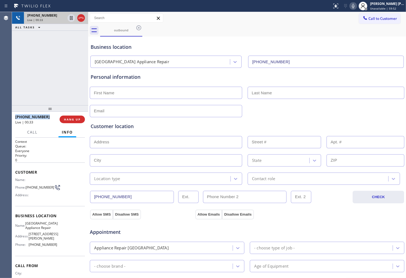
click at [79, 19] on icon at bounding box center [81, 18] width 7 height 7
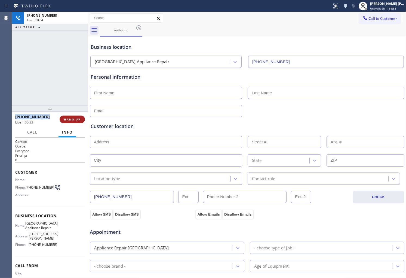
click at [70, 120] on span "HANG UP" at bounding box center [72, 119] width 17 height 4
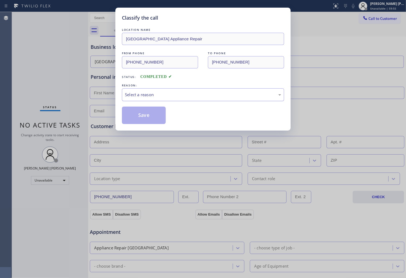
click at [169, 100] on div "Select a reason" at bounding box center [203, 94] width 162 height 13
click at [138, 120] on button "Save" at bounding box center [144, 114] width 44 height 17
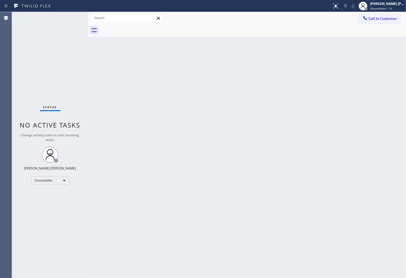
click at [5, 67] on div "Agent Desktop" at bounding box center [6, 145] width 12 height 266
click at [391, 17] on span "Call to Customer" at bounding box center [383, 18] width 29 height 5
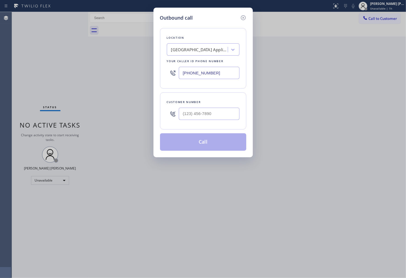
click at [205, 72] on input "[PHONE_NUMBER]" at bounding box center [209, 73] width 61 height 12
paste input "855) 731-4952"
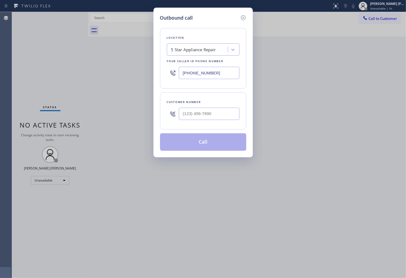
type input "[PHONE_NUMBER]"
click at [203, 114] on input "(___) ___-____" at bounding box center [209, 114] width 61 height 12
paste input "347) 886-9967"
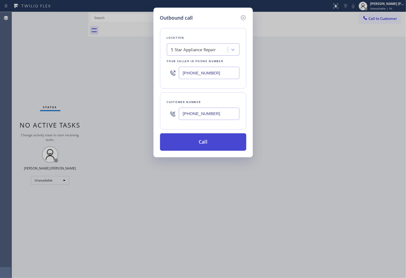
type input "[PHONE_NUMBER]"
click at [224, 142] on button "Call" at bounding box center [203, 141] width 86 height 17
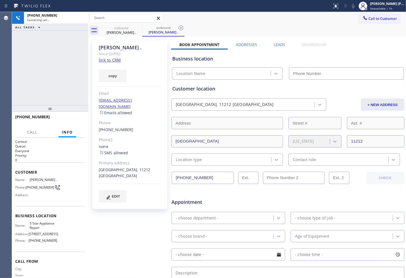
click at [103, 48] on div "[PERSON_NAME] ." at bounding box center [130, 47] width 62 height 6
drag, startPoint x: 105, startPoint y: 49, endPoint x: 251, endPoint y: 89, distance: 151.8
click at [103, 48] on div "[PERSON_NAME] ." at bounding box center [130, 47] width 62 height 6
type input "[PHONE_NUMBER]"
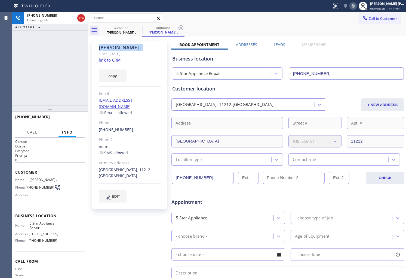
click at [0, 91] on div "Agent Desktop" at bounding box center [6, 145] width 12 height 266
drag, startPoint x: 82, startPoint y: 20, endPoint x: 147, endPoint y: 69, distance: 81.3
click at [82, 20] on icon at bounding box center [81, 18] width 7 height 7
click at [283, 44] on label "Leads" at bounding box center [279, 44] width 11 height 5
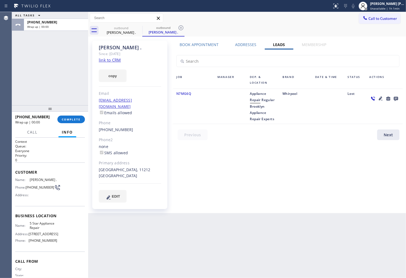
click at [398, 97] on icon at bounding box center [396, 99] width 4 height 4
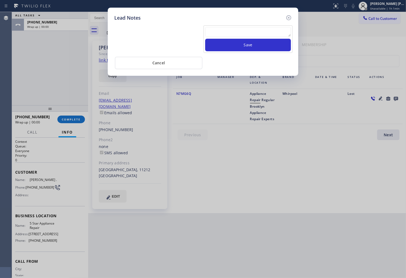
click at [245, 29] on textarea at bounding box center [248, 32] width 86 height 10
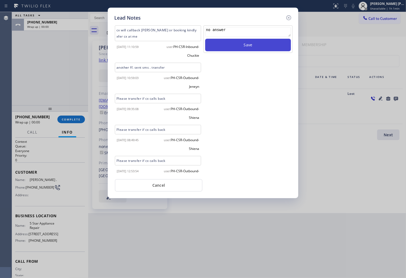
type textarea "no answer"
click at [249, 39] on button "Save" at bounding box center [248, 45] width 86 height 13
click at [255, 46] on button "Save" at bounding box center [248, 45] width 86 height 13
click at [289, 17] on icon at bounding box center [289, 17] width 7 height 7
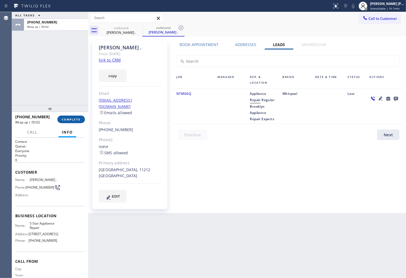
click at [74, 118] on span "COMPLETE" at bounding box center [71, 119] width 19 height 4
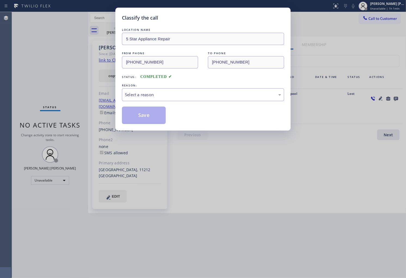
click at [197, 89] on div "Select a reason" at bounding box center [203, 94] width 162 height 13
click at [143, 115] on button "Save" at bounding box center [144, 114] width 44 height 17
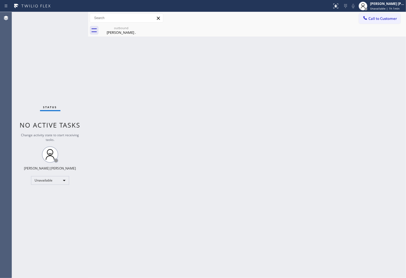
click at [0, 0] on icon at bounding box center [0, 0] width 0 height 0
click at [372, 19] on span "Call to Customer" at bounding box center [383, 18] width 29 height 5
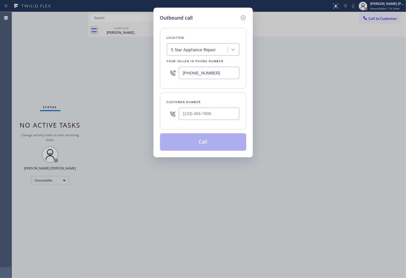
click at [194, 71] on input "[PHONE_NUMBER]" at bounding box center [209, 73] width 61 height 12
paste input "714) 942-5816"
type input "[PHONE_NUMBER]"
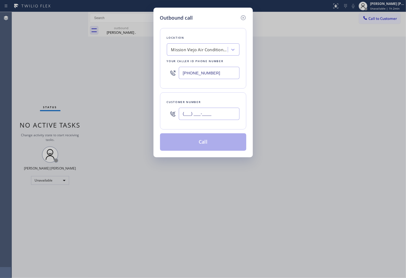
click at [209, 113] on input "(___) ___-____" at bounding box center [209, 114] width 61 height 12
paste input "714) 371-6812"
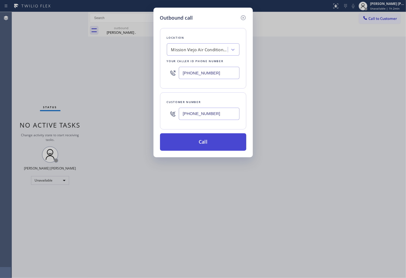
type input "[PHONE_NUMBER]"
click at [217, 142] on button "Call" at bounding box center [203, 141] width 86 height 17
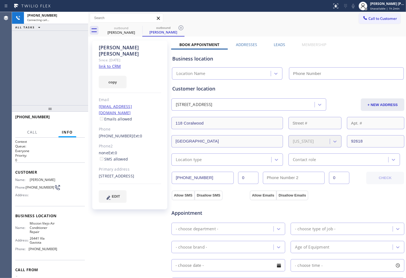
click at [115, 57] on div "Since: [DATE]" at bounding box center [130, 60] width 62 height 6
drag, startPoint x: 117, startPoint y: 54, endPoint x: 115, endPoint y: 51, distance: 4.0
click at [115, 57] on div "Since: [DATE]" at bounding box center [130, 60] width 62 height 6
click at [114, 45] on div "[PERSON_NAME]" at bounding box center [130, 50] width 62 height 13
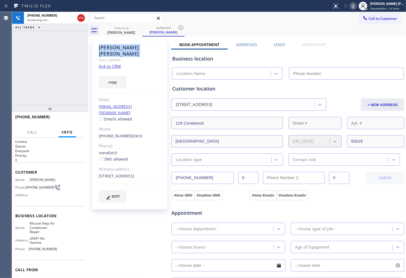
click at [114, 45] on div "[PERSON_NAME]" at bounding box center [130, 50] width 62 height 13
copy div "[PERSON_NAME]"
type input "[PHONE_NUMBER]"
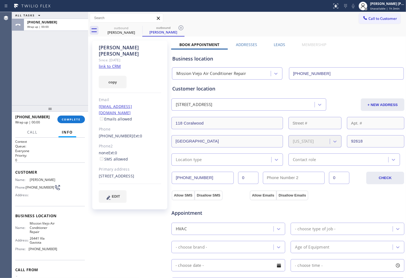
click at [288, 44] on div "Leads" at bounding box center [280, 46] width 28 height 8
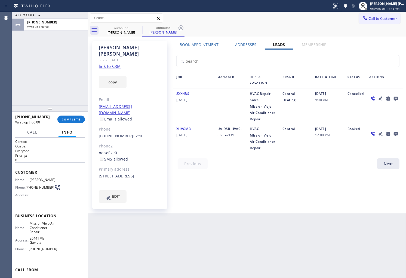
click at [396, 96] on icon at bounding box center [396, 98] width 7 height 7
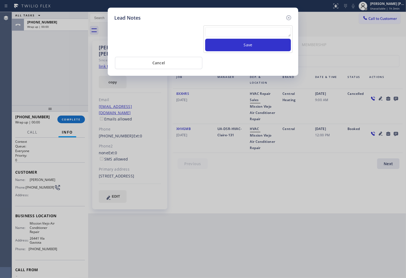
click at [279, 33] on textarea at bounding box center [248, 32] width 86 height 10
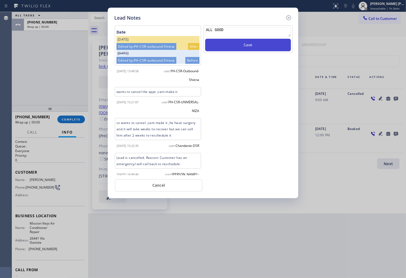
type textarea "ALL GOOD"
click at [281, 43] on button "Save" at bounding box center [248, 45] width 86 height 13
click at [288, 16] on icon at bounding box center [289, 17] width 7 height 7
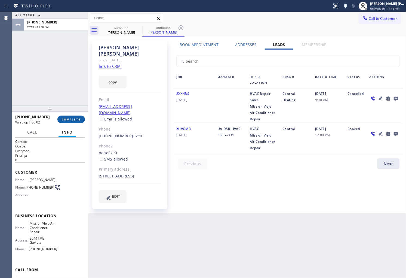
click at [83, 116] on button "COMPLETE" at bounding box center [71, 119] width 28 height 8
click at [192, 103] on div "8XXHRS [DATE]" at bounding box center [193, 106] width 41 height 32
click at [55, 119] on div "[PHONE_NUMBER] Wrap up | 00:08" at bounding box center [36, 119] width 42 height 14
click at [70, 118] on span "COMPLETE" at bounding box center [71, 119] width 19 height 4
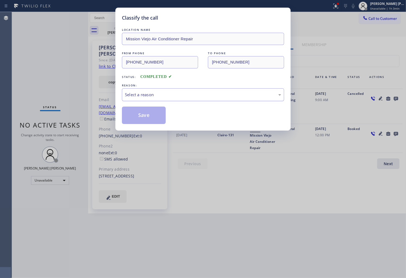
click at [211, 97] on div "Select a reason" at bounding box center [203, 95] width 156 height 6
click at [135, 122] on button "Save" at bounding box center [144, 114] width 44 height 17
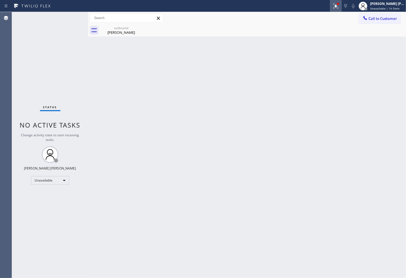
click at [342, 9] on button at bounding box center [336, 6] width 12 height 12
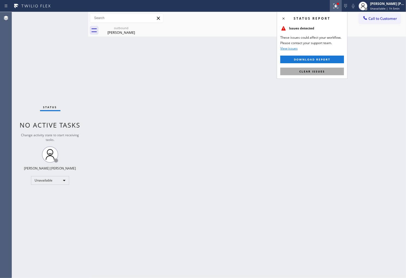
click at [314, 72] on span "Clear issues" at bounding box center [313, 71] width 26 height 4
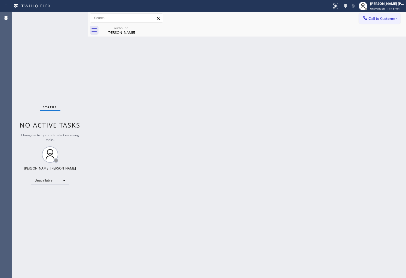
click at [383, 21] on button "Call to Customer" at bounding box center [380, 18] width 42 height 10
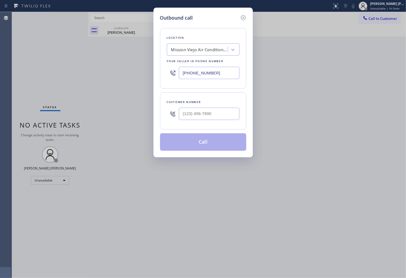
click at [200, 75] on input "[PHONE_NUMBER]" at bounding box center [209, 73] width 61 height 12
paste input "855) 999-4417"
type input "[PHONE_NUMBER]"
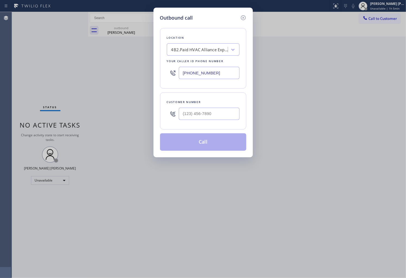
click at [195, 111] on input "text" at bounding box center [209, 114] width 61 height 12
click at [195, 111] on input "(___) ___-____" at bounding box center [209, 114] width 61 height 12
paste input "310-7178"
click at [211, 117] on input "(___) 310-7178" at bounding box center [209, 114] width 61 height 12
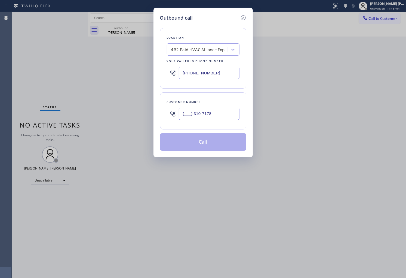
click at [211, 117] on input "(___) 310-7178" at bounding box center [209, 114] width 61 height 12
paste input "310) 717-8735"
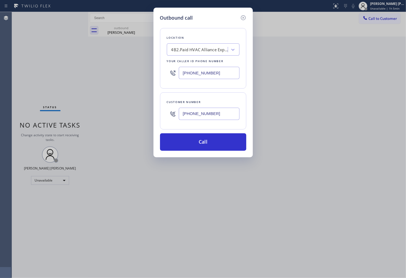
type input "[PHONE_NUMBER]"
click at [213, 75] on input "[PHONE_NUMBER]" at bounding box center [209, 73] width 61 height 12
paste input "731-4952"
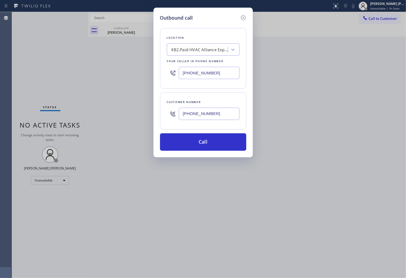
click at [223, 70] on input "[PHONE_NUMBER]" at bounding box center [209, 73] width 61 height 12
type input "[PHONE_NUMBER]"
click at [198, 50] on div "5 Star Appliance Repair" at bounding box center [193, 50] width 45 height 6
type input "home [MEDICAL_DATA]"
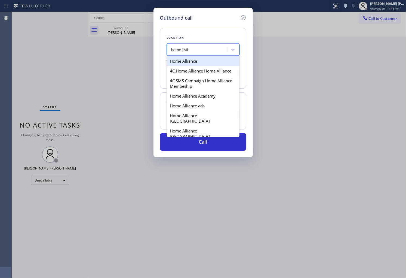
click at [212, 63] on div "Home Alliance" at bounding box center [203, 61] width 73 height 10
type input "[PHONE_NUMBER]"
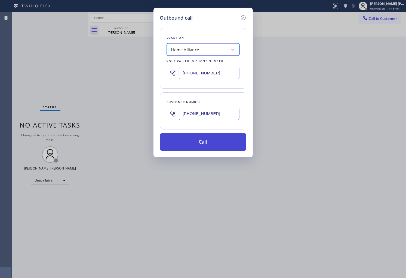
click at [208, 139] on button "Call" at bounding box center [203, 141] width 86 height 17
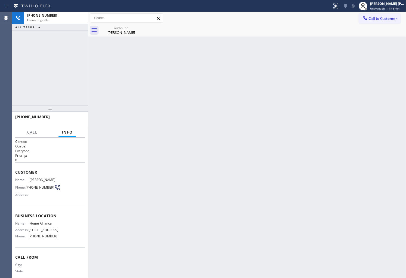
click at [0, 0] on icon at bounding box center [0, 0] width 0 height 0
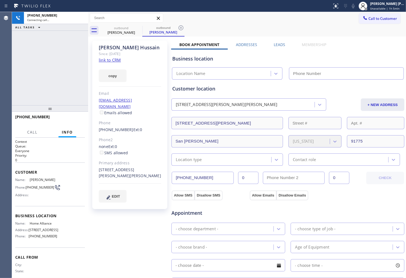
click at [40, 178] on span "[PERSON_NAME]" at bounding box center [43, 180] width 27 height 4
type input "[PHONE_NUMBER]"
click at [277, 42] on label "Leads" at bounding box center [279, 44] width 11 height 5
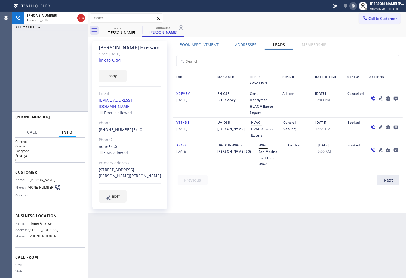
click at [393, 99] on icon at bounding box center [396, 98] width 7 height 7
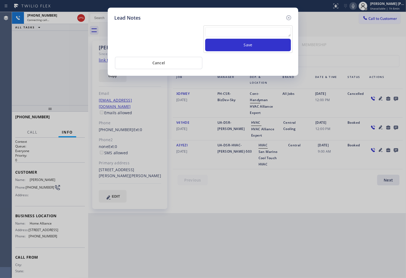
click at [220, 28] on textarea at bounding box center [248, 32] width 86 height 10
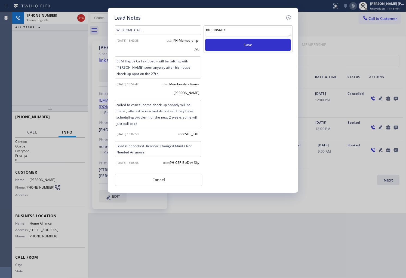
type textarea "no answer"
click at [262, 52] on div "no answer Save" at bounding box center [248, 39] width 89 height 28
click at [270, 48] on button "Save" at bounding box center [248, 45] width 86 height 13
click at [288, 19] on icon at bounding box center [289, 17] width 7 height 7
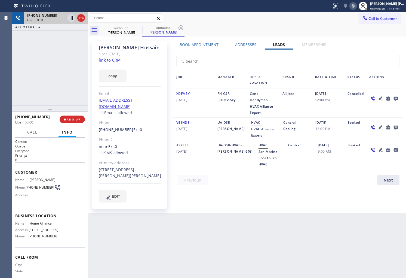
drag, startPoint x: 78, startPoint y: 19, endPoint x: 86, endPoint y: 19, distance: 7.4
click at [78, 19] on icon at bounding box center [81, 18] width 7 height 7
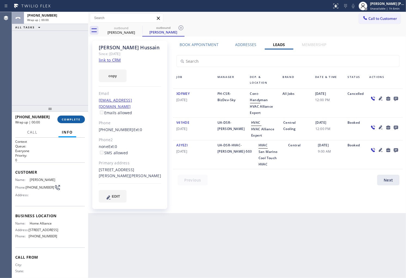
click at [80, 120] on span "COMPLETE" at bounding box center [71, 119] width 19 height 4
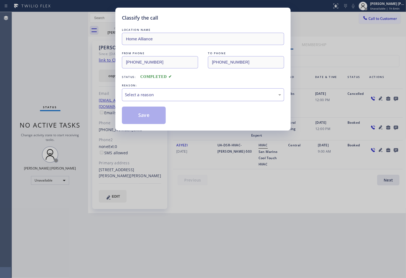
click at [142, 93] on div "Select a reason" at bounding box center [203, 95] width 156 height 6
click at [147, 120] on button "Save" at bounding box center [144, 114] width 44 height 17
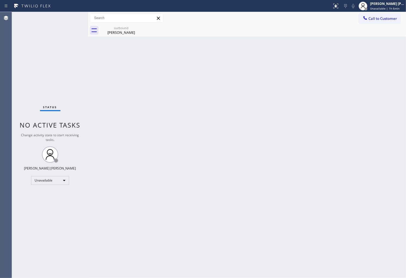
click at [2, 99] on div "Agent Desktop" at bounding box center [6, 145] width 12 height 266
click at [130, 32] on div "[PERSON_NAME]" at bounding box center [121, 32] width 41 height 5
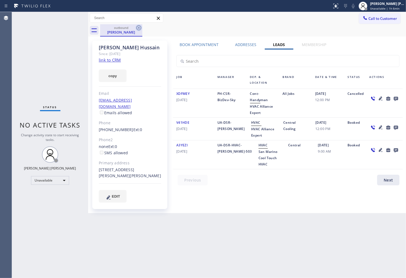
click at [138, 28] on icon at bounding box center [138, 27] width 5 height 5
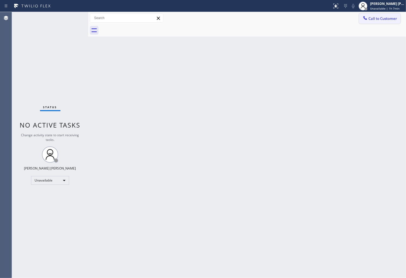
click at [374, 18] on span "Call to Customer" at bounding box center [383, 18] width 29 height 5
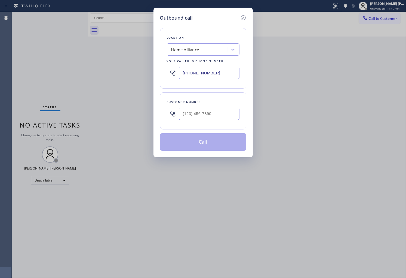
click at [218, 121] on div at bounding box center [209, 114] width 61 height 18
click at [219, 117] on input "(___) ___-____" at bounding box center [209, 114] width 61 height 12
paste input "813) 787-4800"
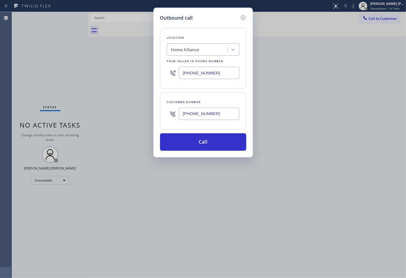
type input "[PHONE_NUMBER]"
click at [181, 72] on input "[PHONE_NUMBER]" at bounding box center [209, 73] width 61 height 12
paste input "13) 850-0158"
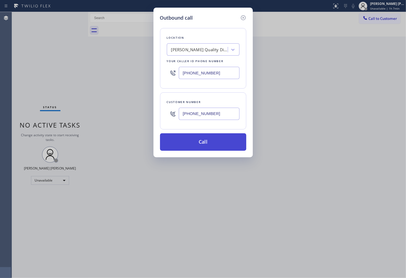
type input "[PHONE_NUMBER]"
click at [224, 138] on button "Call" at bounding box center [203, 141] width 86 height 17
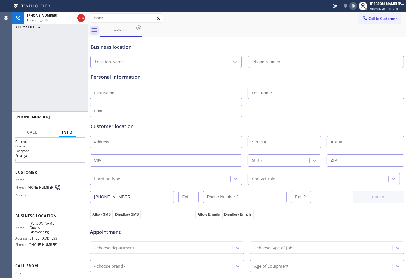
type input "[PHONE_NUMBER]"
click at [356, 8] on icon at bounding box center [353, 6] width 7 height 7
click at [355, 4] on icon at bounding box center [353, 6] width 3 height 4
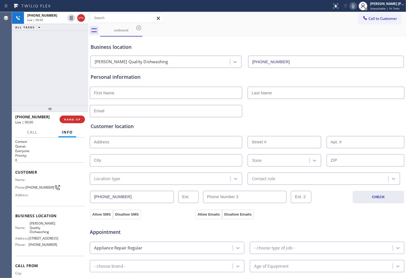
click at [22, 115] on span "[PHONE_NUMBER]" at bounding box center [32, 116] width 35 height 5
copy span "[PHONE_NUMBER]"
click at [68, 118] on span "HANG UP" at bounding box center [72, 119] width 17 height 4
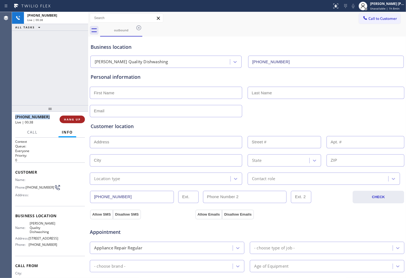
click at [69, 118] on span "HANG UP" at bounding box center [72, 119] width 17 height 4
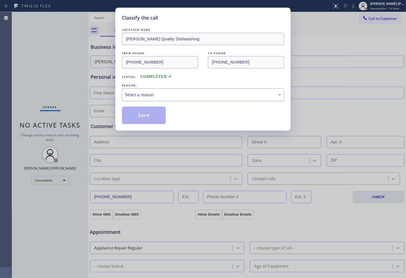
click at [150, 98] on div "Select a reason" at bounding box center [203, 94] width 162 height 13
click at [140, 119] on button "Save" at bounding box center [144, 114] width 44 height 17
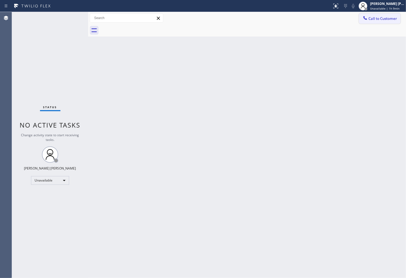
click at [378, 18] on span "Call to Customer" at bounding box center [383, 18] width 29 height 5
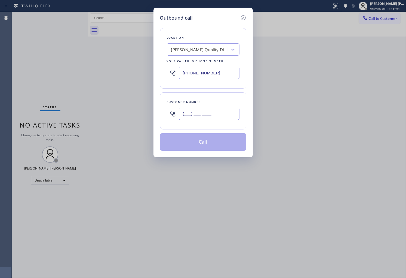
click at [212, 112] on input "(___) ___-____" at bounding box center [209, 114] width 61 height 12
paste input "773) 673-3343"
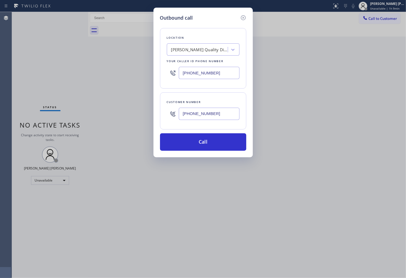
type input "[PHONE_NUMBER]"
click at [199, 76] on input "[PHONE_NUMBER]" at bounding box center [209, 73] width 61 height 12
paste input "773-8304"
click at [199, 76] on input "[PHONE_NUMBER]" at bounding box center [209, 73] width 61 height 12
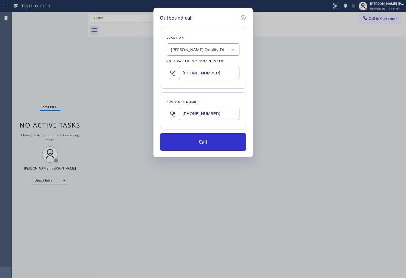
click at [199, 76] on input "[PHONE_NUMBER]" at bounding box center [209, 73] width 61 height 12
paste input "text"
click at [212, 82] on div "[PHONE_NUMBER]" at bounding box center [203, 73] width 73 height 18
click at [214, 74] on input "[PHONE_NUMBER]" at bounding box center [209, 73] width 61 height 12
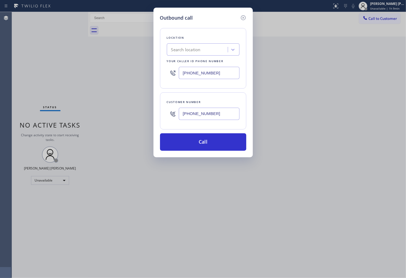
paste input "773) 830-466"
click at [214, 74] on input "[PHONE_NUMBER]" at bounding box center [209, 73] width 61 height 12
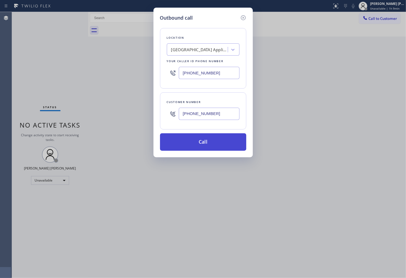
type input "[PHONE_NUMBER]"
click at [215, 142] on button "Call" at bounding box center [203, 141] width 86 height 17
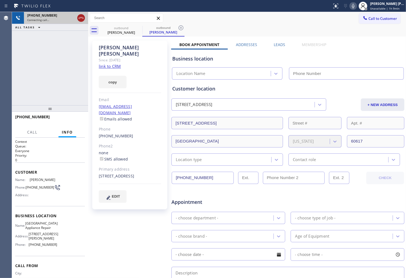
click at [82, 17] on icon at bounding box center [81, 18] width 7 height 7
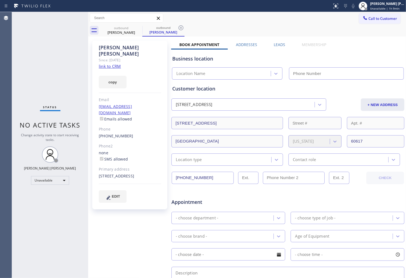
click at [112, 63] on link "link to CRM" at bounding box center [110, 65] width 22 height 5
type input "[PHONE_NUMBER]"
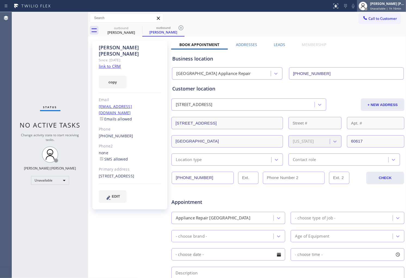
click at [387, 7] on span "Unavailable | 1h 16min" at bounding box center [385, 9] width 31 height 4
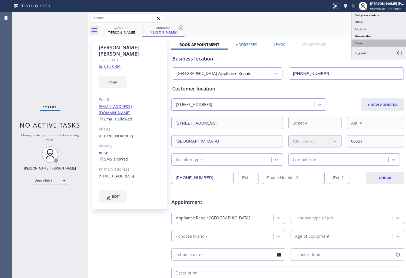
click at [363, 42] on button "Break" at bounding box center [379, 42] width 54 height 7
